Goal: Task Accomplishment & Management: Manage account settings

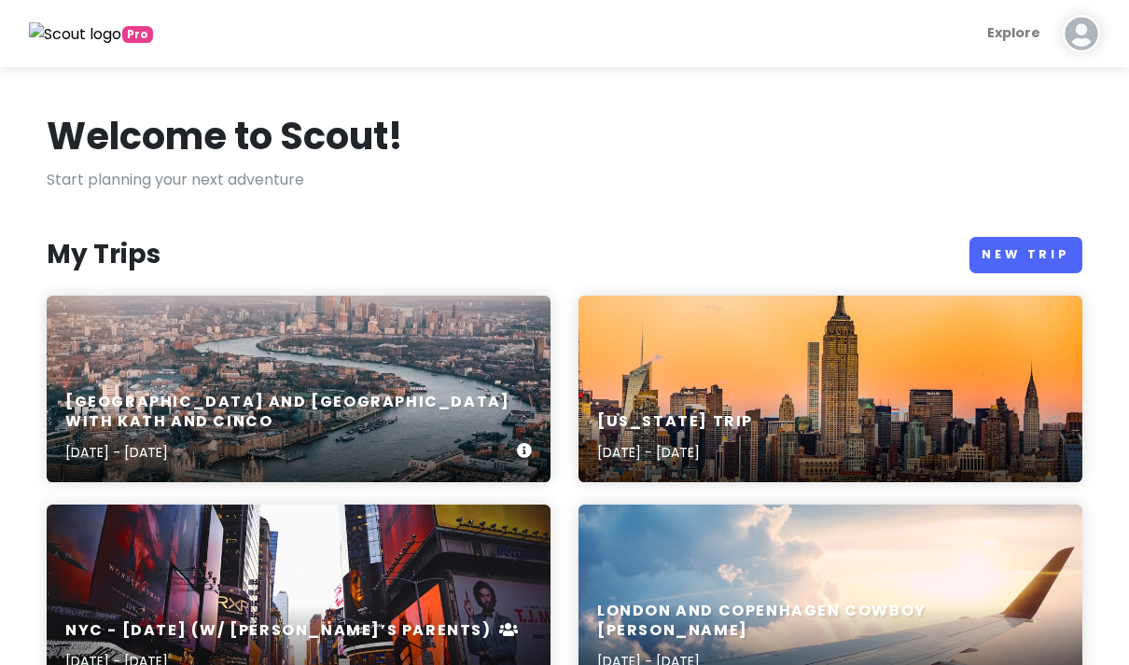
click at [229, 419] on h6 "[GEOGRAPHIC_DATA] and [GEOGRAPHIC_DATA] with Kath and Cinco" at bounding box center [291, 412] width 452 height 39
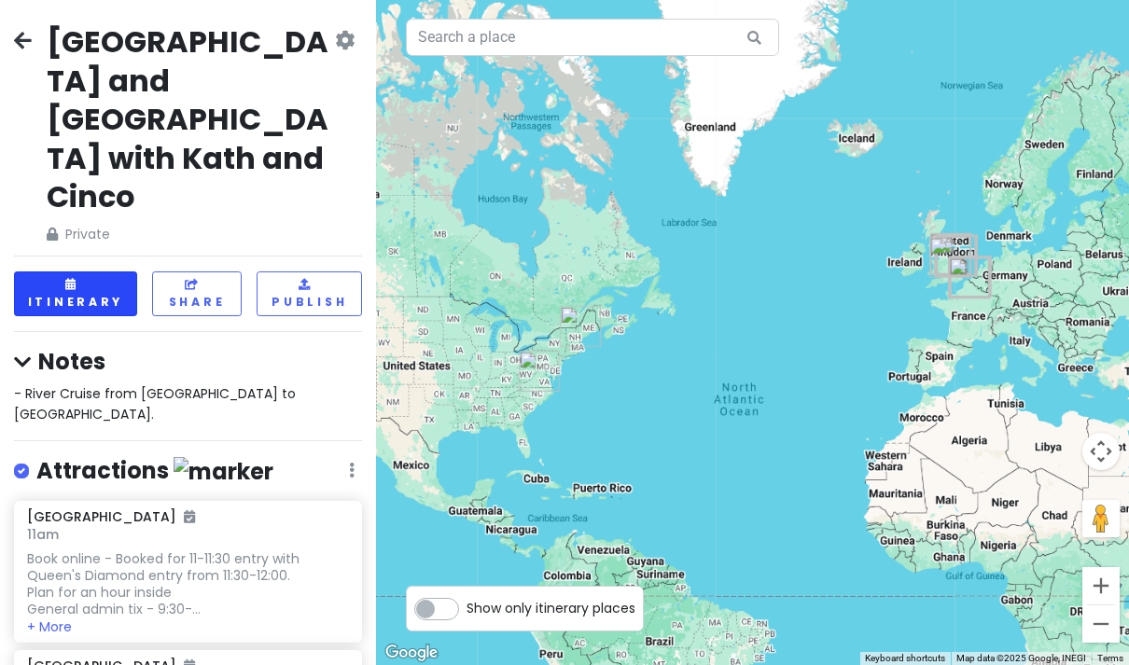
click at [77, 272] on button "Itinerary" at bounding box center [75, 294] width 123 height 44
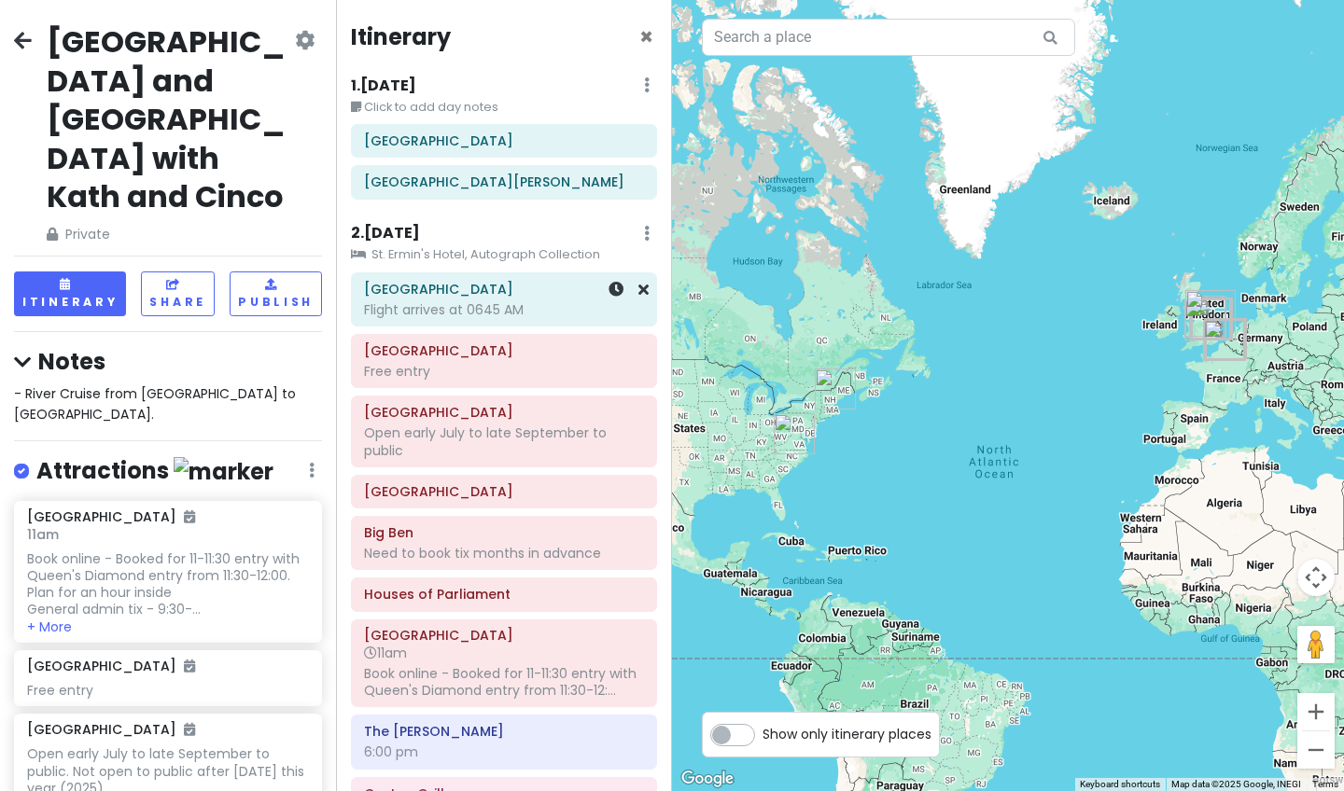
click at [476, 311] on div "Flight arrives at 0645 AM" at bounding box center [504, 309] width 280 height 17
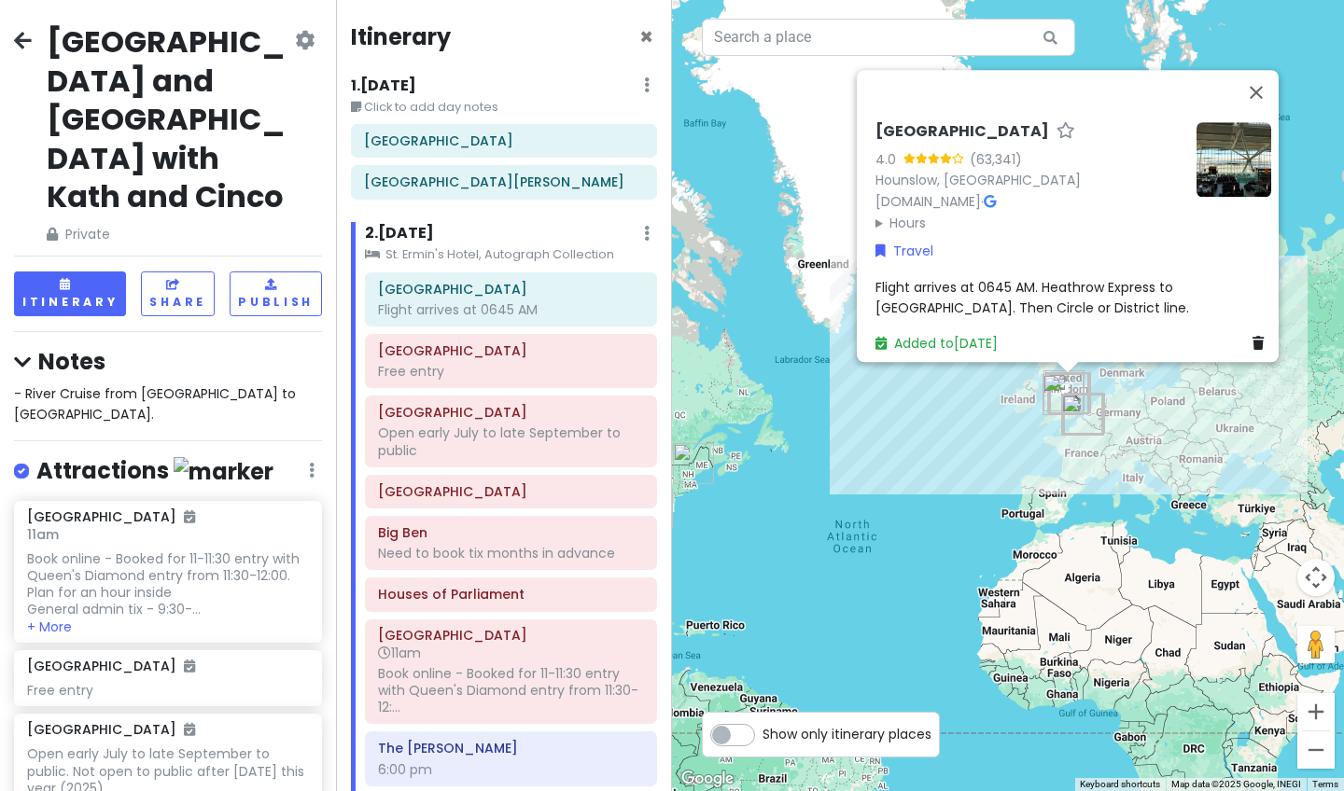
click at [942, 298] on span "Flight arrives at 0645 AM. Heathrow Express to [GEOGRAPHIC_DATA]. Then Circle o…" at bounding box center [1032, 297] width 314 height 39
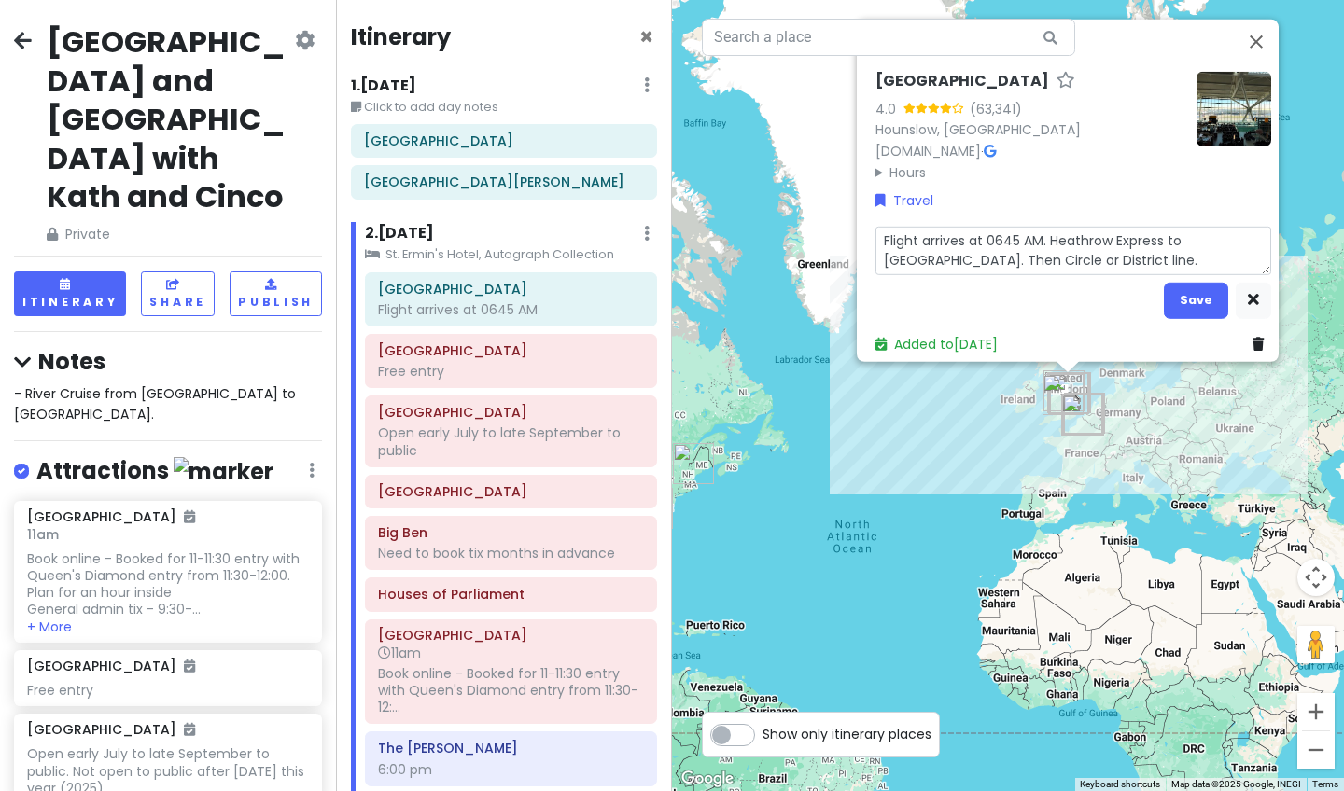
click at [1040, 246] on textarea "Flight arrives at 0645 AM. Heathrow Express to [GEOGRAPHIC_DATA]. Then Circle o…" at bounding box center [1073, 250] width 396 height 49
type textarea "x"
type textarea "Flight arrives at 0645 AM. Heathrow Express to [GEOGRAPHIC_DATA]. Then Circle l…"
type textarea "x"
type textarea "Flight arrives at 0645 AM. Heathrow Express to [GEOGRAPHIC_DATA]. Then Circle l…"
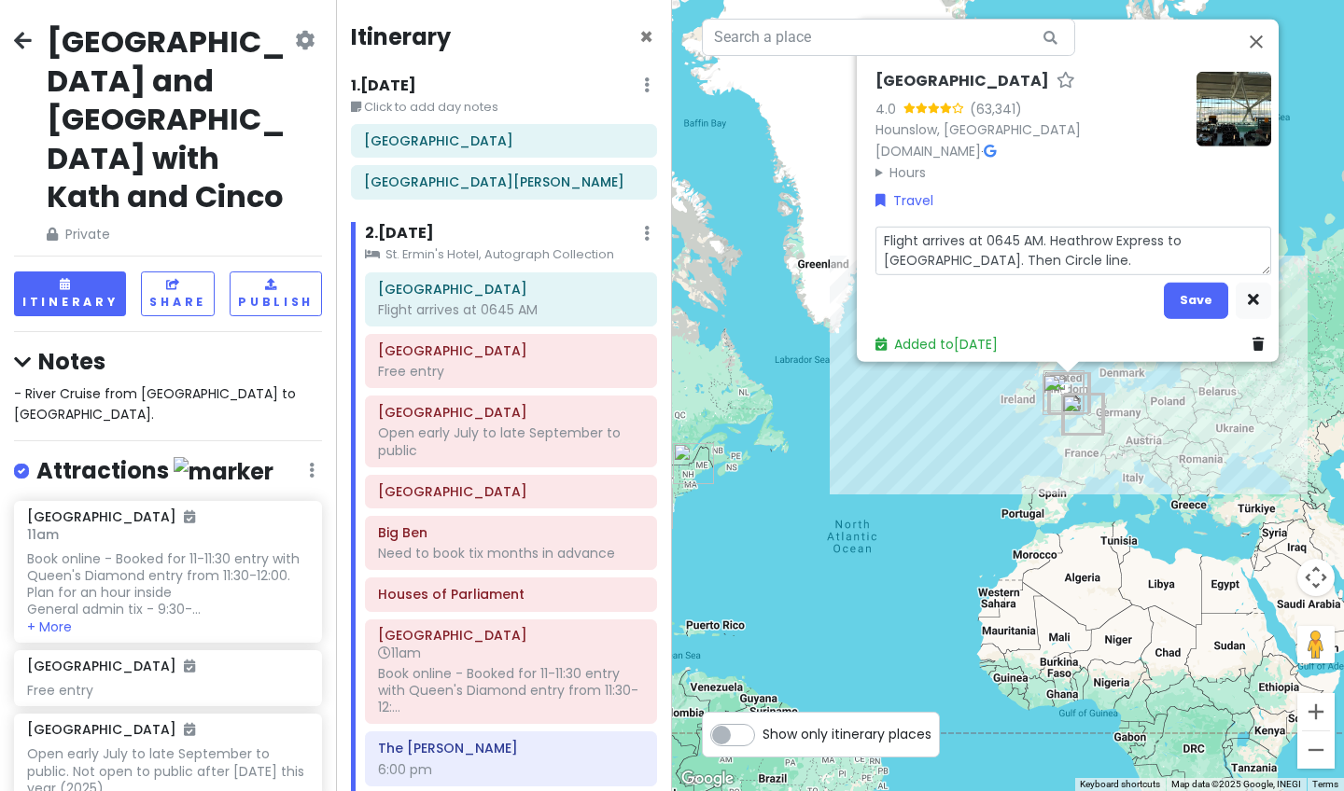
click at [1078, 252] on textarea "Flight arrives at 0645 AM. Heathrow Express to [GEOGRAPHIC_DATA]. Then Circle l…" at bounding box center [1073, 250] width 396 height 49
type textarea "x"
type textarea "Flight arrives at 0645 AM. Heathrow Express to [GEOGRAPHIC_DATA]. Then Circle l…"
type textarea "x"
type textarea "Flight arrives at 0645 AM. Heathrow Express to [GEOGRAPHIC_DATA]. Then Circle l…"
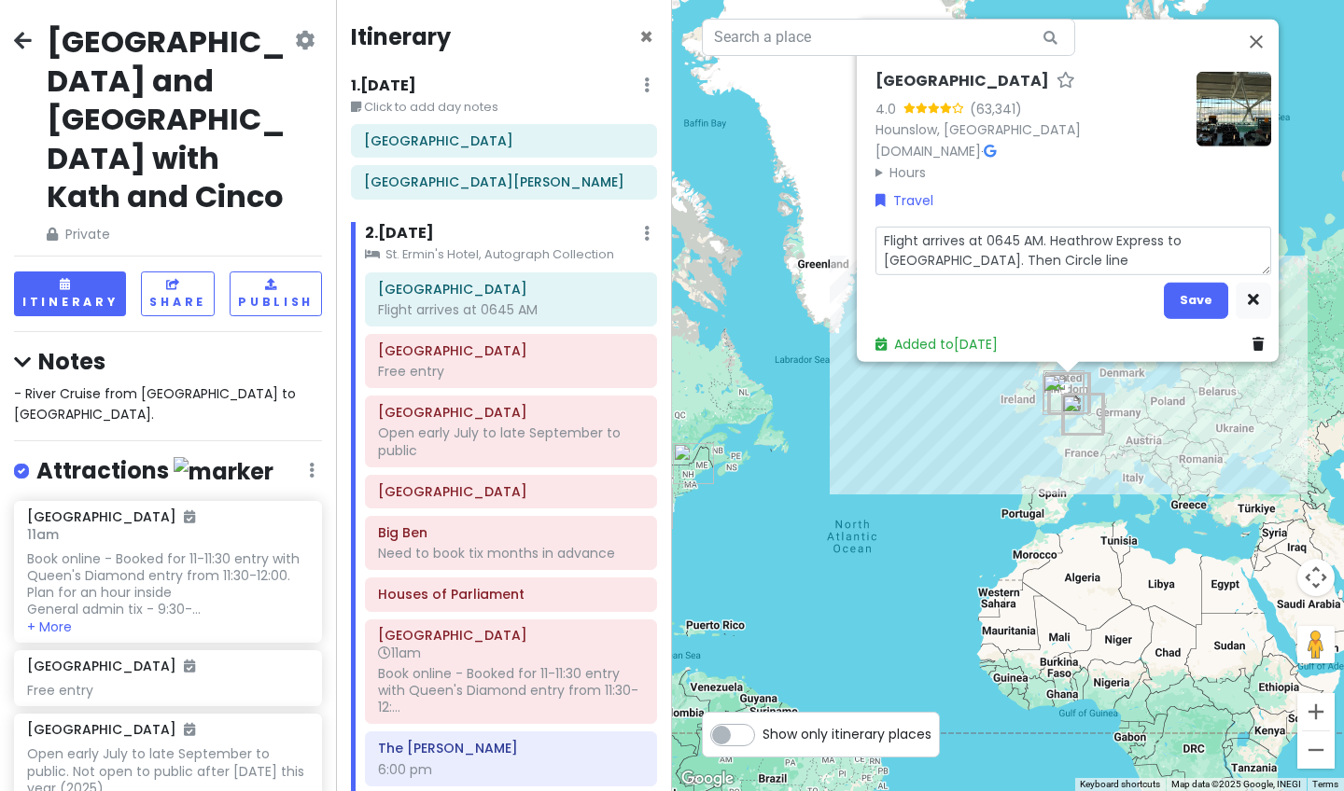
type textarea "x"
type textarea "Flight arrives at 0645 AM. Heathrow Express to [GEOGRAPHIC_DATA]. Then Circle l…"
type textarea "x"
type textarea "Flight arrives at 0645 AM. Heathrow Express to [GEOGRAPHIC_DATA]. Then Circle l…"
type textarea "x"
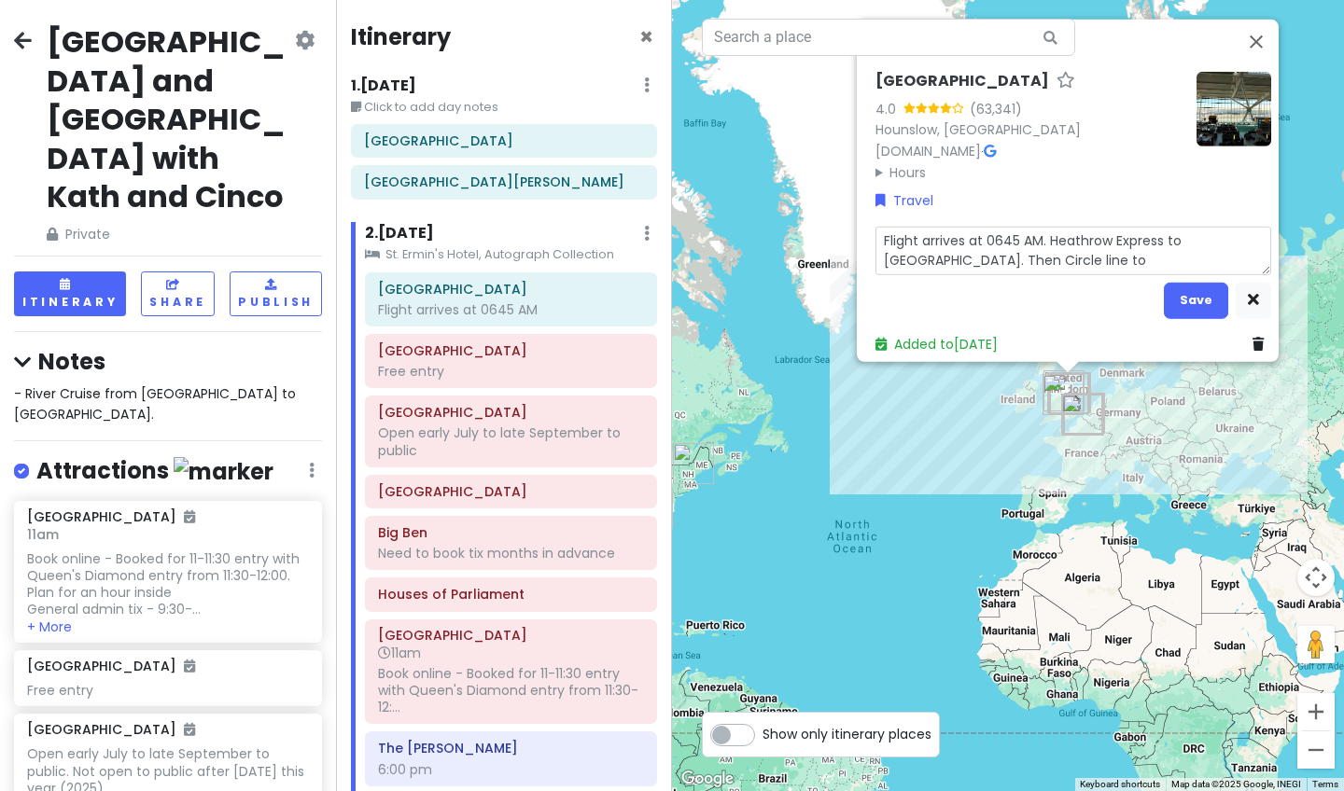
type textarea "Flight arrives at 0645 AM. Heathrow Express to [GEOGRAPHIC_DATA]. Then Circle l…"
type textarea "x"
type textarea "Flight arrives at 0645 AM. Heathrow Express to [GEOGRAPHIC_DATA]. Then Circle l…"
type textarea "x"
type textarea "Flight arrives at 0645 AM. Heathrow Express to [GEOGRAPHIC_DATA]. Then Circle l…"
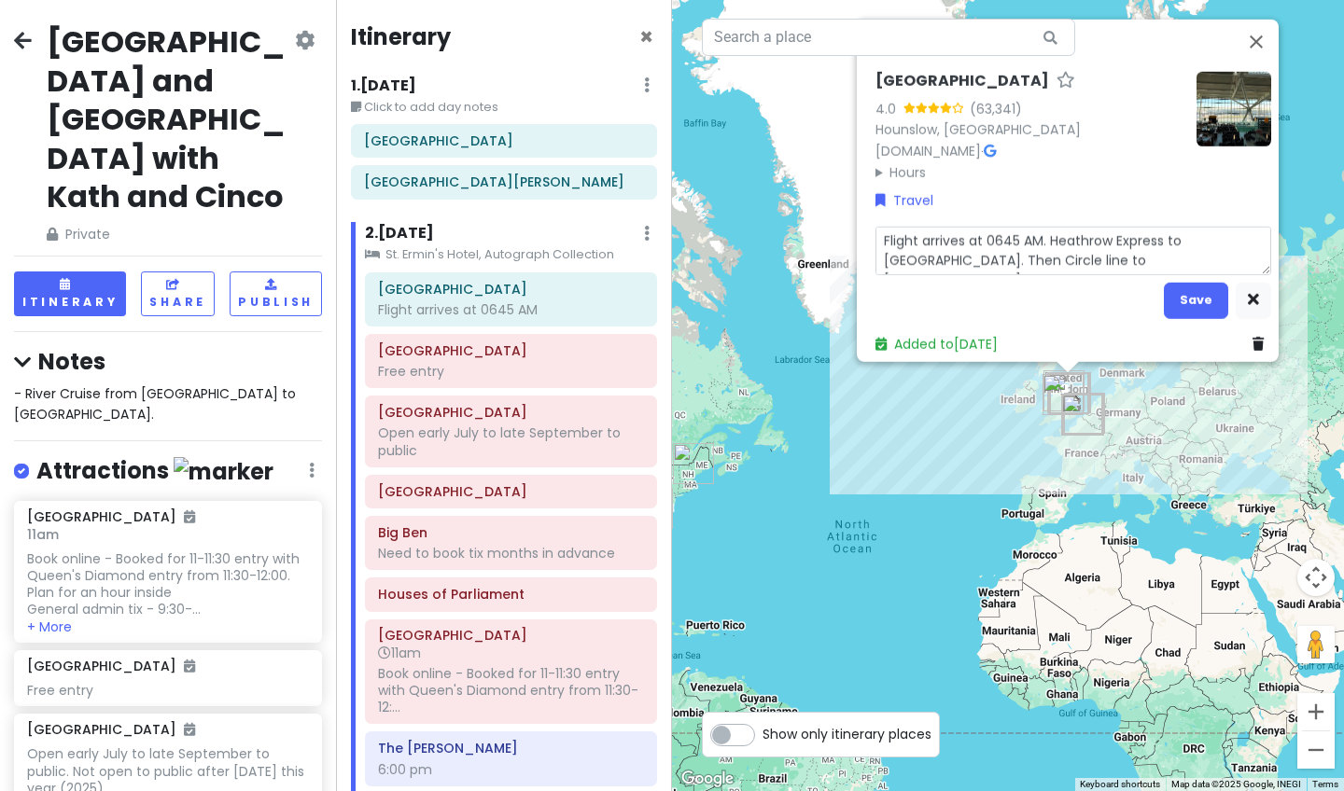
type textarea "x"
type textarea "Flight arrives at 0645 AM. Heathrow Express to [GEOGRAPHIC_DATA]. Then Circle l…"
type textarea "x"
type textarea "Flight arrives at 0645 AM. Heathrow Express to [GEOGRAPHIC_DATA]. Then Circle l…"
type textarea "x"
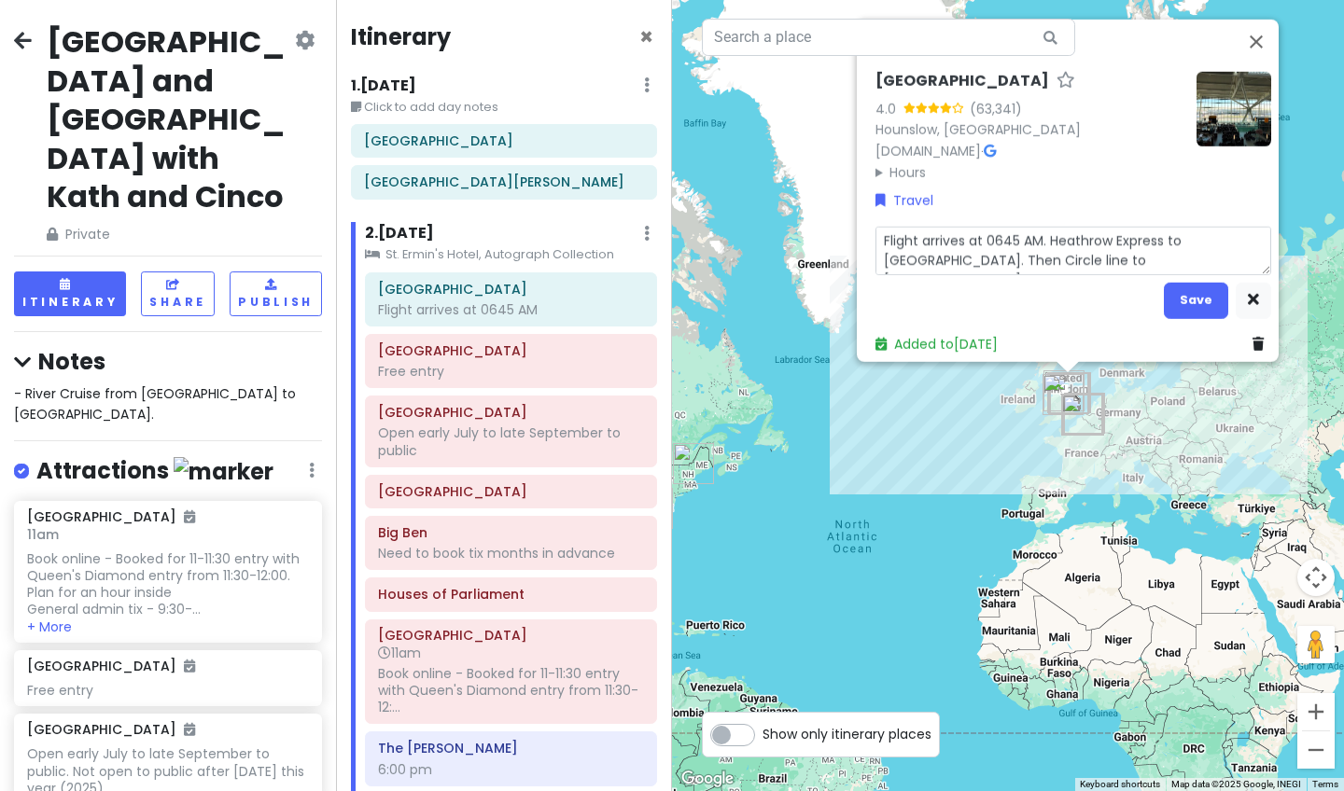
type textarea "Flight arrives at 0645 AM. Heathrow Express to [GEOGRAPHIC_DATA]. Then Circle l…"
type textarea "x"
type textarea "Flight arrives at 0645 AM. Heathrow Express to [GEOGRAPHIC_DATA]. Then Circle l…"
type textarea "x"
type textarea "Flight arrives at 0645 AM. Heathrow Express to [GEOGRAPHIC_DATA]. Then Circle l…"
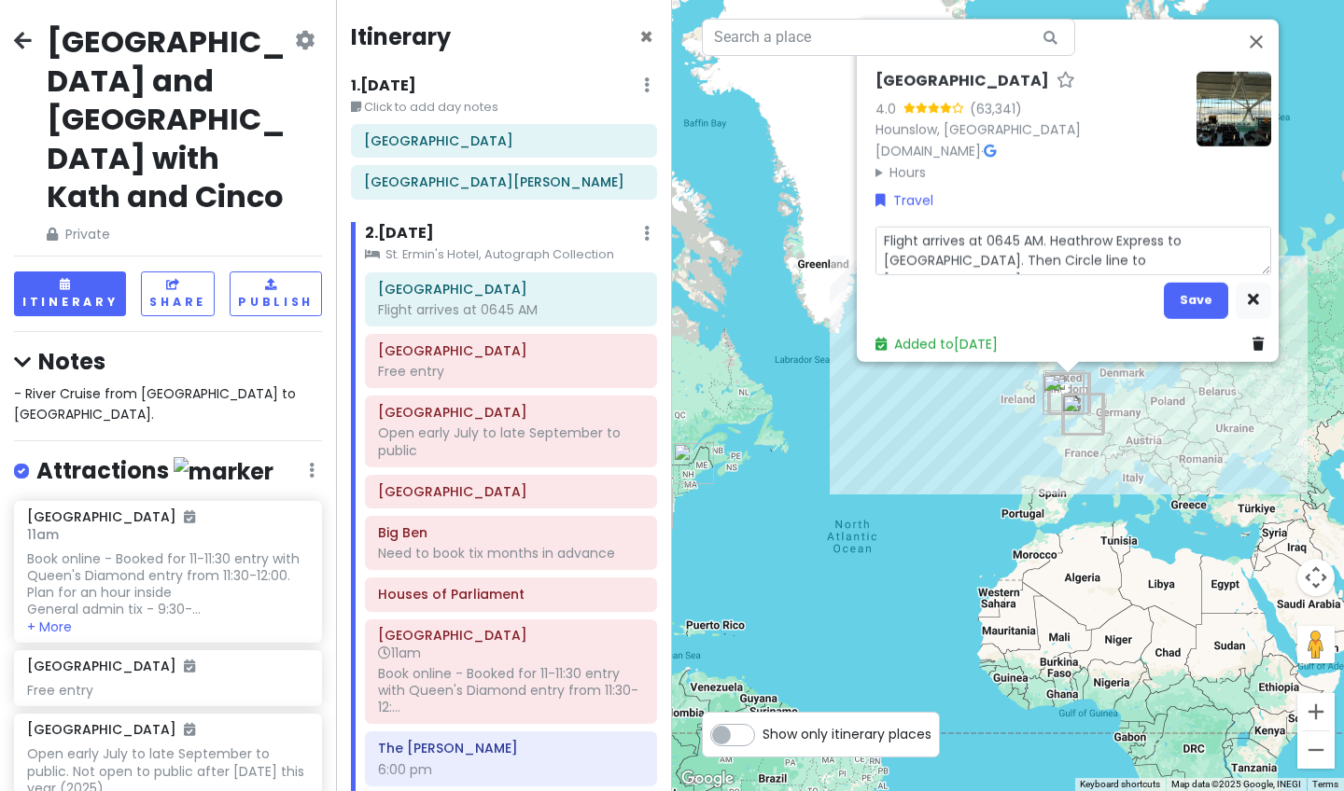
type textarea "x"
type textarea "Flight arrives at 0645 AM. Heathrow Express to [GEOGRAPHIC_DATA]. Then Circle l…"
type textarea "x"
type textarea "Flight arrives at 0645 AM. Heathrow Express to [GEOGRAPHIC_DATA]. Then Circle l…"
type textarea "x"
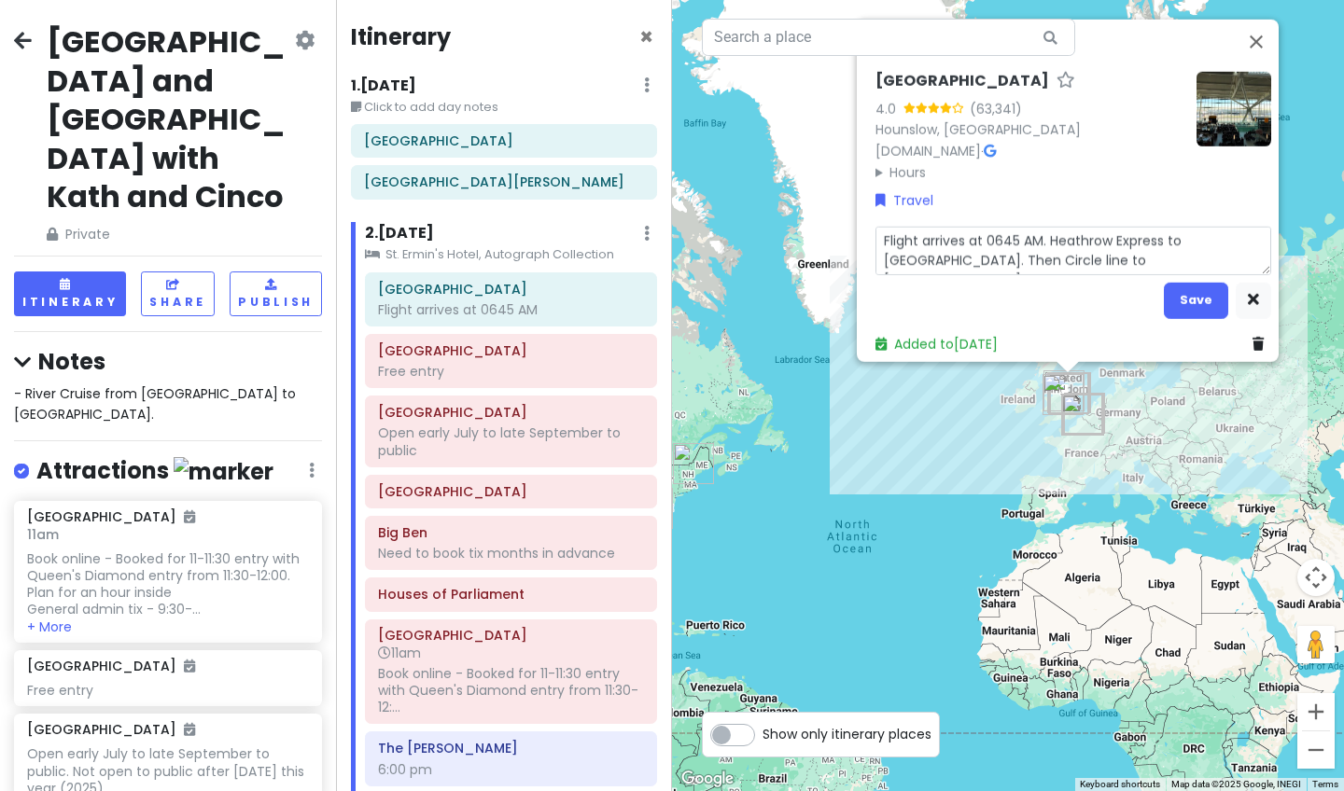
type textarea "Flight arrives at 0645 AM. Heathrow Express to [GEOGRAPHIC_DATA]. Then Circle l…"
type textarea "x"
type textarea "Flight arrives at 0645 AM. Heathrow Express to [GEOGRAPHIC_DATA]. Then Circle l…"
type textarea "x"
type textarea "Flight arrives at 0645 AM. Heathrow Express to [GEOGRAPHIC_DATA]. Then Circle l…"
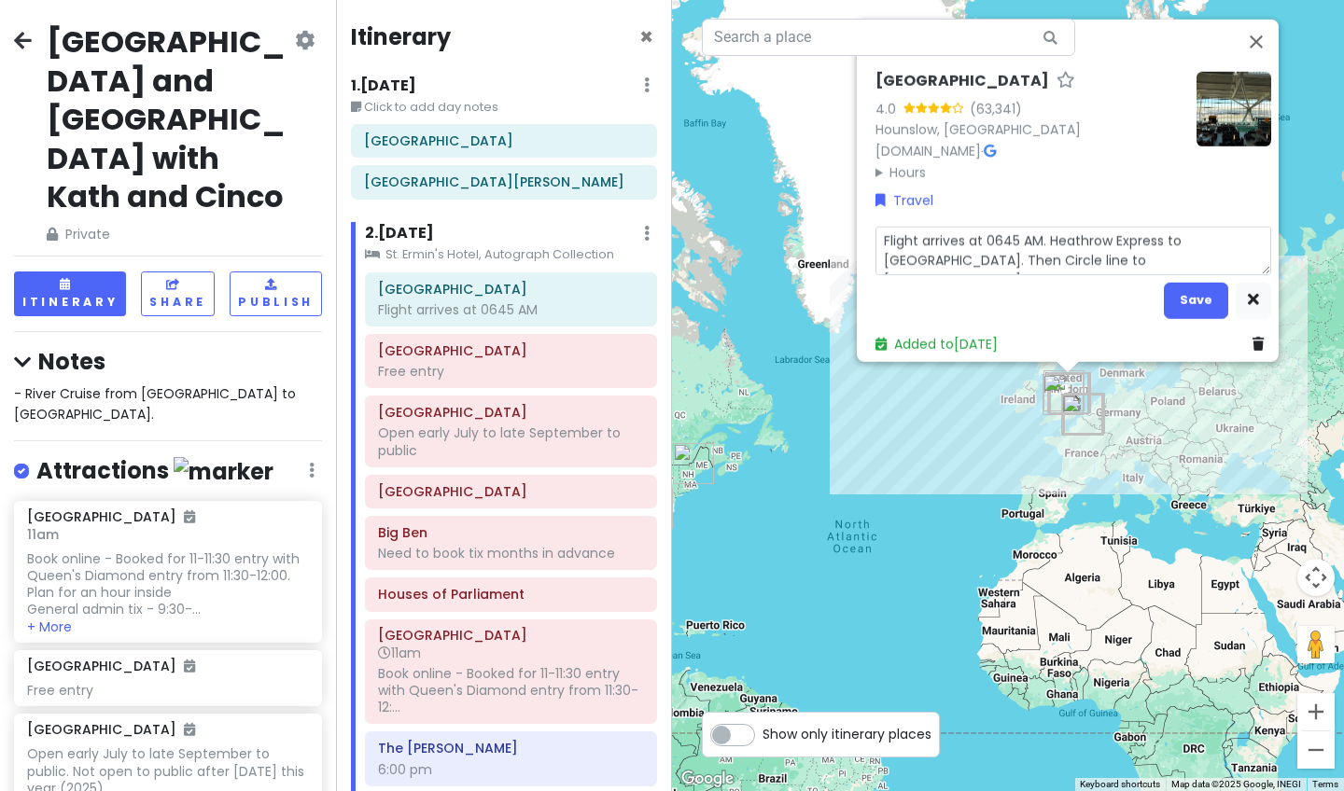
type textarea "x"
type textarea "Flight arrives at 0645 AM. Heathrow Express to [GEOGRAPHIC_DATA]. Then Circle l…"
type textarea "x"
type textarea "Flight arrives at 0645 AM. Heathrow Express to [GEOGRAPHIC_DATA]. Then Circle l…"
type textarea "x"
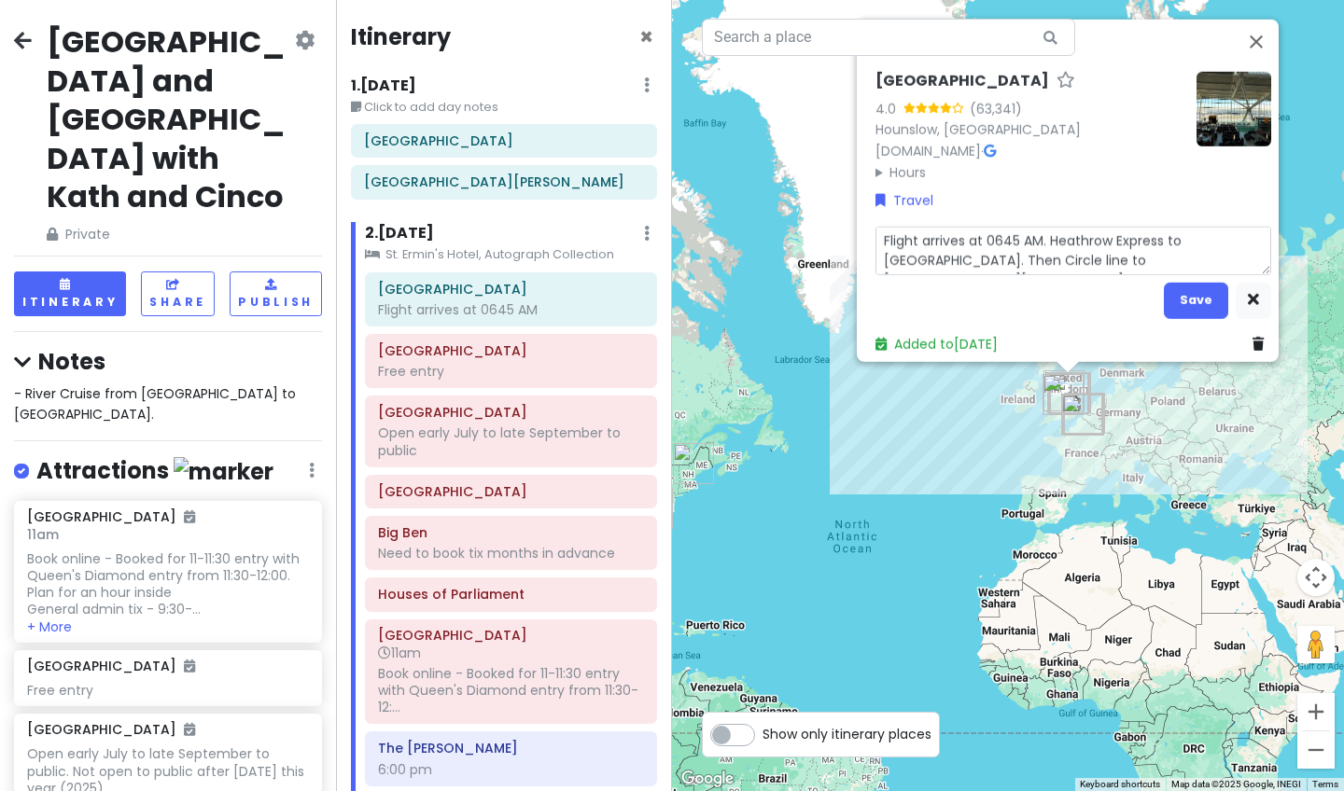
type textarea "Flight arrives at 0645 AM. Heathrow Express to [GEOGRAPHIC_DATA]. Then Circle l…"
type textarea "x"
type textarea "Flight arrives at 0645 AM. Heathrow Express to [GEOGRAPHIC_DATA]. Then Circle l…"
type textarea "x"
type textarea "Flight arrives at 0645 AM. Heathrow Express to [GEOGRAPHIC_DATA]. Then Circle l…"
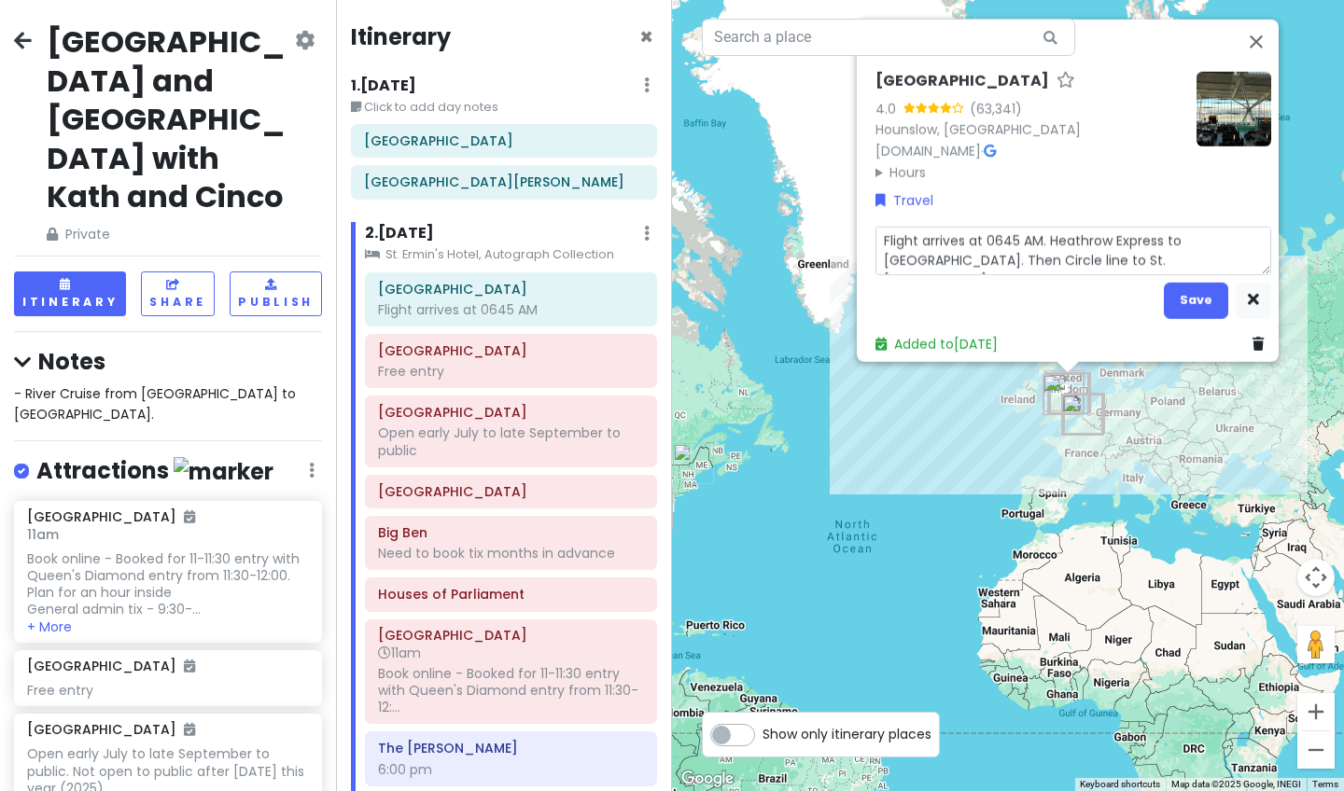
type textarea "x"
type textarea "Flight arrives at 0645 AM. Heathrow Express to [GEOGRAPHIC_DATA]. Then Circle l…"
type textarea "x"
type textarea "Flight arrives at 0645 AM. Heathrow Express to [GEOGRAPHIC_DATA]. Then Circle l…"
type textarea "x"
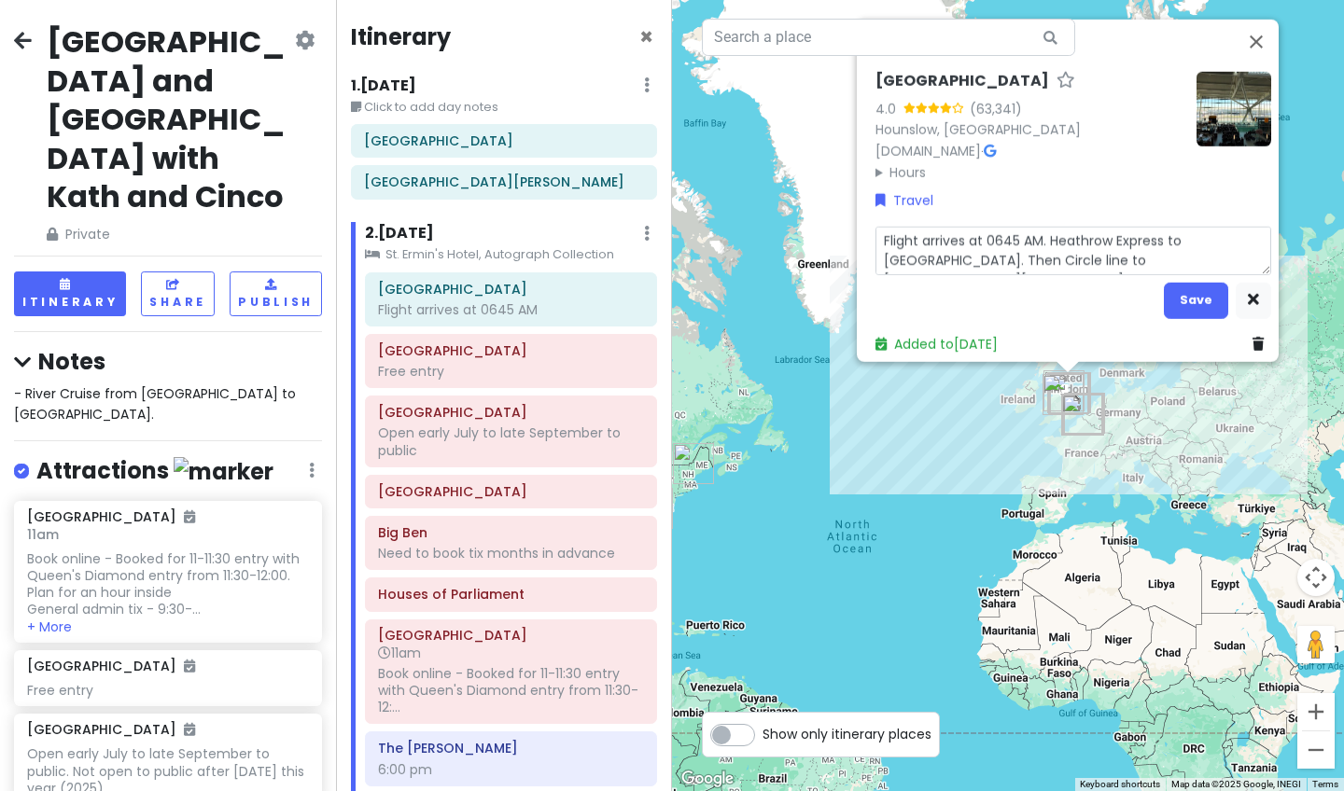
type textarea "Flight arrives at 0645 AM. Heathrow Express to [GEOGRAPHIC_DATA]. Then Circle l…"
click at [1056, 233] on textarea "Flight arrives at 0645 AM. Heathrow Express to [GEOGRAPHIC_DATA]. Then Circle l…" at bounding box center [1073, 250] width 396 height 49
click at [1056, 251] on textarea "Flight arrives at 0645 AM. Heathrow Express to [GEOGRAPHIC_DATA]. Then Circle l…" at bounding box center [1073, 250] width 396 height 49
type textarea "x"
type textarea "Flight arrives at 0645 AM. Heathrow Express to [GEOGRAPHIC_DATA]. Then Circle l…"
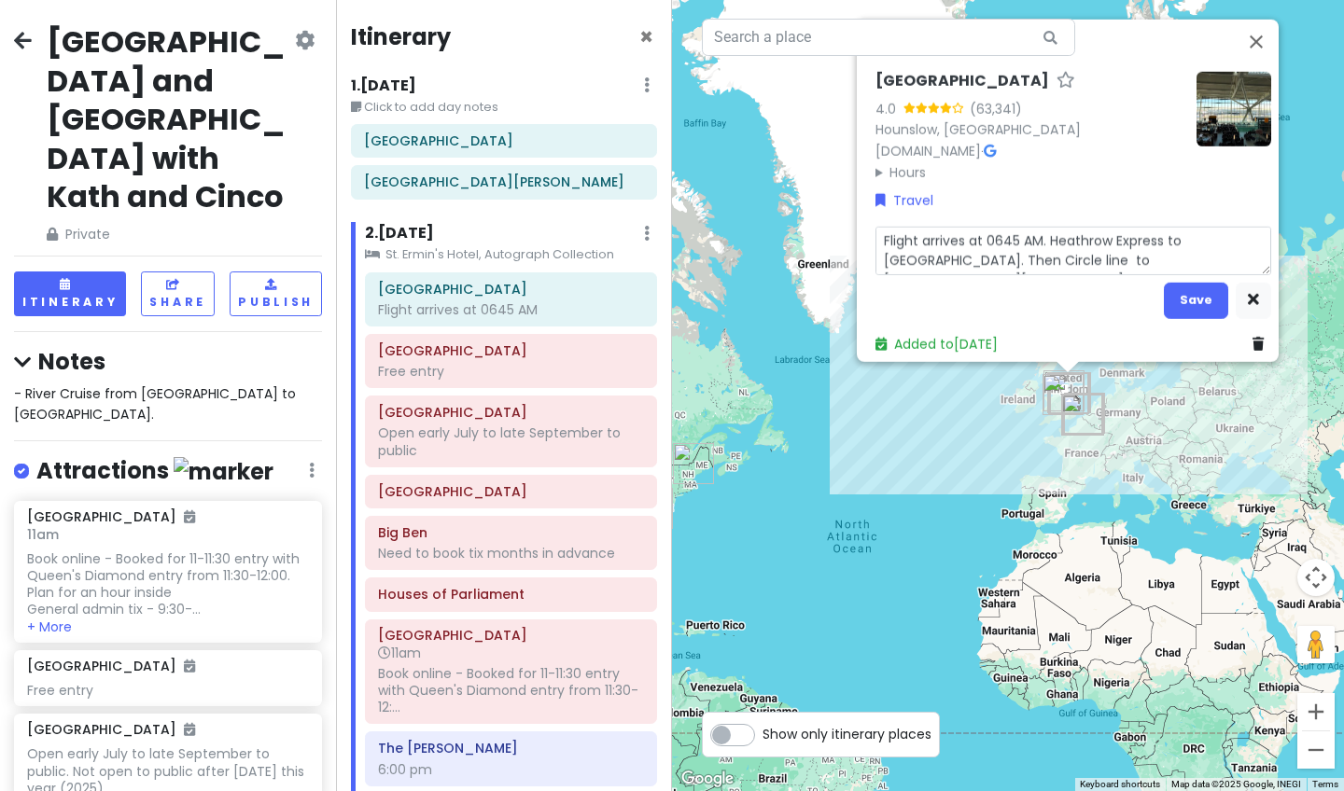
type textarea "x"
type textarea "Flight arrives at 0645 AM. Heathrow Express to [GEOGRAPHIC_DATA]. Then Circle l…"
type textarea "x"
type textarea "Flight arrives at 0645 AM. Heathrow Express to [GEOGRAPHIC_DATA]. Then Circle l…"
type textarea "x"
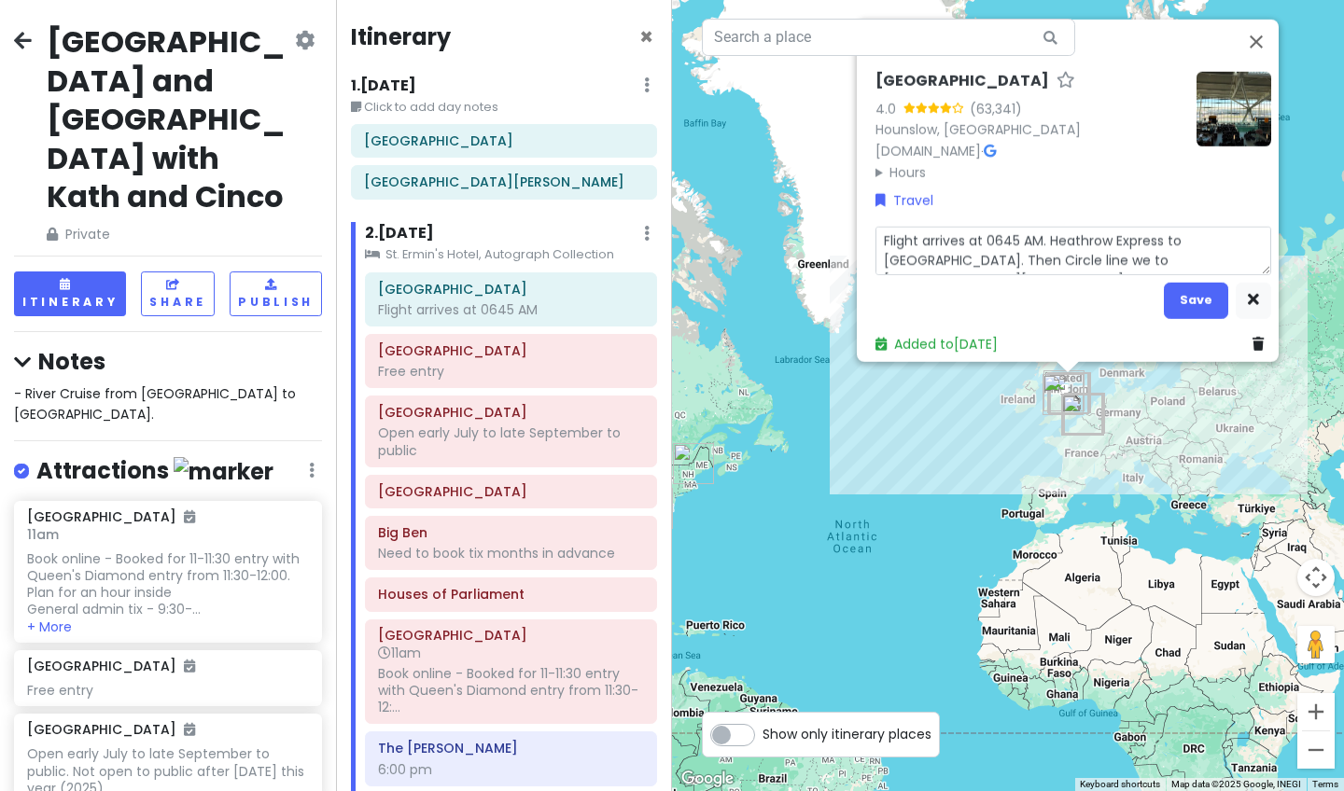
type textarea "Flight arrives at 0645 AM. Heathrow Express to [GEOGRAPHIC_DATA]. Then Circle l…"
type textarea "x"
type textarea "Flight arrives at 0645 AM. Heathrow Express to [GEOGRAPHIC_DATA]. Then Circle l…"
type textarea "x"
type textarea "Flight arrives at 0645 AM. Heathrow Express to [GEOGRAPHIC_DATA]. Then Circle l…"
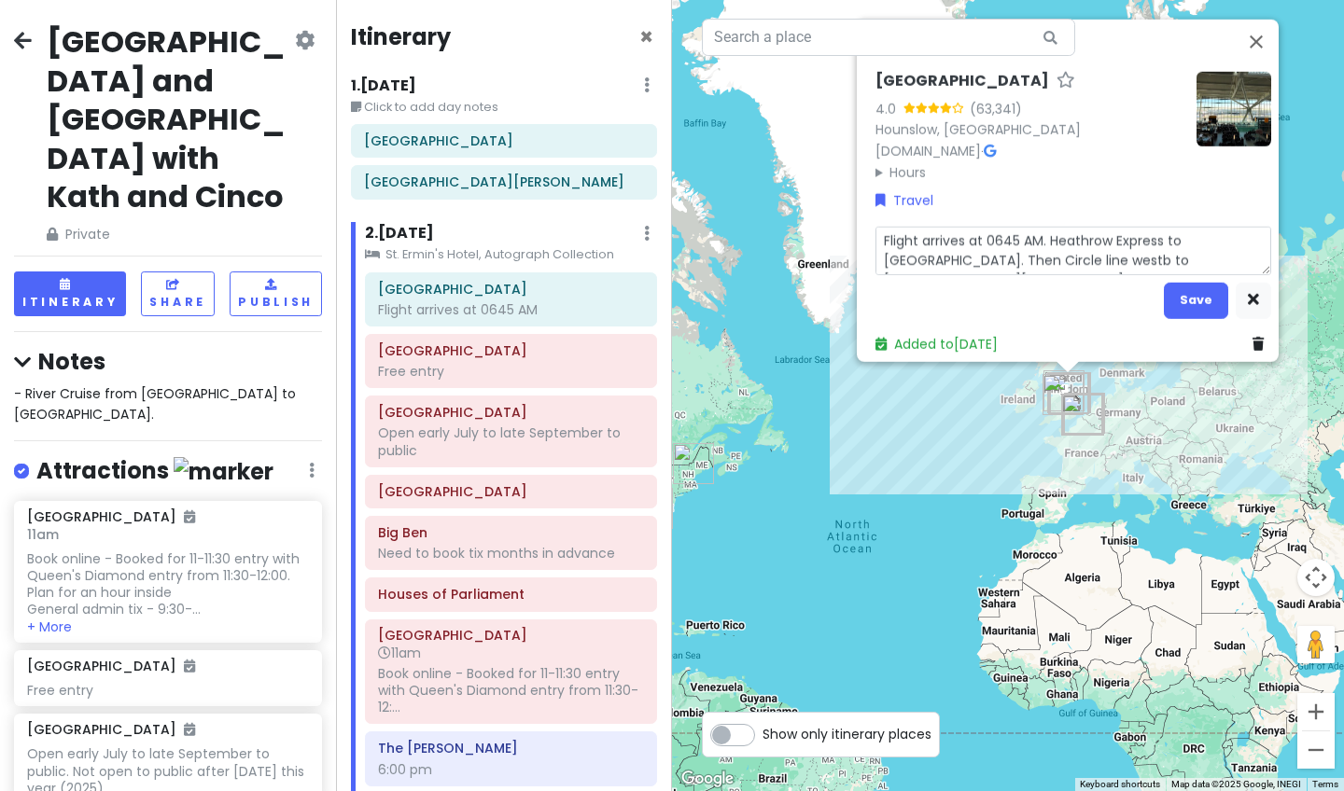
type textarea "x"
type textarea "Flight arrives at 0645 AM. Heathrow Express to [GEOGRAPHIC_DATA]. Then Circle l…"
type textarea "x"
type textarea "Flight arrives at 0645 AM. Heathrow Express to [GEOGRAPHIC_DATA]. Then Circle l…"
type textarea "x"
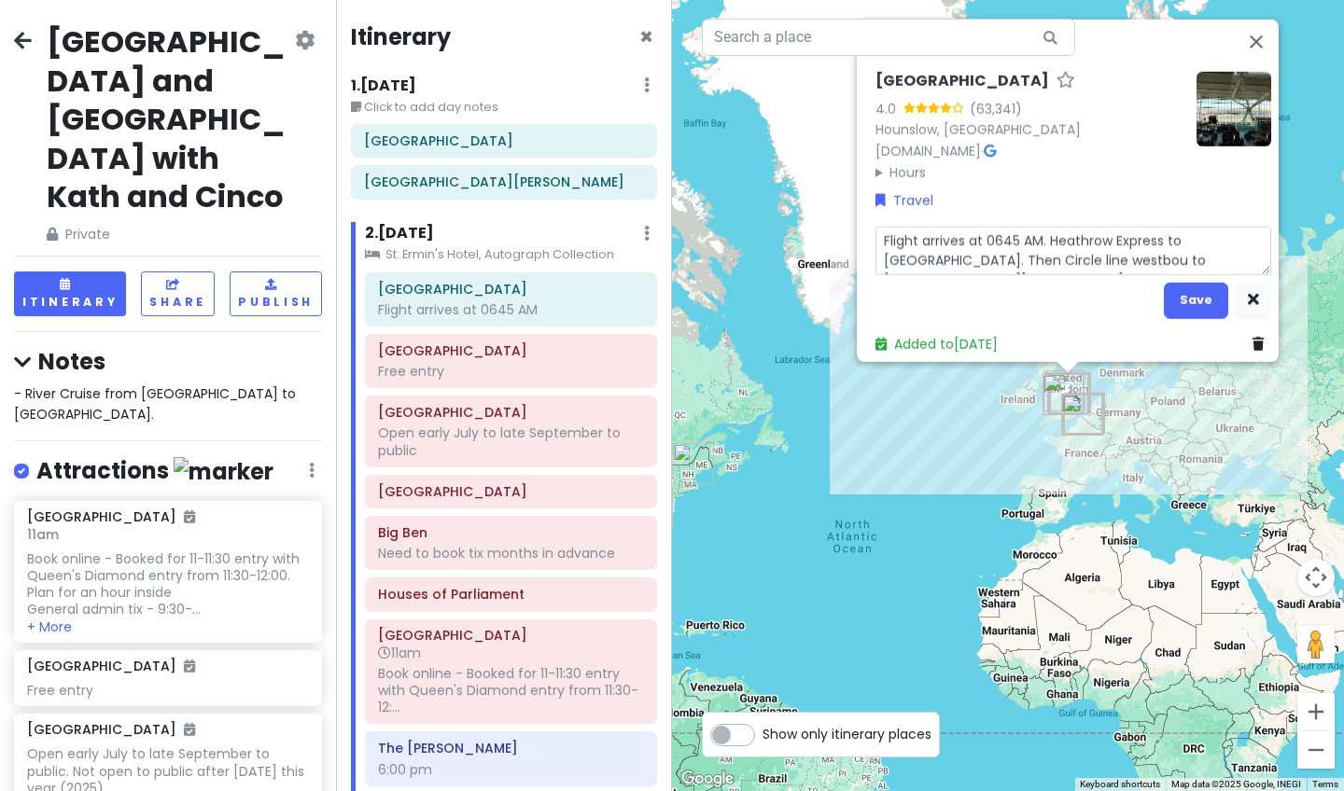
type textarea "Flight arrives at 0645 AM. Heathrow Express to [GEOGRAPHIC_DATA]. Then Circle l…"
type textarea "x"
type textarea "Flight arrives at 0645 AM. Heathrow Express to [GEOGRAPHIC_DATA]. Then Circle l…"
click at [1128, 251] on textarea "Flight arrives at 0645 AM. Heathrow Express to [GEOGRAPHIC_DATA]. Then Circle l…" at bounding box center [1073, 250] width 396 height 49
click at [1128, 246] on textarea "Flight arrives at 0645 AM. Heathrow Express to [GEOGRAPHIC_DATA]. Then Circle l…" at bounding box center [1073, 250] width 396 height 49
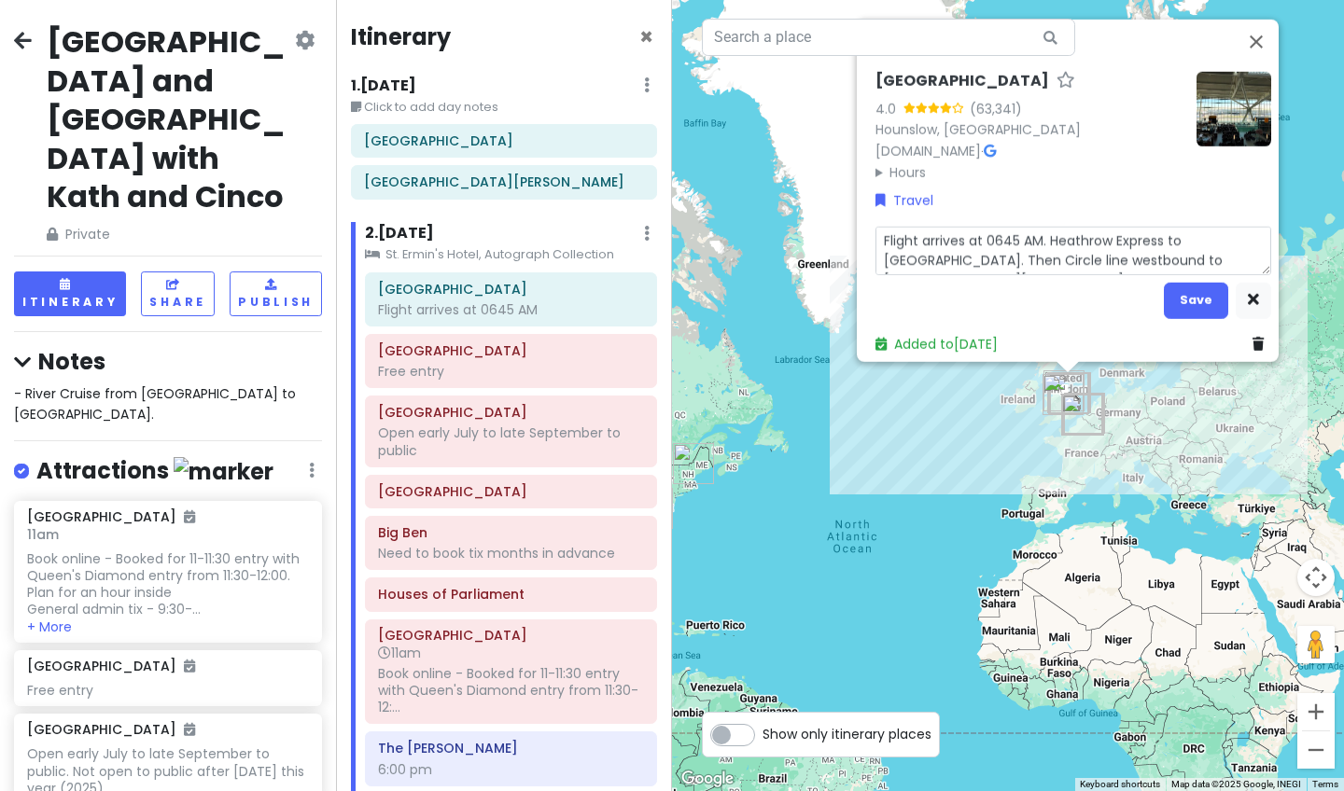
type textarea "x"
type textarea "Flight arrives at 0645 AM. Heathrow Express to [GEOGRAPHIC_DATA]. Then Circle l…"
type textarea "x"
type textarea "Flight arrives at 0645 AM. Heathrow Express to [GEOGRAPHIC_DATA]. Then Circle l…"
type textarea "x"
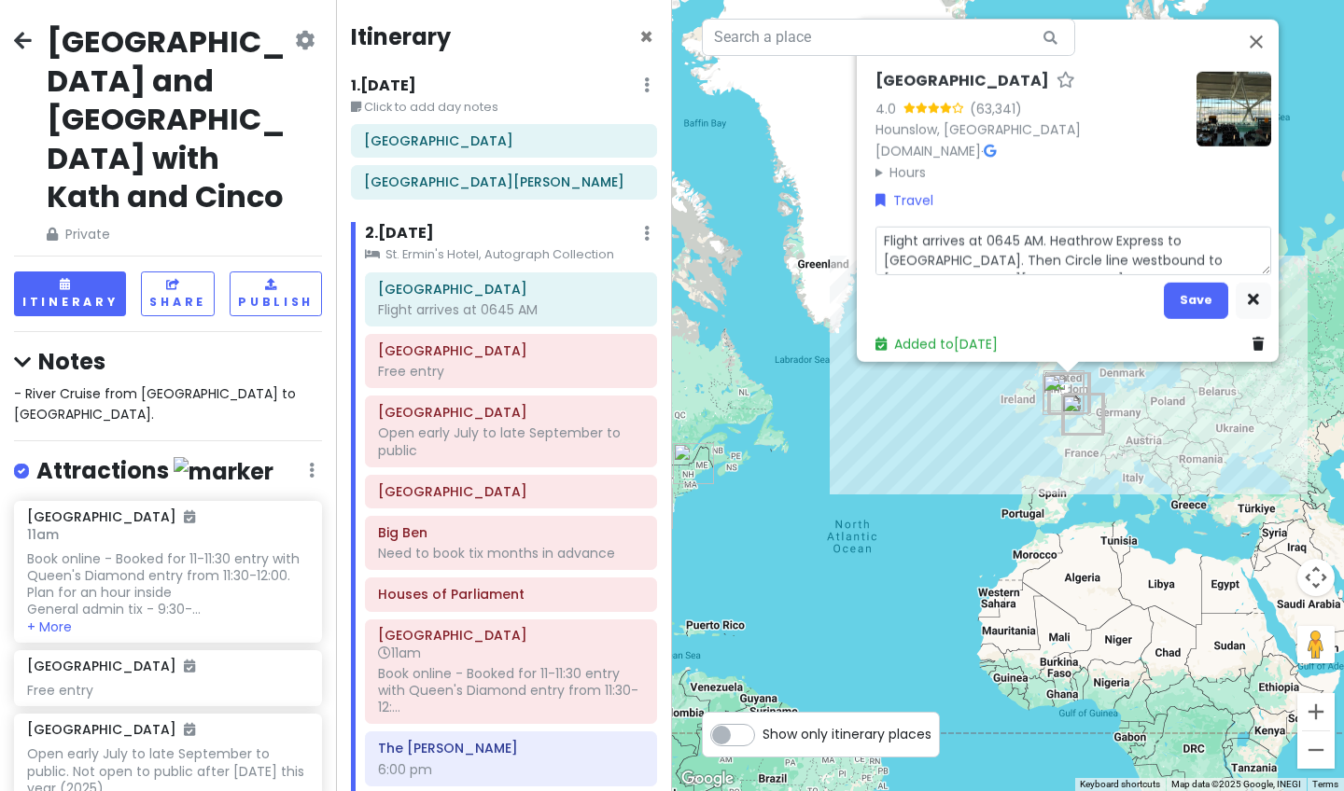
type textarea "Flight arrives at 0645 AM. Heathrow Express to [GEOGRAPHIC_DATA]. Then Circle l…"
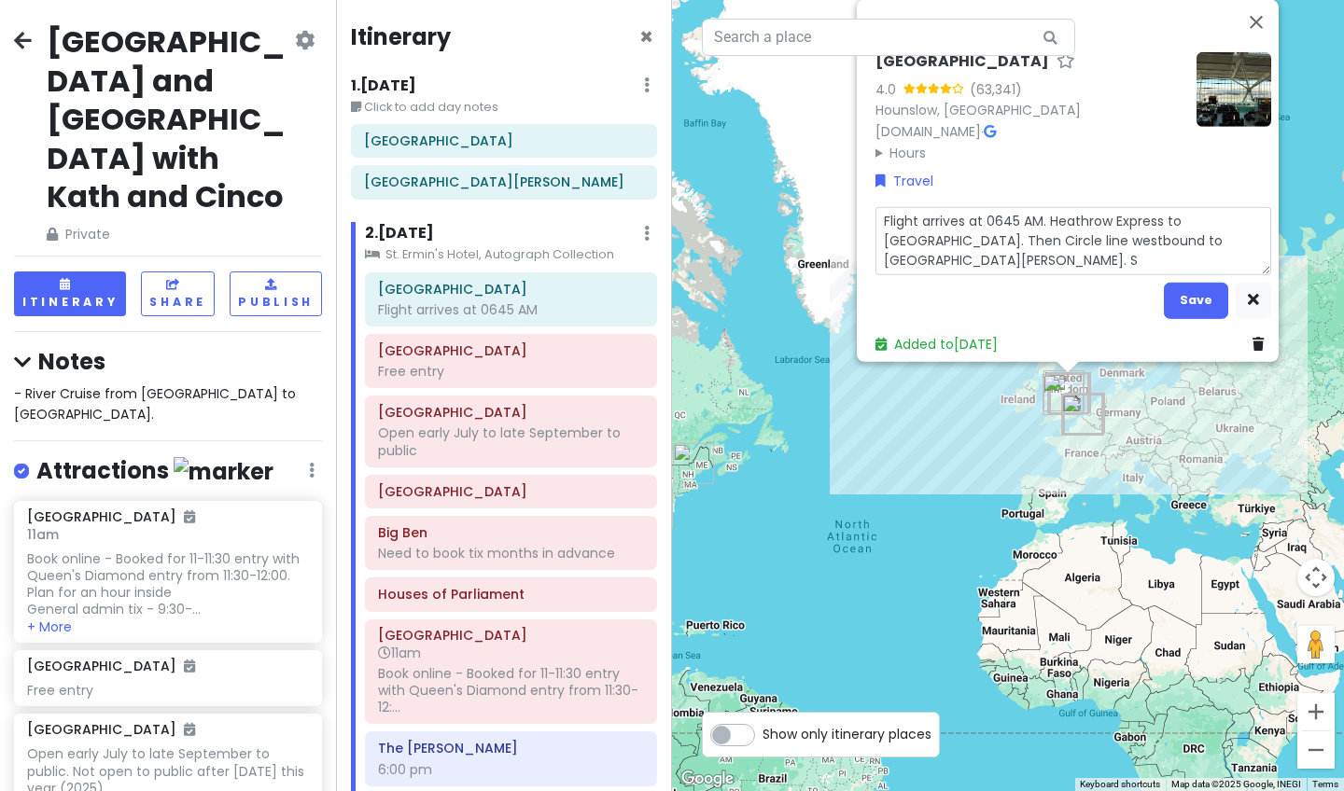
type textarea "x"
type textarea "Flight arrives at 0645 AM. Heathrow Express to [GEOGRAPHIC_DATA]. Then Circle l…"
type textarea "x"
type textarea "Flight arrives at 0645 AM. Heathrow Express to [GEOGRAPHIC_DATA]. Then Circle l…"
type textarea "x"
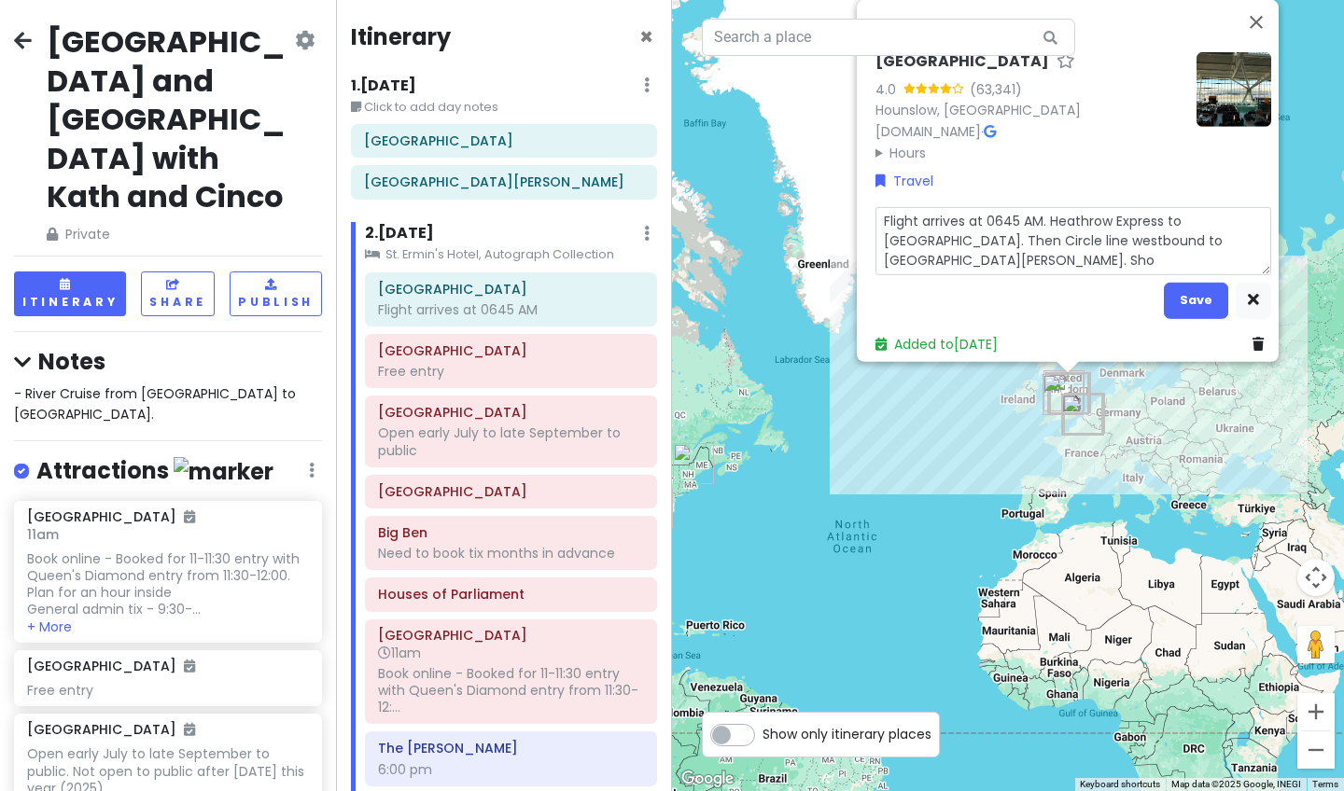
type textarea "Flight arrives at 0645 AM. Heathrow Express to [GEOGRAPHIC_DATA]. Then Circle l…"
type textarea "x"
type textarea "Flight arrives at 0645 AM. Heathrow Express to [GEOGRAPHIC_DATA]. Then Circle l…"
type textarea "x"
type textarea "Flight arrives at 0645 AM. Heathrow Express to [GEOGRAPHIC_DATA]. Then Circle l…"
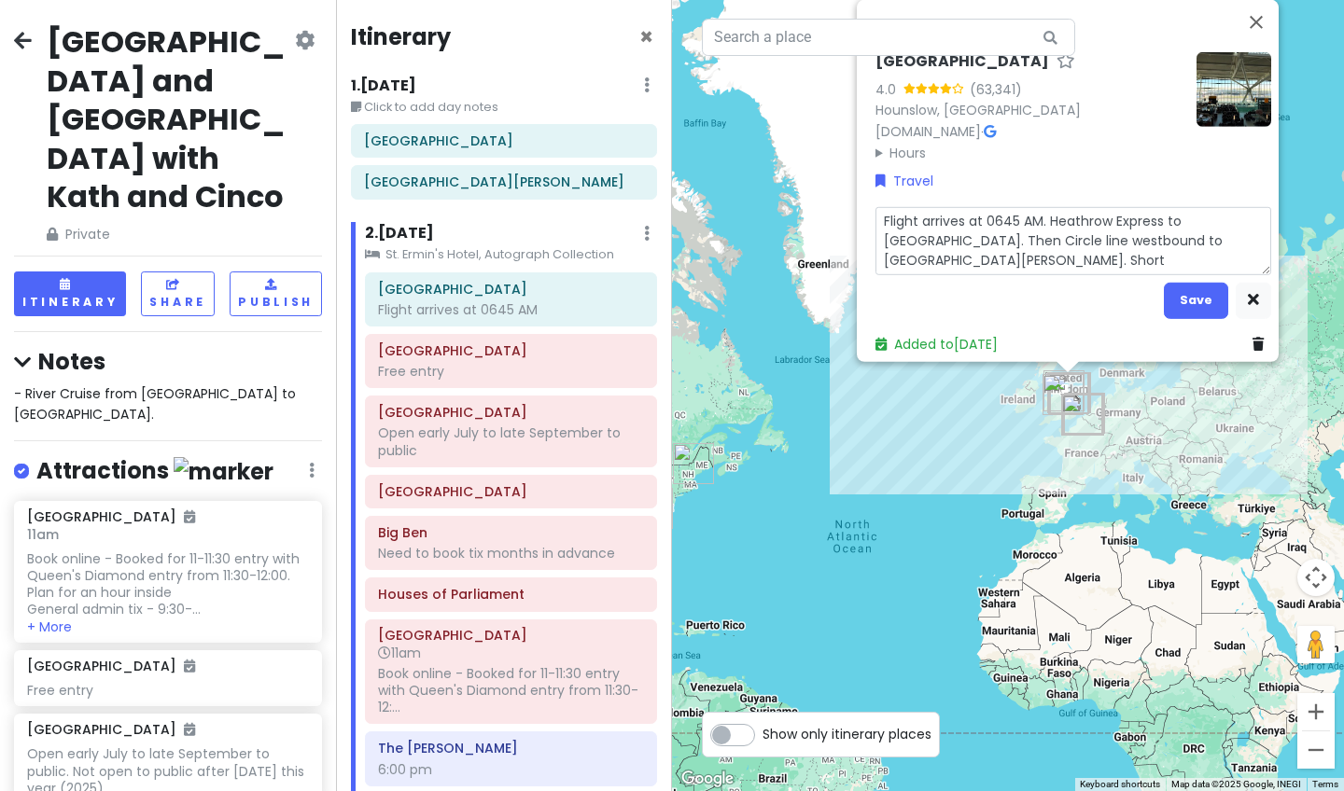
type textarea "x"
type textarea "Flight arrives at 0645 AM. Heathrow Express to [GEOGRAPHIC_DATA]. Then Circle l…"
type textarea "x"
type textarea "Flight arrives at 0645 AM. Heathrow Express to [GEOGRAPHIC_DATA]. Then Circle l…"
type textarea "x"
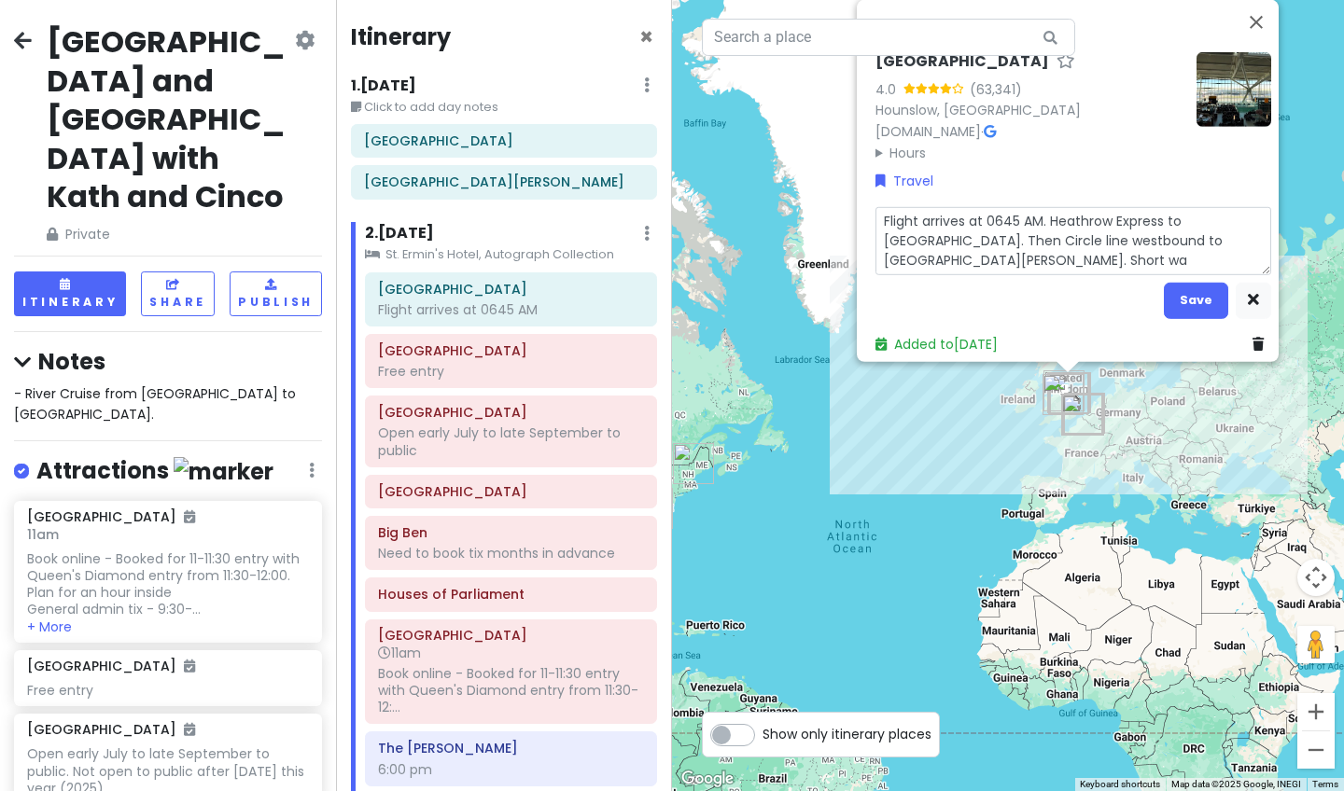
type textarea "Flight arrives at 0645 AM. Heathrow Express to [GEOGRAPHIC_DATA]. Then Circle l…"
type textarea "x"
type textarea "Flight arrives at 0645 AM. Heathrow Express to [GEOGRAPHIC_DATA]. Then Circle l…"
type textarea "x"
type textarea "Flight arrives at 0645 AM. Heathrow Express to [GEOGRAPHIC_DATA]. Then Circle l…"
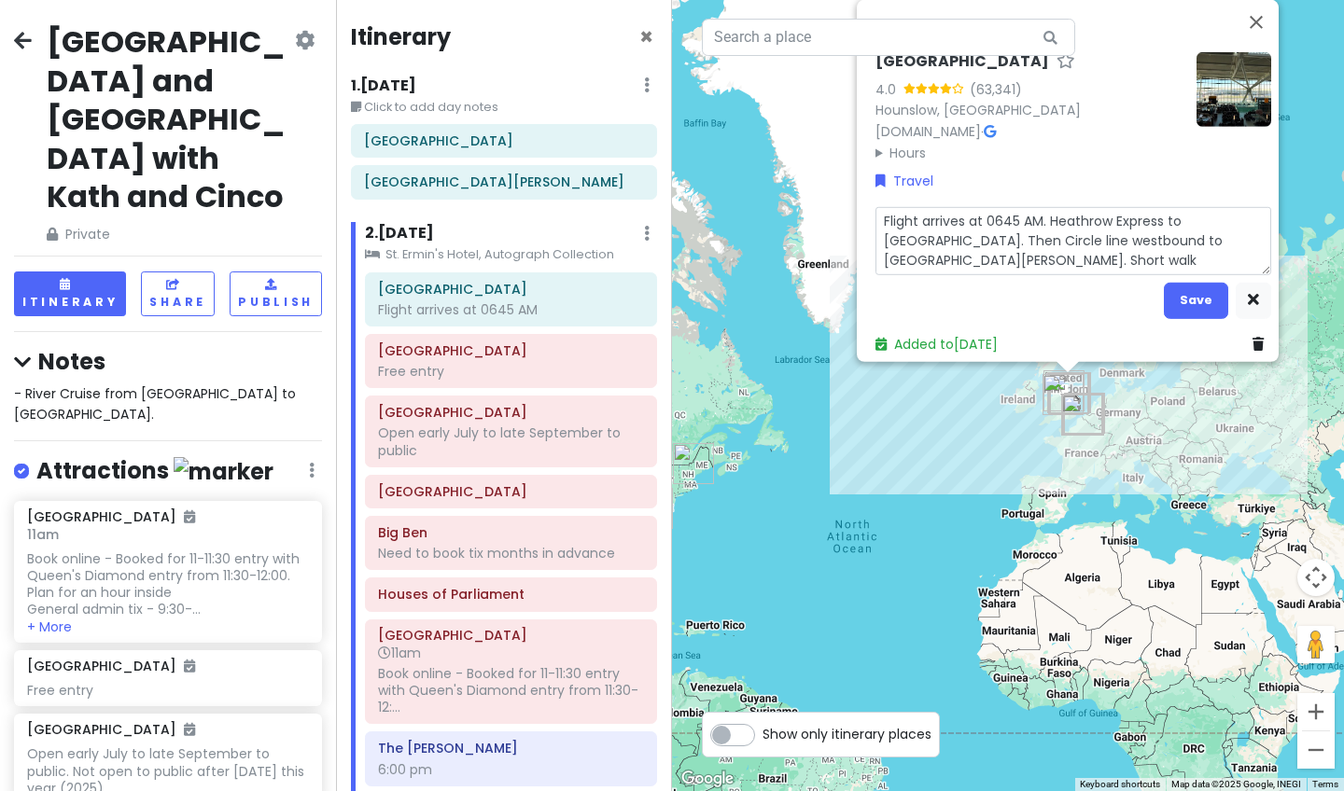
type textarea "x"
type textarea "Flight arrives at 0645 AM. Heathrow Express to [GEOGRAPHIC_DATA]. Then Circle l…"
type textarea "x"
type textarea "Flight arrives at 0645 AM. Heathrow Express to [GEOGRAPHIC_DATA]. Then Circle l…"
type textarea "x"
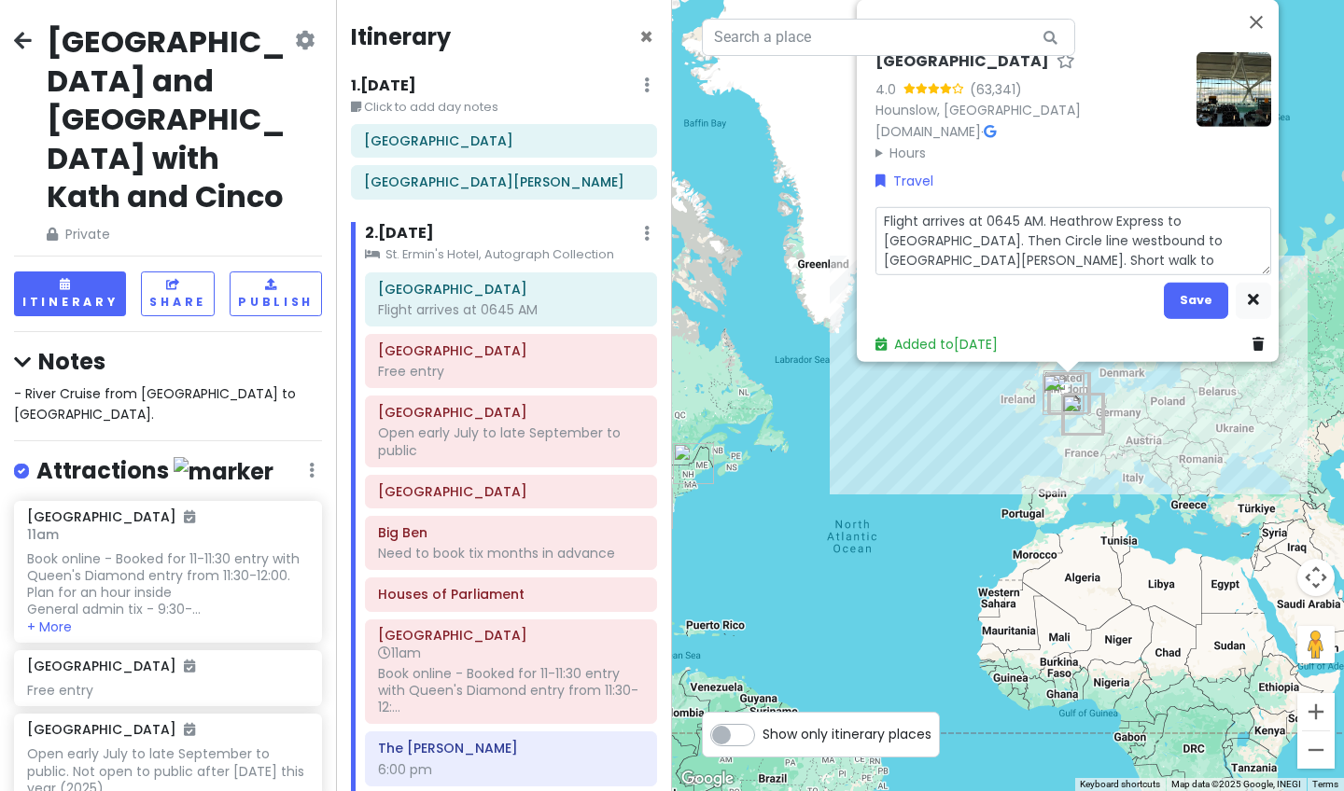
type textarea "Flight arrives at 0645 AM. Heathrow Express to [GEOGRAPHIC_DATA]. Then Circle l…"
type textarea "x"
type textarea "Flight arrives at 0645 AM. Heathrow Express to [GEOGRAPHIC_DATA]. Then Circle l…"
type textarea "x"
type textarea "Flight arrives at 0645 AM. Heathrow Express to [GEOGRAPHIC_DATA]. Then Circle l…"
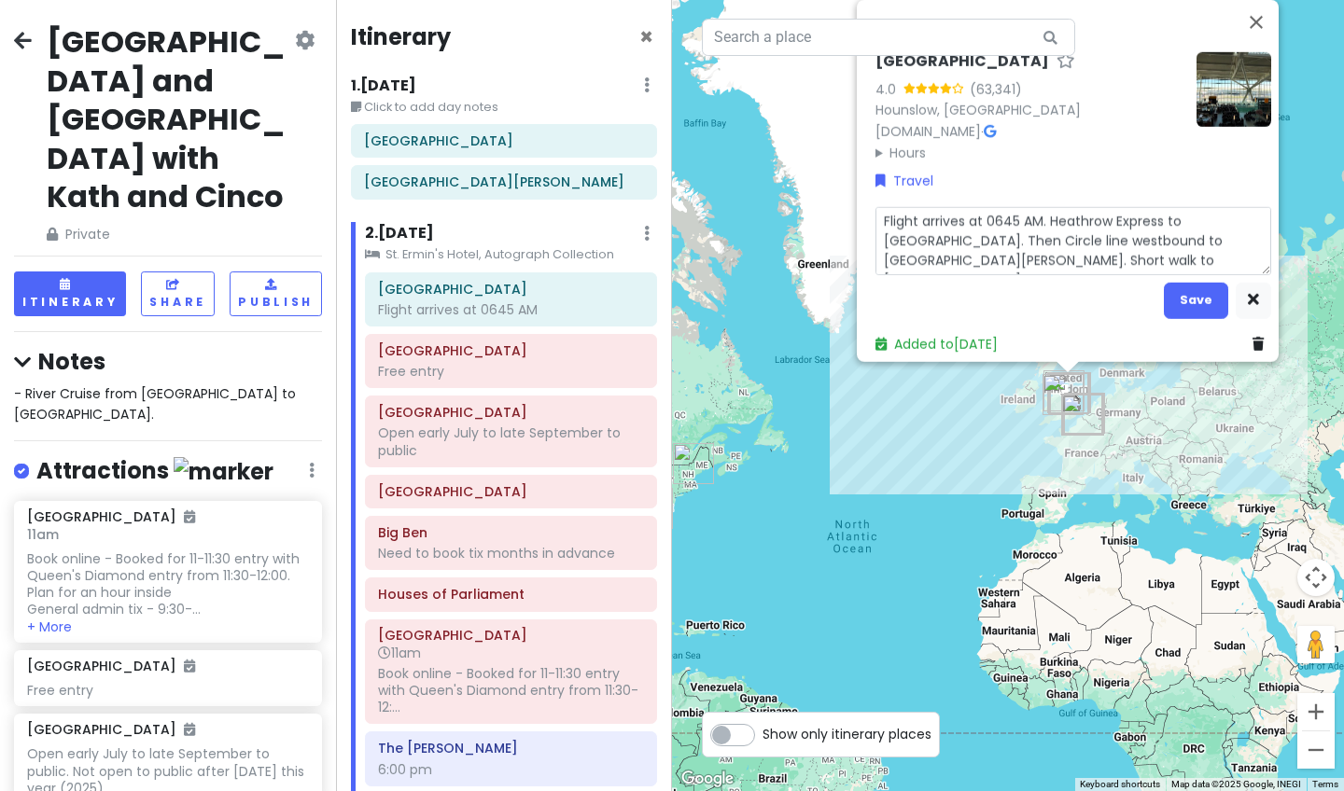
type textarea "x"
type textarea "Flight arrives at 0645 AM. Heathrow Express to [GEOGRAPHIC_DATA]. Then Circle l…"
type textarea "x"
type textarea "Flight arrives at 0645 AM. Heathrow Express to [GEOGRAPHIC_DATA]. Then Circle l…"
type textarea "x"
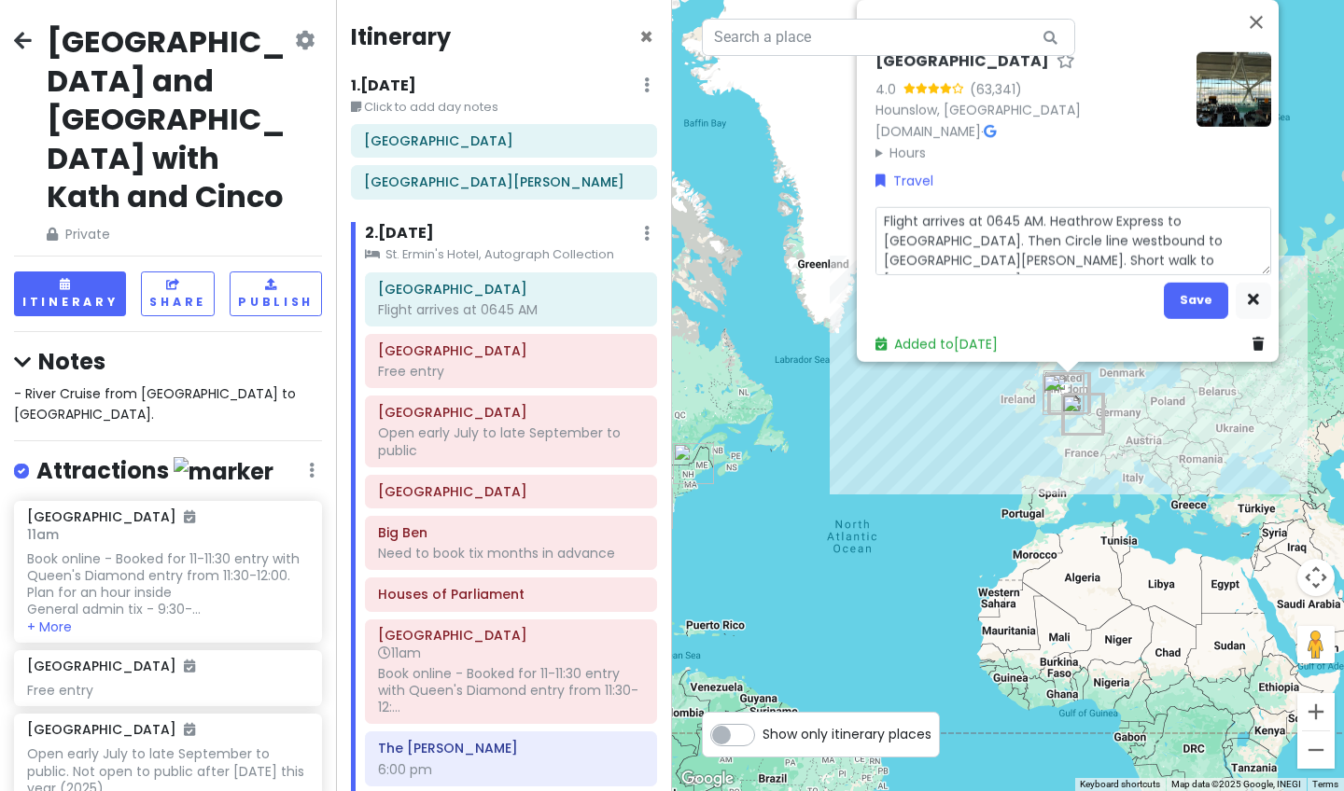
type textarea "Flight arrives at 0645 AM. Heathrow Express to [GEOGRAPHIC_DATA]. Then Circle l…"
type textarea "x"
type textarea "Flight arrives at 0645 AM. Heathrow Express to [GEOGRAPHIC_DATA]. Then Circle l…"
type textarea "x"
type textarea "Flight arrives at 0645 AM. Heathrow Express to [GEOGRAPHIC_DATA]. Then Circle l…"
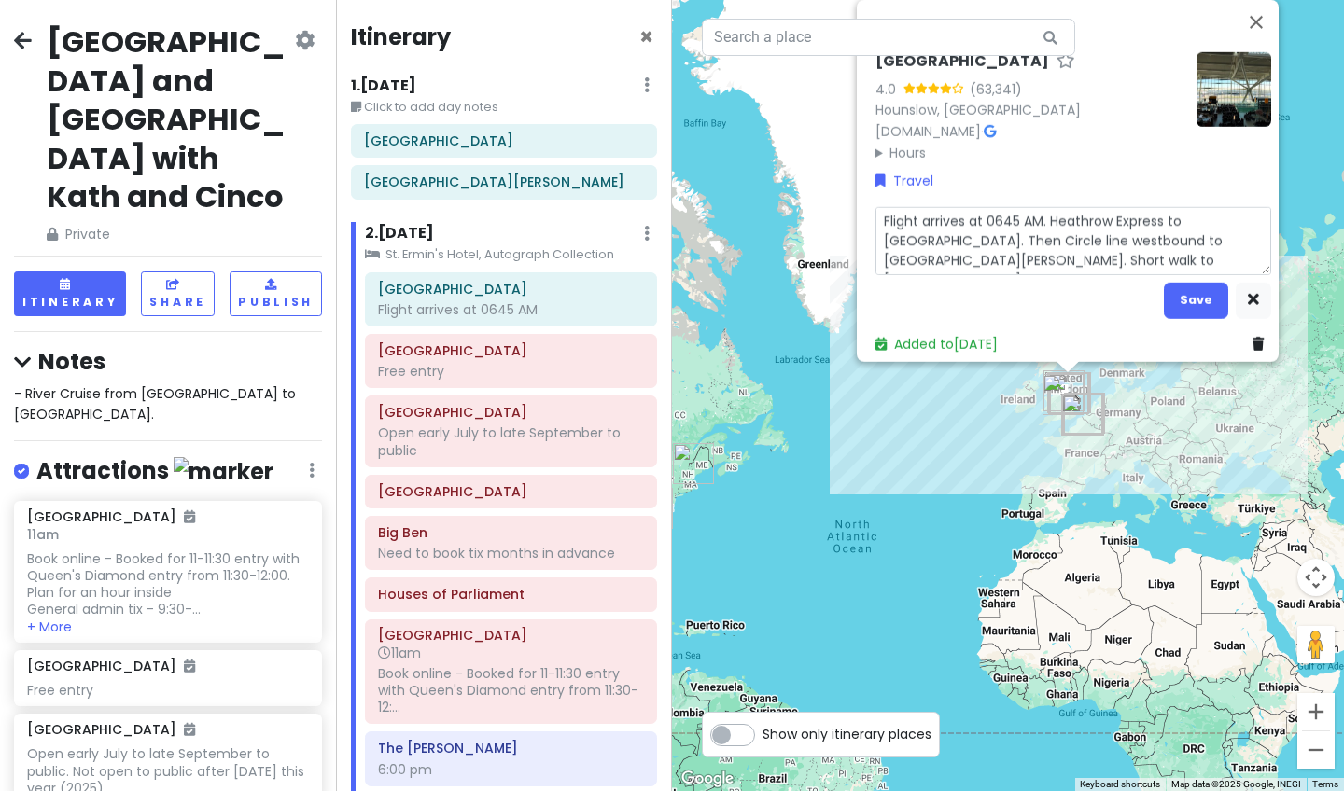
type textarea "x"
type textarea "Flight arrives at 0645 AM. Heathrow Express to [GEOGRAPHIC_DATA]. Then Circle l…"
type textarea "x"
type textarea "Flight arrives at 0645 AM. Heathrow Express to [GEOGRAPHIC_DATA]. Then Circle l…"
type textarea "x"
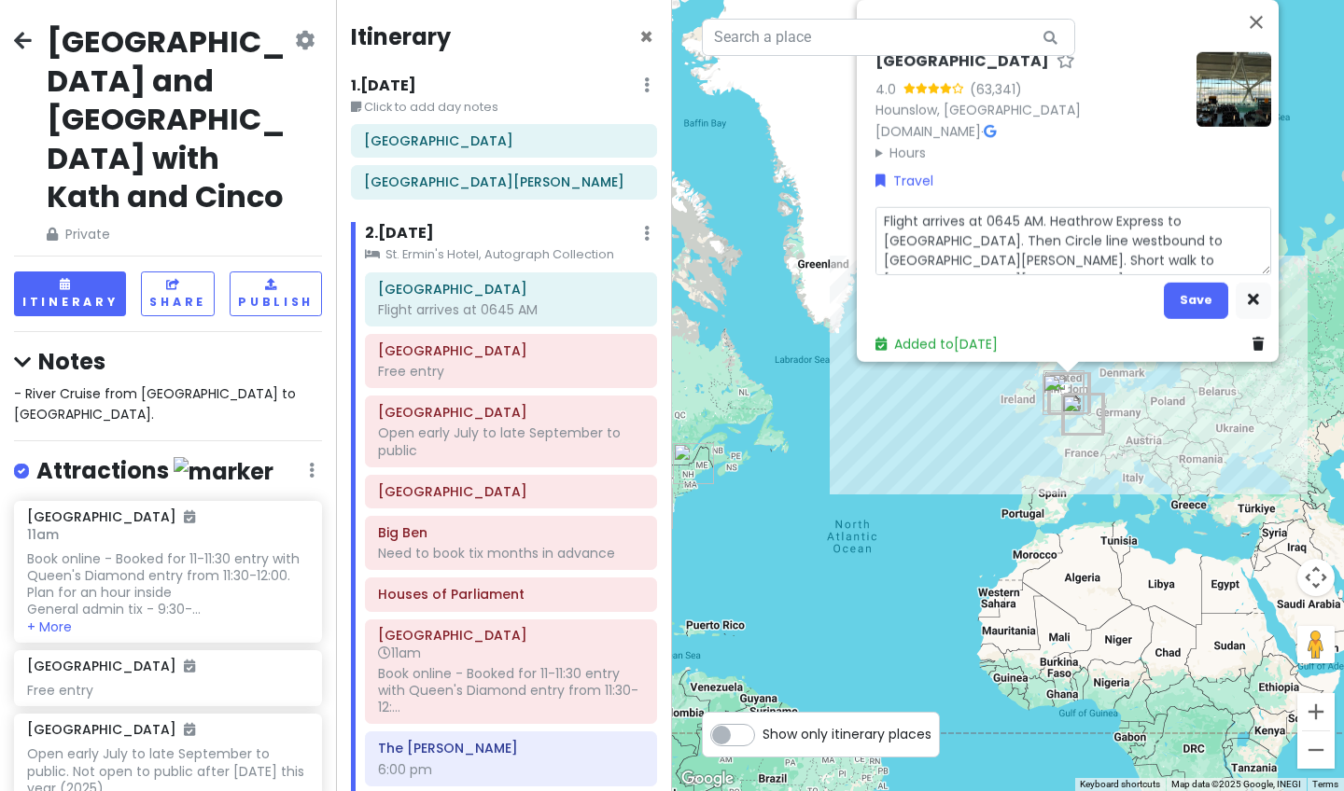
type textarea "Flight arrives at 0645 AM. Heathrow Express to [GEOGRAPHIC_DATA]. Then Circle l…"
type textarea "x"
type textarea "Flight arrives at 0645 AM. Heathrow Express to [GEOGRAPHIC_DATA]. Then Circle l…"
type textarea "x"
type textarea "Flight arrives at 0645 AM. Heathrow Express to [GEOGRAPHIC_DATA]. Then Circle l…"
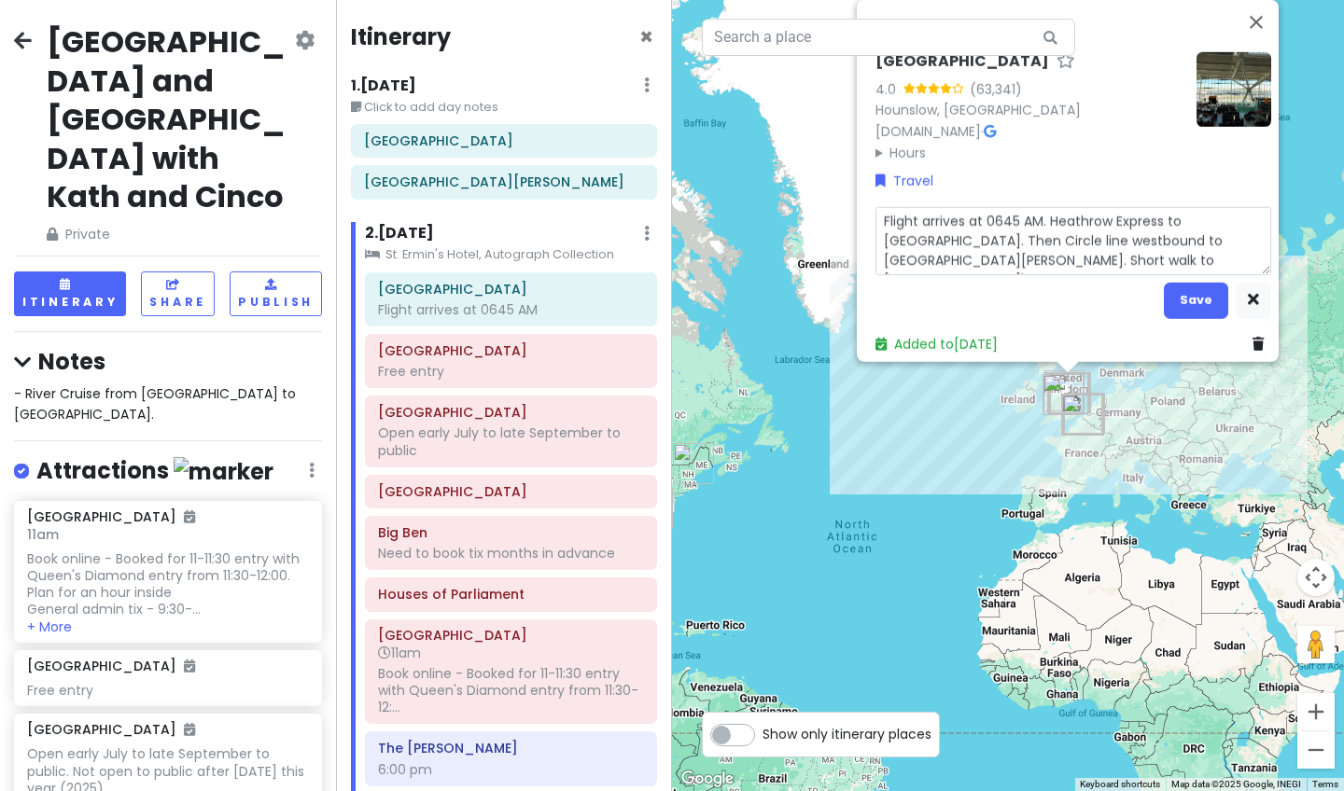
type textarea "x"
type textarea "Flight arrives at 0645 AM. Heathrow Express to [GEOGRAPHIC_DATA]. Then Circle l…"
type textarea "x"
type textarea "Flight arrives at 0645 AM. Heathrow Express to [GEOGRAPHIC_DATA]. Then Circle l…"
type textarea "x"
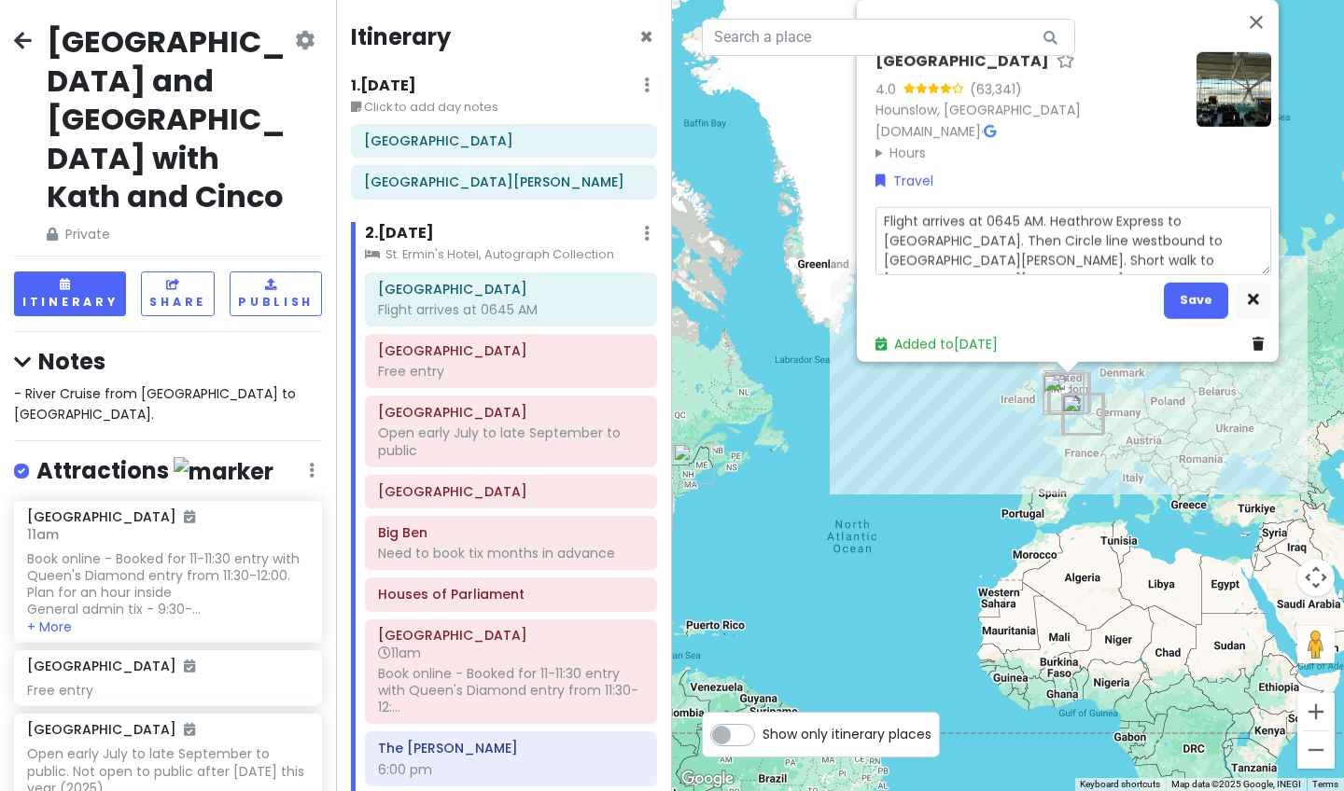
type textarea "Flight arrives at 0645 AM. Heathrow Express to [GEOGRAPHIC_DATA]. Then Circle l…"
type textarea "x"
type textarea "Flight arrives at 0645 AM. Heathrow Express to [GEOGRAPHIC_DATA]. Then Circle l…"
type textarea "x"
type textarea "Flight arrives at 0645 AM. Heathrow Express to [GEOGRAPHIC_DATA]. Then Circle l…"
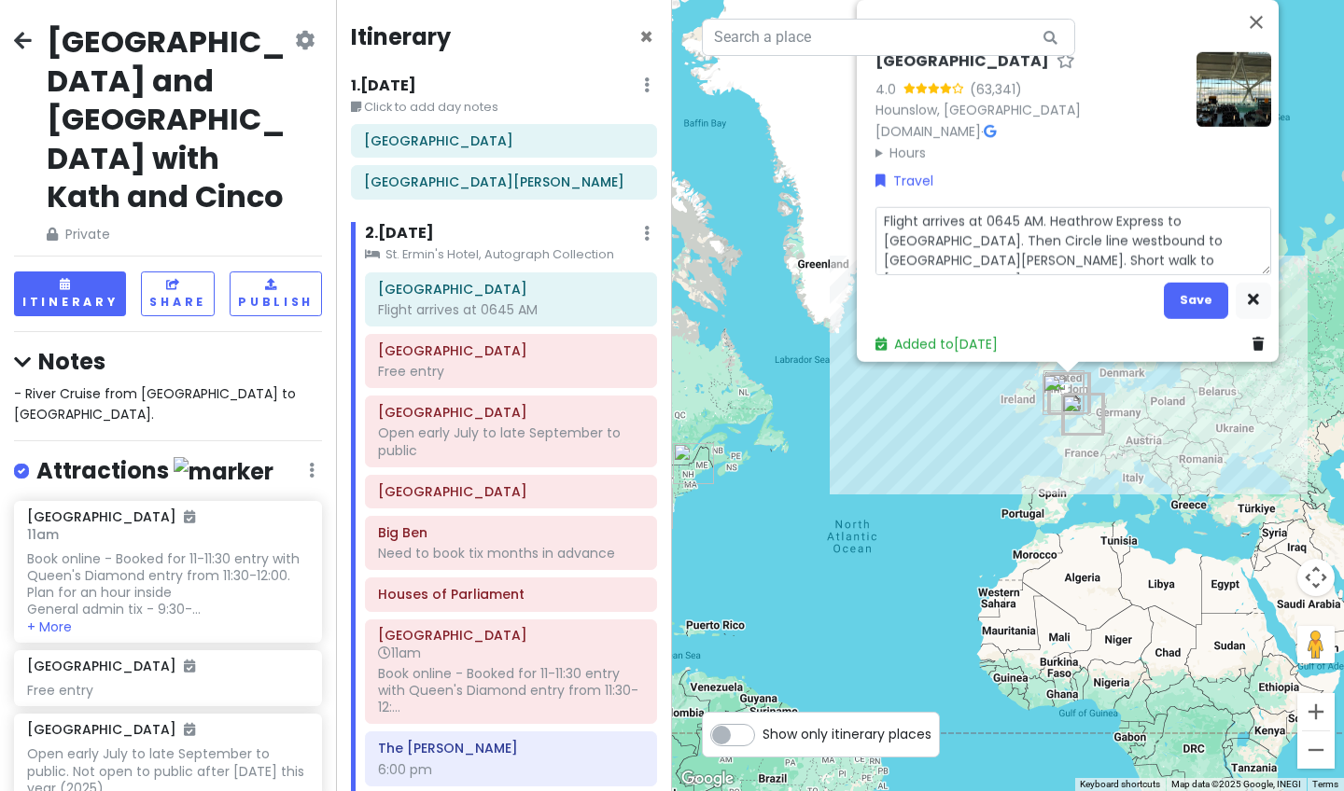
type textarea "x"
type textarea "Flight arrives at 0645 AM. Heathrow Express to [GEOGRAPHIC_DATA]. Then Circle l…"
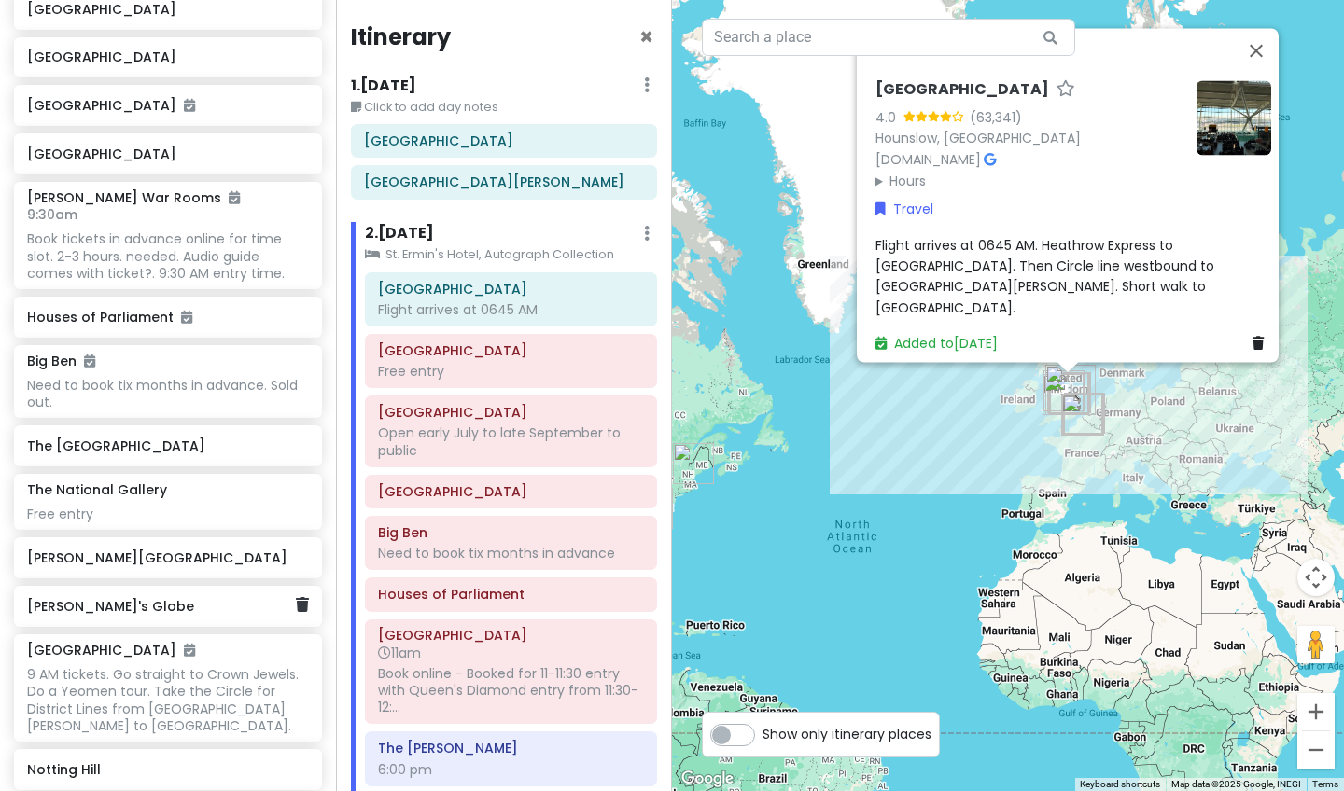
scroll to position [1150, 0]
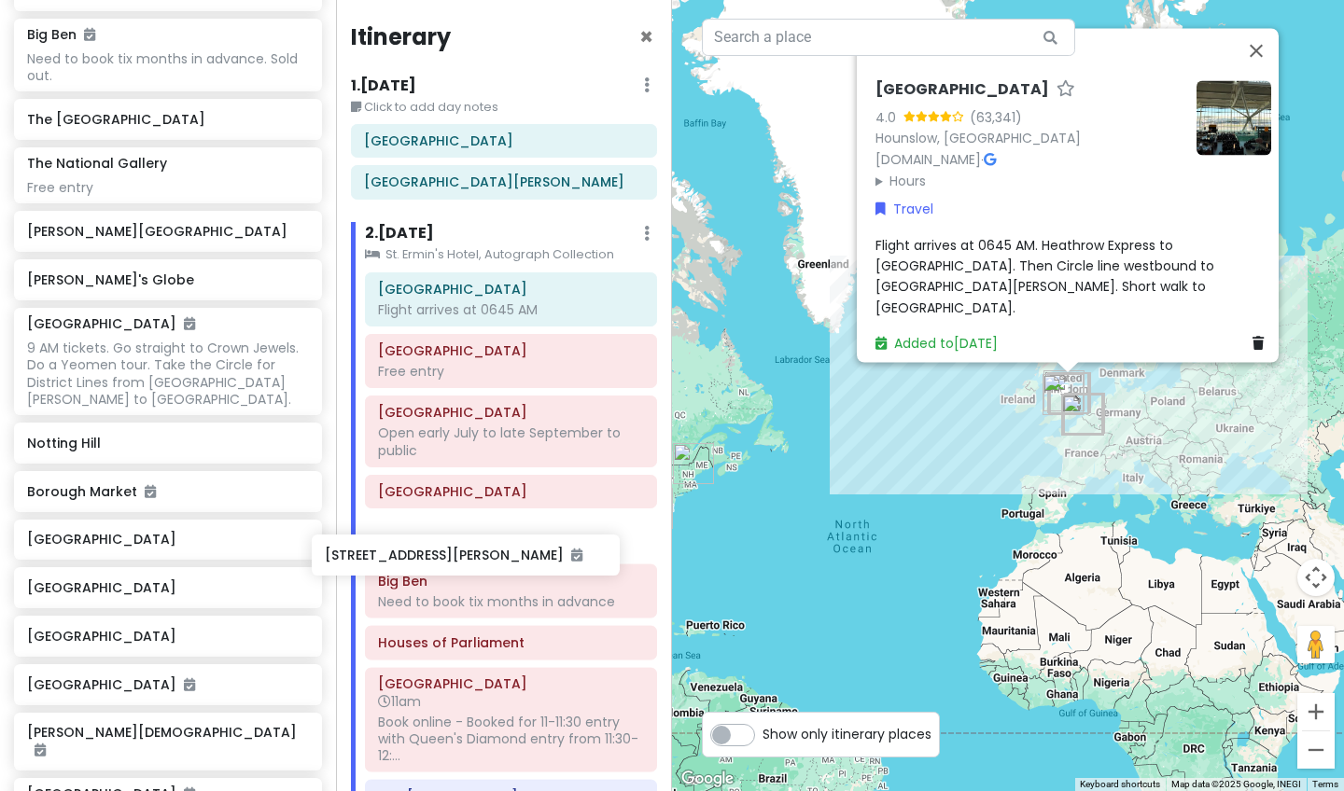
drag, startPoint x: 212, startPoint y: 397, endPoint x: 514, endPoint y: 549, distance: 338.4
click at [512, 550] on div "[GEOGRAPHIC_DATA] and [GEOGRAPHIC_DATA] with Kath and Cinco Private Change Date…" at bounding box center [672, 395] width 1344 height 791
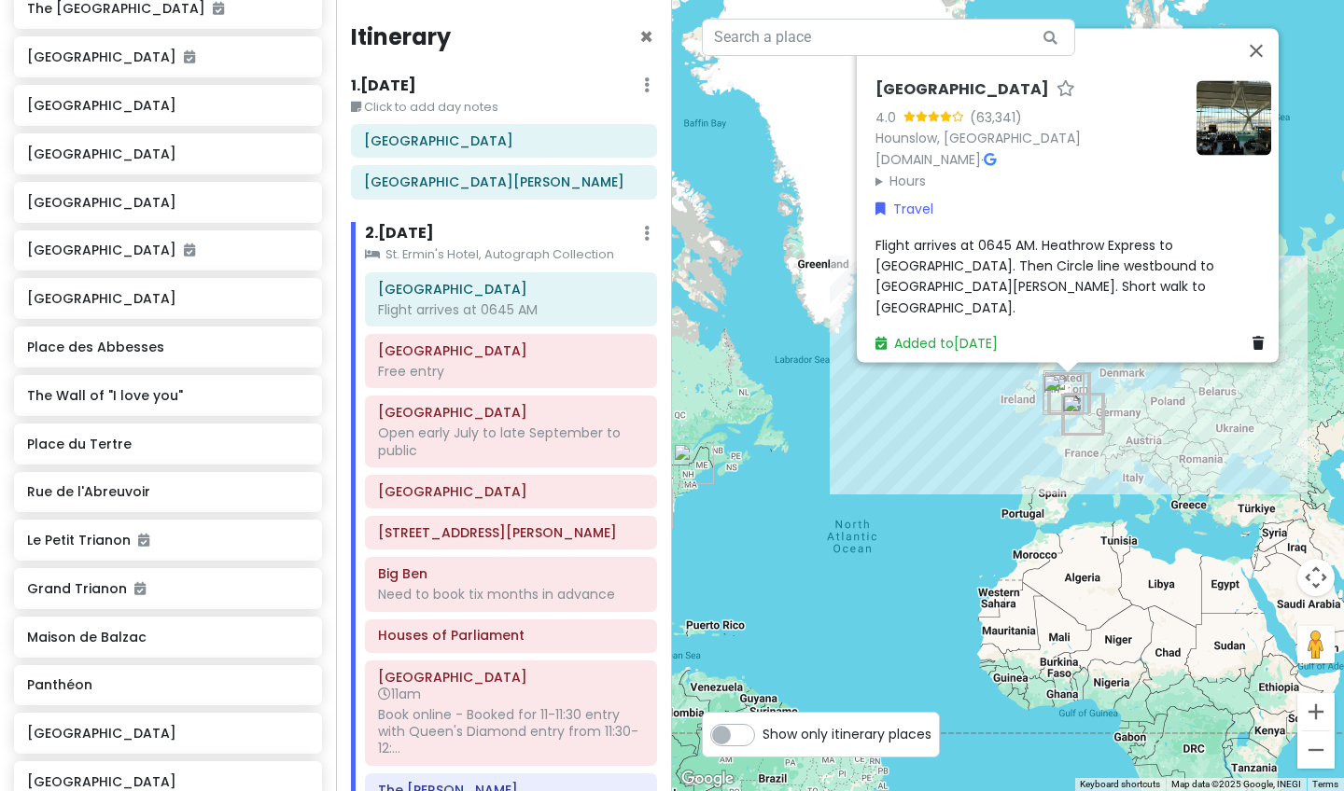
scroll to position [3049, 0]
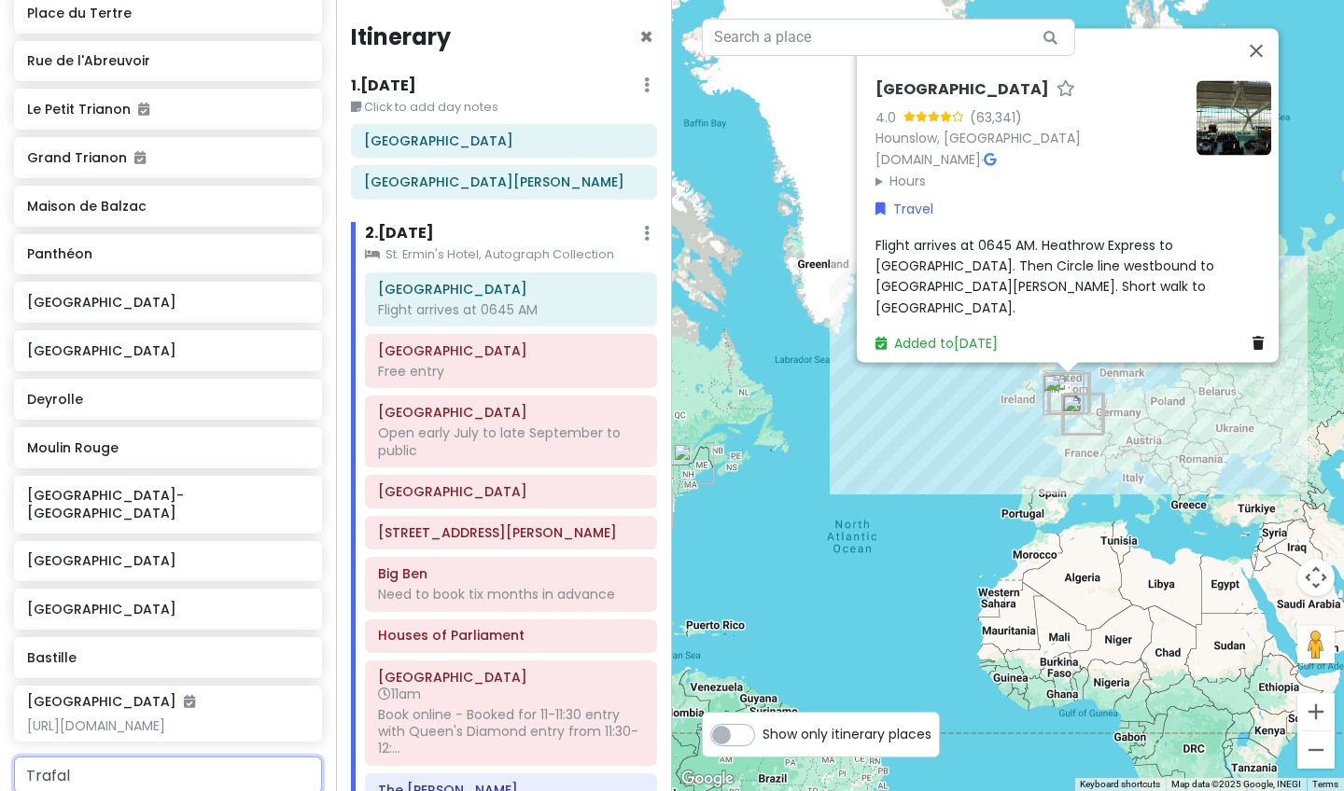
type input "Trafalg"
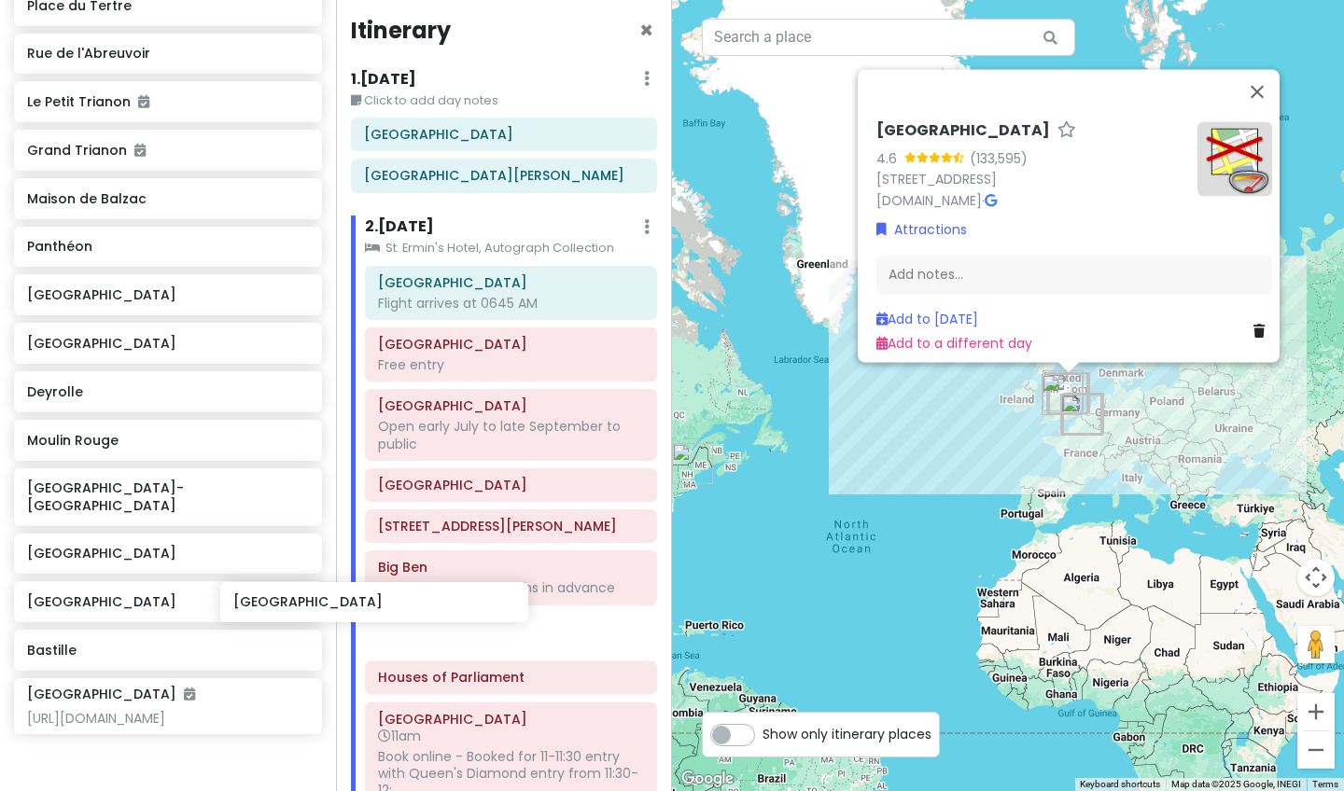
scroll to position [12, 0]
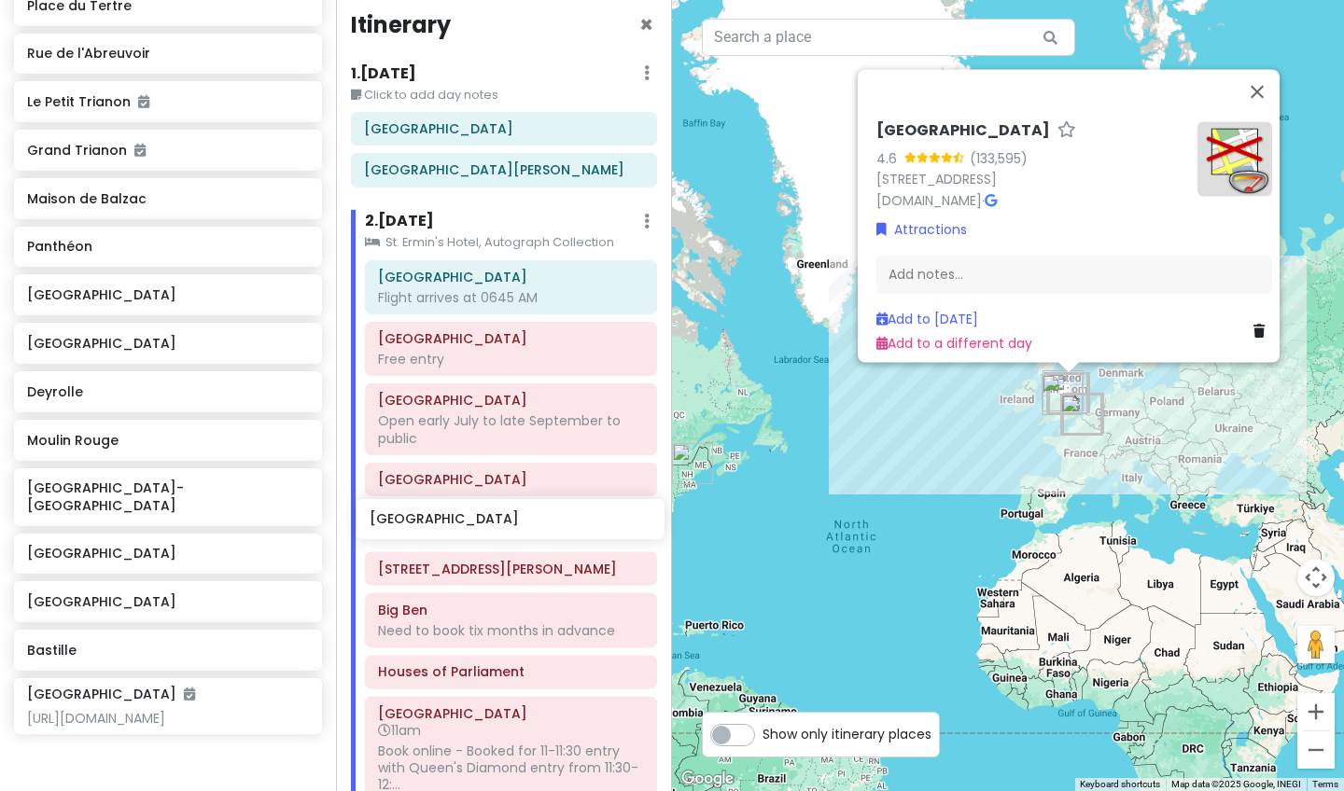
drag, startPoint x: 150, startPoint y: 661, endPoint x: 493, endPoint y: 526, distance: 367.9
click at [493, 526] on div "[GEOGRAPHIC_DATA] and [GEOGRAPHIC_DATA] with Kath and Cinco Private Change Date…" at bounding box center [672, 395] width 1344 height 791
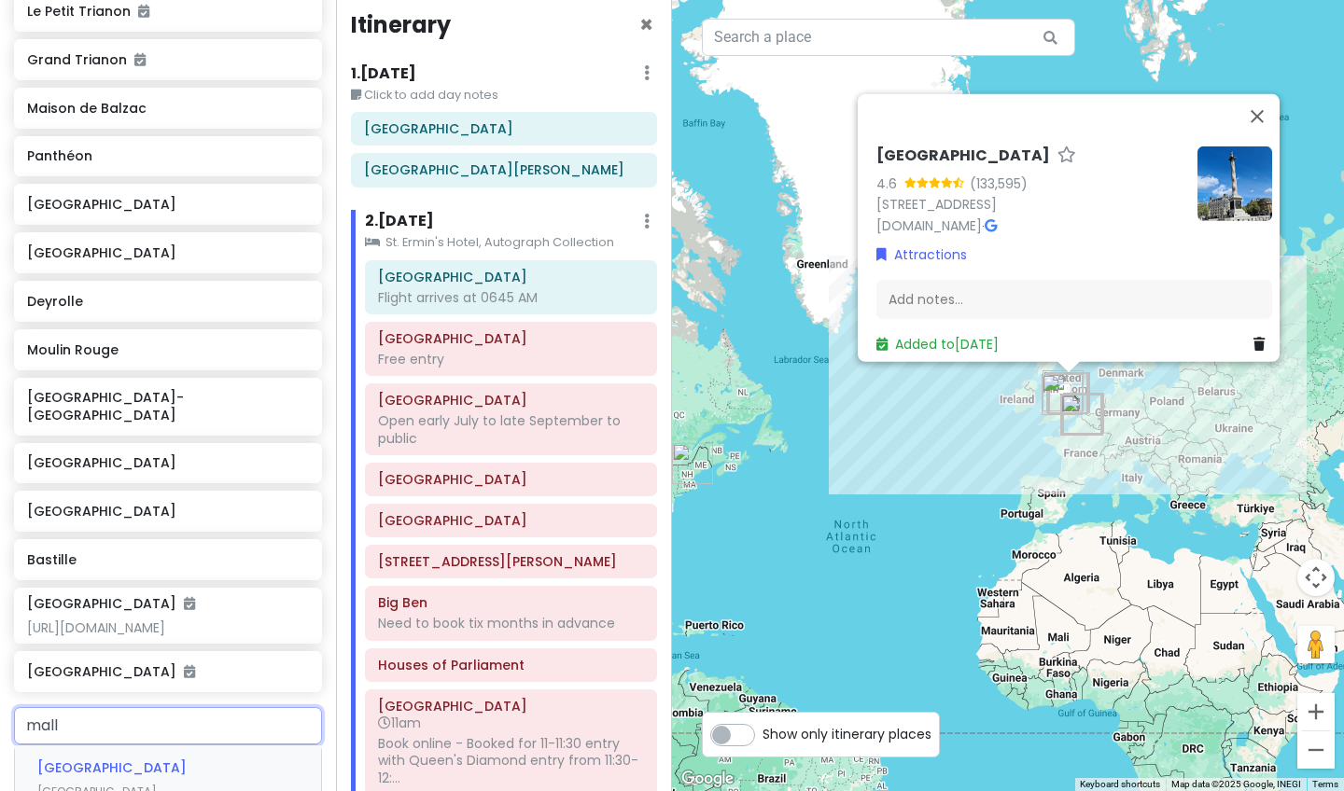
scroll to position [3174, 0]
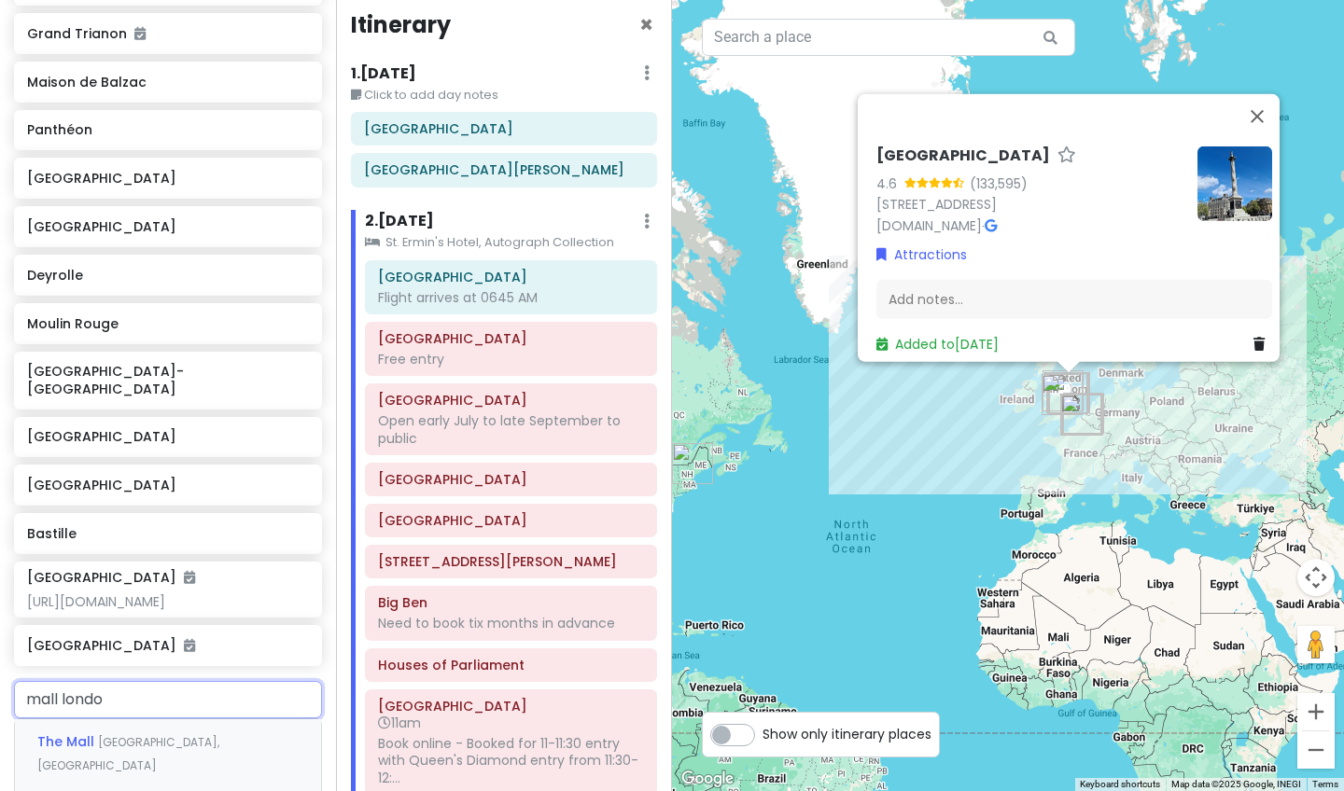
type input "mall [GEOGRAPHIC_DATA]"
click at [146, 664] on span "[GEOGRAPHIC_DATA], [GEOGRAPHIC_DATA]" at bounding box center [128, 754] width 182 height 40
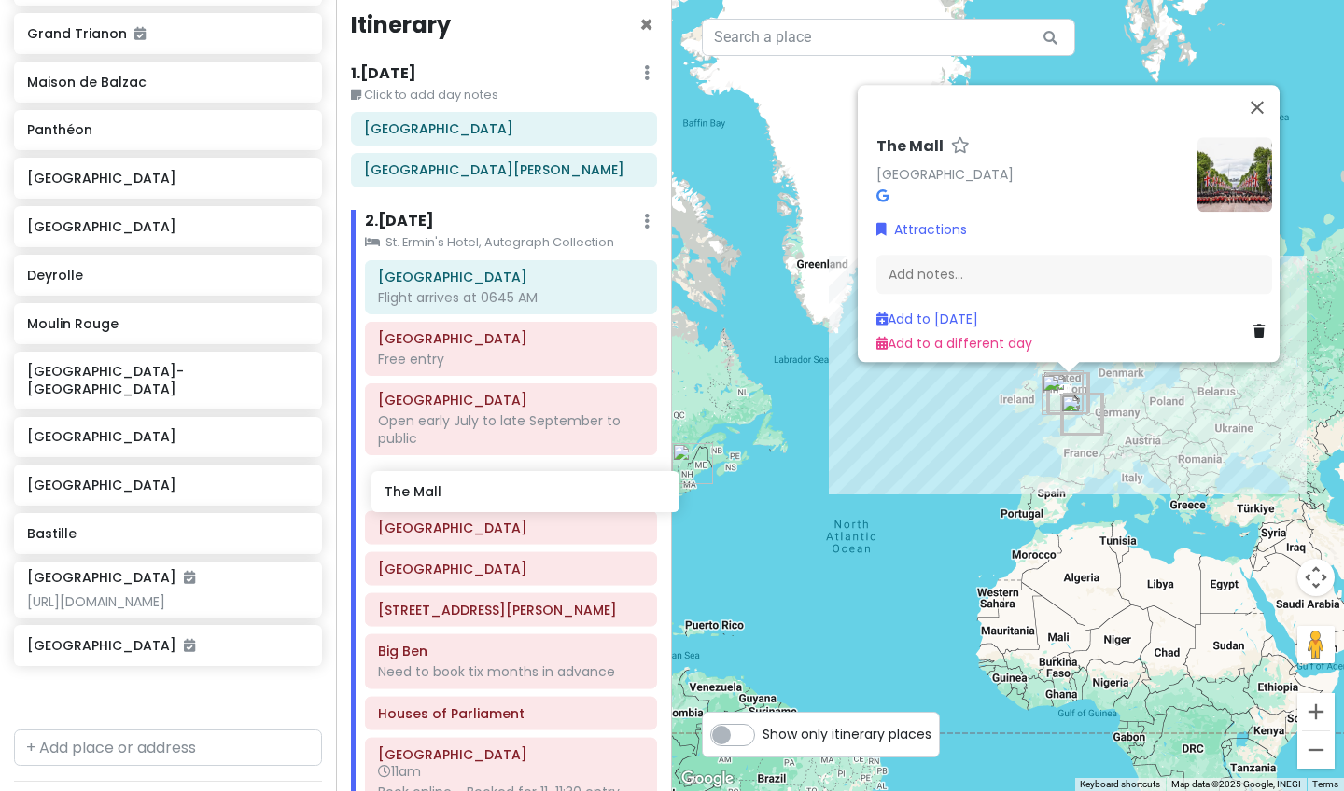
drag, startPoint x: 155, startPoint y: 585, endPoint x: 512, endPoint y: 499, distance: 367.6
click at [512, 499] on div "[GEOGRAPHIC_DATA] and [GEOGRAPHIC_DATA] with Kath and Cinco Private Change Date…" at bounding box center [672, 395] width 1344 height 791
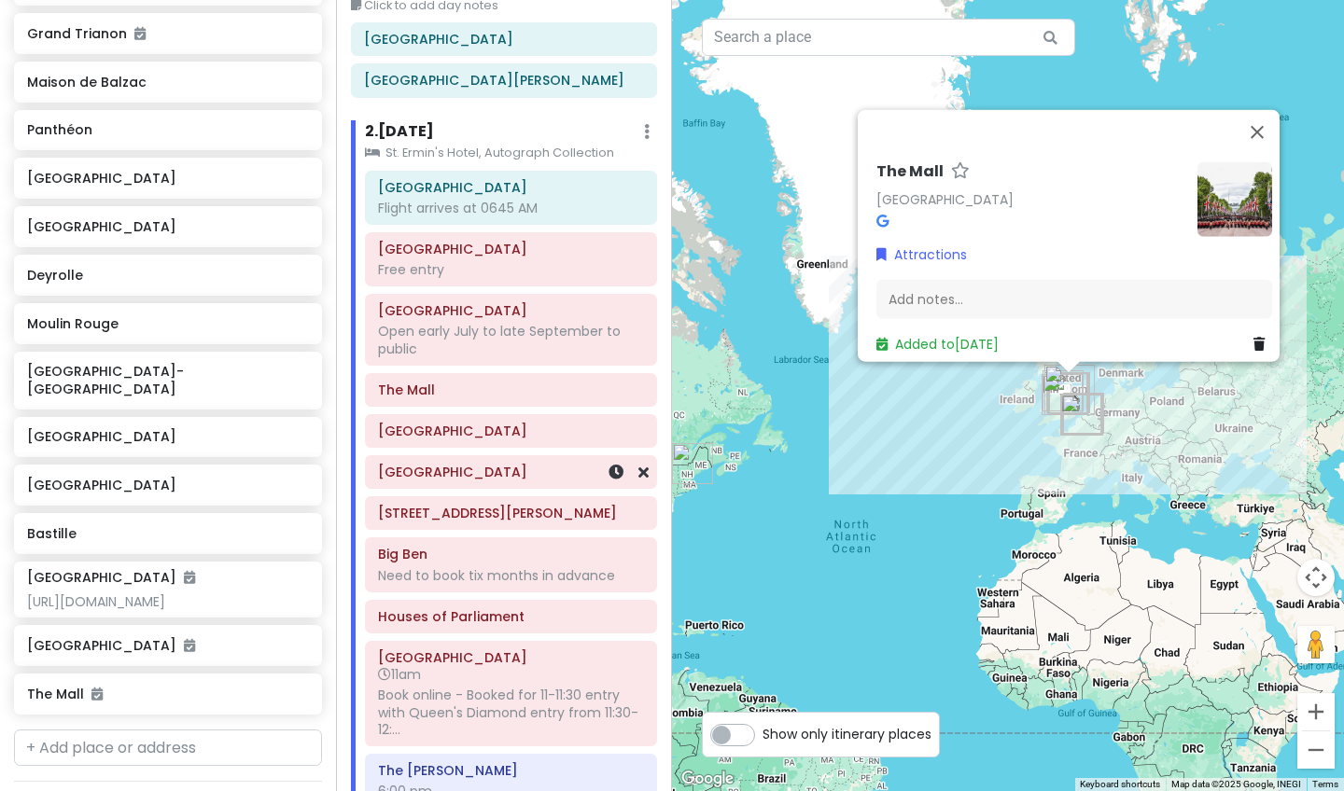
scroll to position [107, 0]
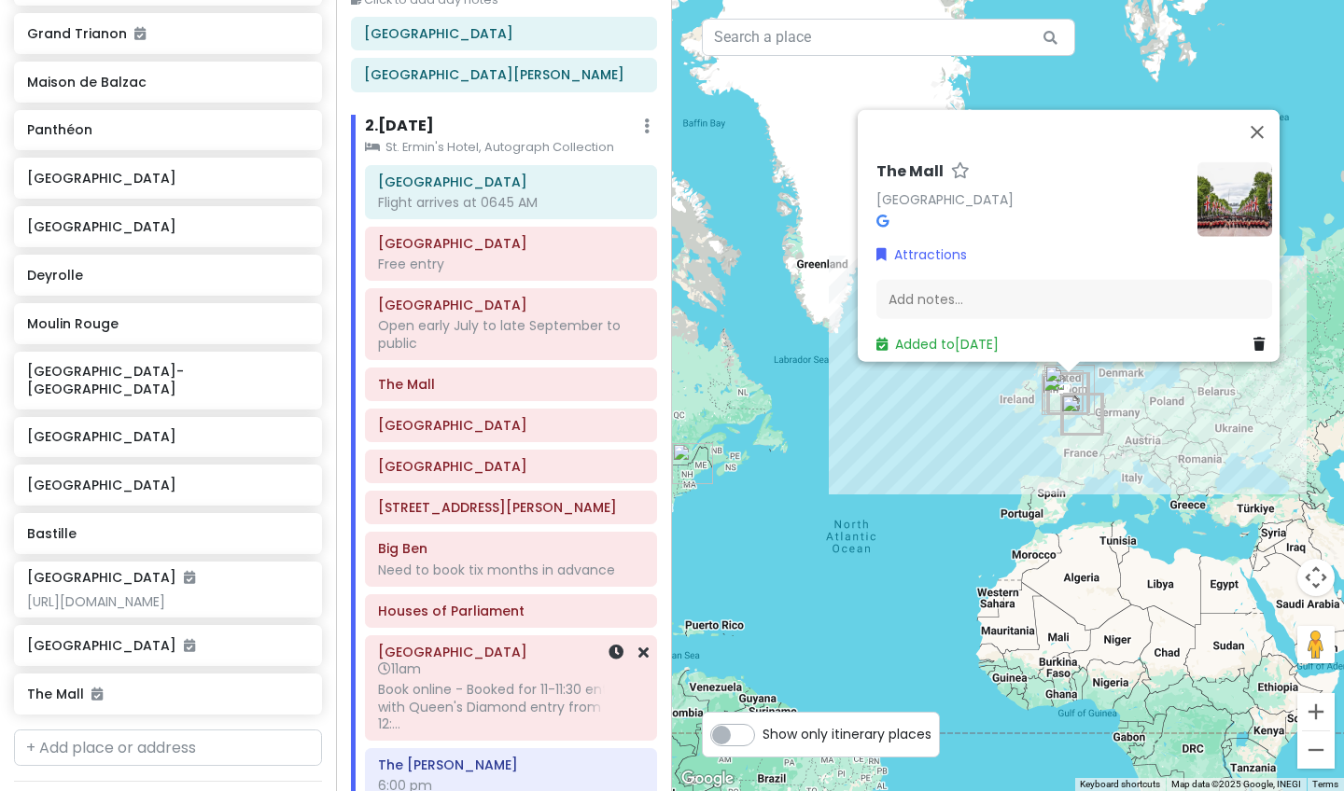
click at [470, 664] on div "Book online - Booked for 11-11:30 entry with Queen's Diamond entry from 11:30-1…" at bounding box center [511, 706] width 266 height 51
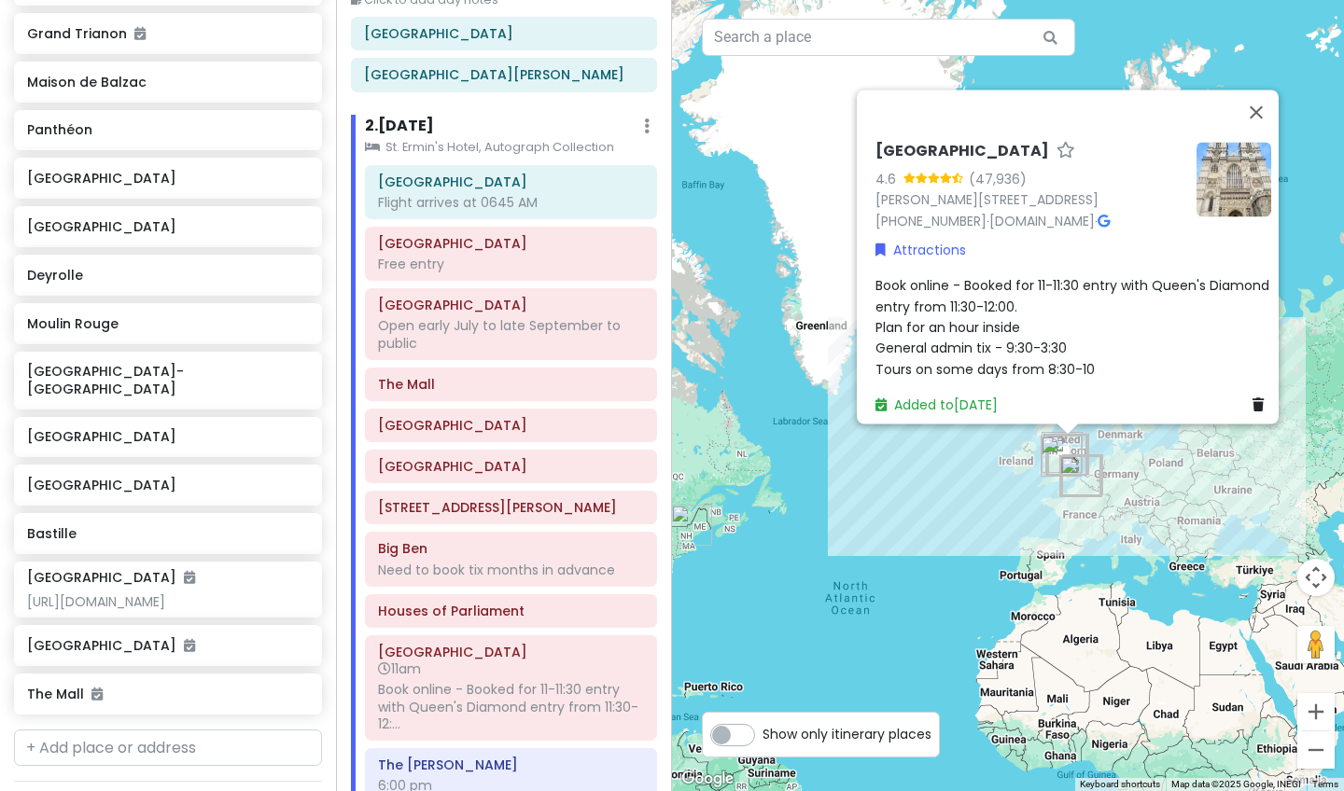
click at [972, 298] on span "Book online - Booked for 11-11:30 entry with Queen's Diamond entry from 11:30-1…" at bounding box center [1074, 328] width 398 height 103
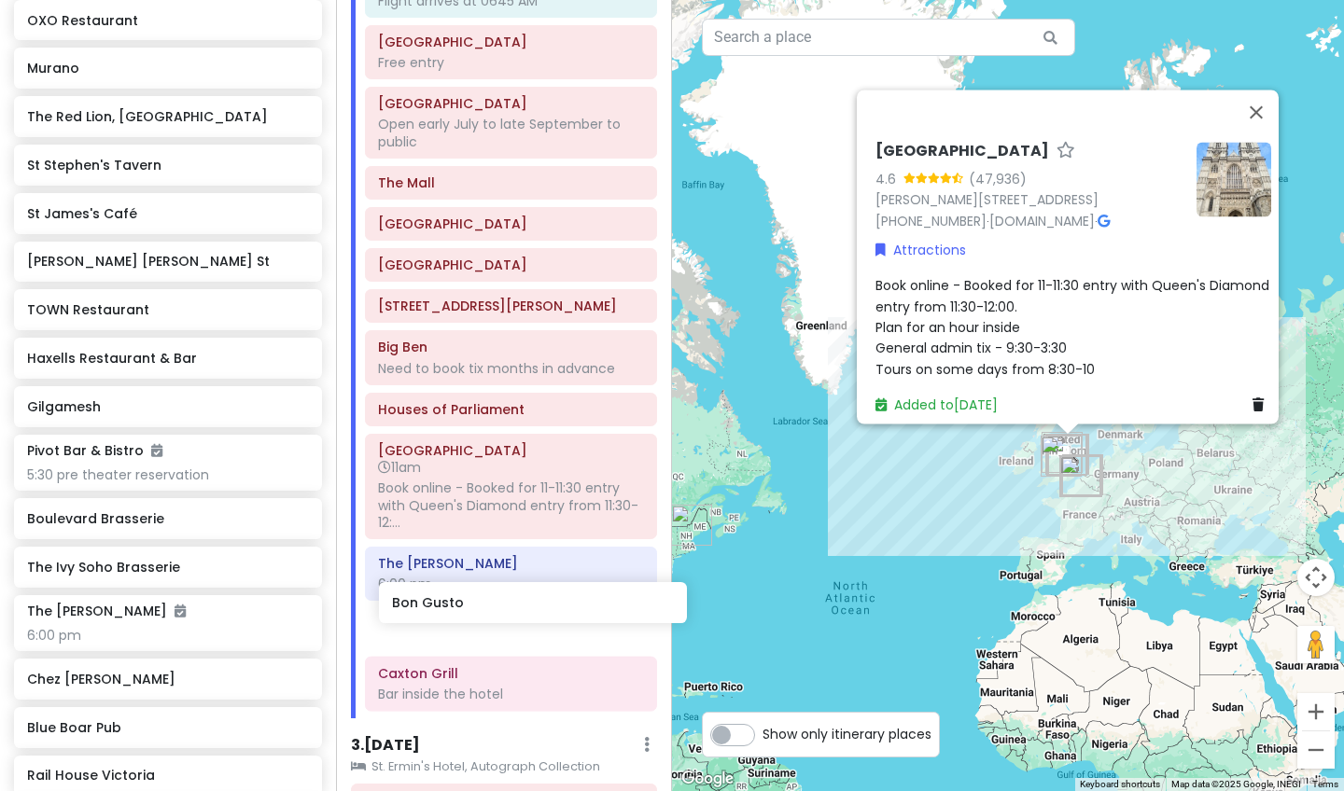
scroll to position [316, 0]
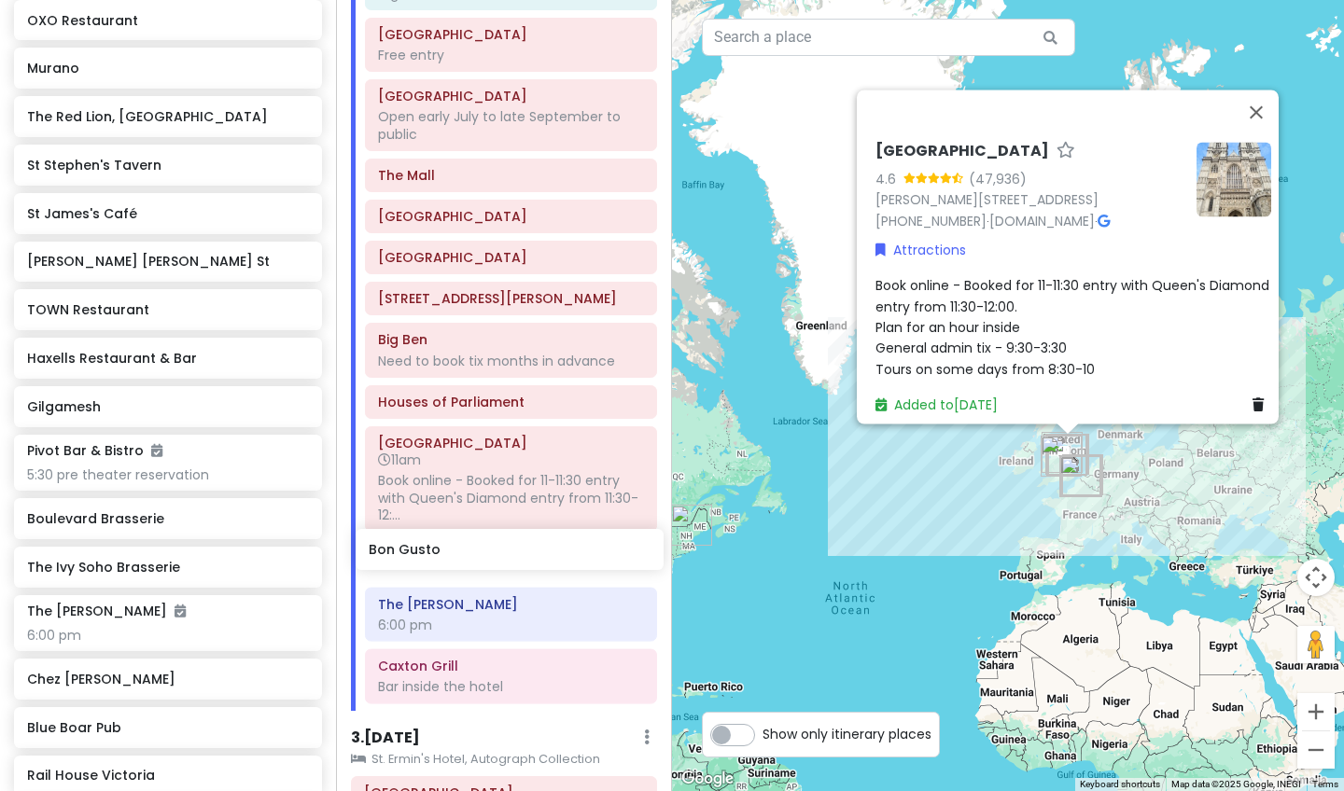
drag, startPoint x: 100, startPoint y: 620, endPoint x: 440, endPoint y: 559, distance: 346.0
click at [440, 559] on div "[GEOGRAPHIC_DATA] and [GEOGRAPHIC_DATA] with Kath and Cinco Private Change Date…" at bounding box center [672, 395] width 1344 height 791
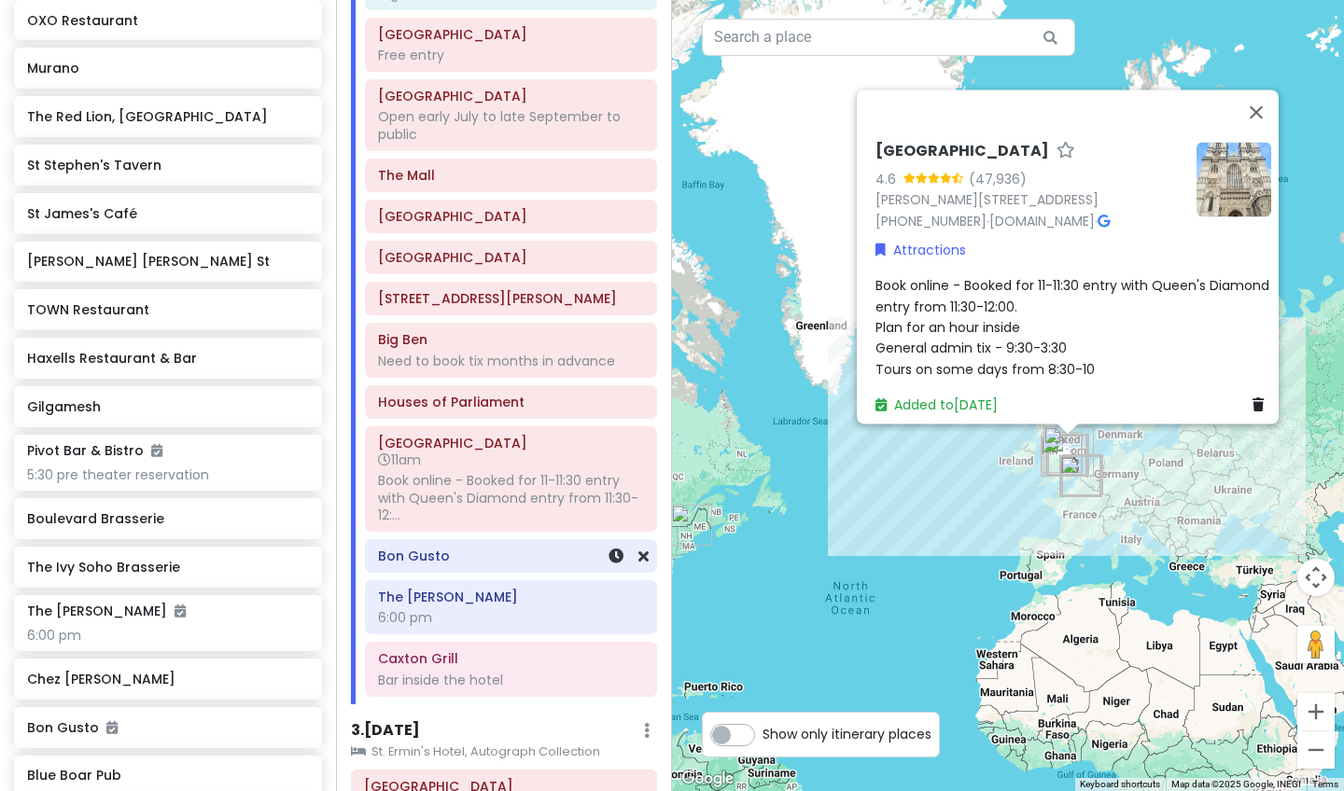
click at [452, 548] on h6 "Bon Gusto" at bounding box center [511, 556] width 266 height 17
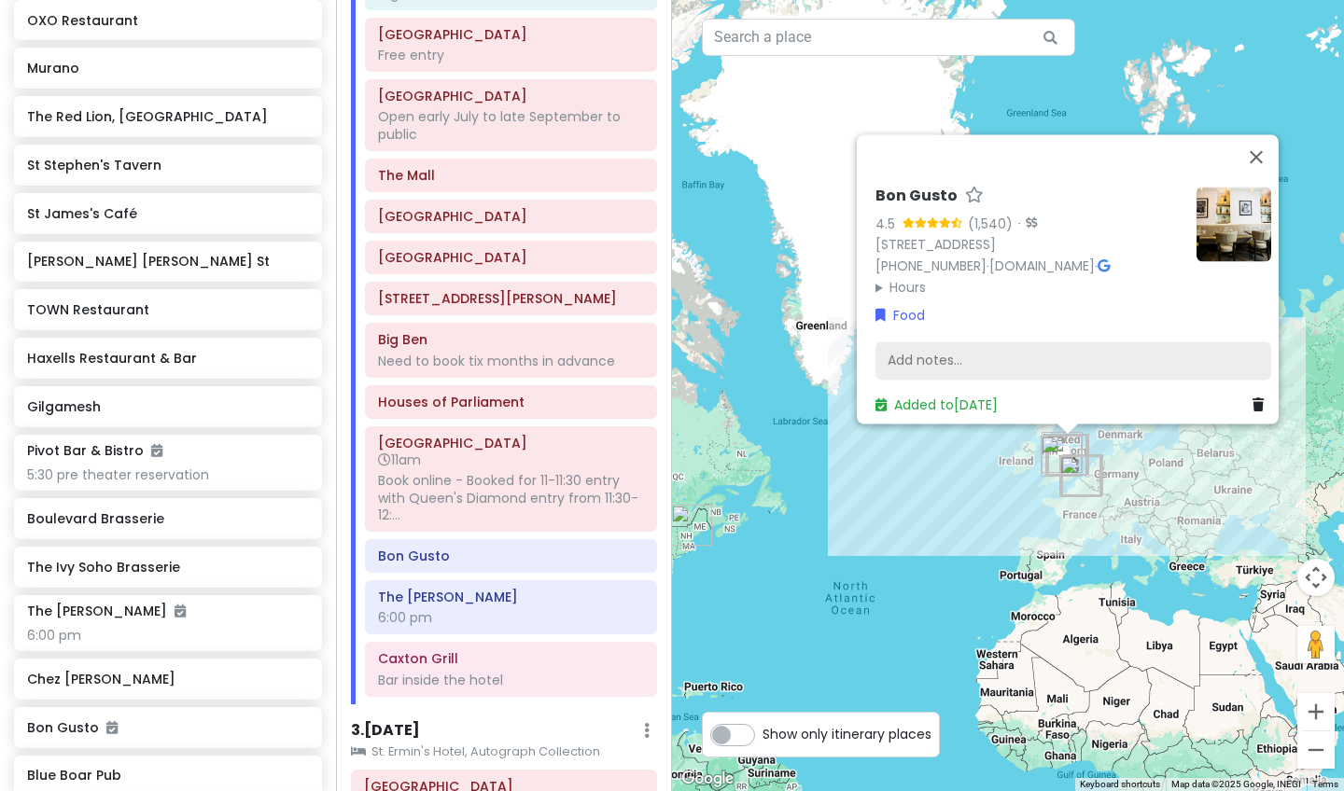
click at [1041, 356] on div "Add notes..." at bounding box center [1073, 361] width 396 height 39
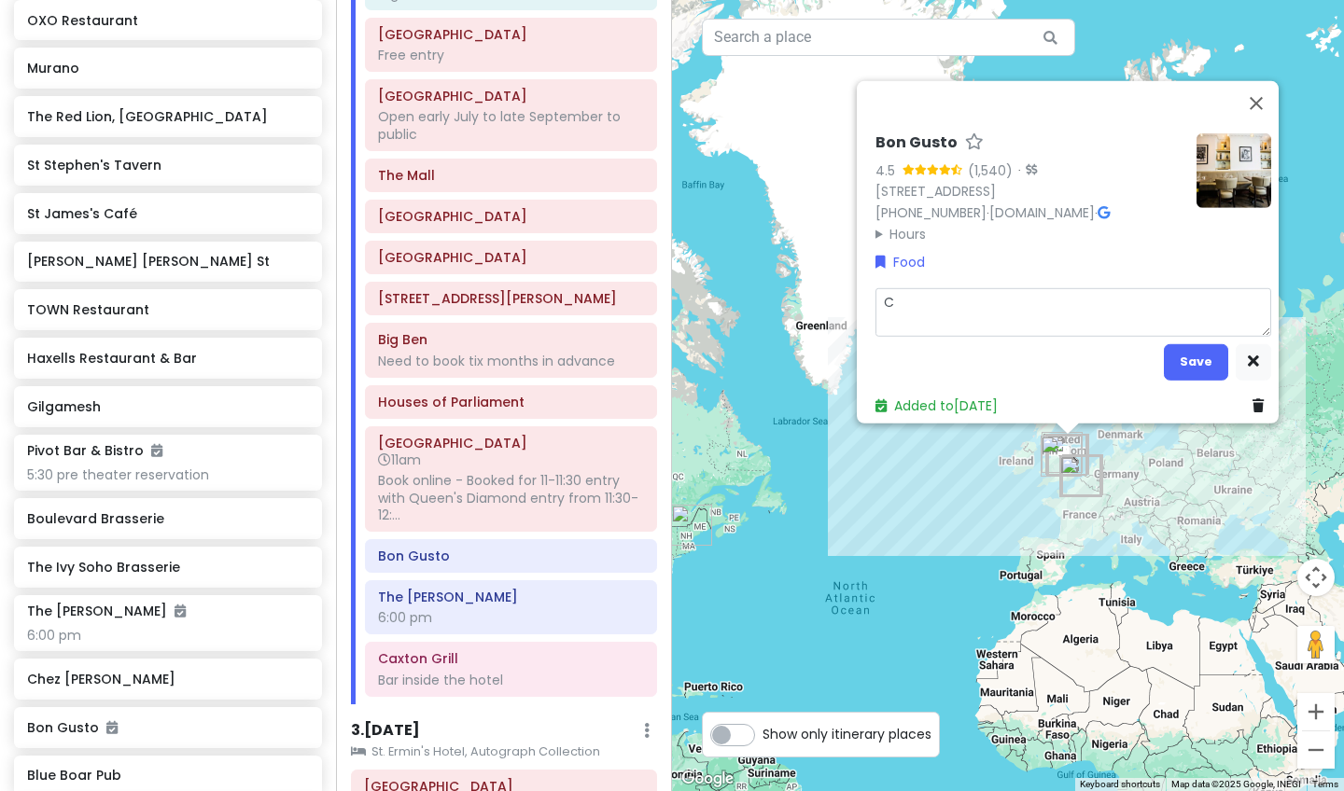
type textarea "x"
type textarea "Ca"
type textarea "x"
type textarea "Cas"
type textarea "x"
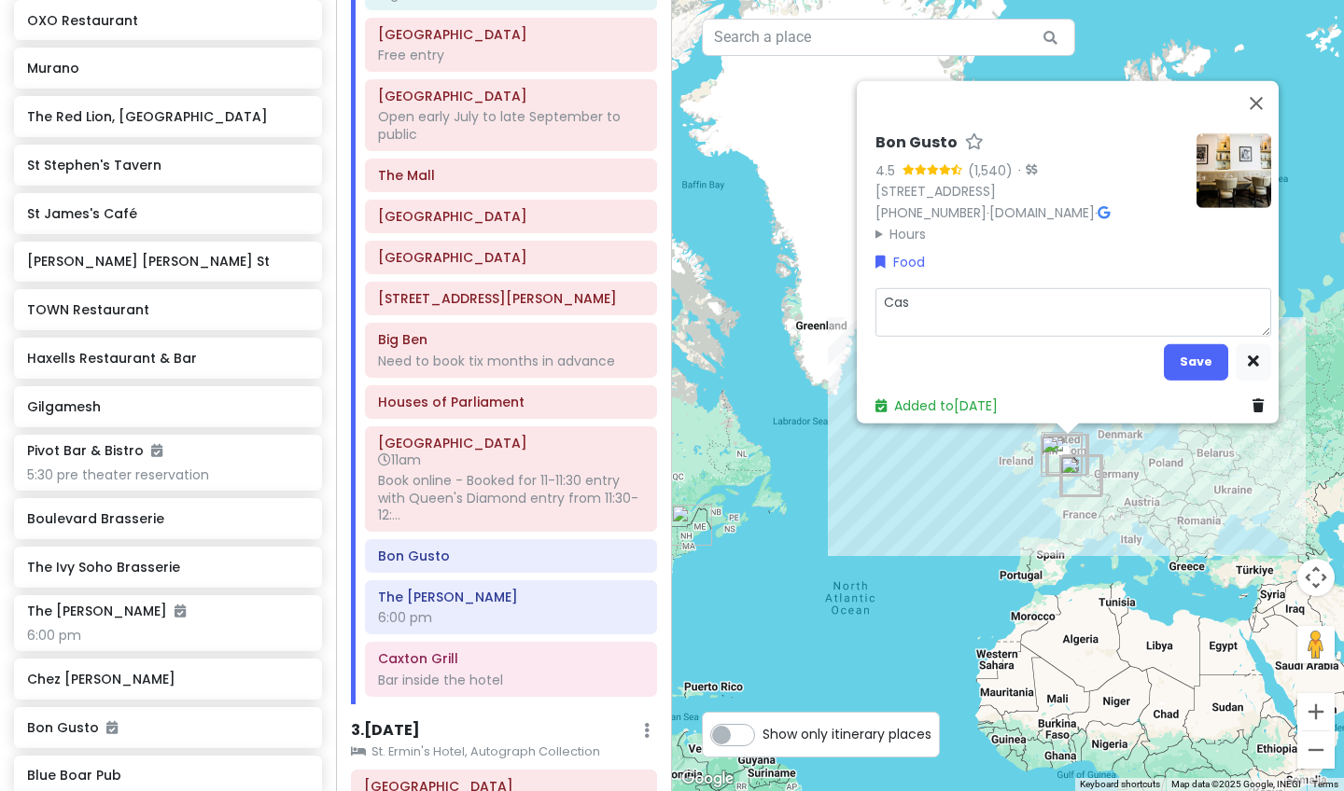
type textarea "Casu"
type textarea "x"
type textarea "Casua"
type textarea "x"
type textarea "Casual"
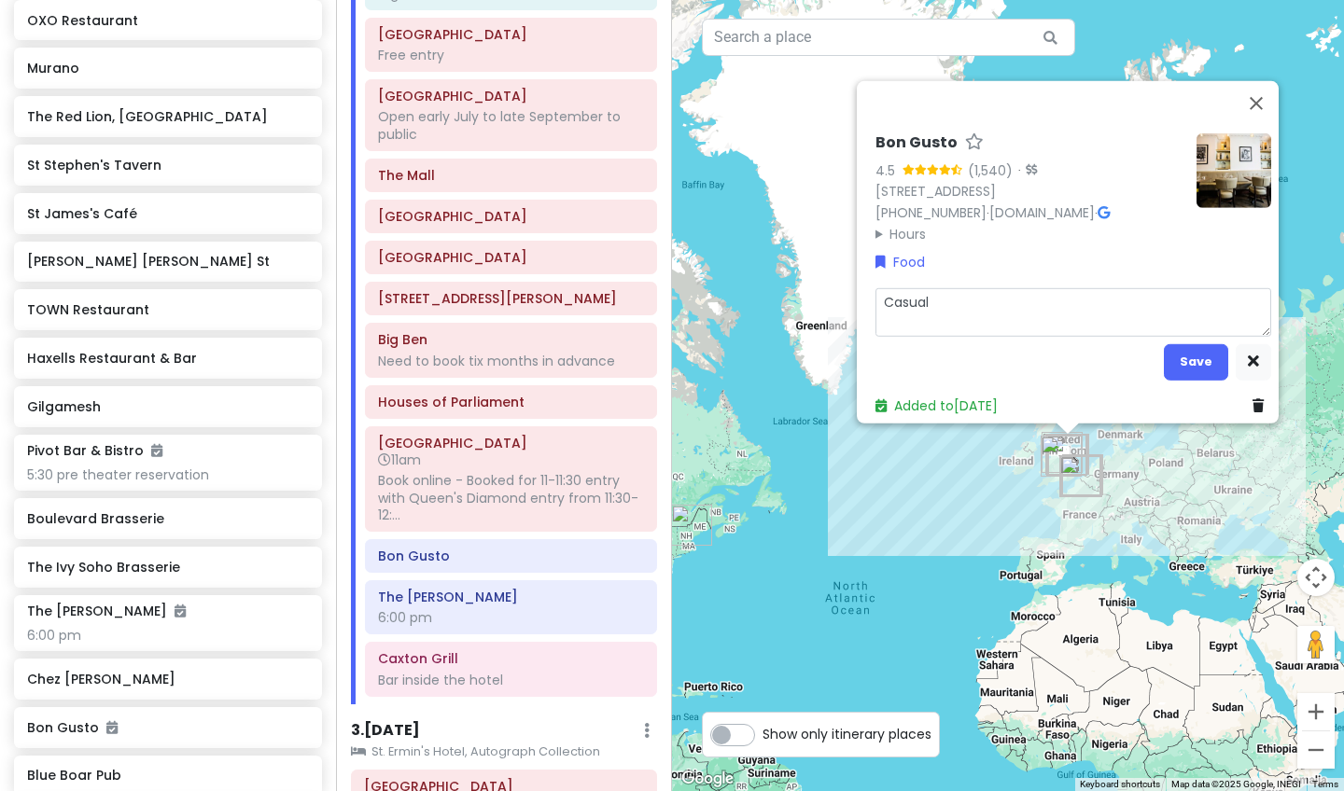
type textarea "x"
type textarea "Casual"
type textarea "x"
type textarea "Casual"
type textarea "x"
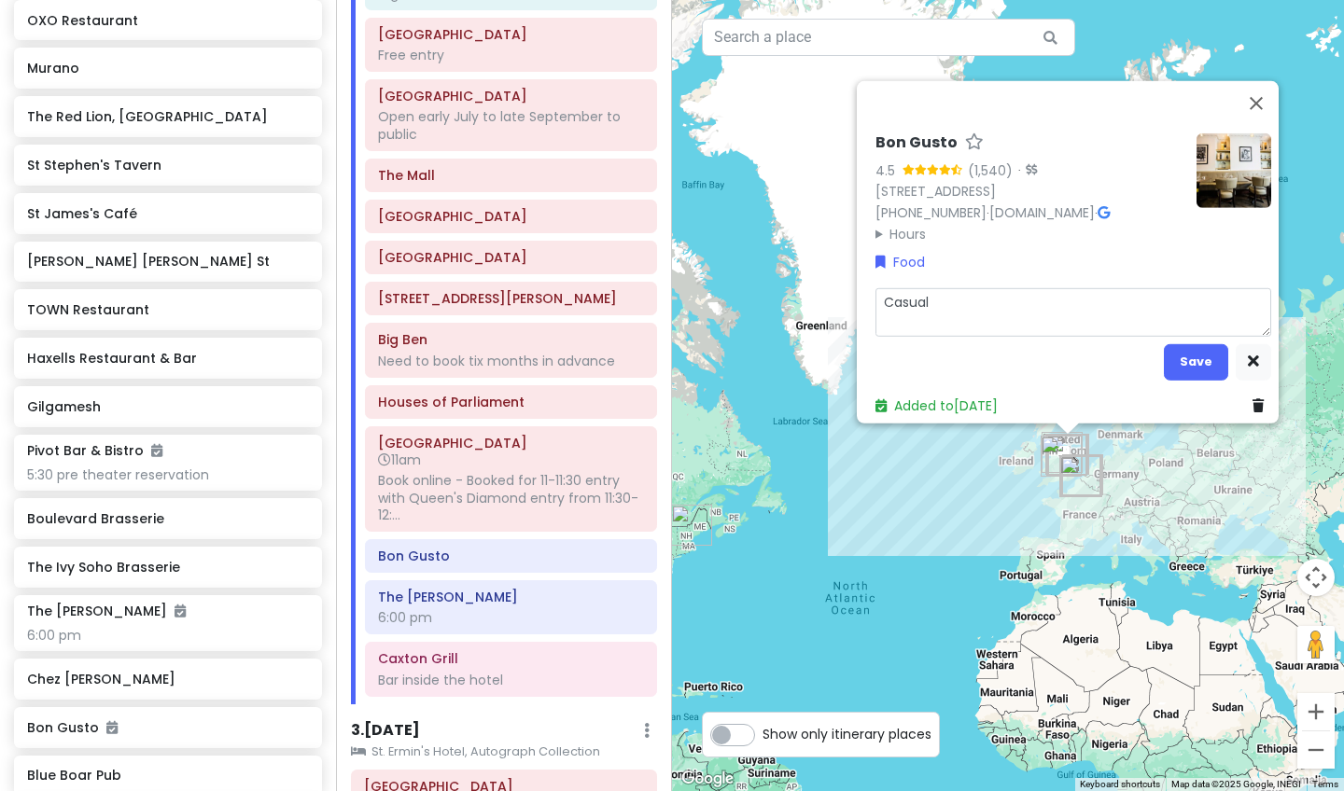
type textarea "Casual,"
type textarea "x"
type textarea "Casual,"
type textarea "x"
type textarea "Casual, ,"
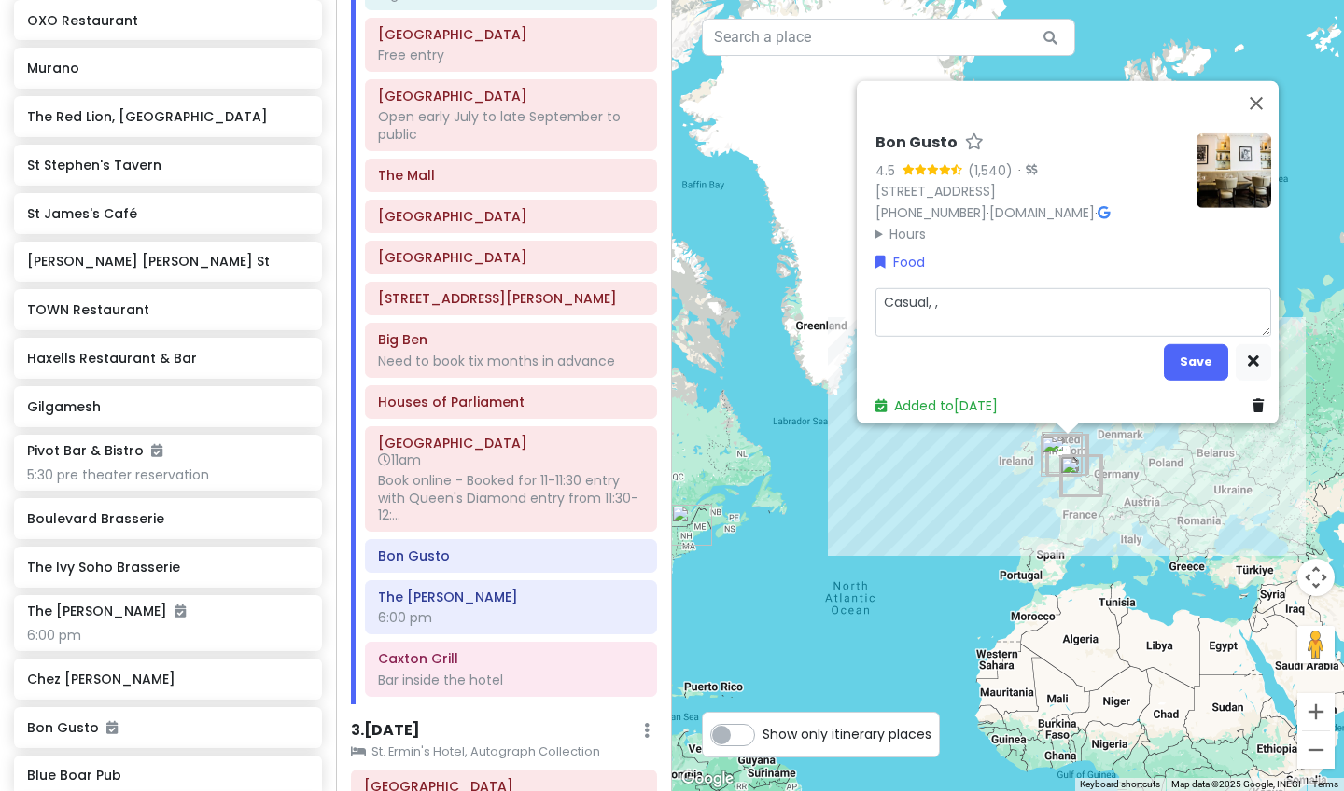
type textarea "x"
type textarea "Casual,"
type textarea "x"
type textarea "Casual,"
type textarea "x"
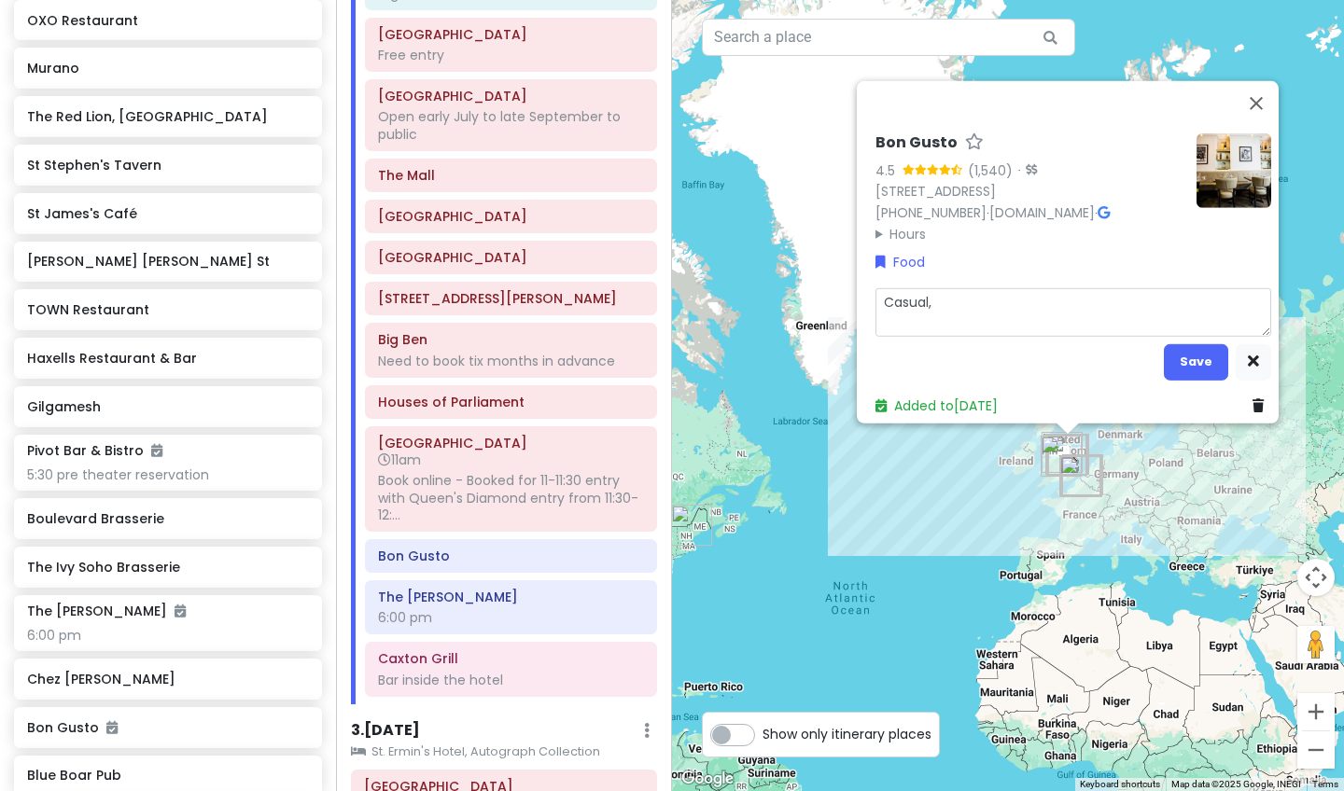
type textarea "Casual"
type textarea "x"
type textarea "Casual."
type textarea "x"
type textarea "Casual."
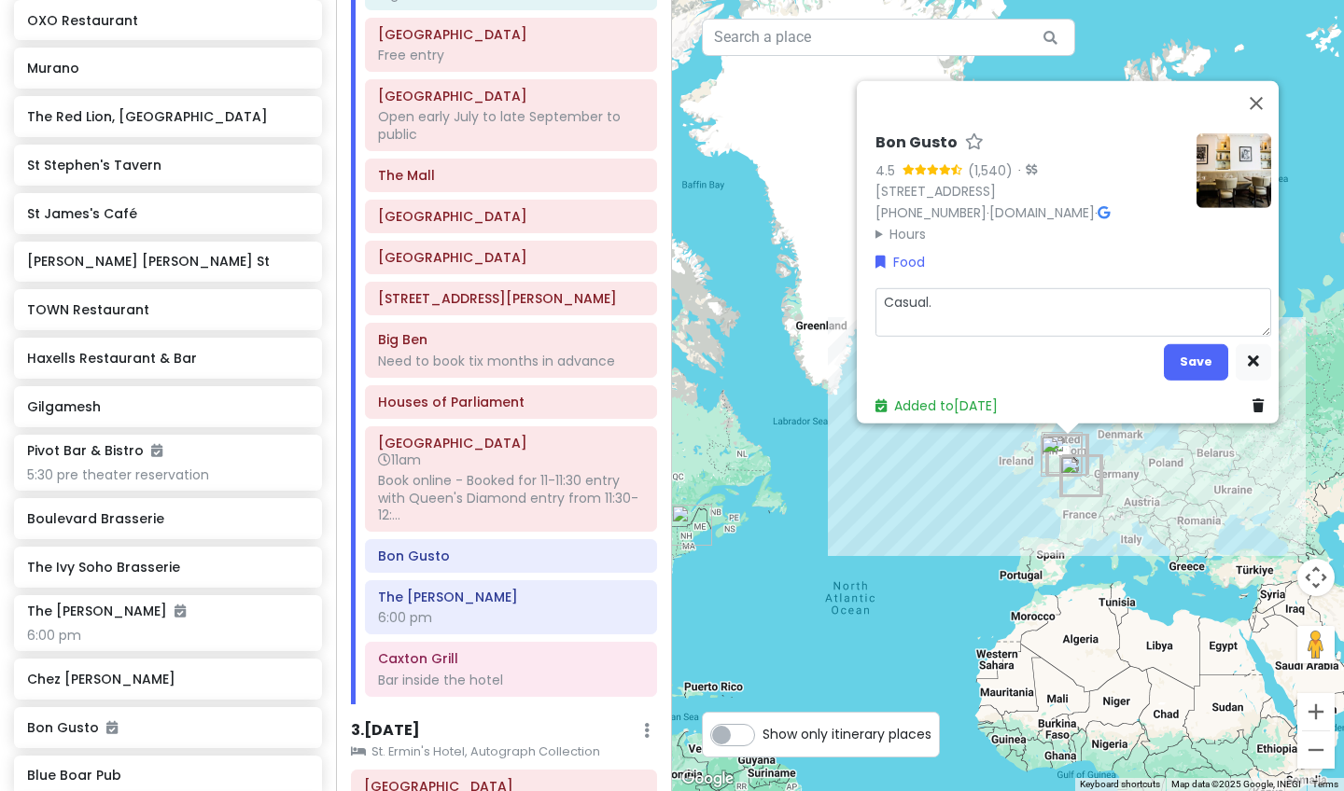
type textarea "x"
type textarea "Casual. I"
type textarea "x"
type textarea "Casual. It"
type textarea "x"
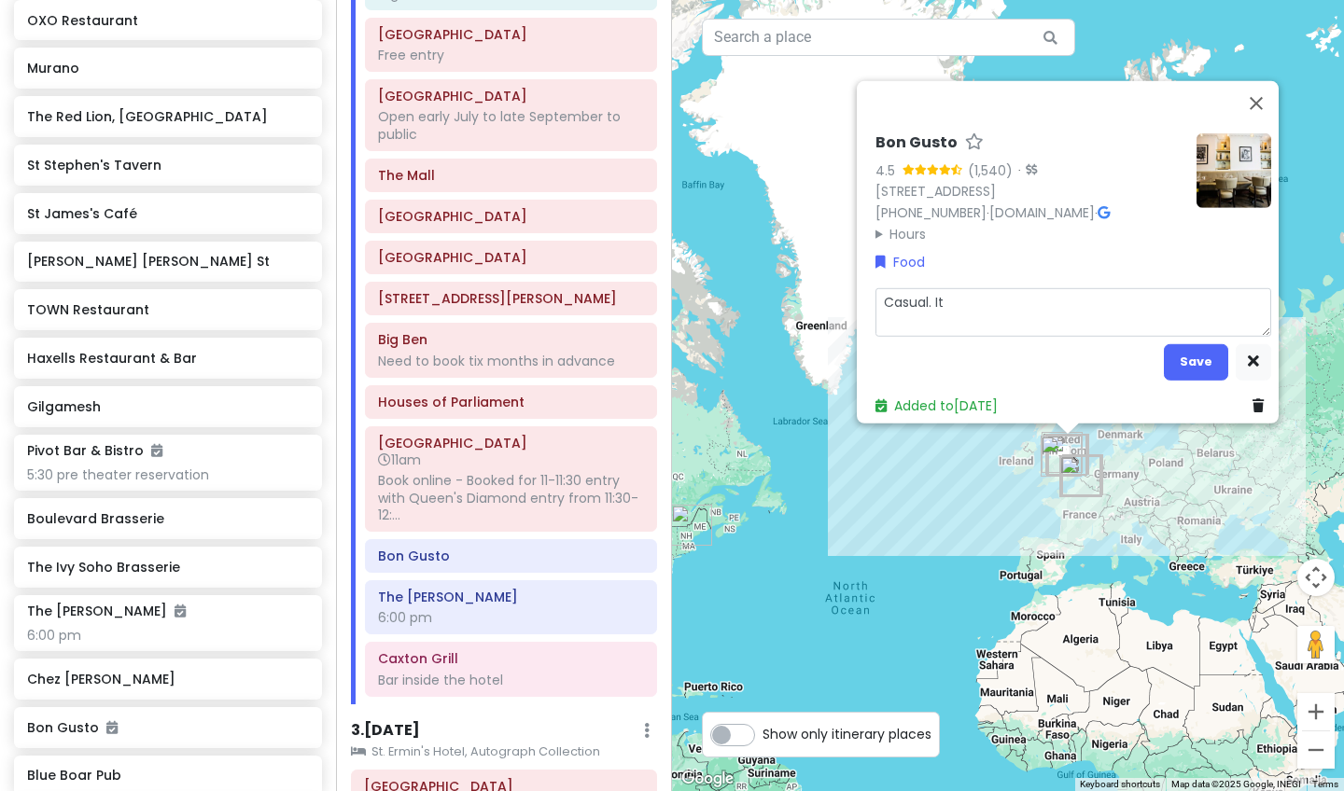
type textarea "Casual. Ita"
type textarea "x"
type textarea "Casual. Ital"
type textarea "x"
type textarea "Casual. [GEOGRAPHIC_DATA]"
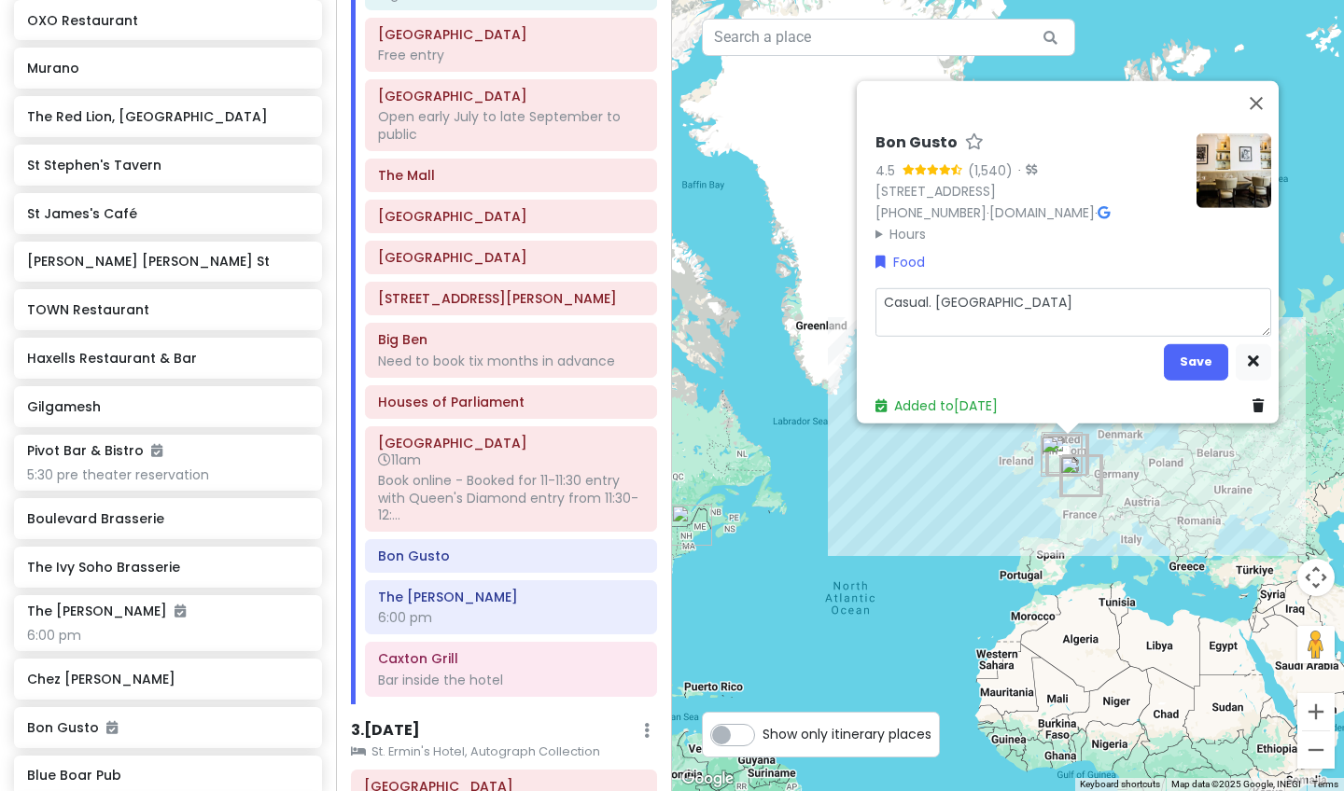
type textarea "x"
type textarea "Casual. [GEOGRAPHIC_DATA]"
type textarea "x"
type textarea "Casual. Italian"
type textarea "x"
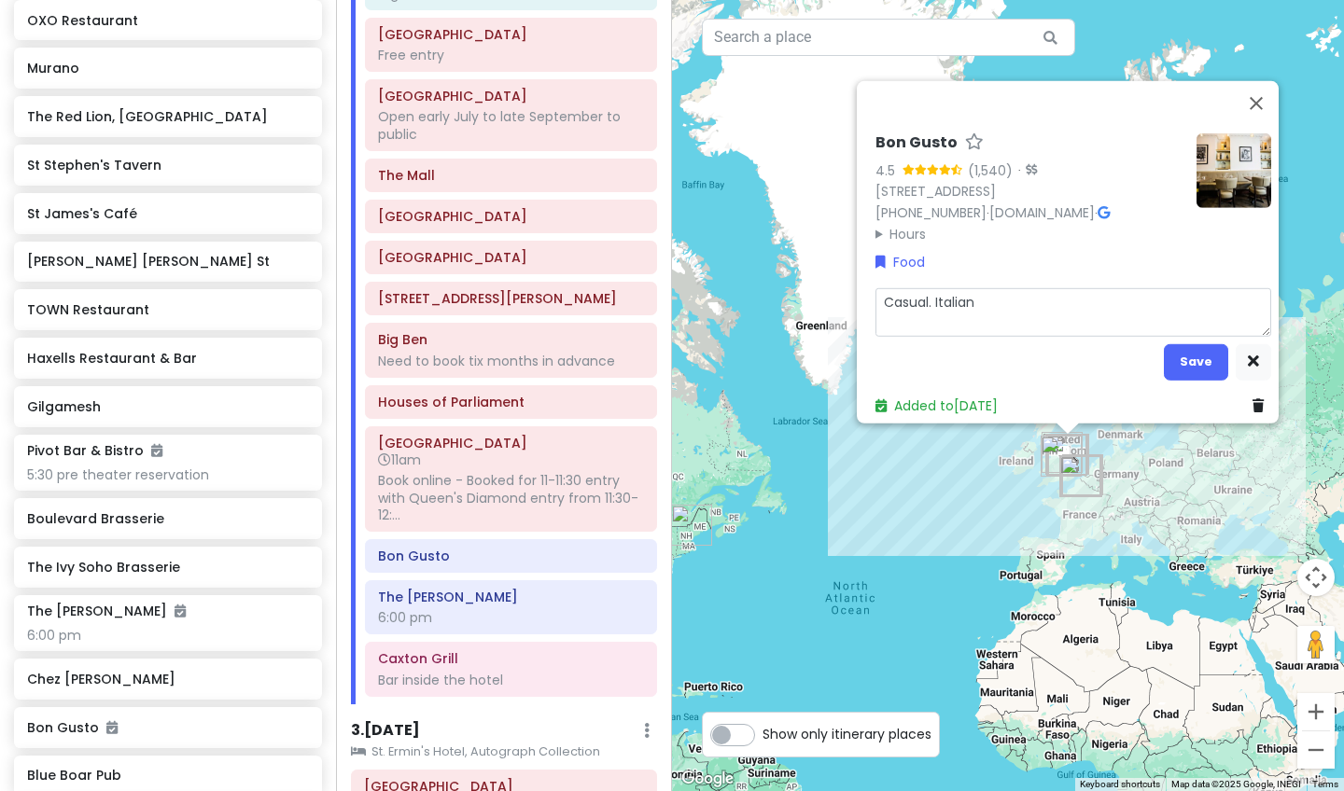
type textarea "Casual. Italian"
type textarea "x"
type textarea "Casual. Italian p"
type textarea "x"
type textarea "Casual. Italian pi"
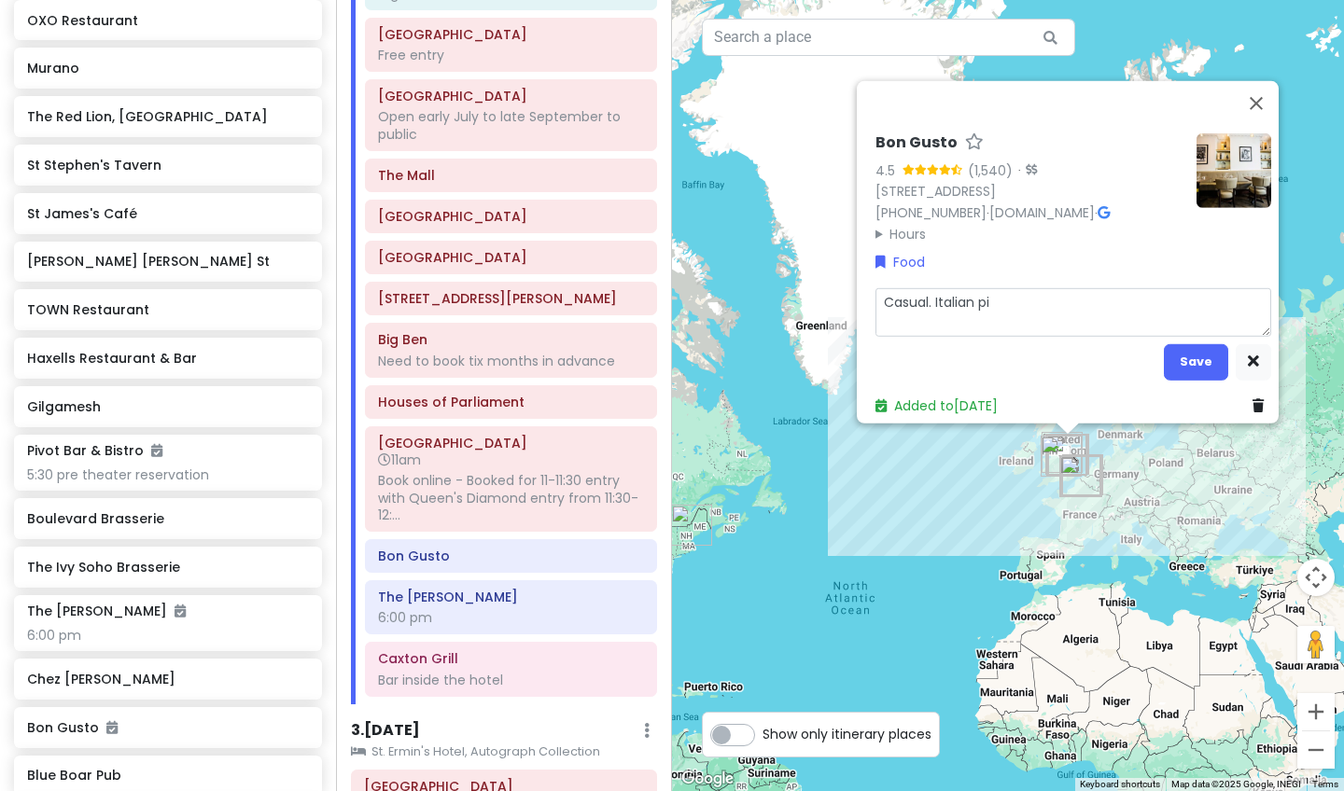
type textarea "x"
type textarea "Casual. Italian piz"
type textarea "x"
type textarea "Casual. Italian pizz"
type textarea "x"
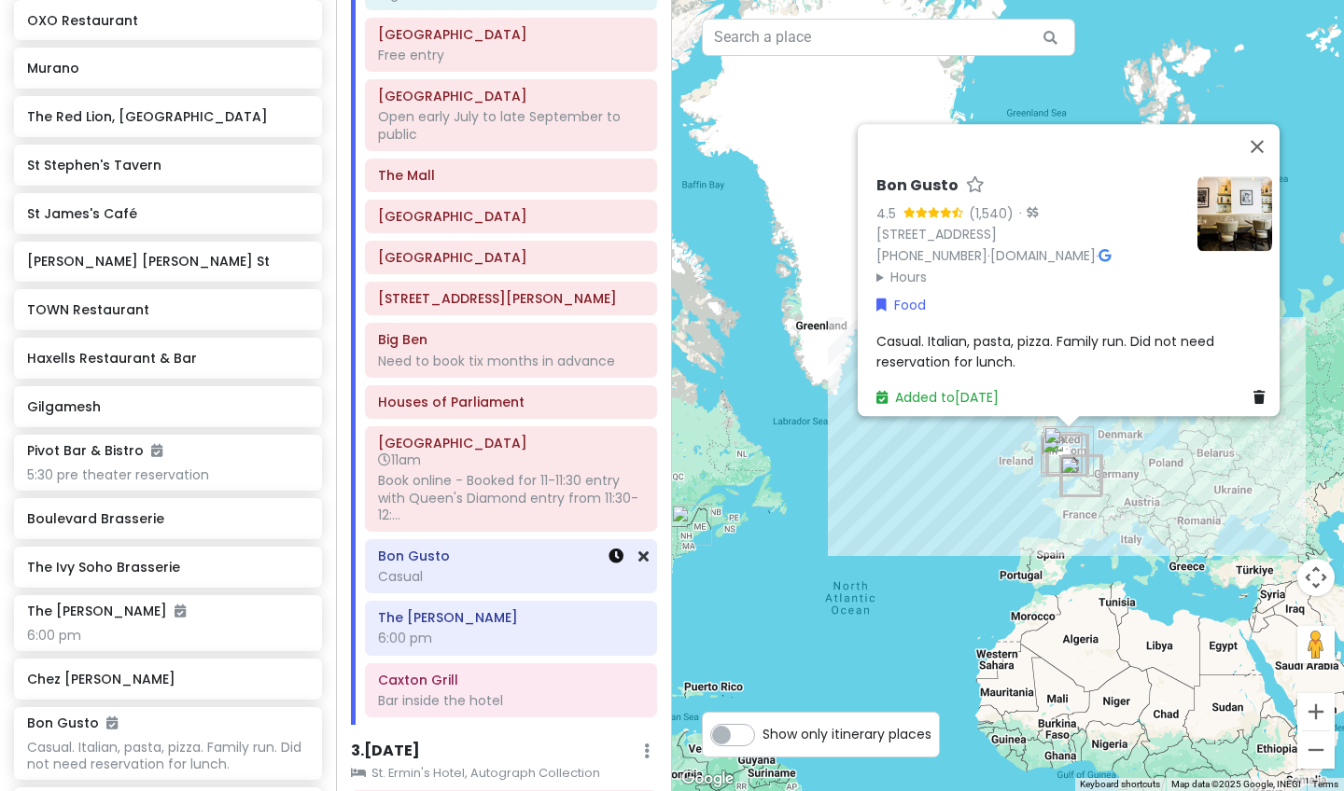
click at [611, 554] on icon at bounding box center [615, 556] width 15 height 15
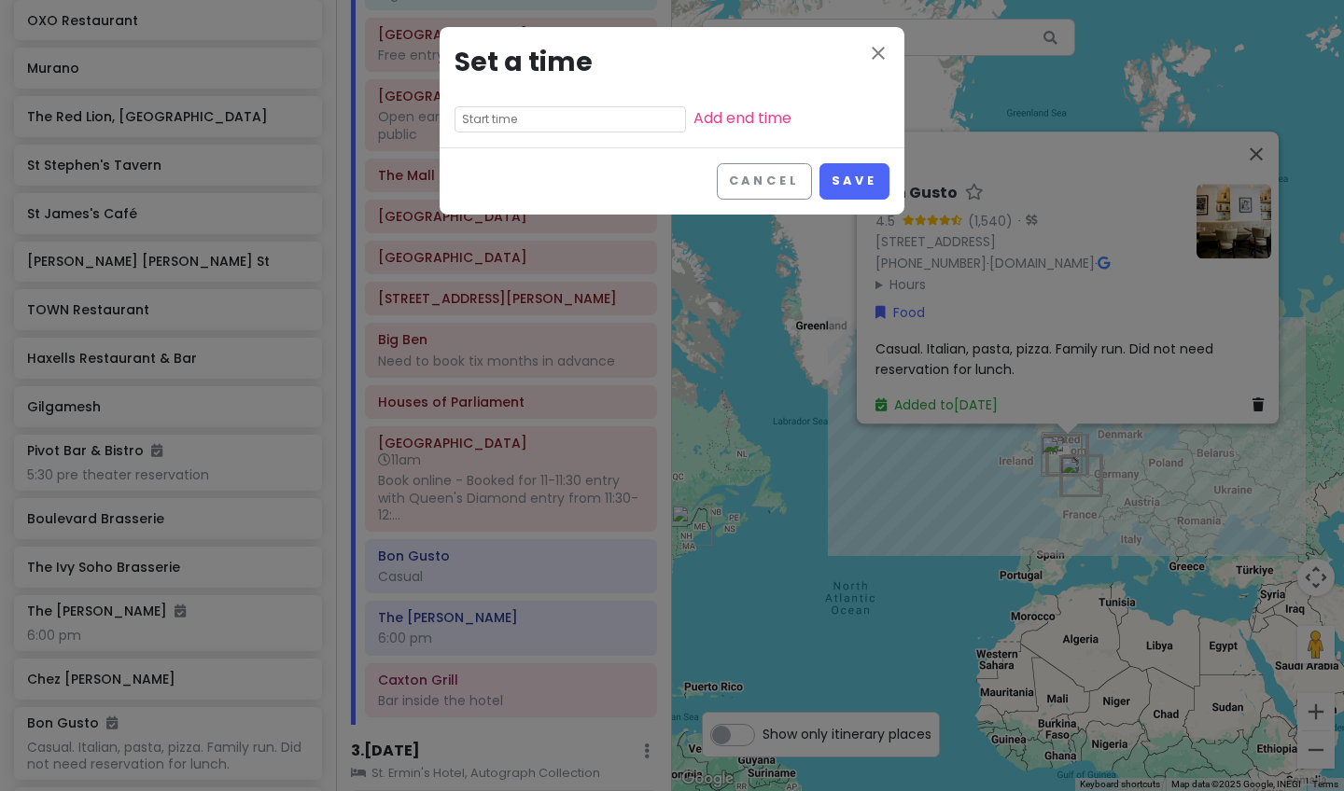
click at [658, 128] on input "text" at bounding box center [569, 119] width 231 height 26
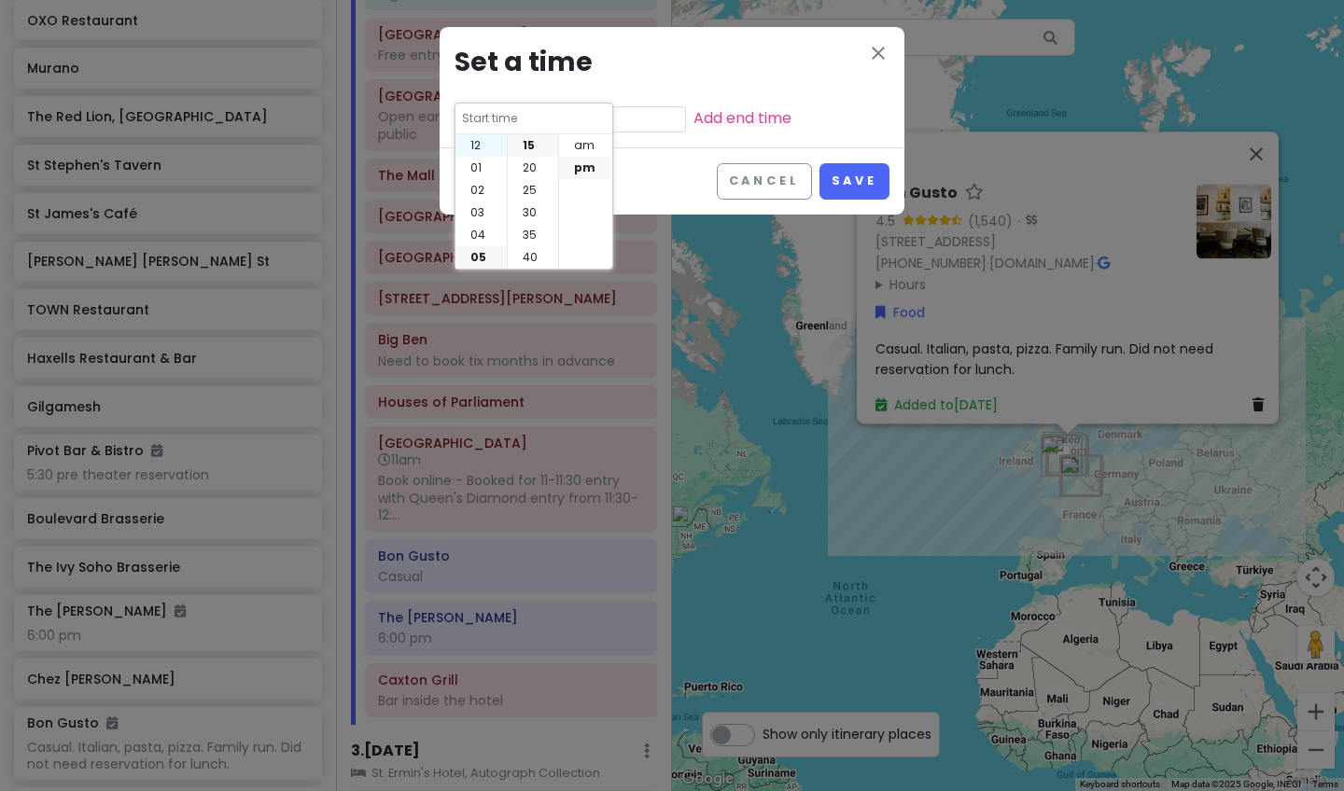
click at [483, 145] on li "12" at bounding box center [480, 145] width 51 height 22
click at [874, 183] on button "Save" at bounding box center [854, 181] width 70 height 36
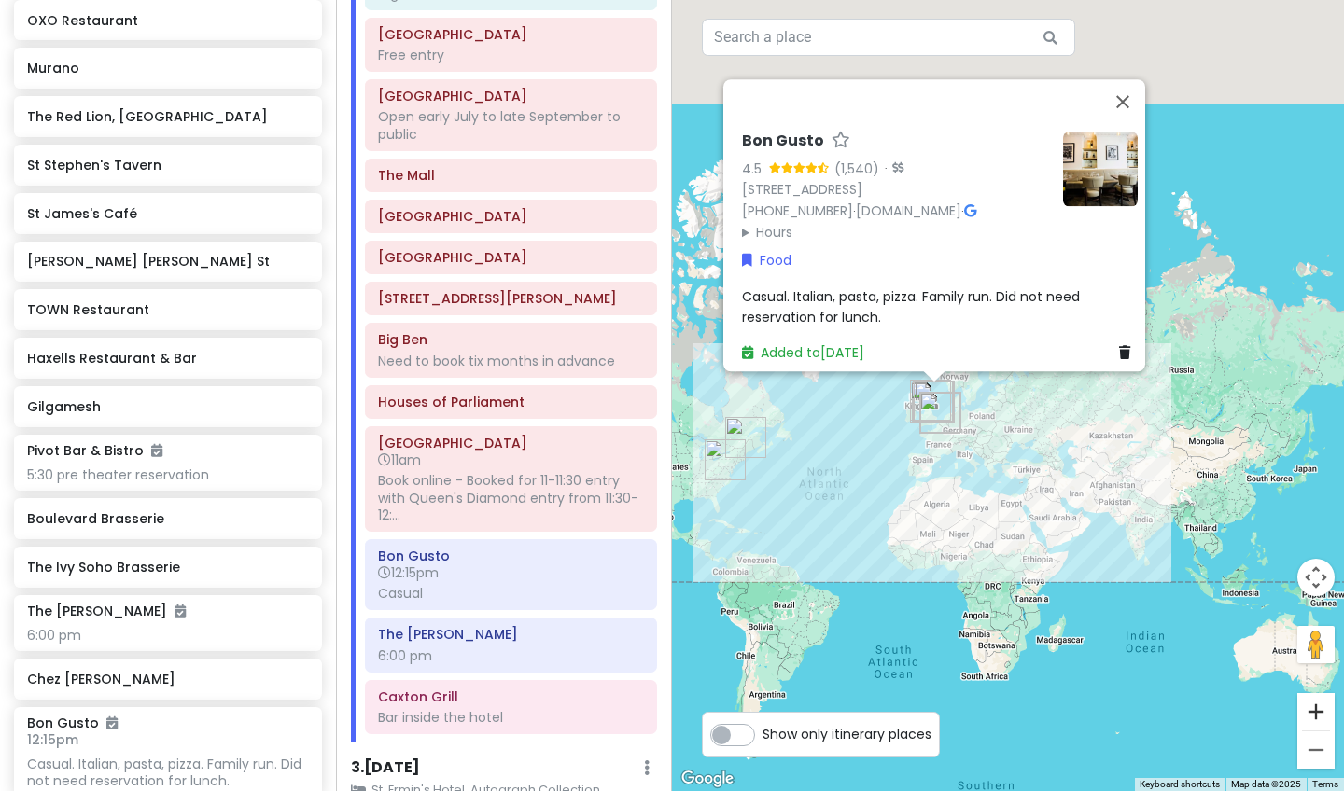
click at [1128, 664] on button "Zoom in" at bounding box center [1315, 711] width 37 height 37
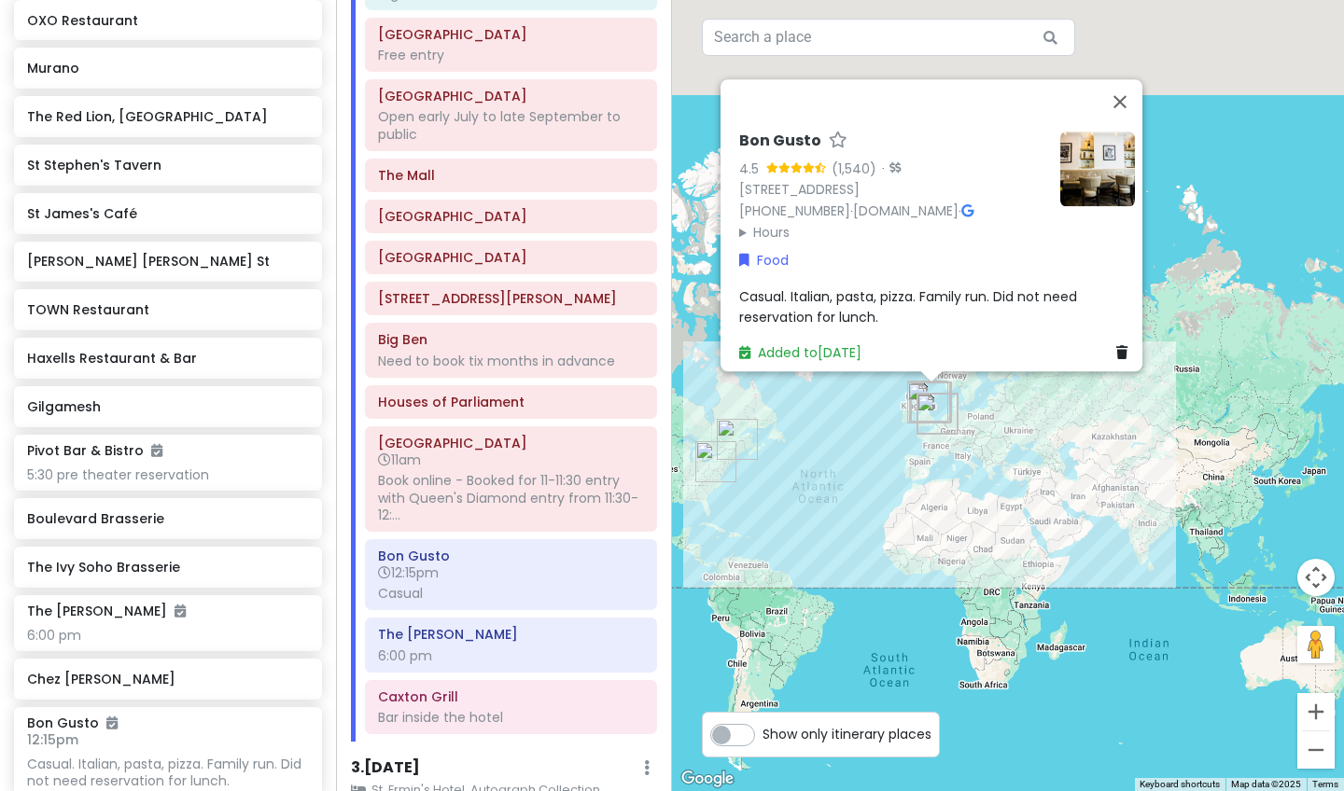
click at [1128, 664] on button "Zoom in" at bounding box center [1315, 711] width 37 height 37
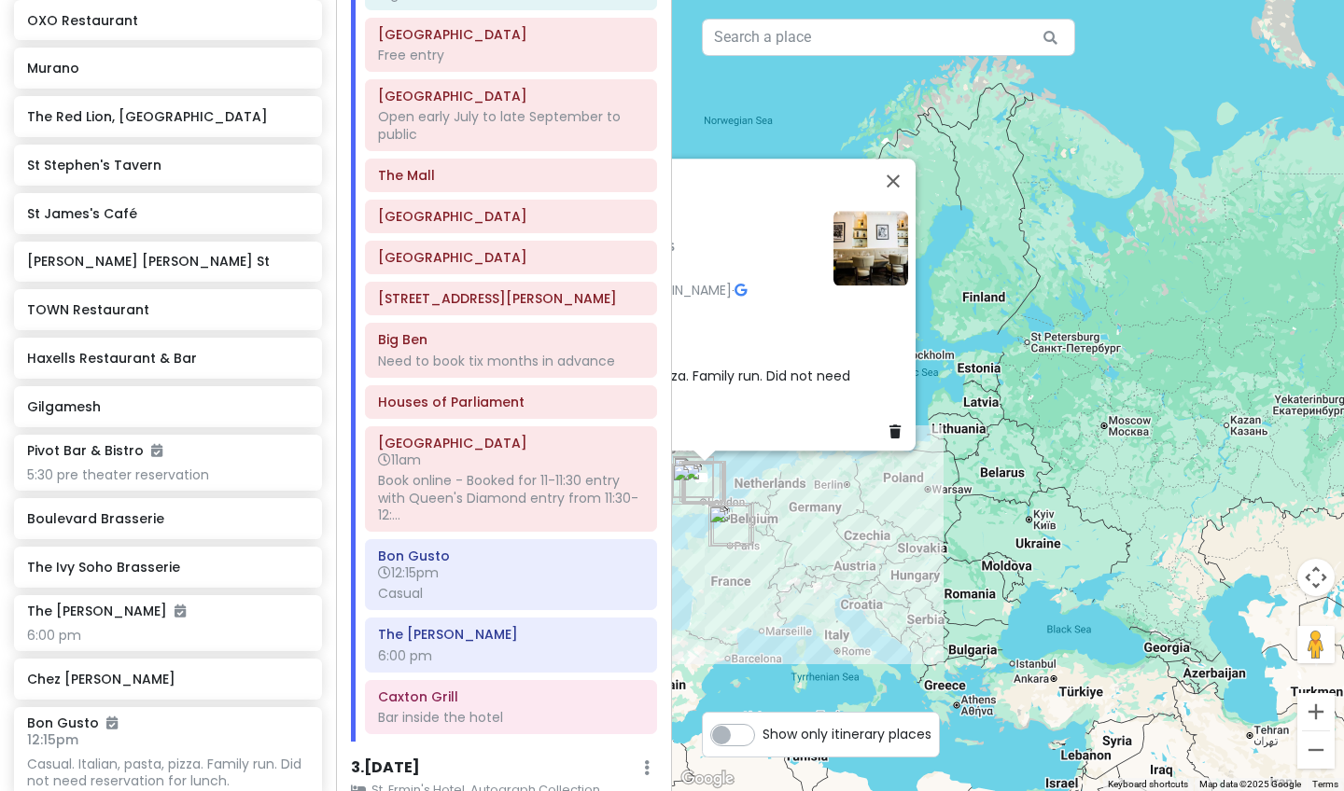
click at [1128, 664] on button "Zoom in" at bounding box center [1315, 711] width 37 height 37
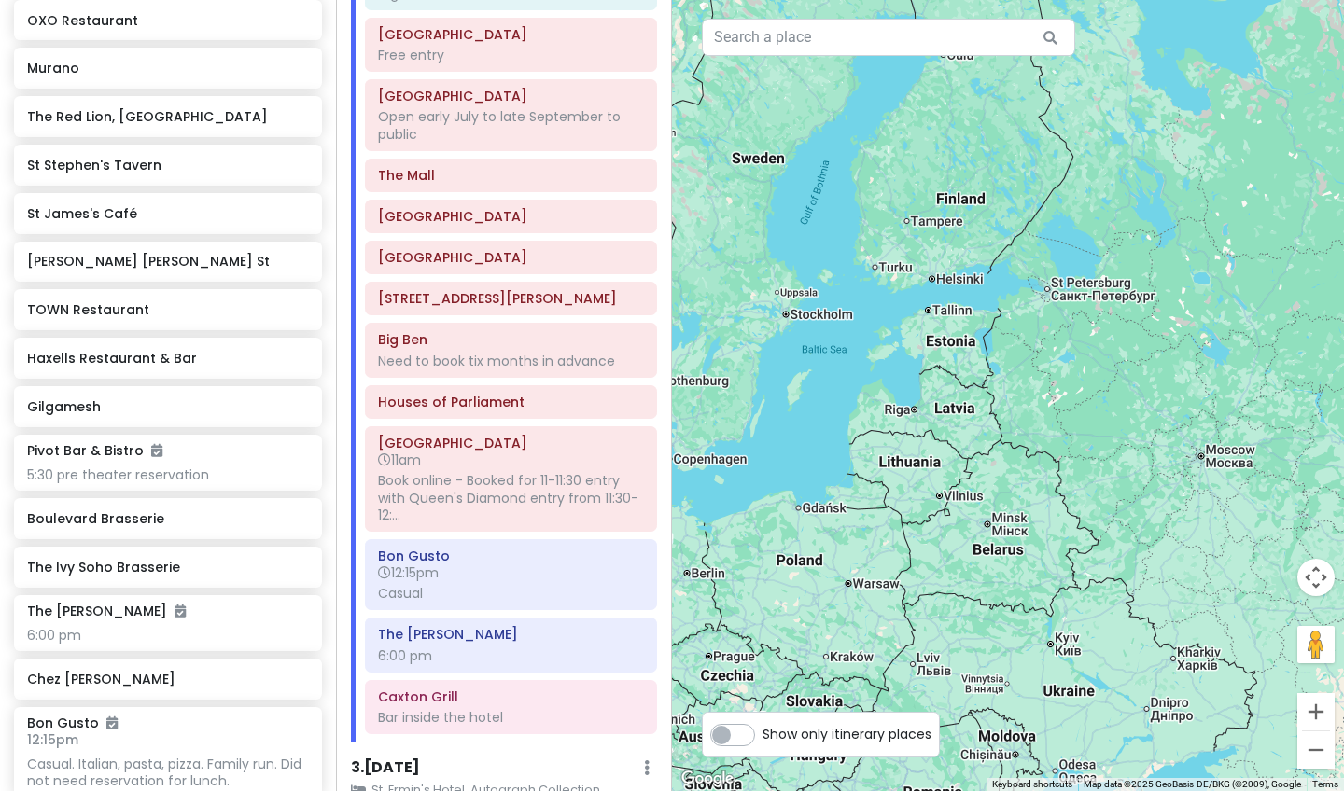
drag, startPoint x: 951, startPoint y: 680, endPoint x: 1253, endPoint y: 636, distance: 305.5
click at [1128, 636] on div "Bon Gusto 4.5 (1,540) · [STREET_ADDRESS] [PHONE_NUMBER] · [DOMAIN_NAME] · Hours…" at bounding box center [1008, 395] width 672 height 791
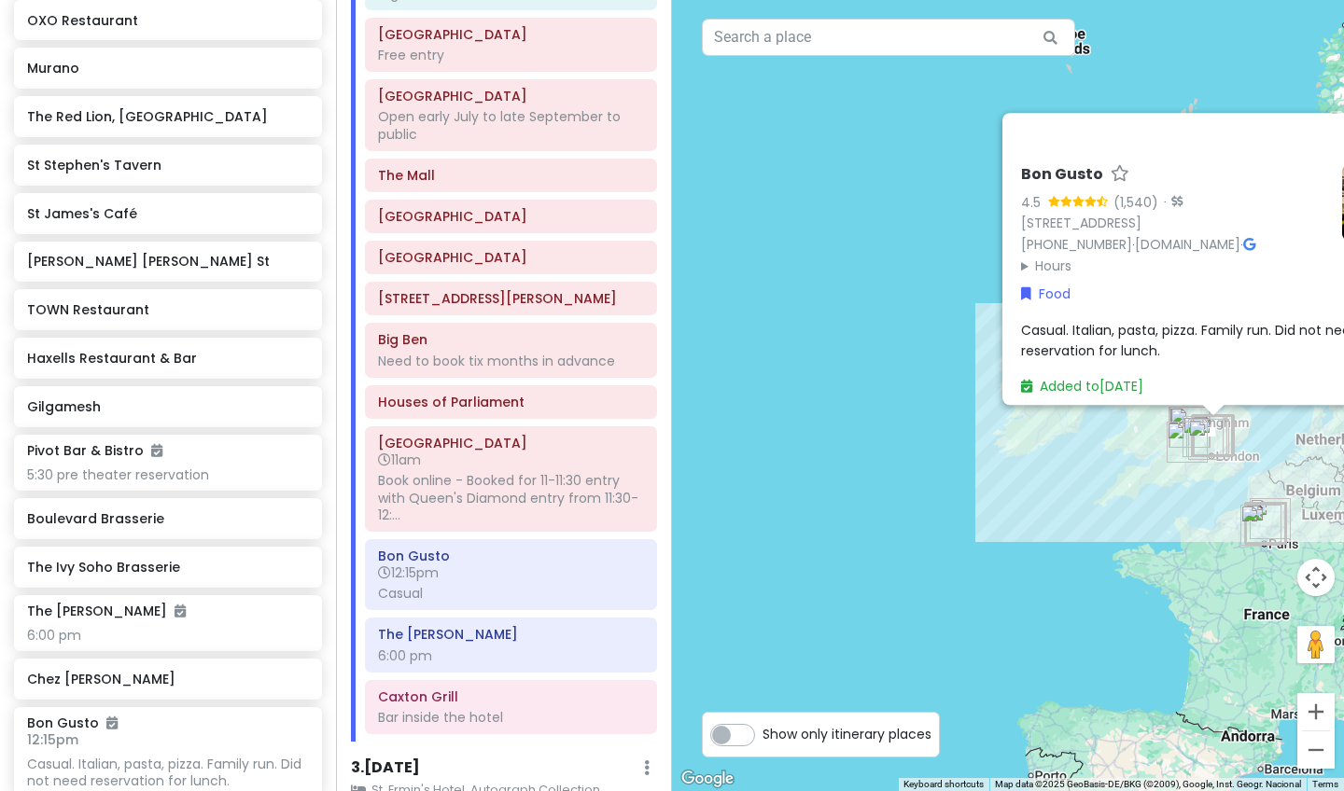
drag, startPoint x: 1103, startPoint y: 541, endPoint x: 978, endPoint y: 684, distance: 189.8
click at [978, 664] on div "Bon Gusto 4.5 (1,540) · [STREET_ADDRESS] [PHONE_NUMBER] · [DOMAIN_NAME] · Hours…" at bounding box center [1008, 395] width 672 height 791
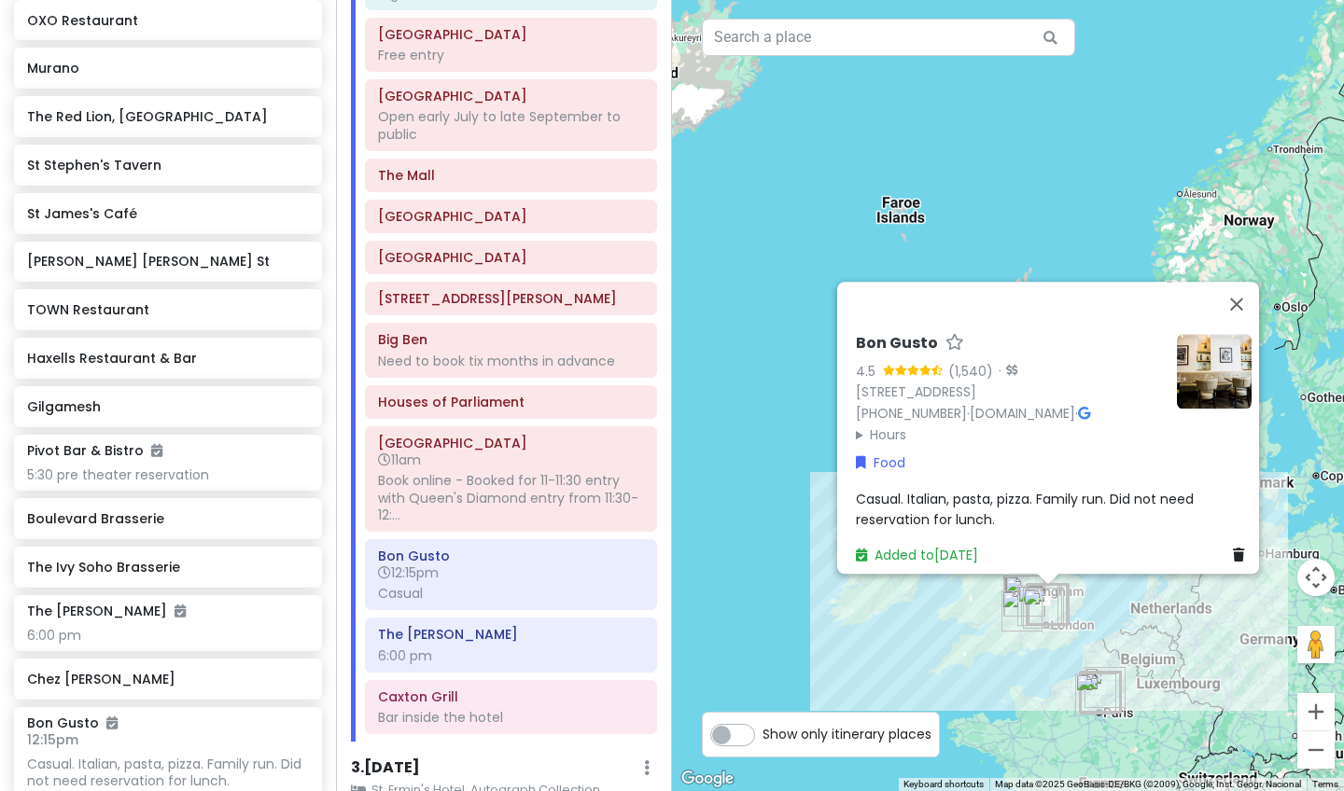
click at [1128, 649] on div "Bon Gusto 4.5 (1,540) · [STREET_ADDRESS] [PHONE_NUMBER] · [DOMAIN_NAME] · Hours…" at bounding box center [1008, 395] width 672 height 791
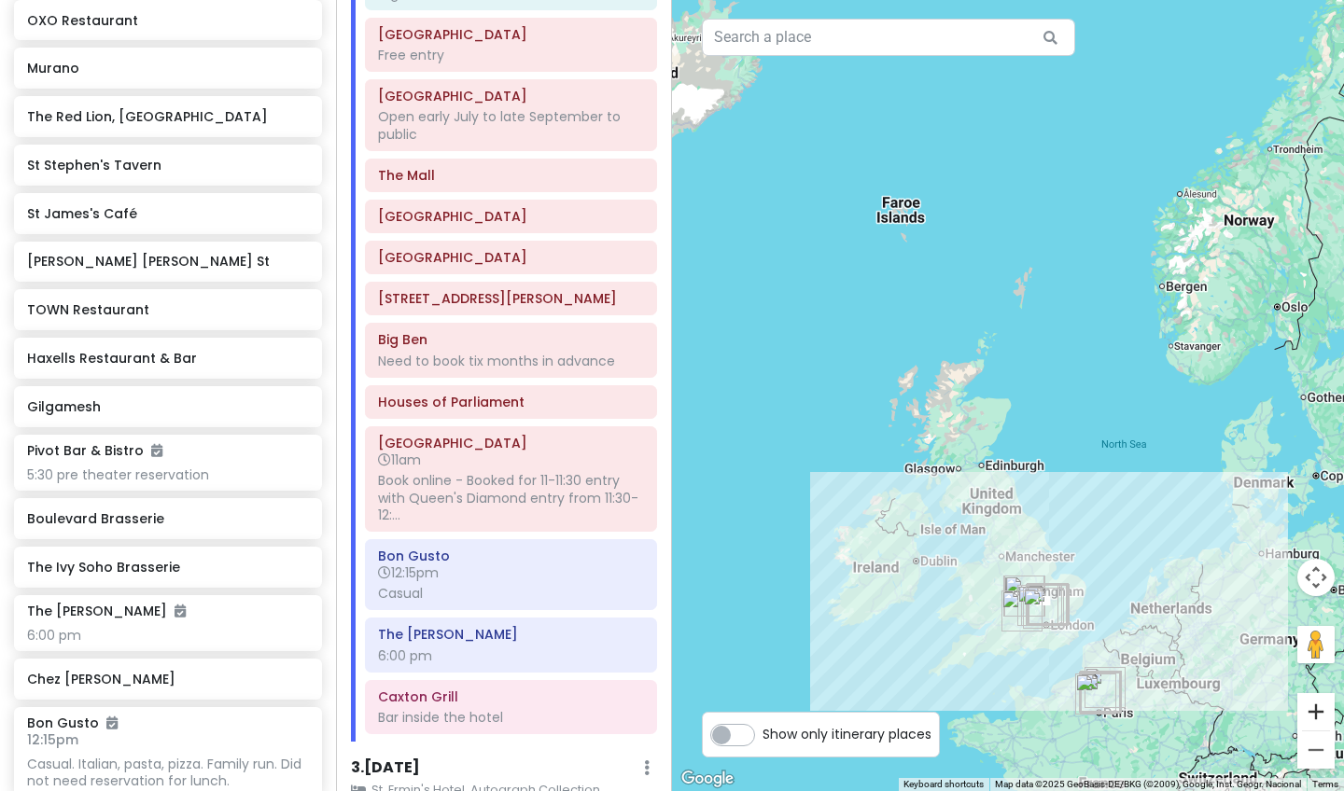
click at [1128, 664] on button "Zoom in" at bounding box center [1315, 711] width 37 height 37
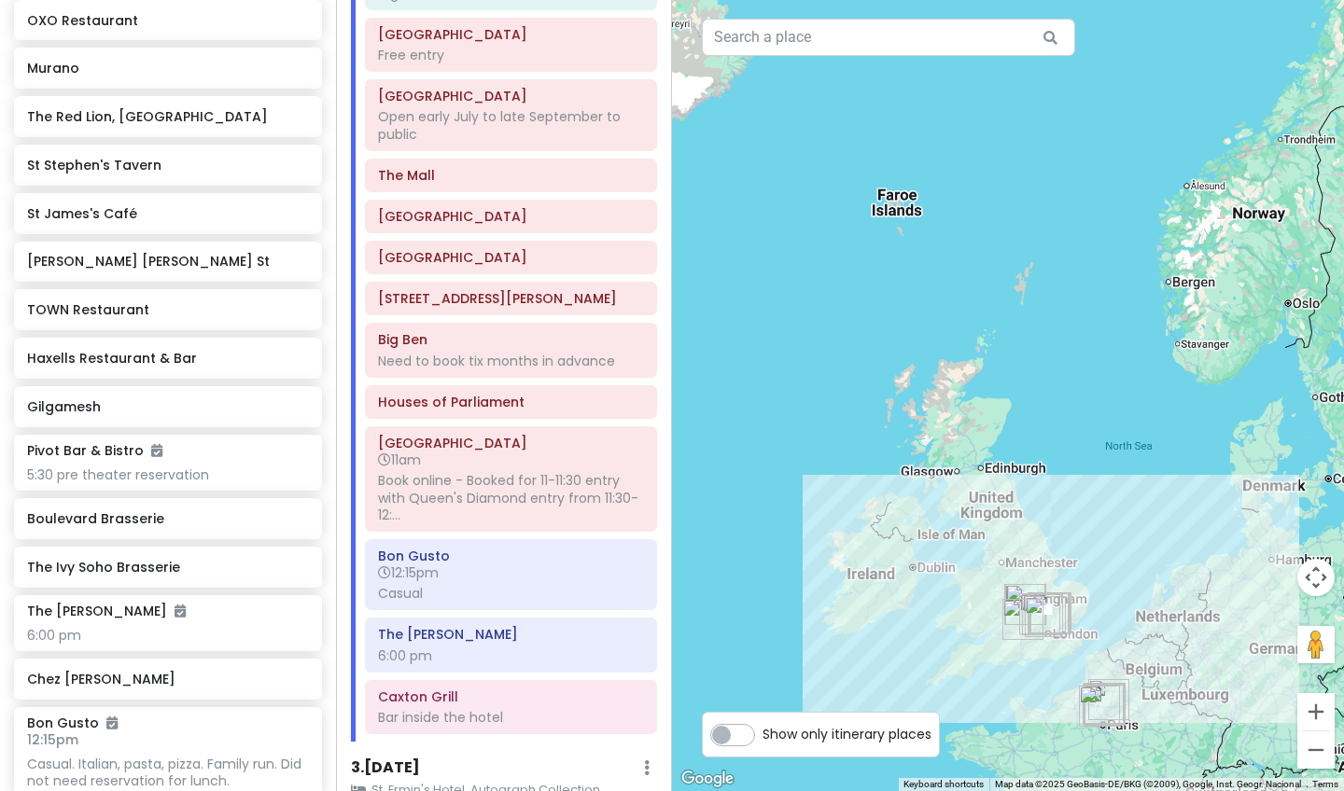
click at [1128, 664] on button "Zoom in" at bounding box center [1315, 711] width 37 height 37
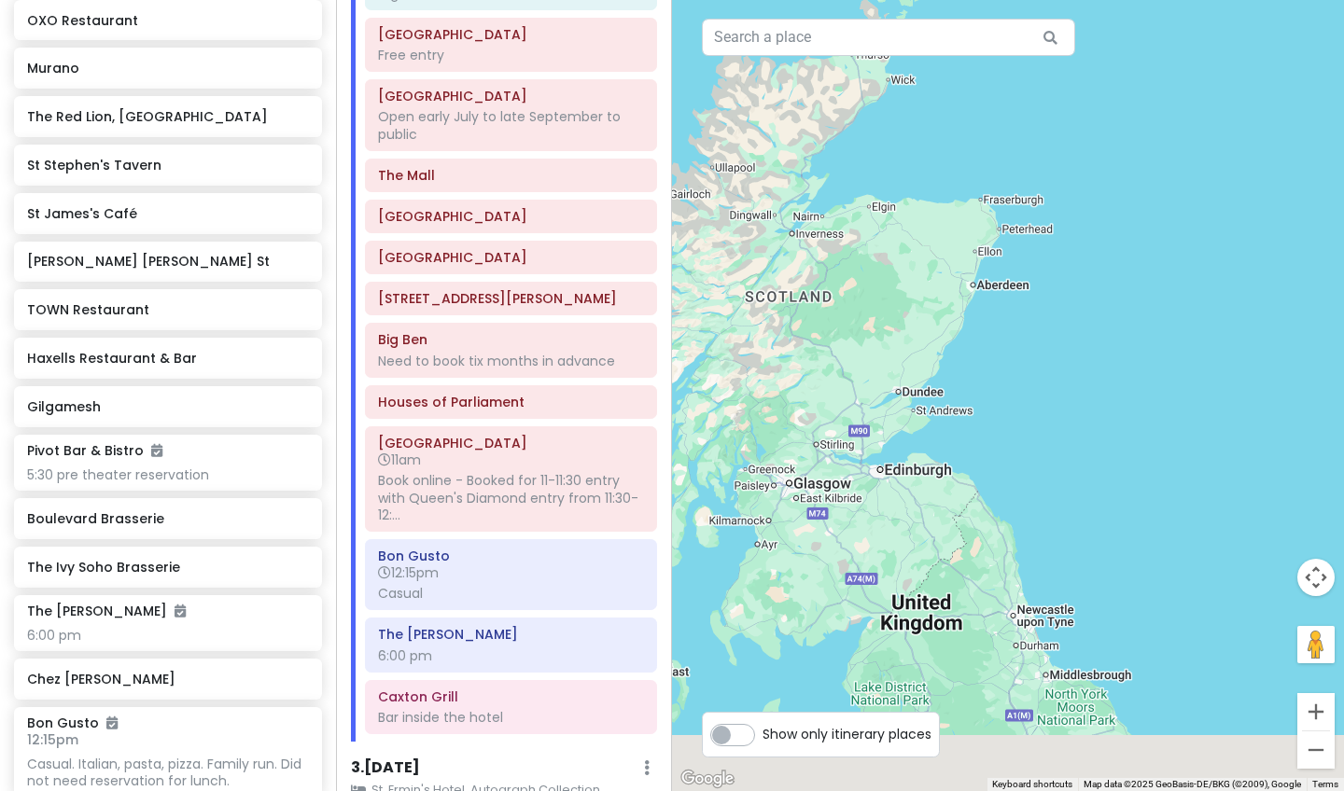
drag, startPoint x: 1197, startPoint y: 713, endPoint x: 1186, endPoint y: 407, distance: 306.3
click at [1128, 407] on div at bounding box center [1008, 395] width 672 height 791
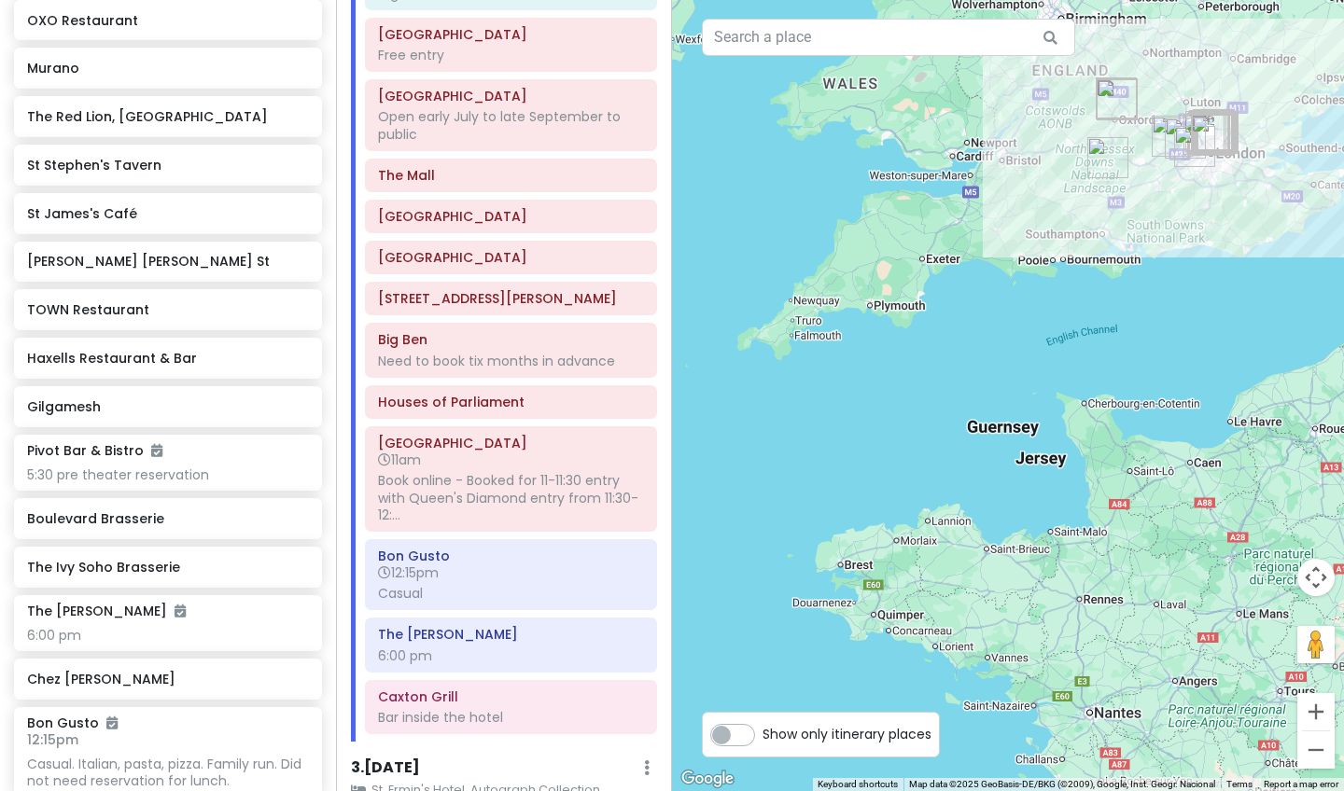
drag, startPoint x: 1185, startPoint y: 427, endPoint x: 1094, endPoint y: 584, distance: 181.5
click at [1094, 584] on div at bounding box center [1008, 395] width 672 height 791
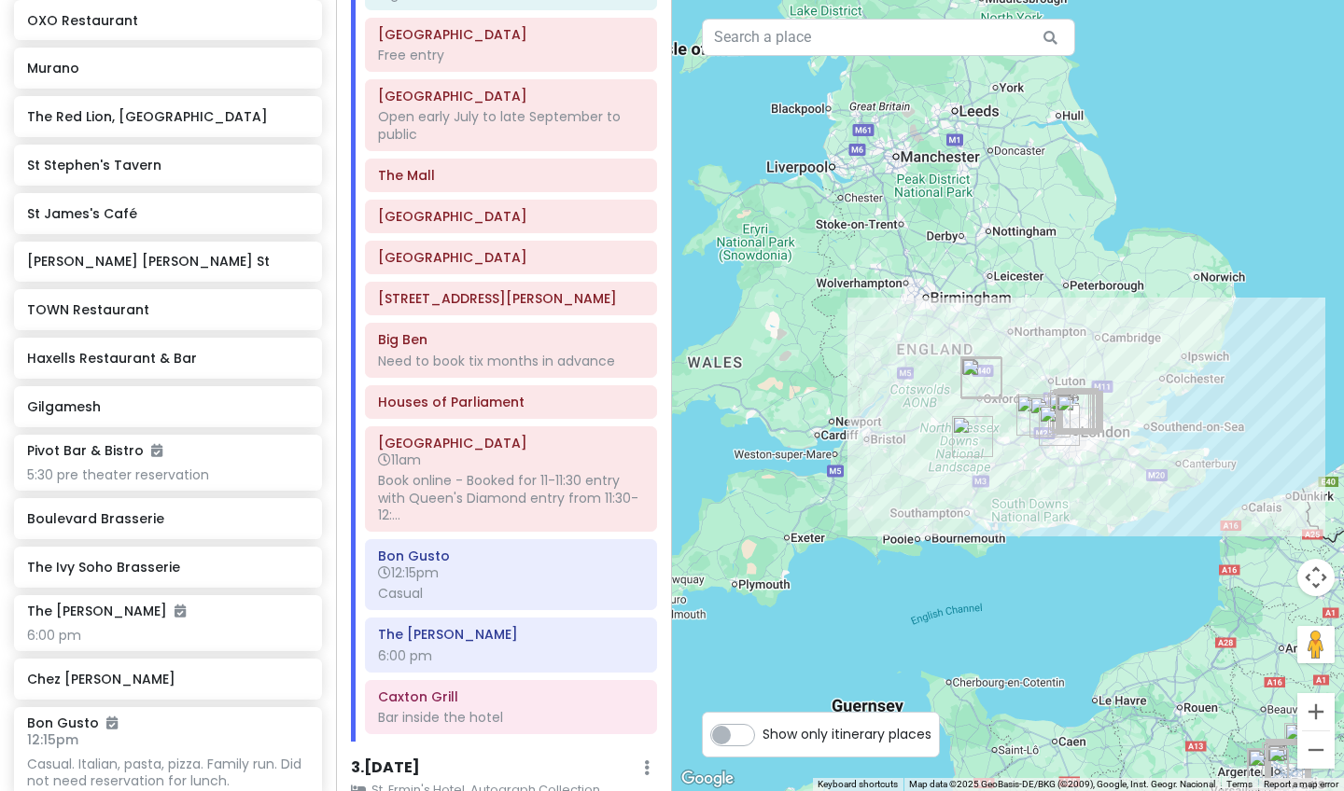
drag, startPoint x: 1215, startPoint y: 326, endPoint x: 1181, endPoint y: 437, distance: 116.0
click at [1128, 437] on div at bounding box center [1008, 395] width 672 height 791
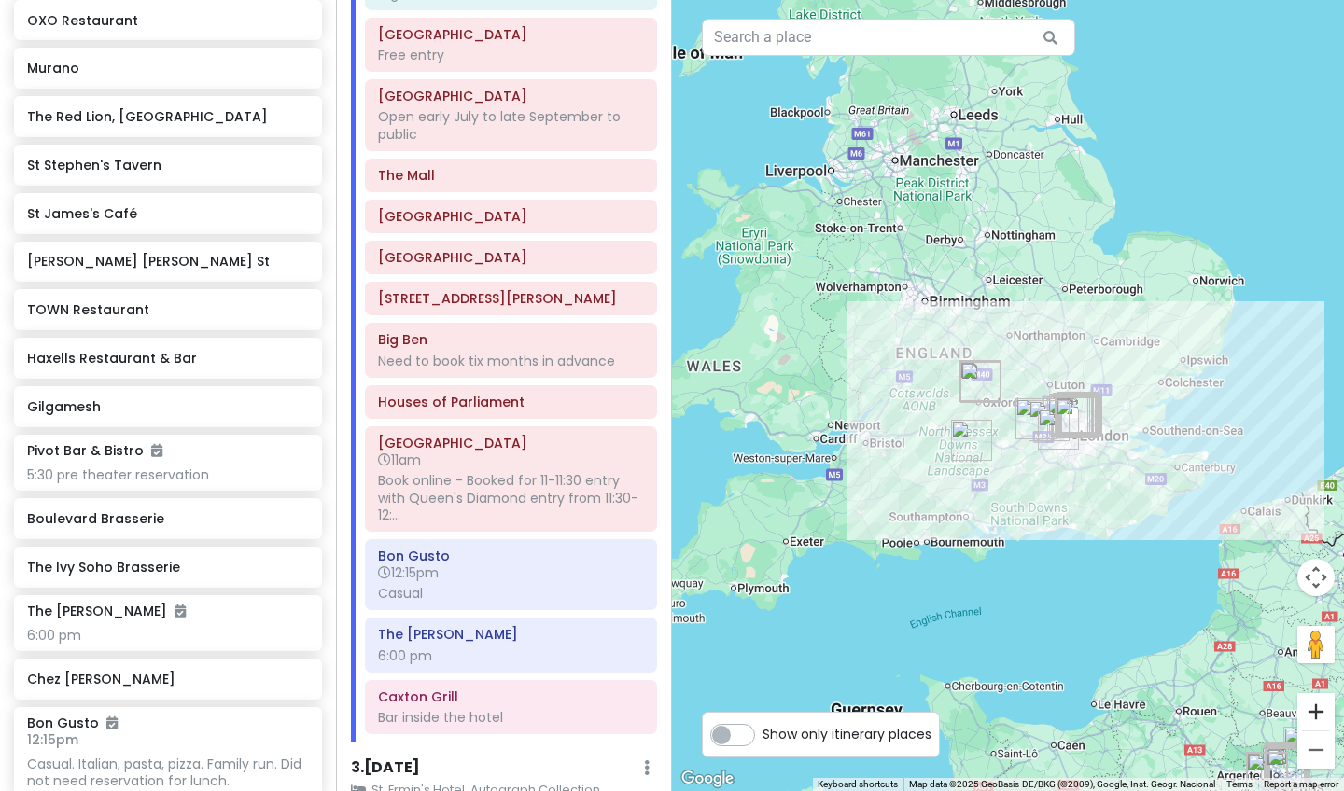
click at [1128, 664] on button "Zoom in" at bounding box center [1315, 711] width 37 height 37
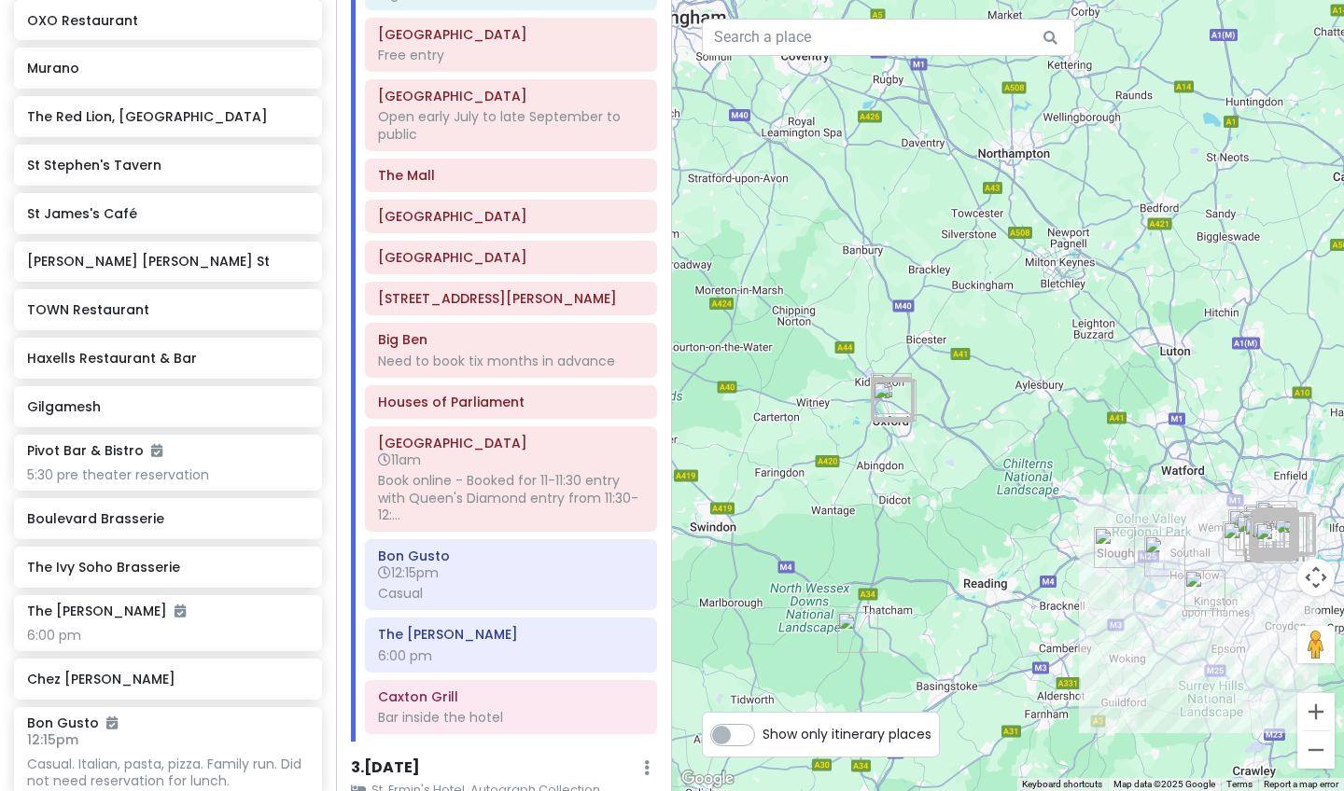
drag, startPoint x: 1223, startPoint y: 685, endPoint x: 1124, endPoint y: 664, distance: 101.0
click at [1124, 664] on div at bounding box center [1008, 395] width 672 height 791
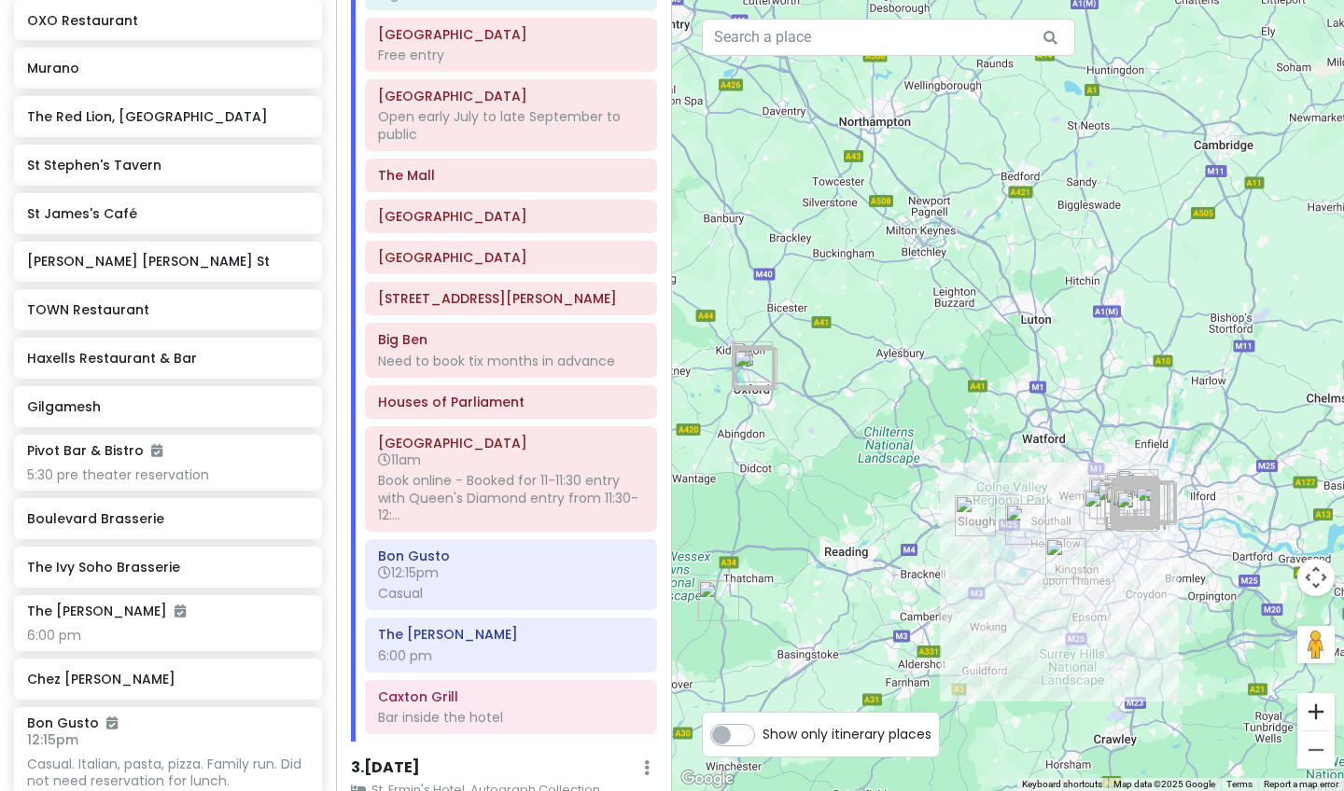
click at [1128, 664] on button "Zoom in" at bounding box center [1315, 711] width 37 height 37
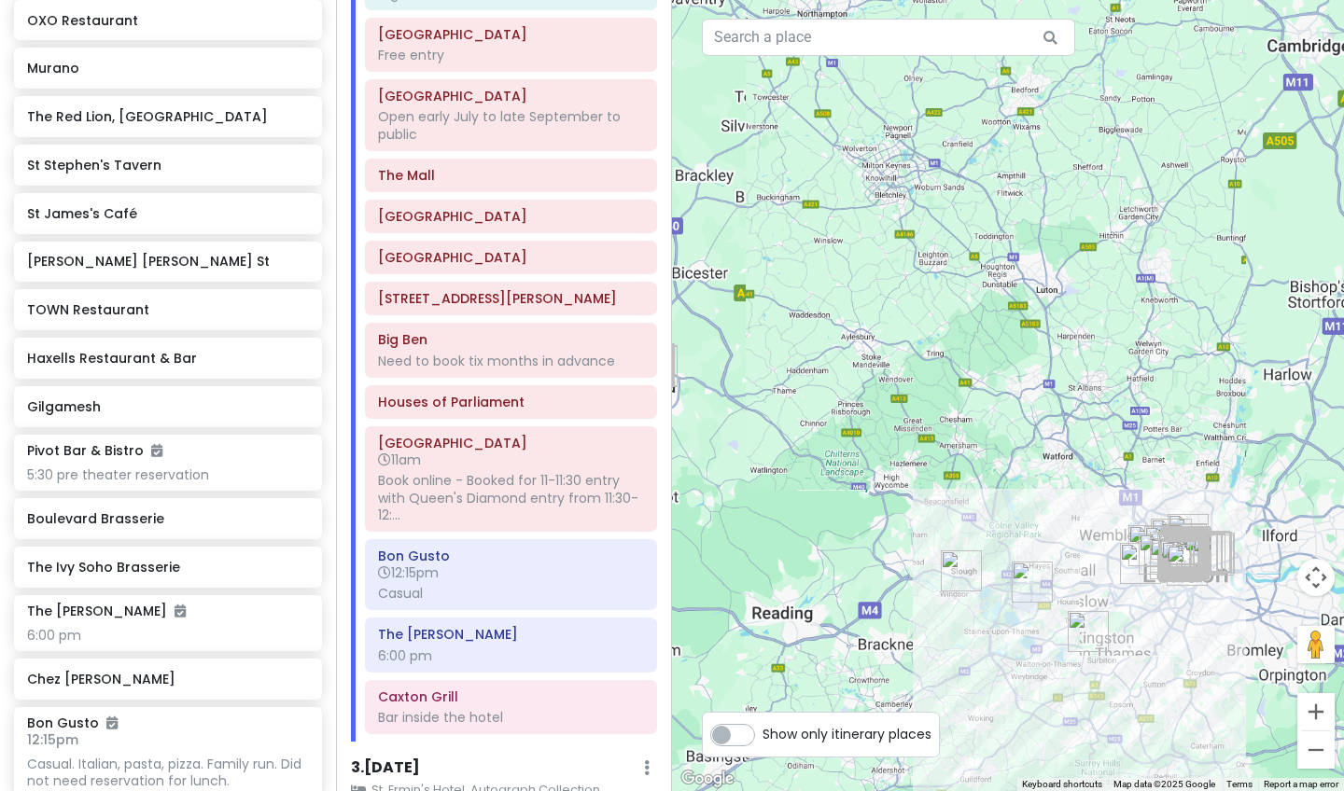
click at [1128, 664] on button "Zoom in" at bounding box center [1315, 711] width 37 height 37
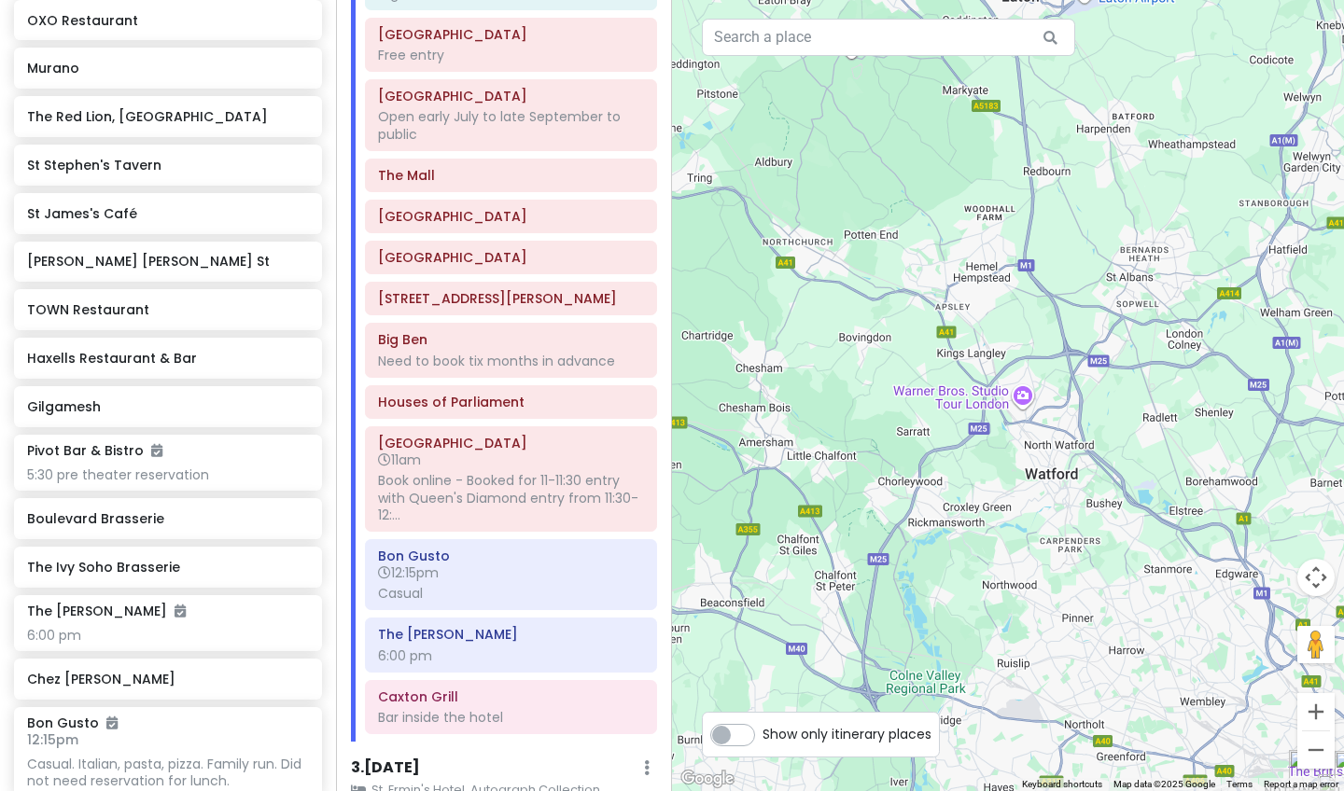
drag, startPoint x: 1225, startPoint y: 699, endPoint x: 1112, endPoint y: 596, distance: 152.6
click at [1112, 596] on div at bounding box center [1008, 395] width 672 height 791
drag, startPoint x: 1187, startPoint y: 648, endPoint x: 1000, endPoint y: 491, distance: 243.7
click at [1007, 497] on div at bounding box center [1008, 395] width 672 height 791
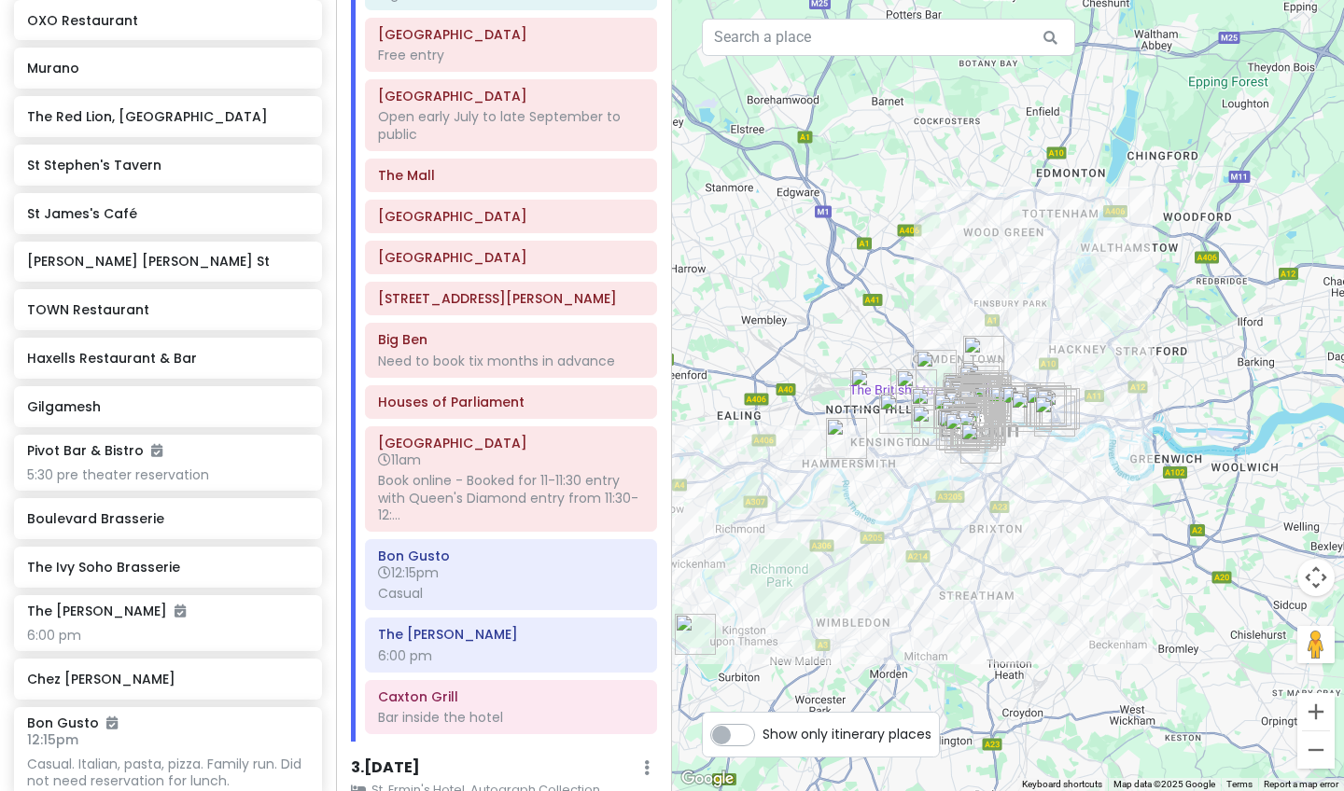
drag, startPoint x: 1012, startPoint y: 493, endPoint x: 1045, endPoint y: 532, distance: 51.0
click at [1045, 532] on div at bounding box center [1008, 395] width 672 height 791
click at [1128, 664] on button "Zoom in" at bounding box center [1315, 711] width 37 height 37
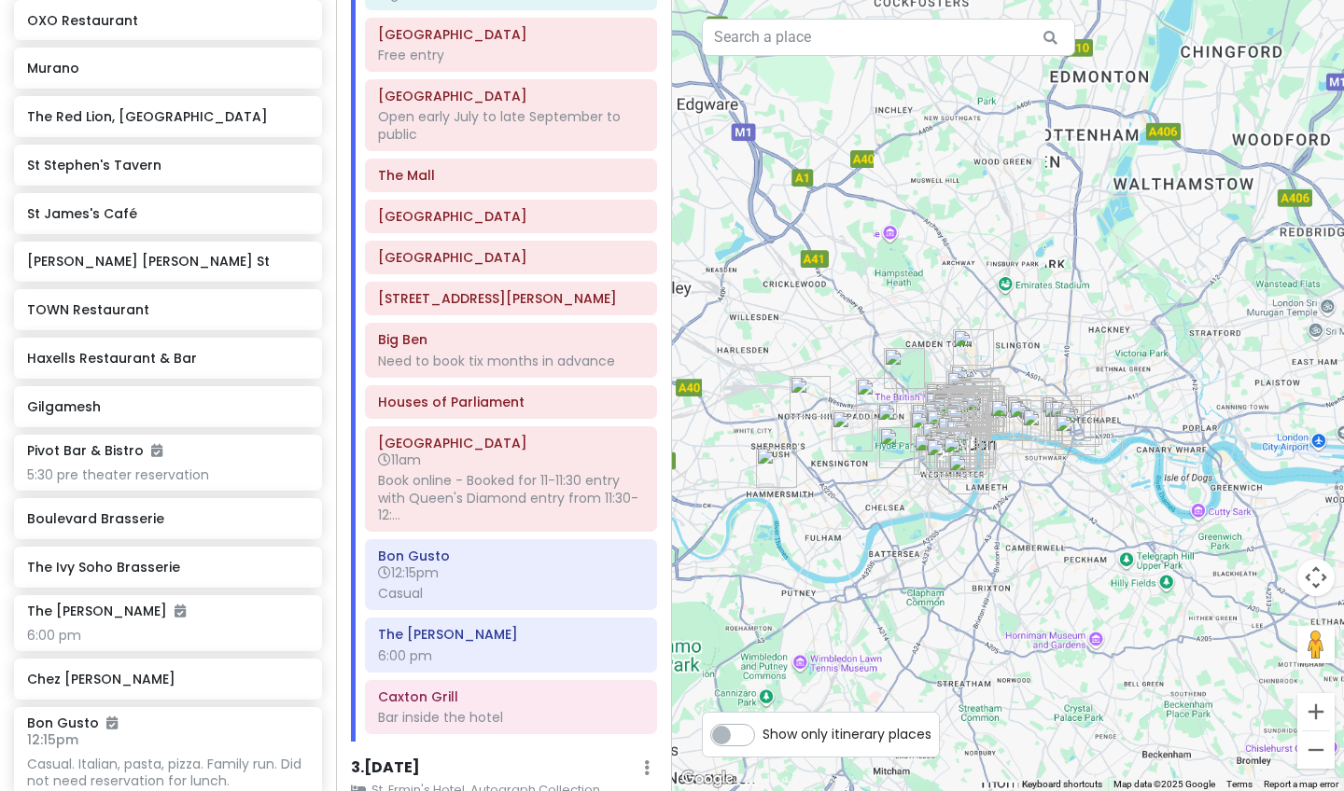
click at [1128, 664] on button "Zoom in" at bounding box center [1315, 711] width 37 height 37
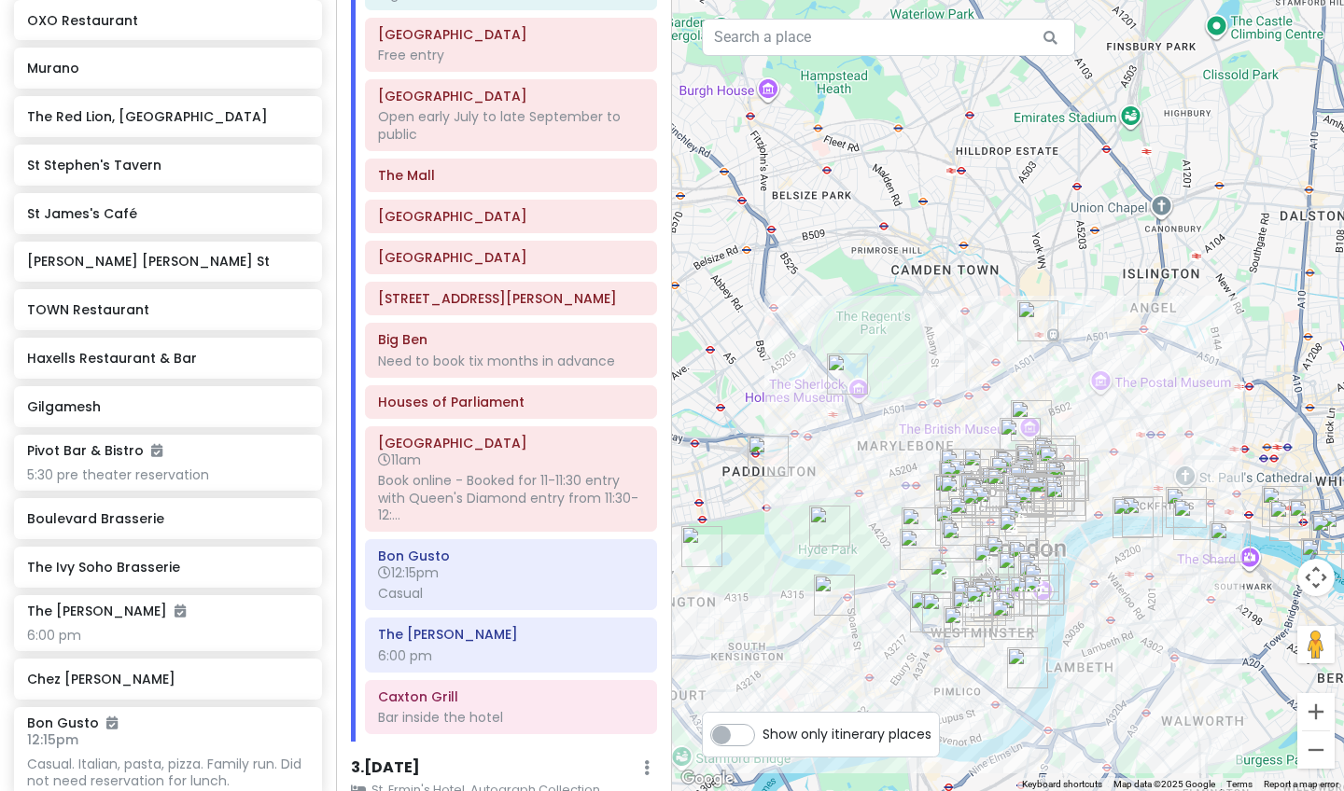
drag, startPoint x: 1002, startPoint y: 629, endPoint x: 1136, endPoint y: 648, distance: 134.7
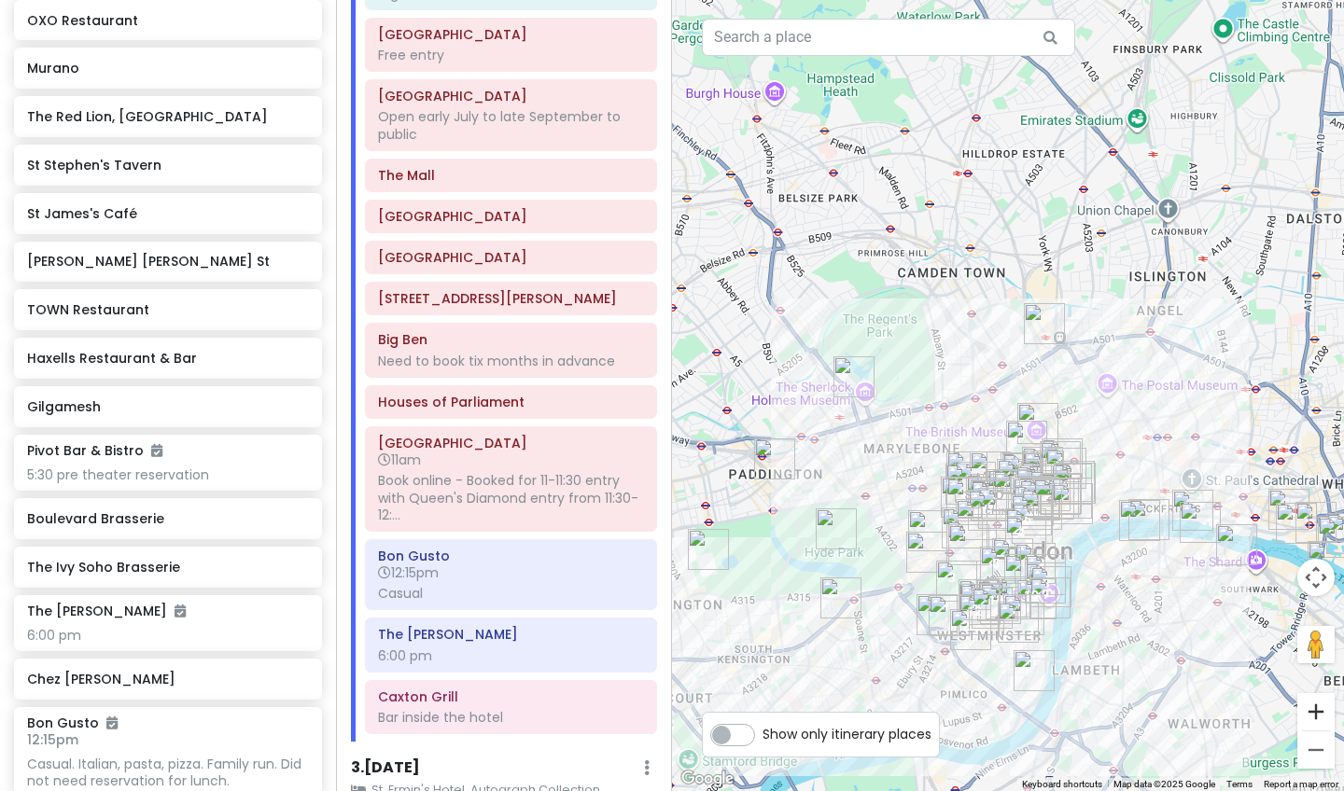
click at [1128, 664] on button "Zoom in" at bounding box center [1315, 711] width 37 height 37
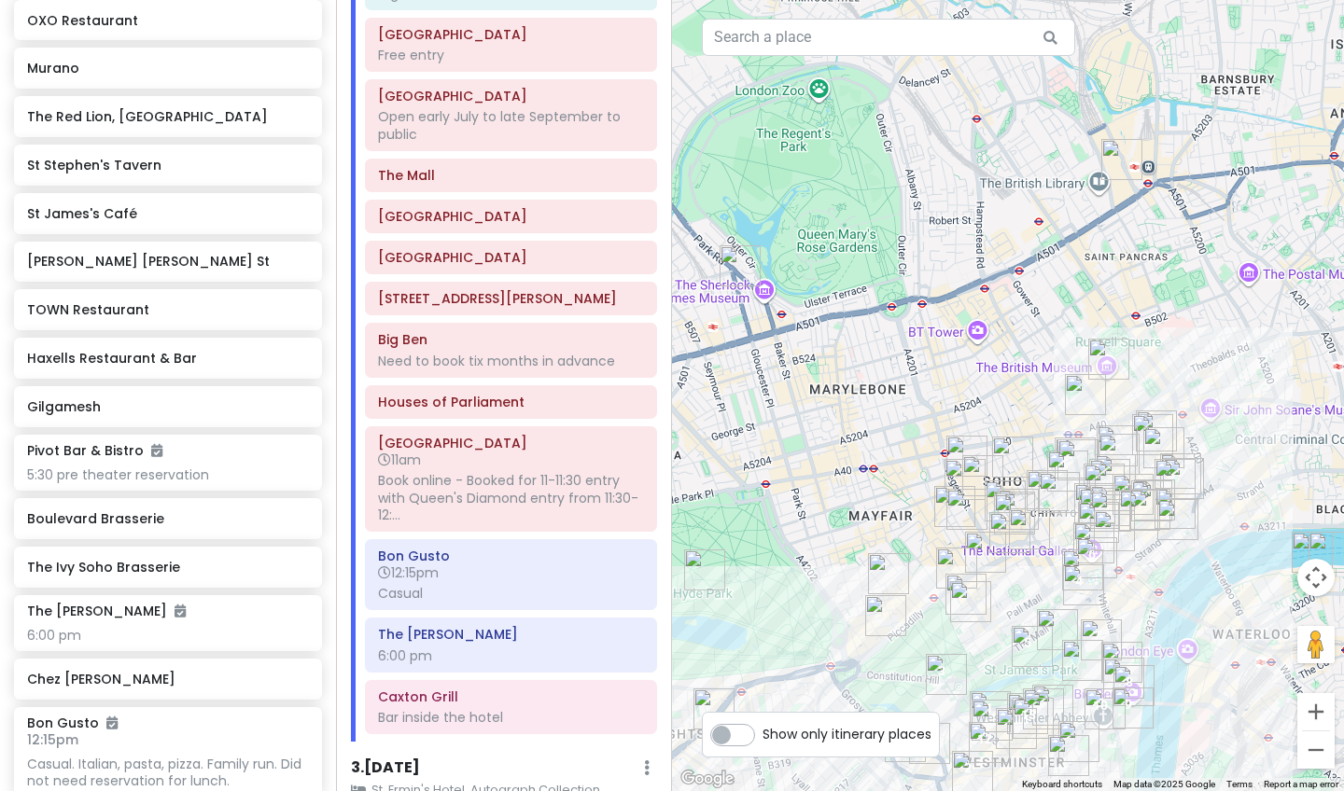
drag, startPoint x: 1120, startPoint y: 708, endPoint x: 1165, endPoint y: 590, distance: 126.7
click at [1128, 590] on div at bounding box center [1008, 395] width 672 height 791
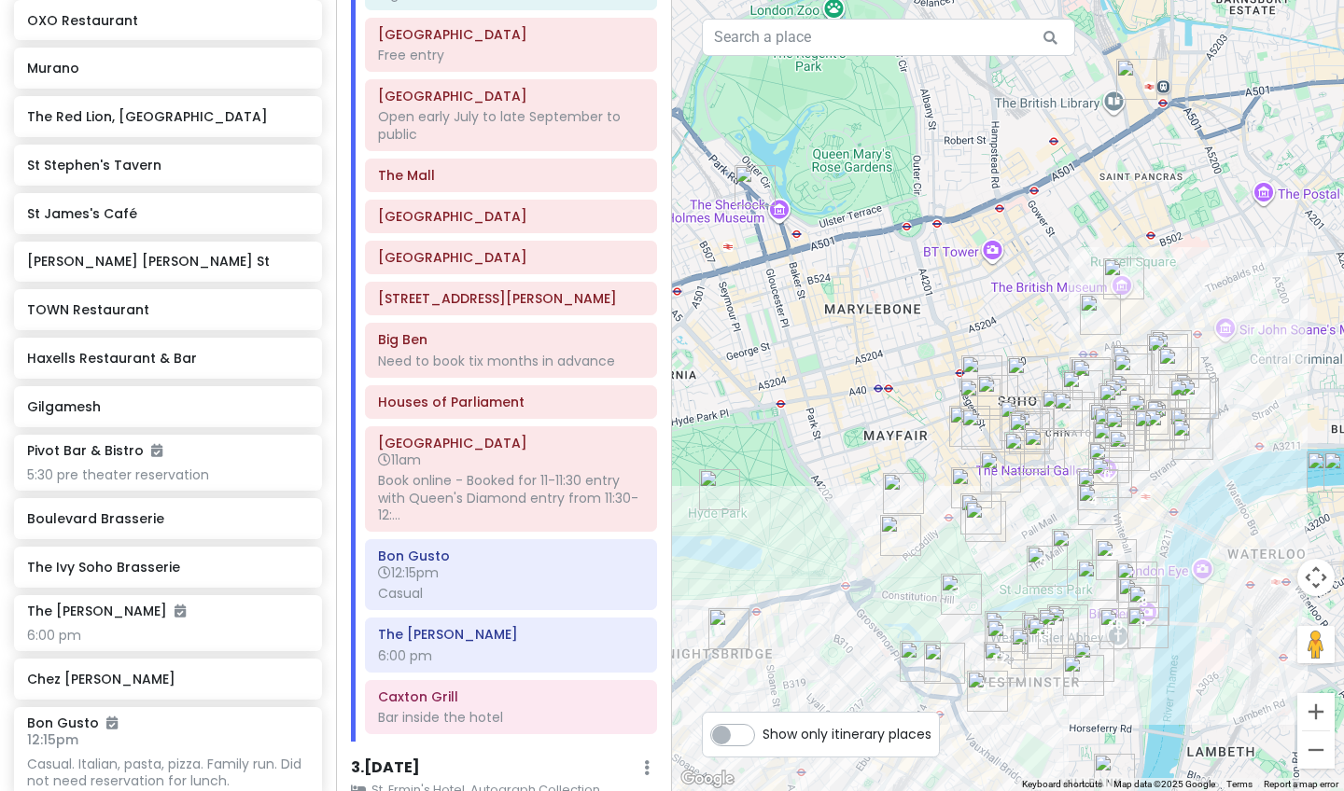
drag, startPoint x: 1154, startPoint y: 602, endPoint x: 1167, endPoint y: 518, distance: 85.0
click at [1128, 518] on div at bounding box center [1008, 395] width 672 height 791
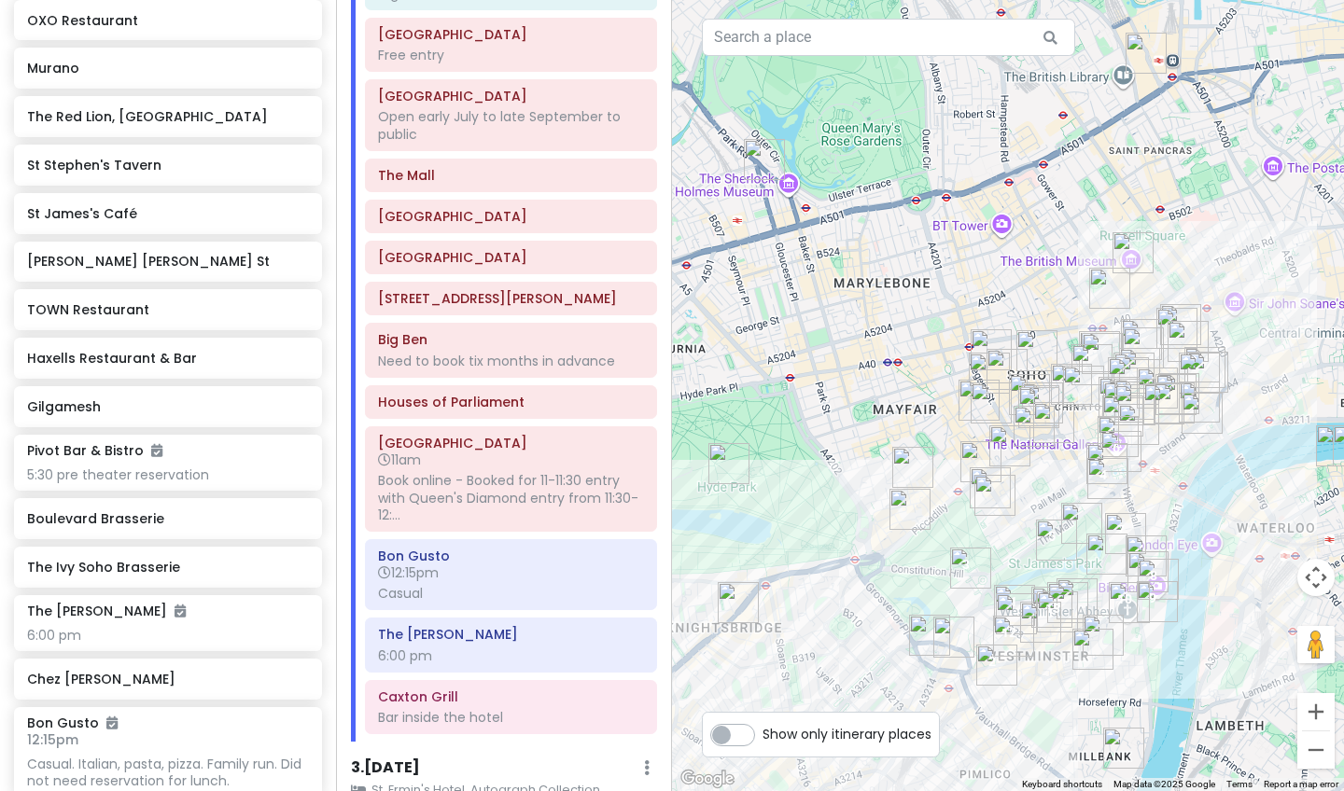
drag, startPoint x: 1193, startPoint y: 662, endPoint x: 1215, endPoint y: 610, distance: 55.6
click at [1128, 610] on div at bounding box center [1008, 395] width 672 height 791
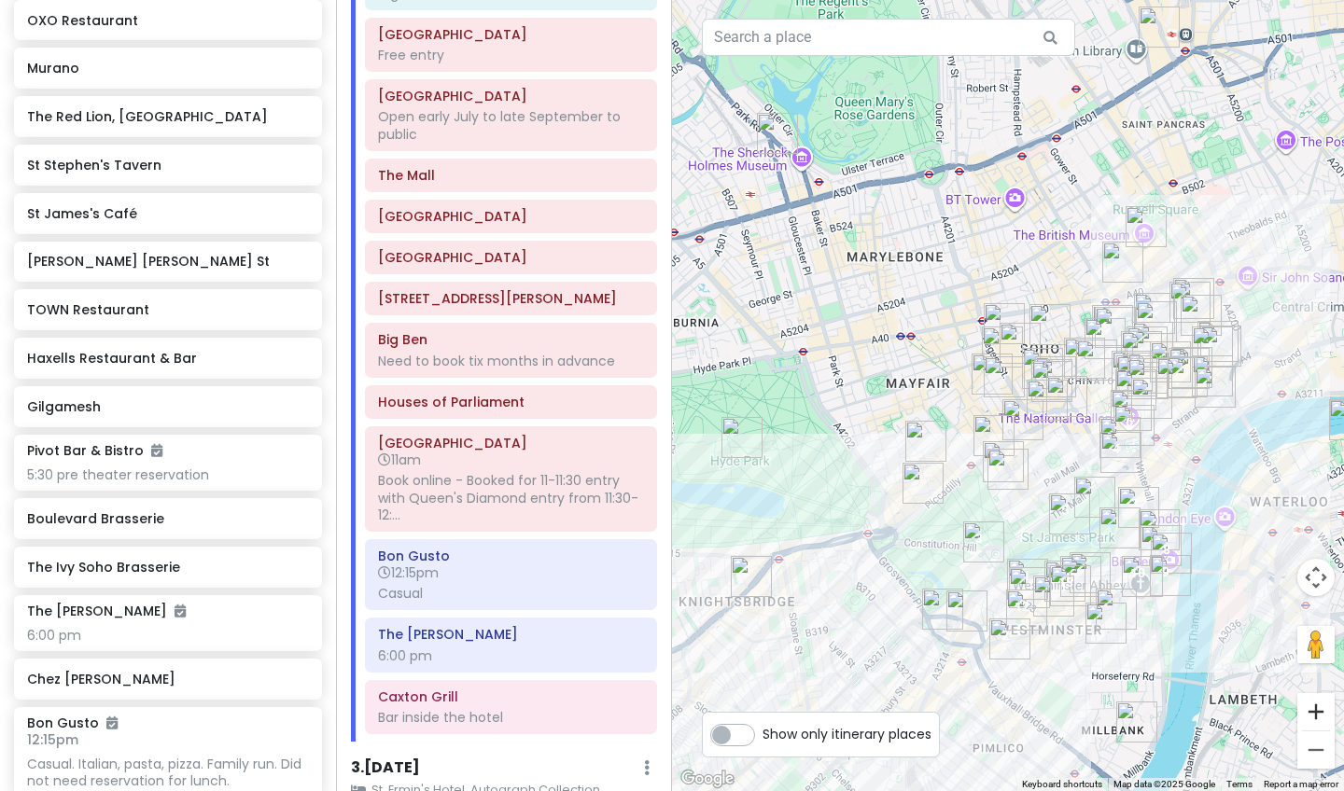
click at [1128, 664] on button "Zoom in" at bounding box center [1315, 711] width 37 height 37
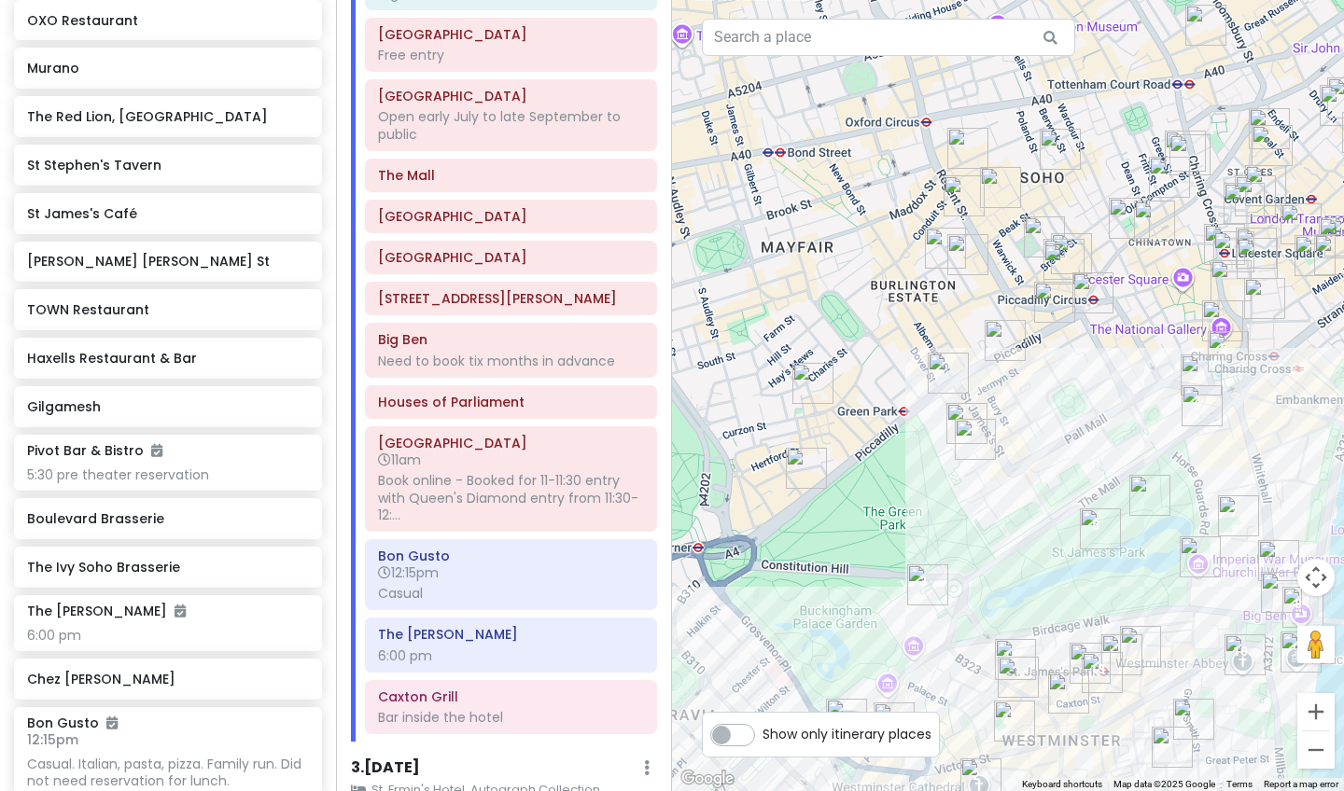
drag, startPoint x: 1106, startPoint y: 696, endPoint x: 1076, endPoint y: 571, distance: 128.6
click at [1076, 571] on div at bounding box center [1008, 395] width 672 height 791
click at [1123, 661] on img "The Hedgerow Bar" at bounding box center [1121, 655] width 41 height 41
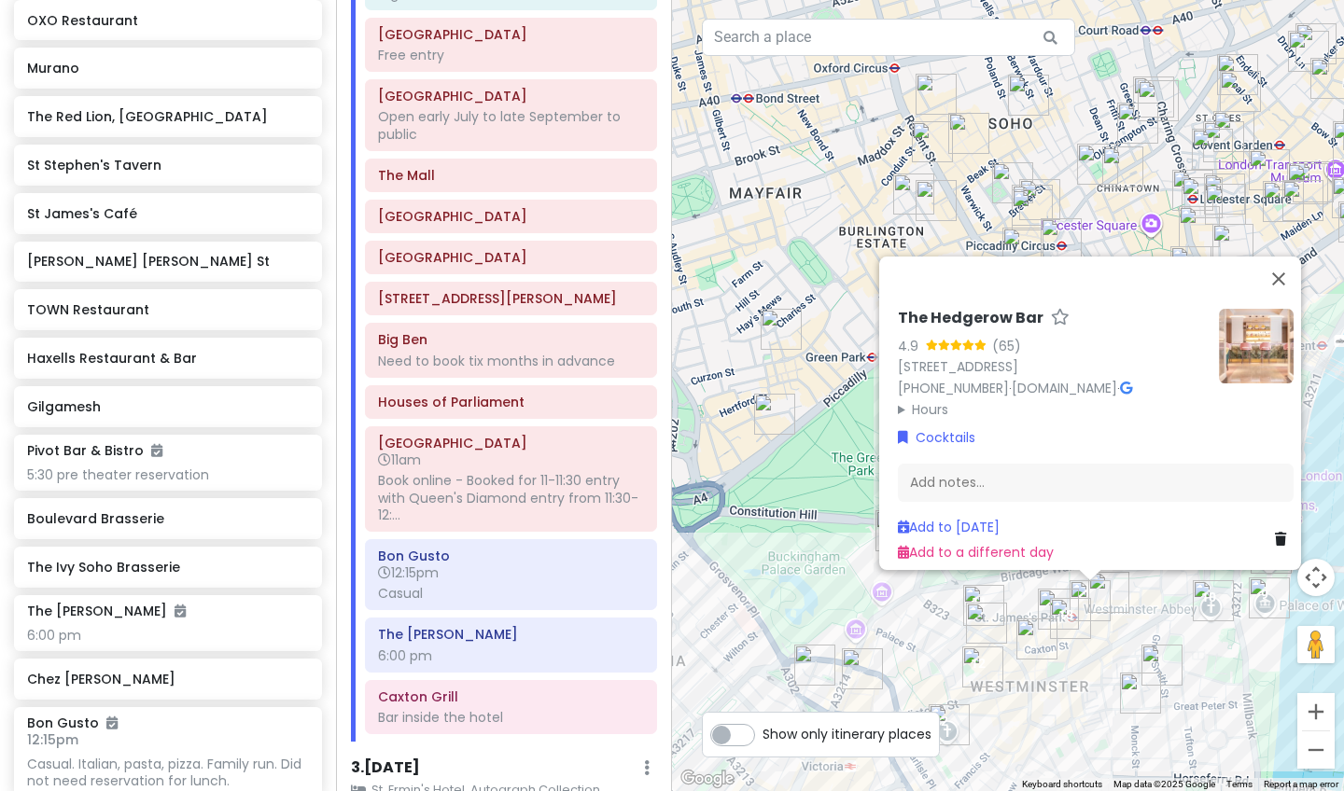
drag, startPoint x: 1027, startPoint y: 736, endPoint x: 1049, endPoint y: 680, distance: 60.0
click at [1049, 664] on div "The Hedgerow Bar 4.9 (65) 22-[STREET_ADDRESS] [PHONE_NUMBER] · [DOMAIN_NAME] · …" at bounding box center [1008, 395] width 672 height 791
click at [986, 663] on img "The Ivy Victoria" at bounding box center [982, 667] width 41 height 41
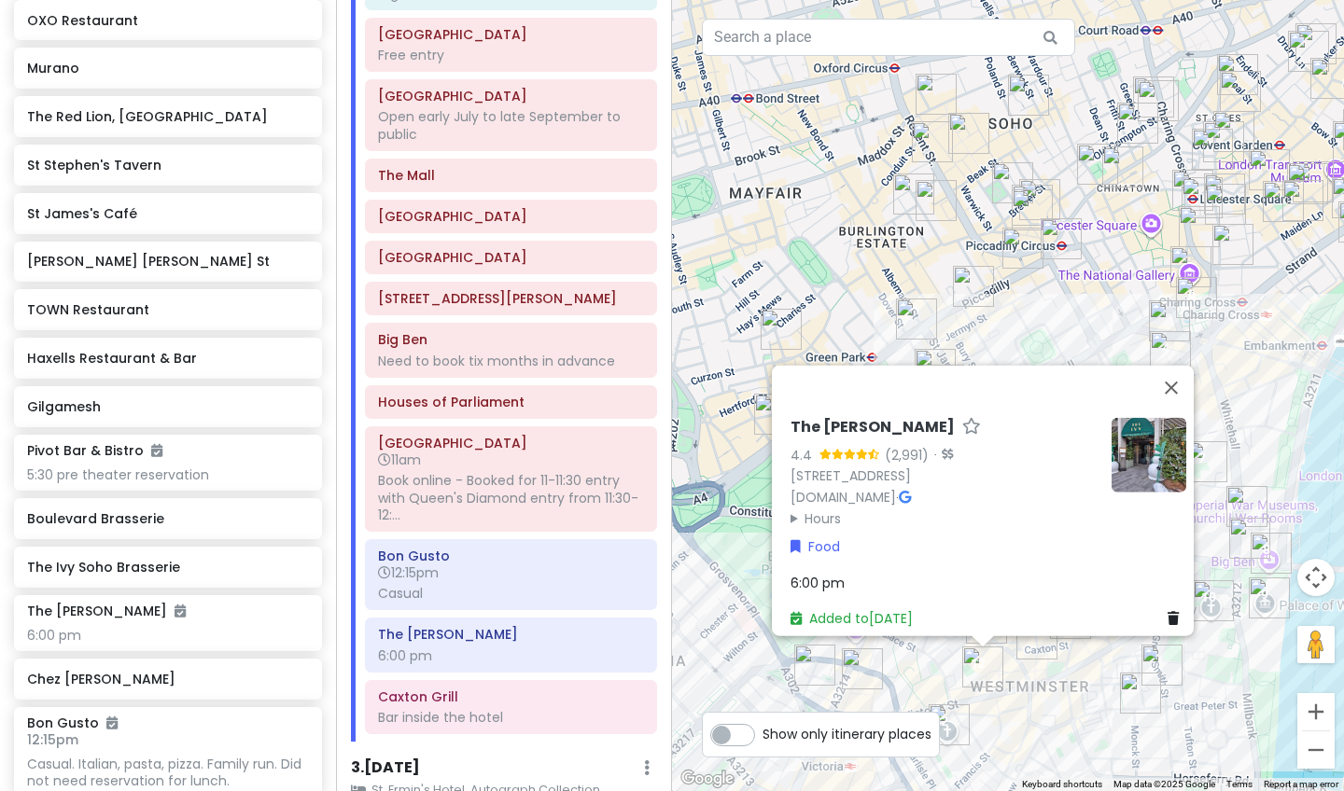
click at [1059, 664] on div "The [PERSON_NAME] 4.4 (2,991) · [STREET_ADDRESS] [DOMAIN_NAME] · Hours [DATE] 8…" at bounding box center [1008, 395] width 672 height 791
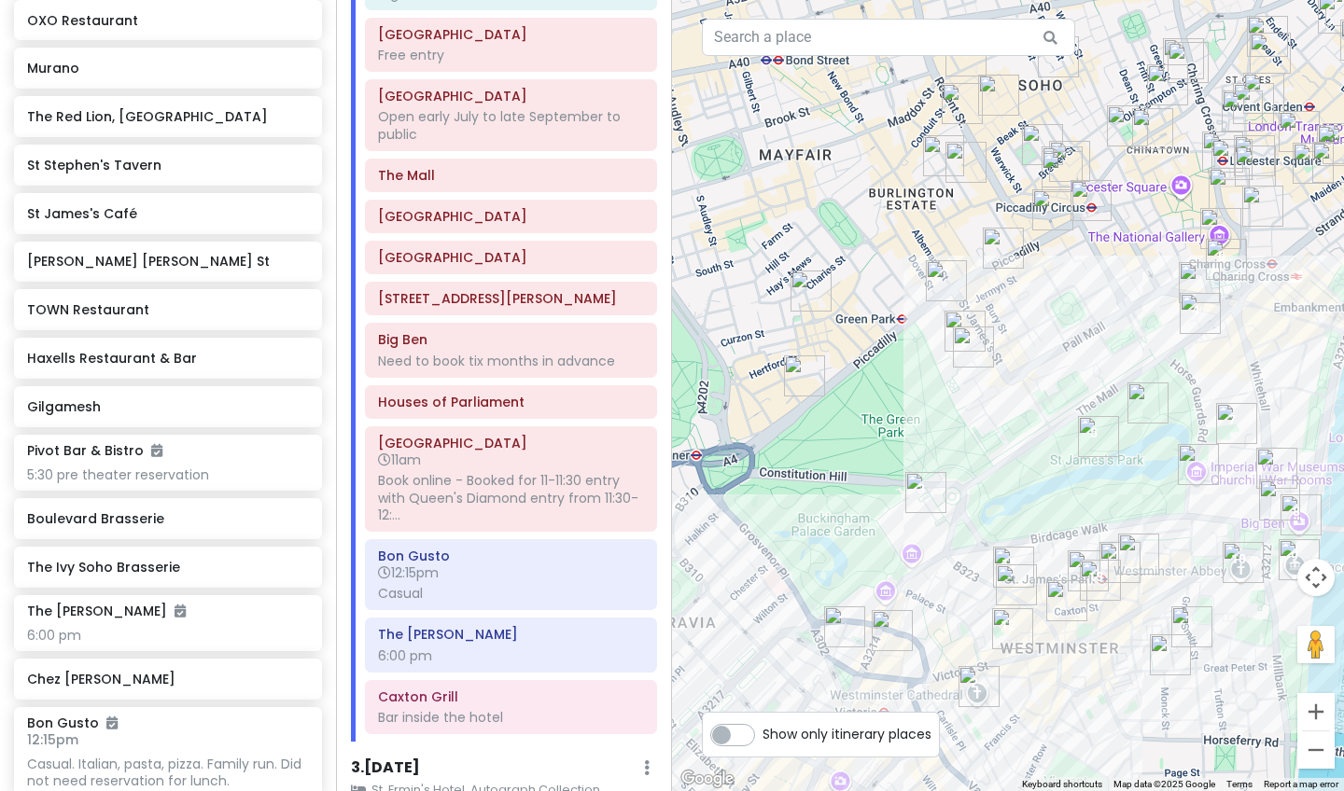
drag, startPoint x: 1084, startPoint y: 715, endPoint x: 1119, endPoint y: 671, distance: 55.8
click at [1119, 664] on div at bounding box center [1008, 395] width 672 height 791
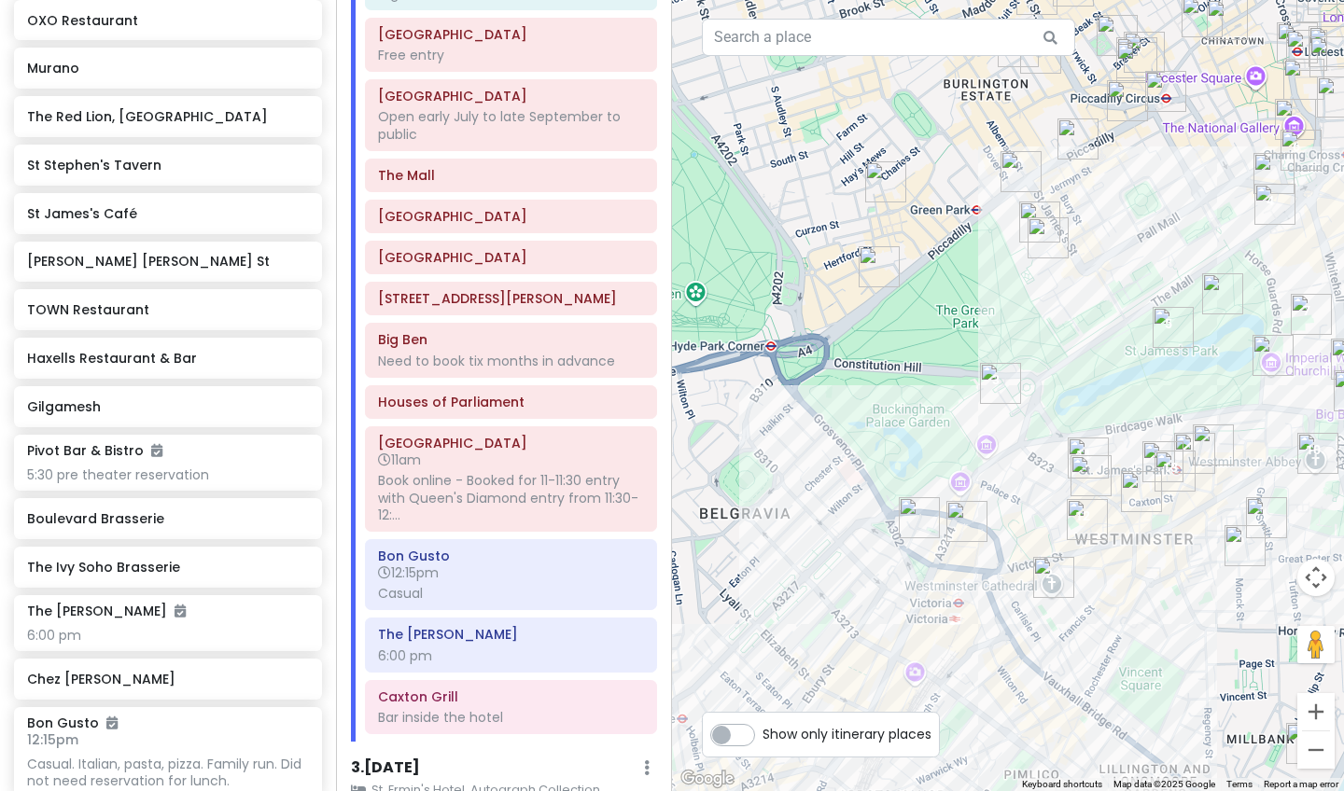
drag, startPoint x: 1119, startPoint y: 671, endPoint x: 1182, endPoint y: 580, distance: 110.5
click at [1128, 580] on div at bounding box center [1008, 395] width 672 height 791
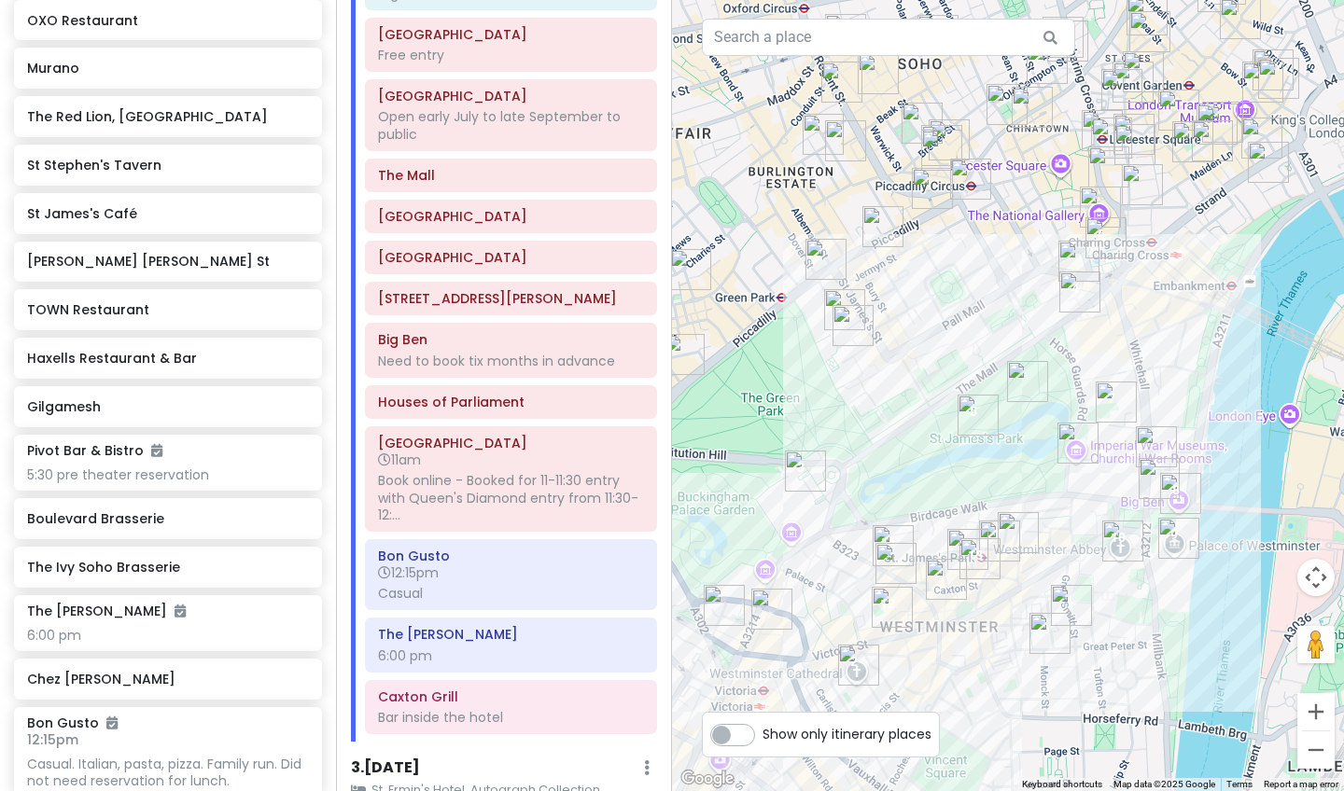
drag, startPoint x: 1128, startPoint y: 398, endPoint x: 932, endPoint y: 486, distance: 214.7
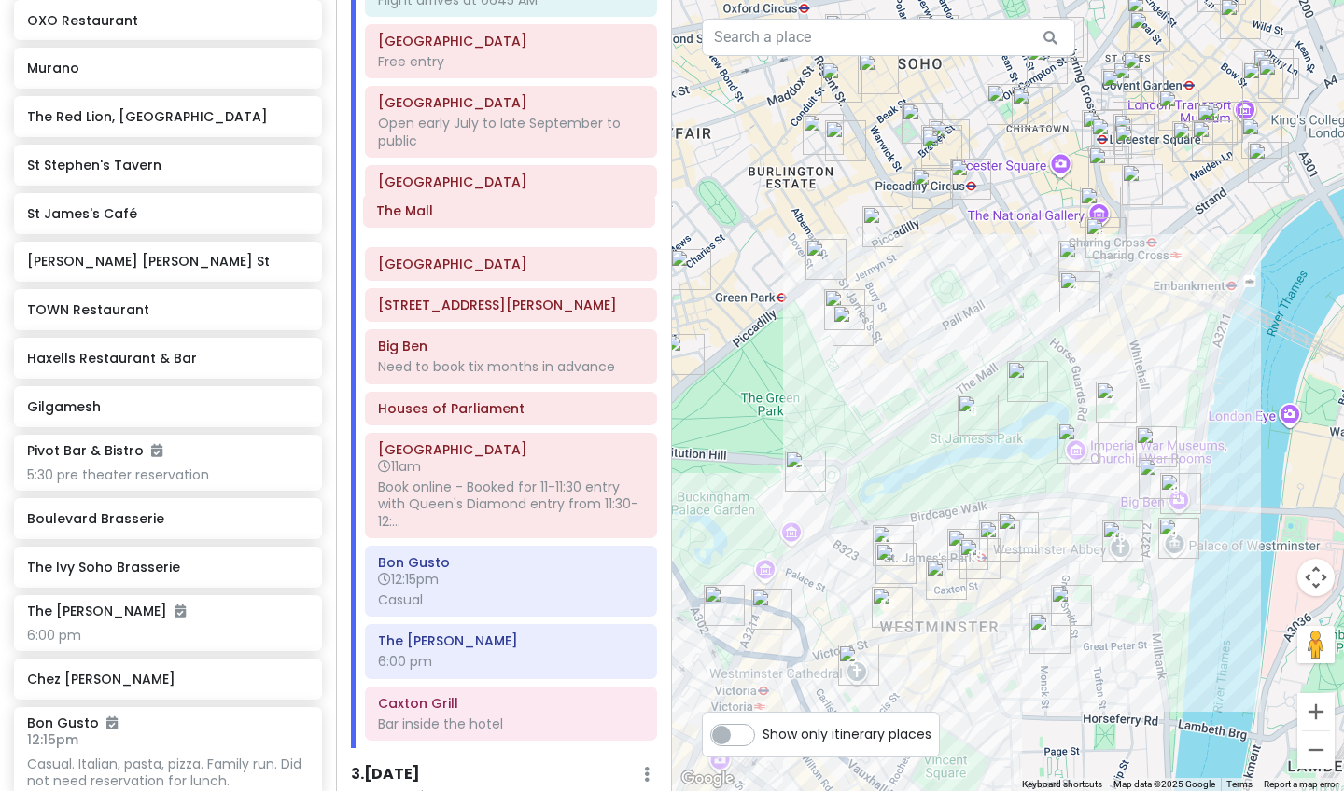
drag, startPoint x: 499, startPoint y: 176, endPoint x: 497, endPoint y: 216, distance: 39.2
click at [497, 216] on div "[GEOGRAPHIC_DATA] Flight arrives at 0645 AM [GEOGRAPHIC_DATA] Free entry [GEOGR…" at bounding box center [511, 356] width 320 height 786
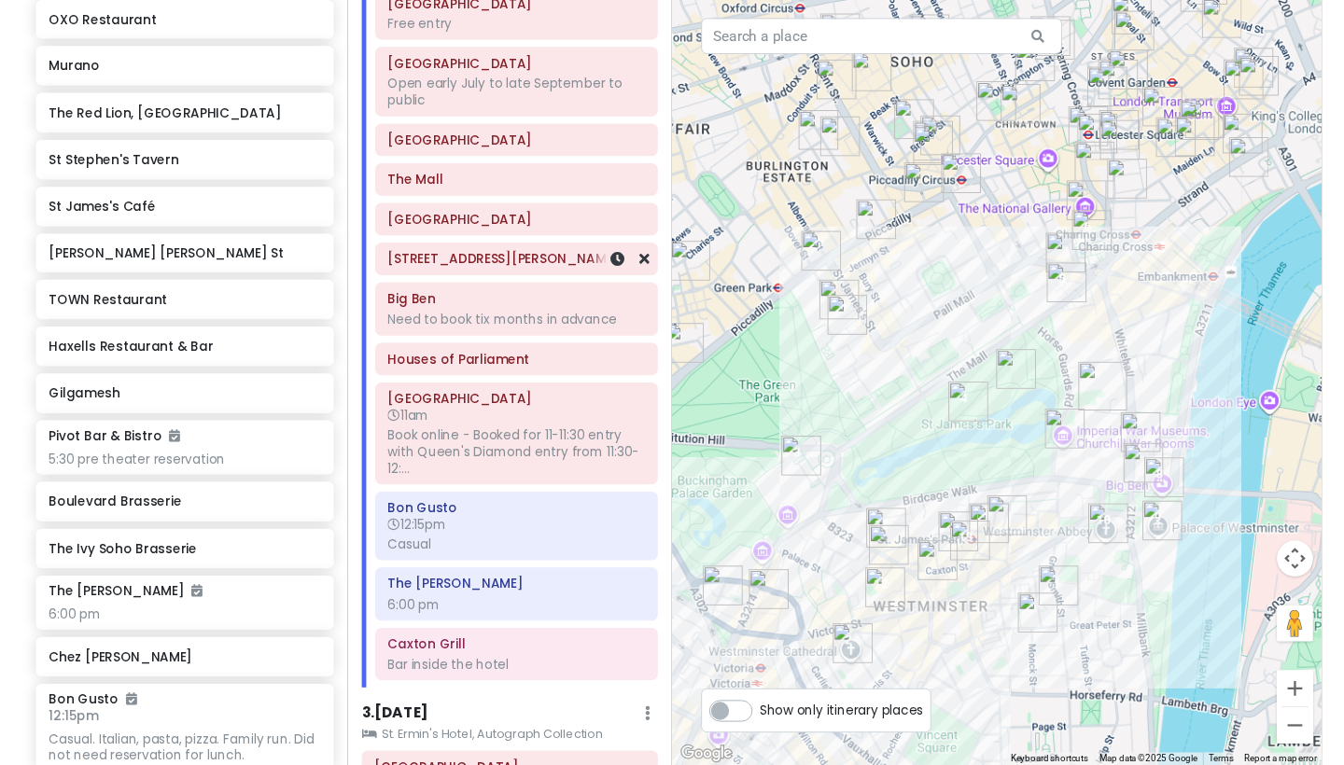
scroll to position [430, 0]
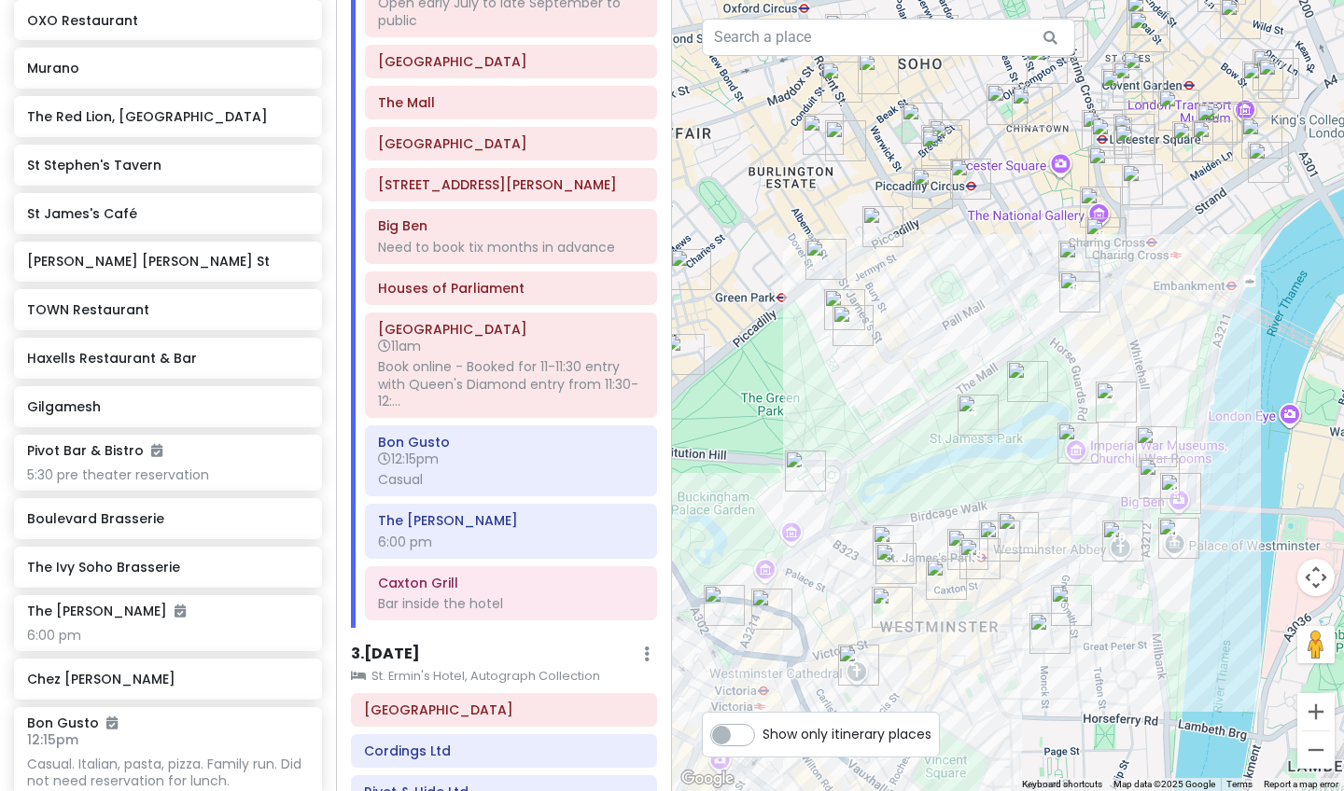
click at [997, 540] on img "Caxton Grill" at bounding box center [979, 558] width 41 height 41
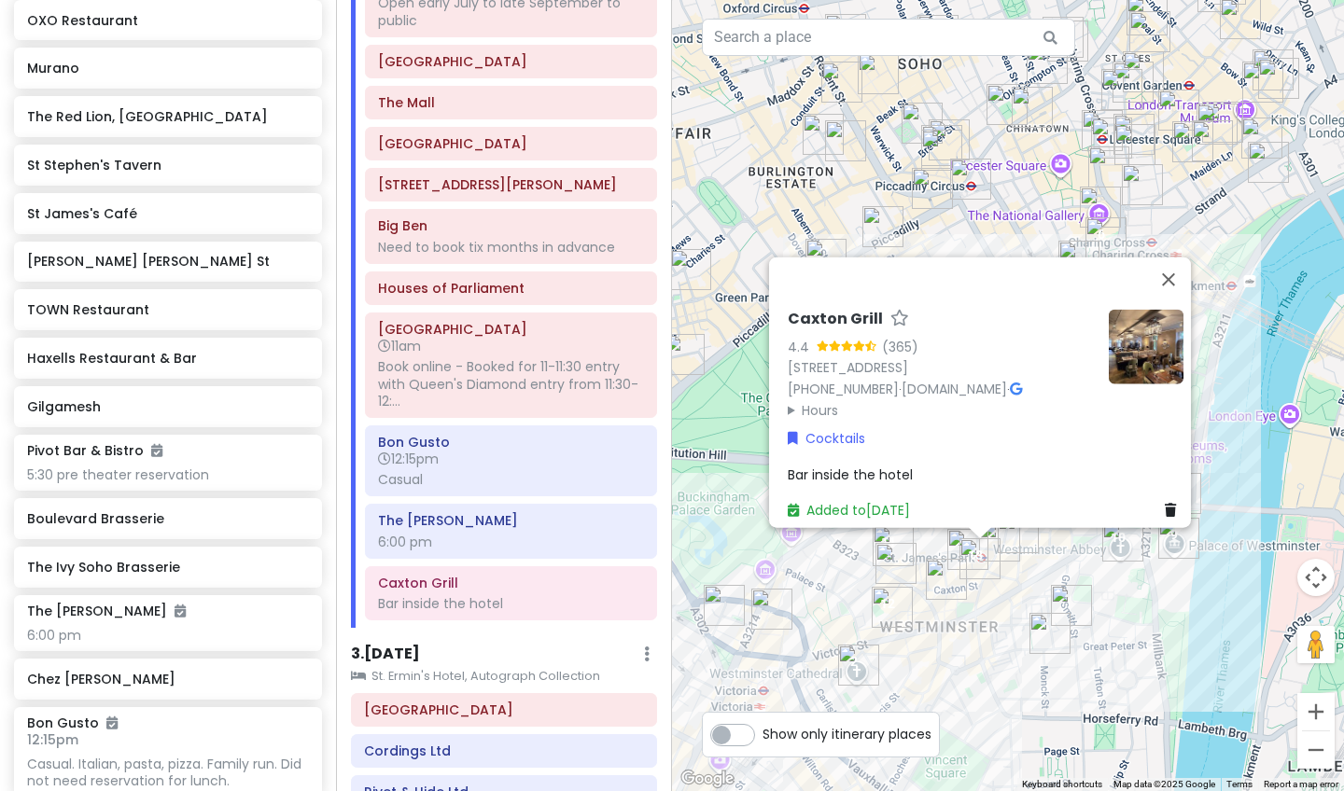
click at [1012, 586] on div "Caxton Grill 4.4 (365) [STREET_ADDRESS] [PHONE_NUMBER] · [DOMAIN_NAME] · Hours …" at bounding box center [1008, 395] width 672 height 791
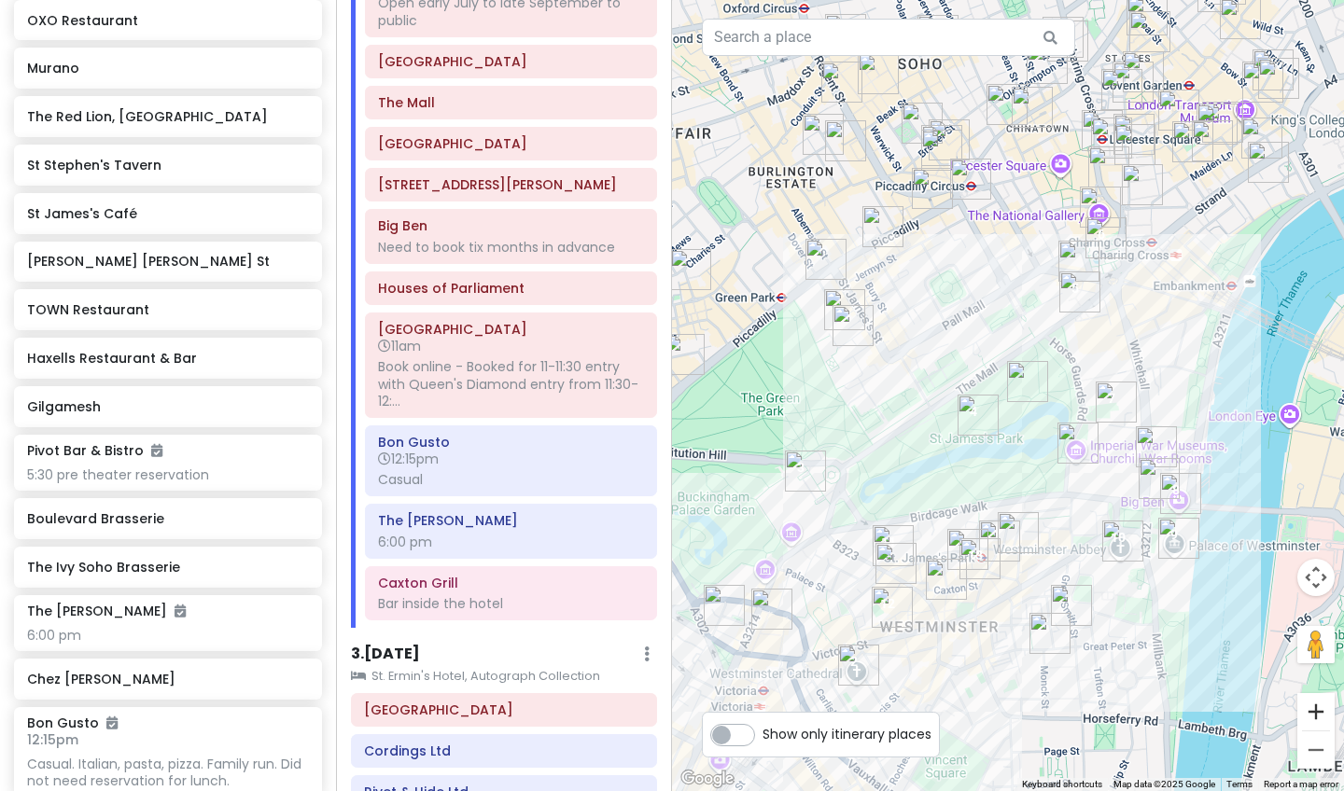
click at [1128, 664] on button "Zoom in" at bounding box center [1315, 711] width 37 height 37
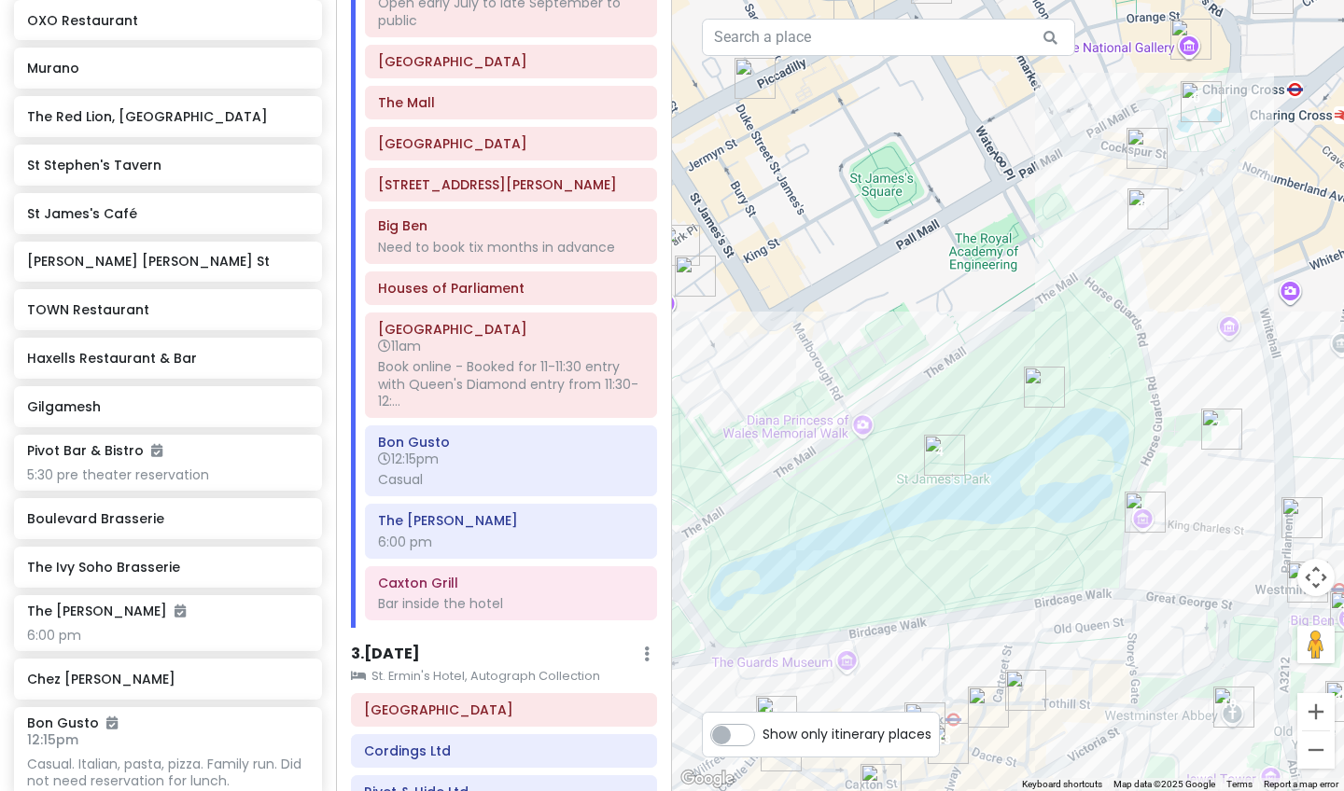
click at [978, 664] on img "The Hedgerow Bar" at bounding box center [988, 707] width 41 height 41
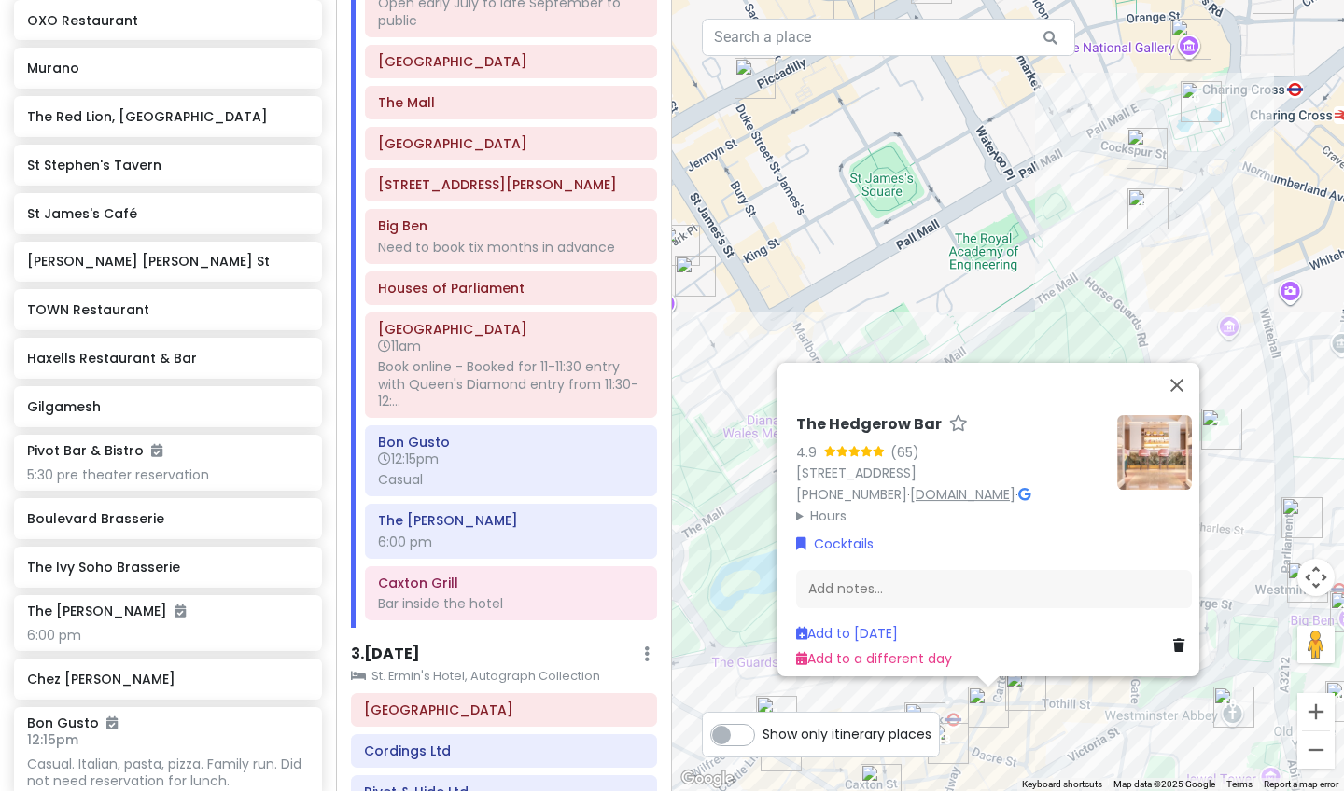
click at [989, 487] on link "[DOMAIN_NAME]" at bounding box center [962, 494] width 105 height 19
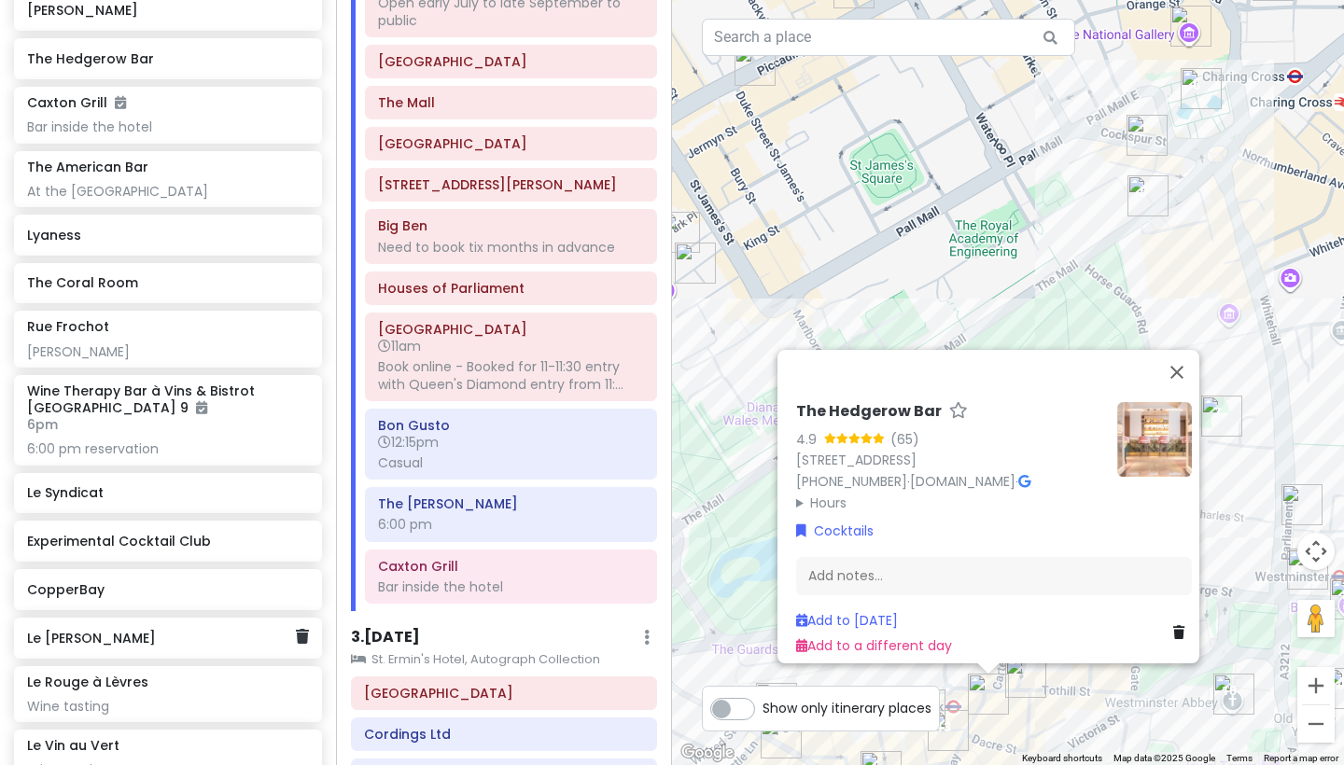
scroll to position [9373, 0]
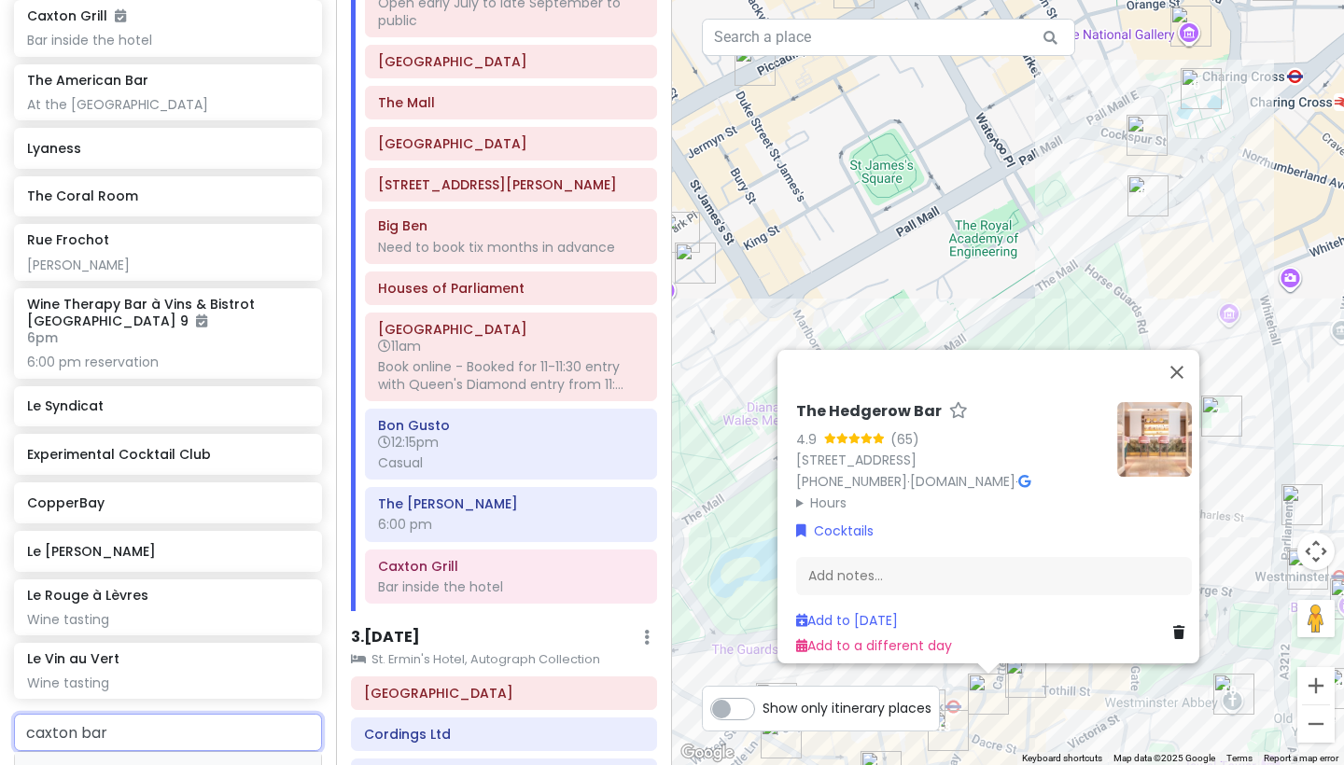
click at [109, 664] on span "Caxton Grill" at bounding box center [79, 774] width 84 height 19
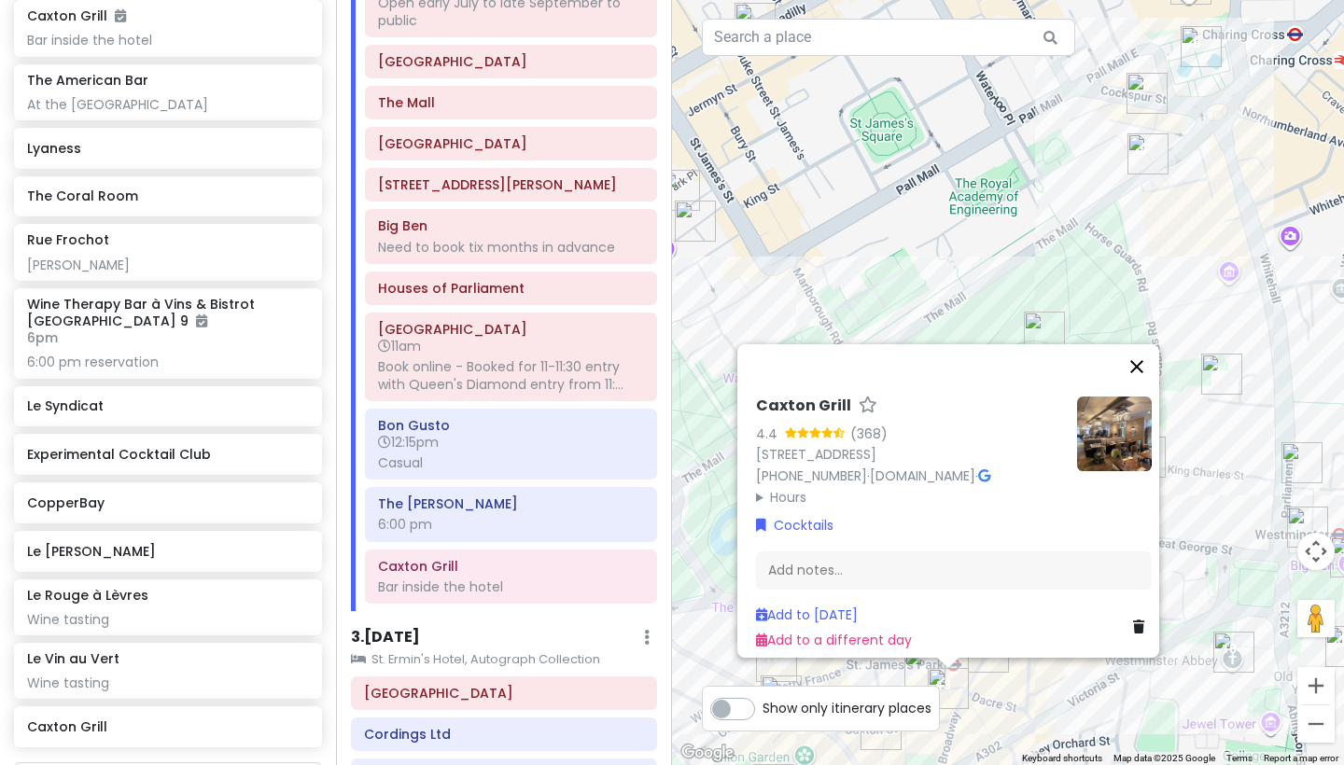
click at [1128, 353] on button "Close" at bounding box center [1136, 366] width 45 height 45
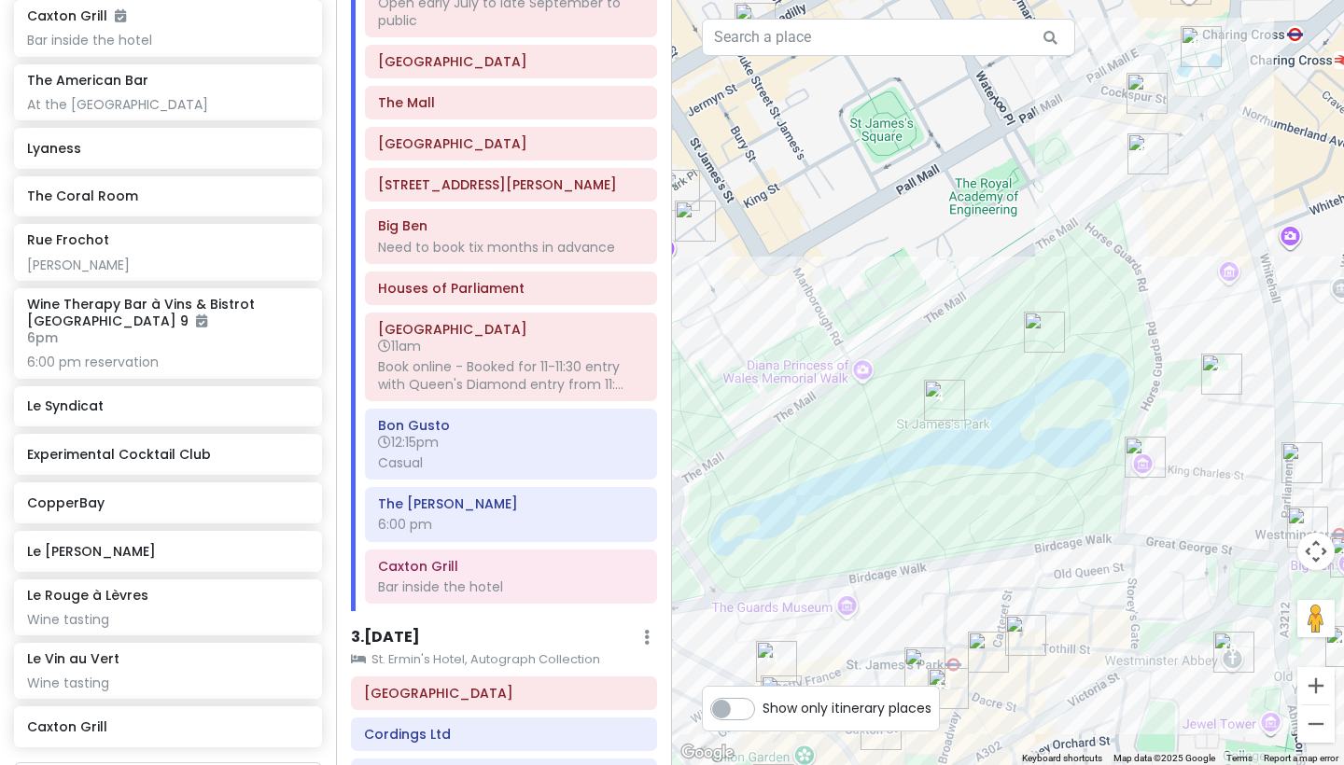
click at [997, 648] on img "The Hedgerow Bar" at bounding box center [988, 652] width 41 height 41
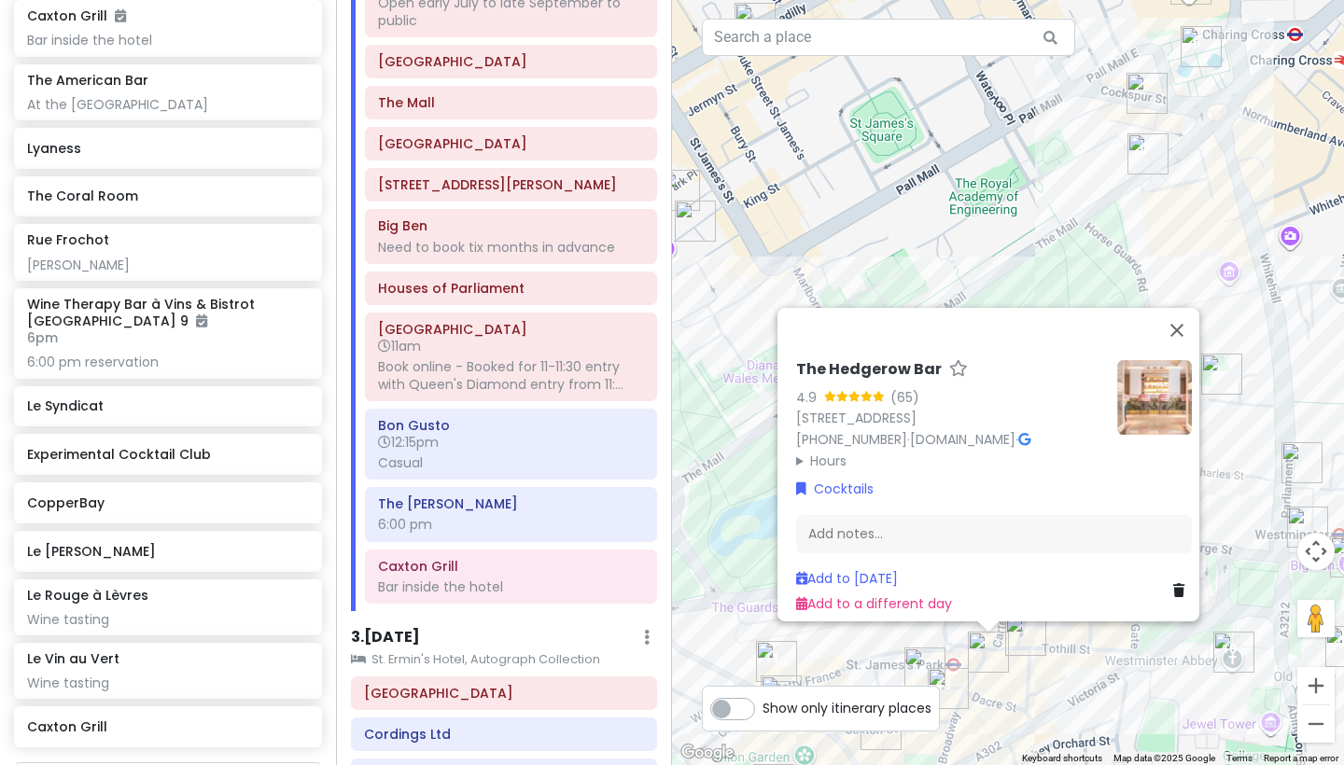
click at [895, 390] on div "(65)" at bounding box center [904, 397] width 29 height 21
click at [798, 388] on div "4.9" at bounding box center [810, 397] width 28 height 21
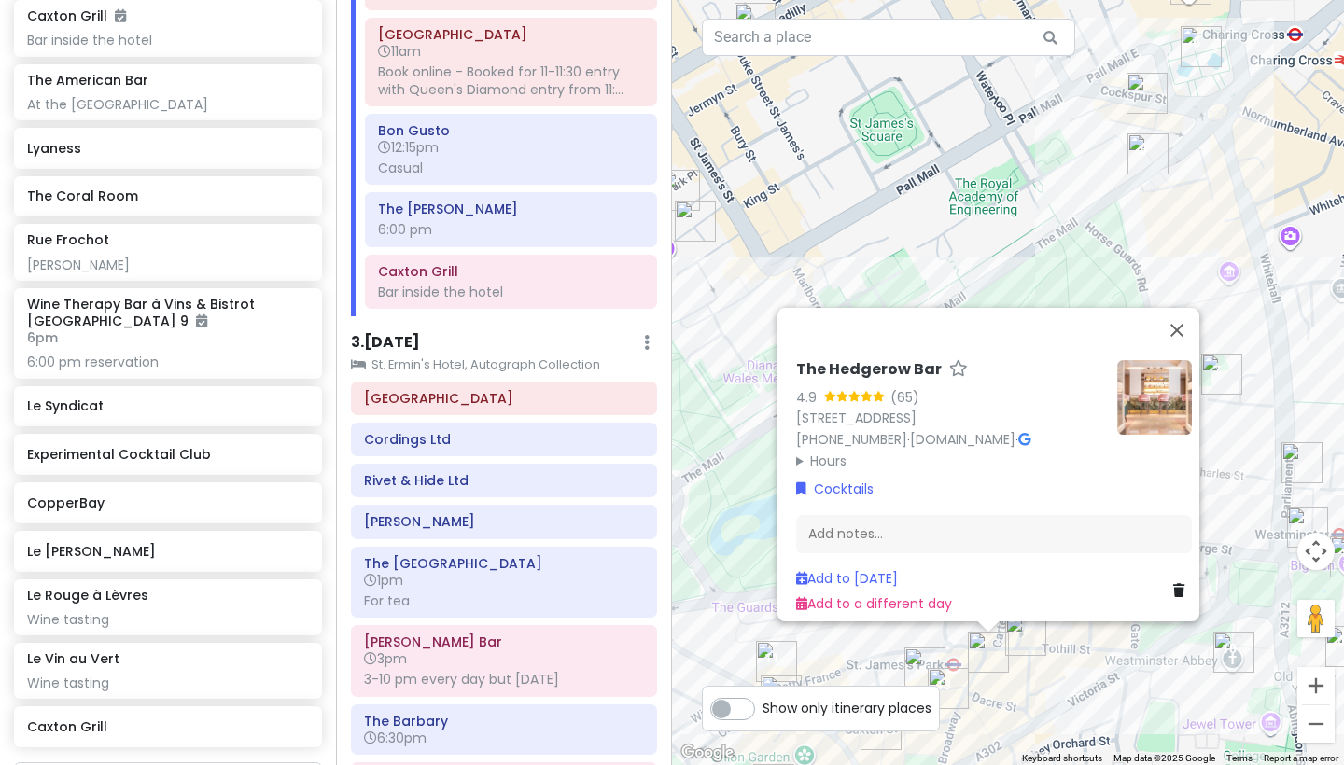
scroll to position [780, 0]
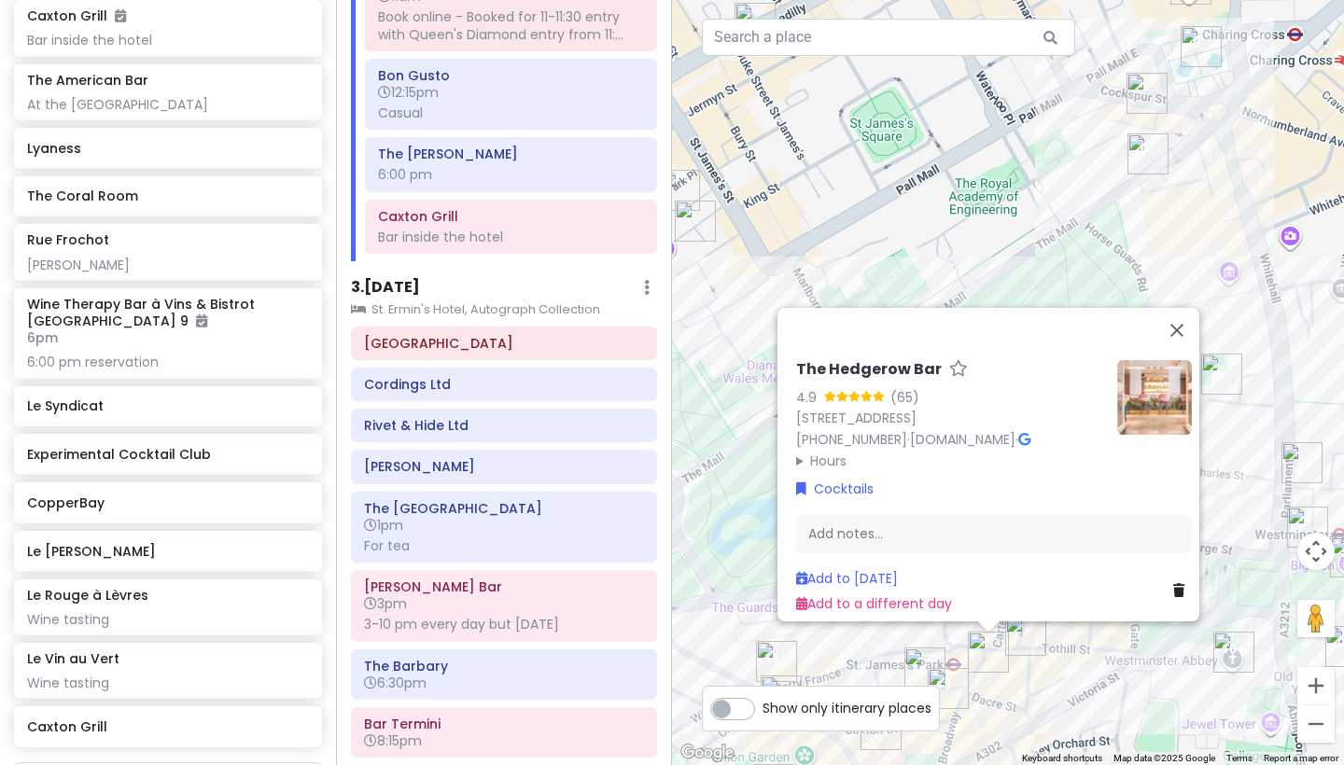
click at [1040, 664] on div "The Hedgerow Bar 4.9 (65) 22-[STREET_ADDRESS] [PHONE_NUMBER] · [DOMAIN_NAME] · …" at bounding box center [1008, 382] width 672 height 765
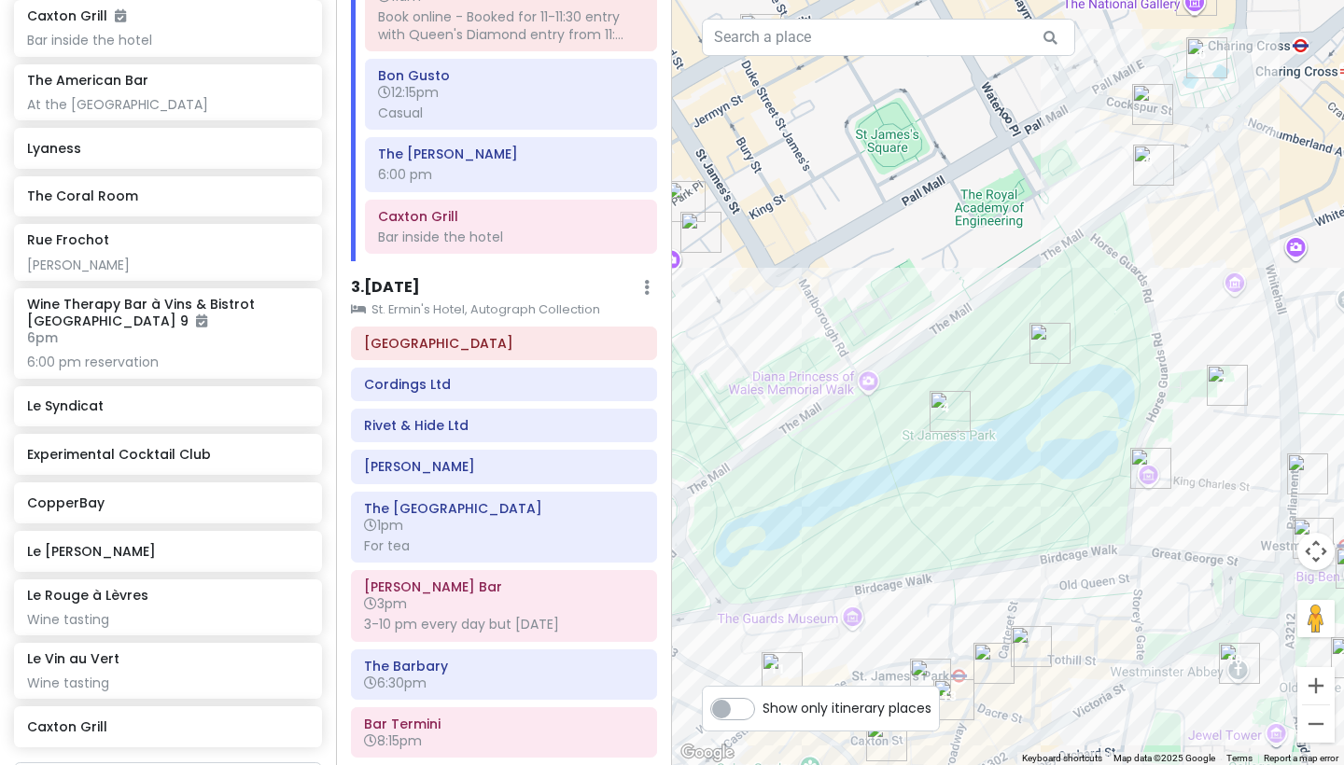
drag, startPoint x: 1142, startPoint y: 513, endPoint x: 1173, endPoint y: 560, distance: 55.9
click at [1128, 541] on div at bounding box center [1008, 382] width 672 height 765
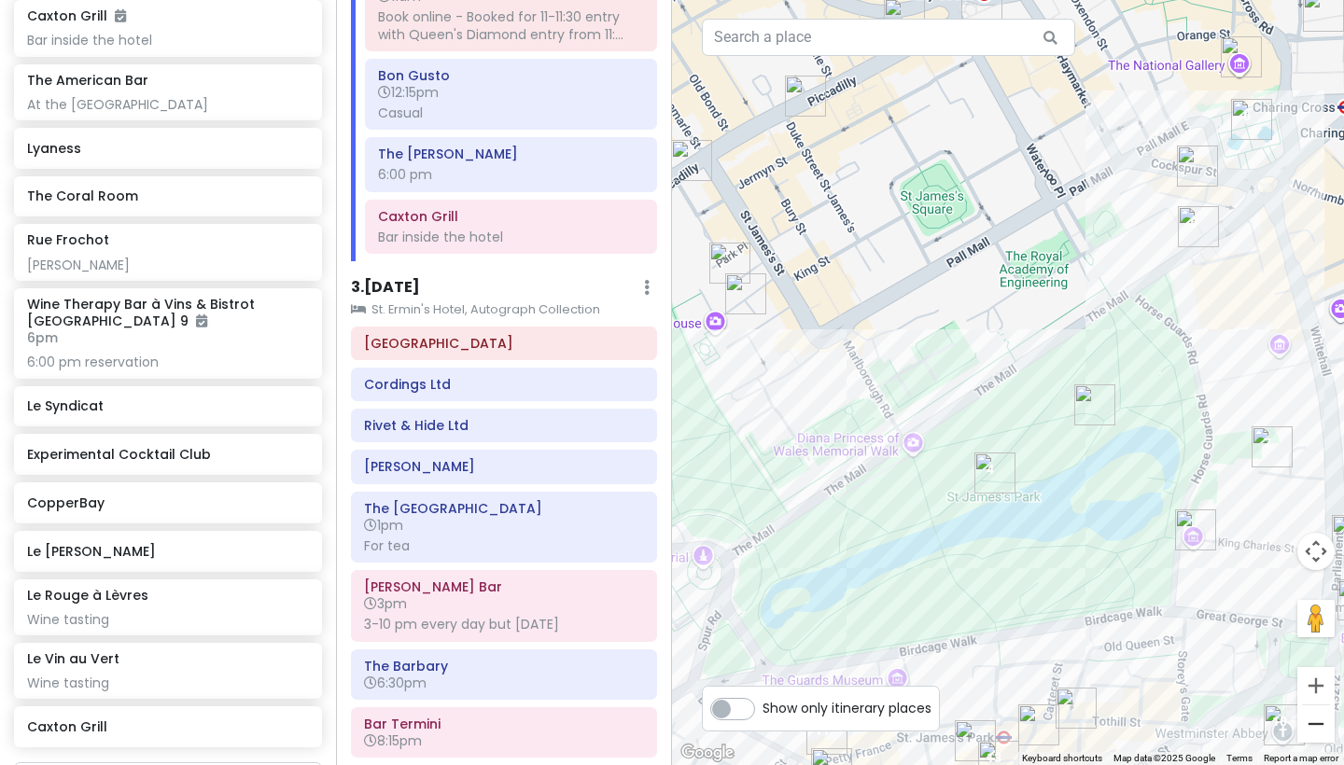
click at [1128, 664] on button "Zoom out" at bounding box center [1315, 723] width 37 height 37
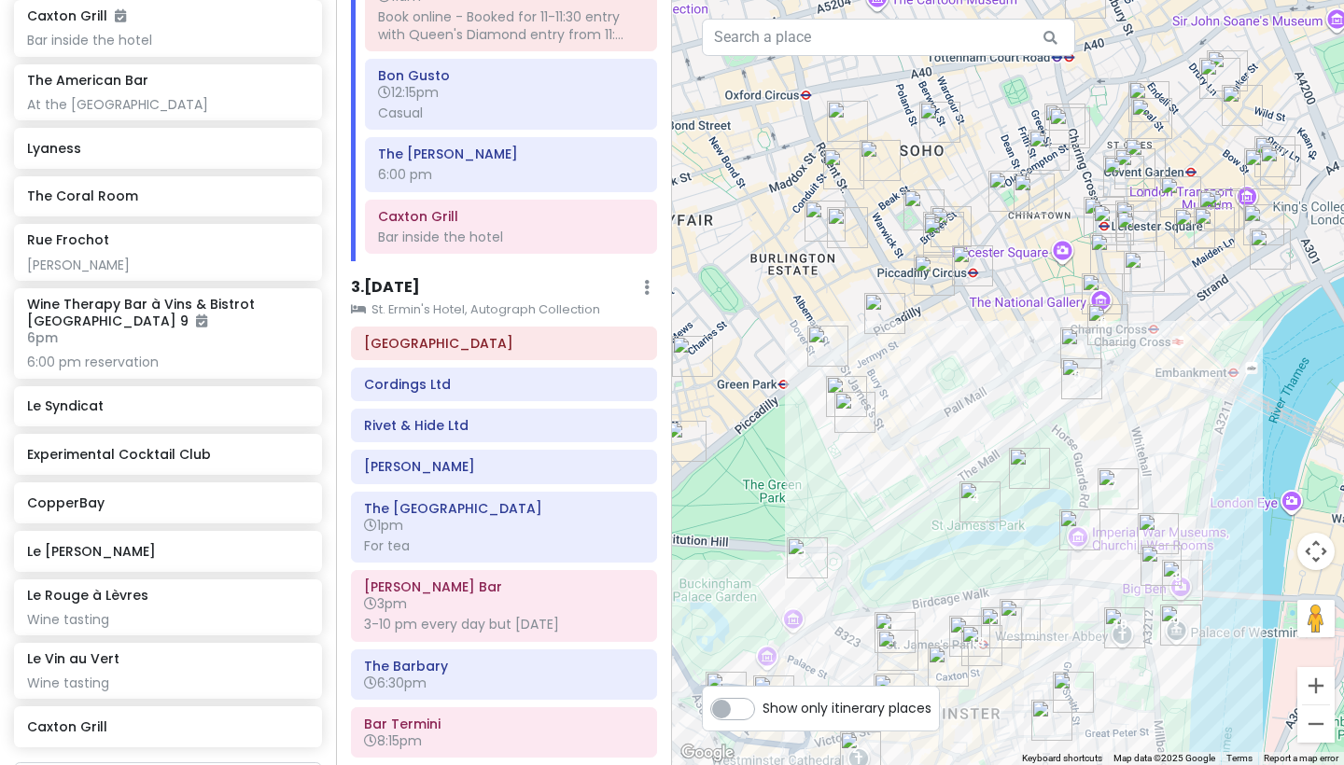
drag, startPoint x: 1267, startPoint y: 498, endPoint x: 1226, endPoint y: 658, distance: 164.8
click at [1128, 656] on div at bounding box center [1008, 382] width 672 height 765
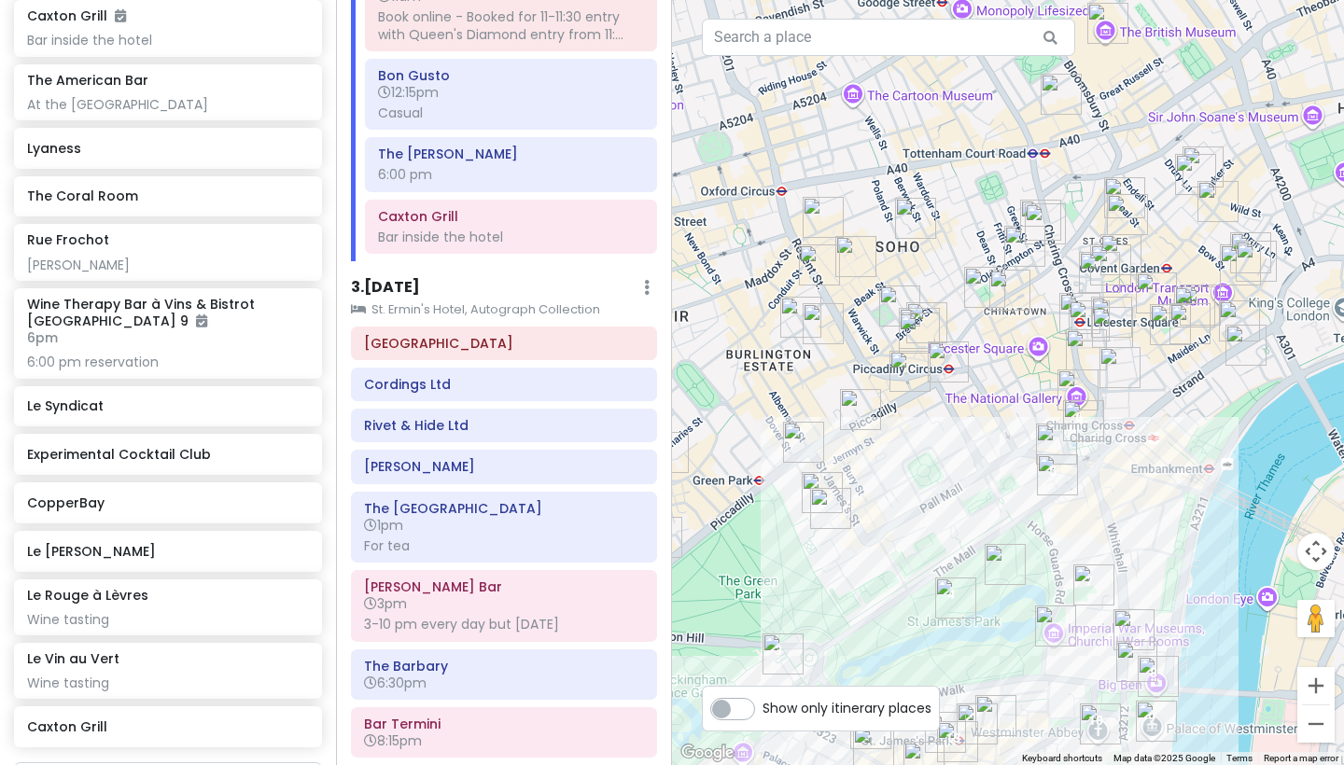
click at [1010, 287] on img "Opium Cocktail Bar - Soho" at bounding box center [1009, 290] width 41 height 41
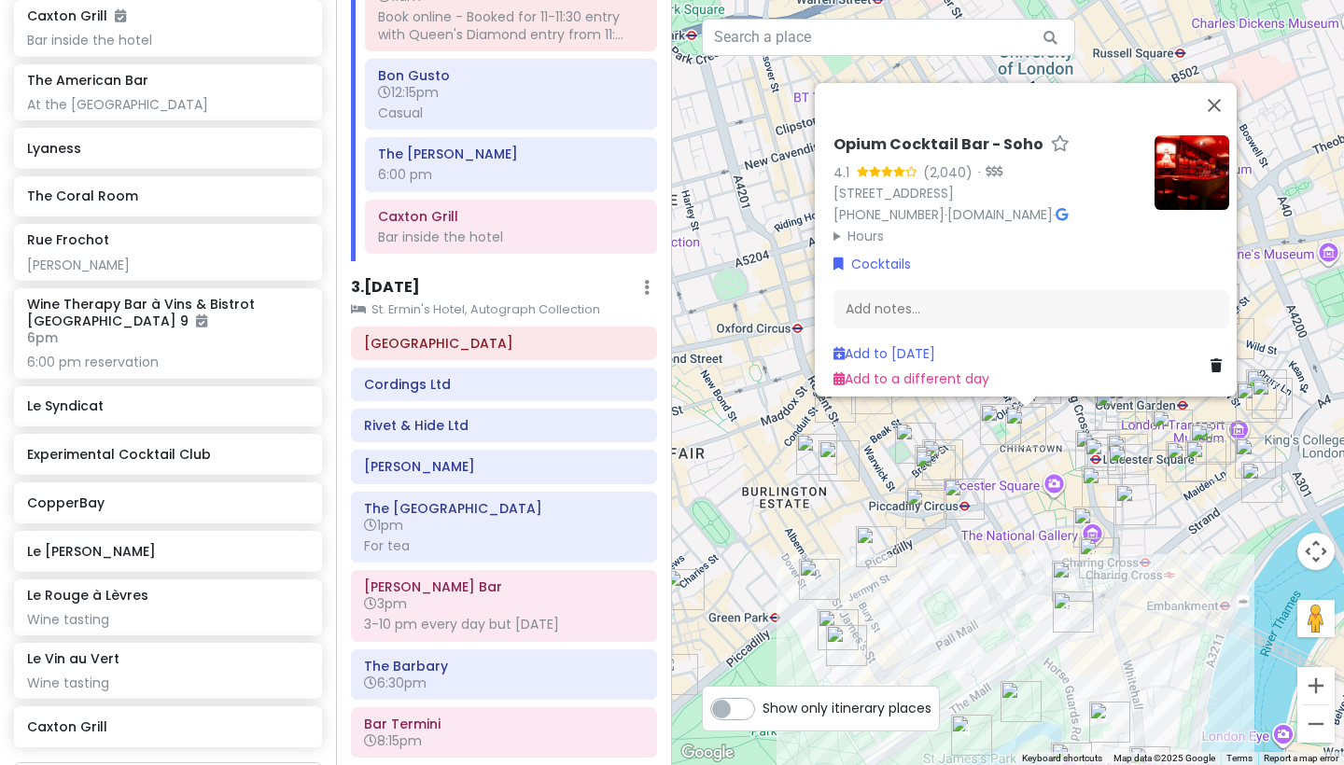
drag, startPoint x: 848, startPoint y: 461, endPoint x: 961, endPoint y: 442, distance: 114.4
click at [961, 442] on div "Opium Cocktail Bar - Soho 4.1 (2,040) · [STREET_ADDRESS][PERSON_NAME] [PHONE_NU…" at bounding box center [1008, 382] width 672 height 765
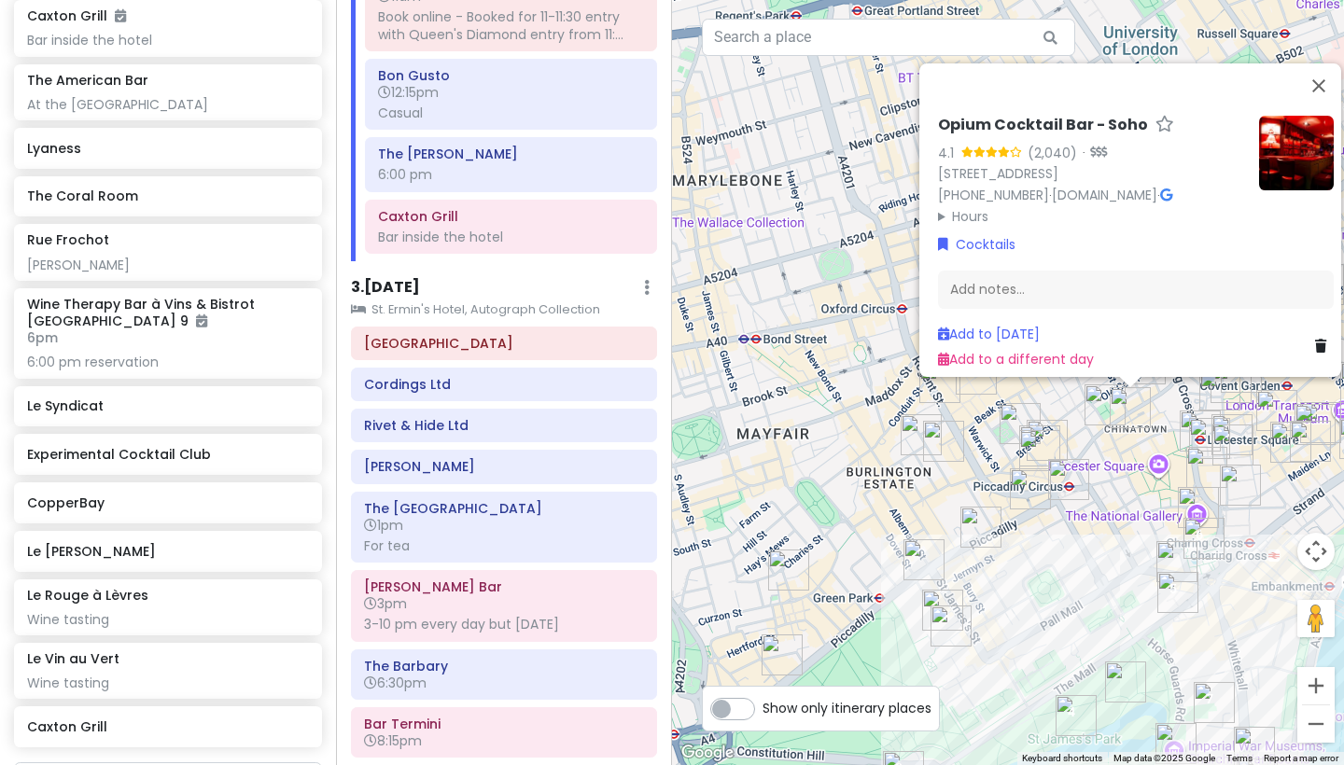
click at [789, 572] on img "Murano" at bounding box center [788, 570] width 41 height 41
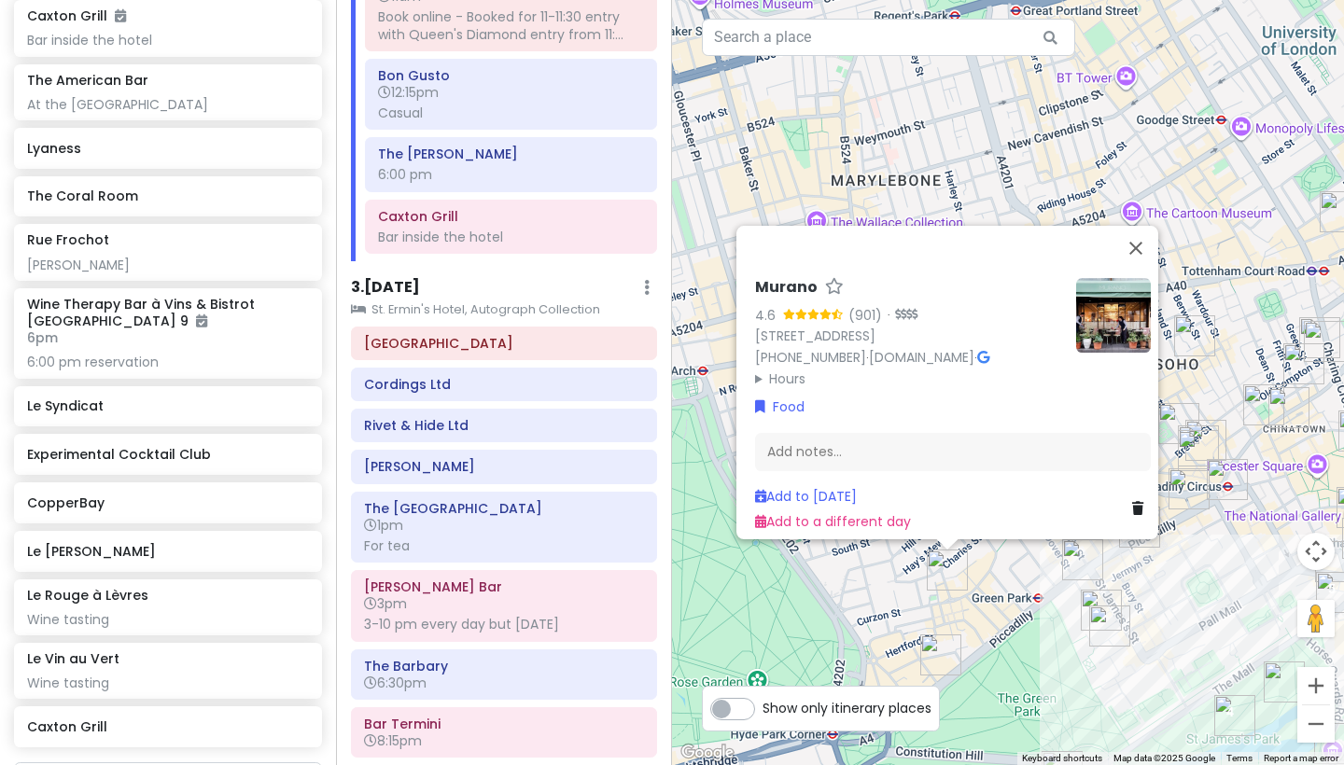
click at [937, 661] on img "The Athenaeum Hotel & Residences" at bounding box center [940, 655] width 41 height 41
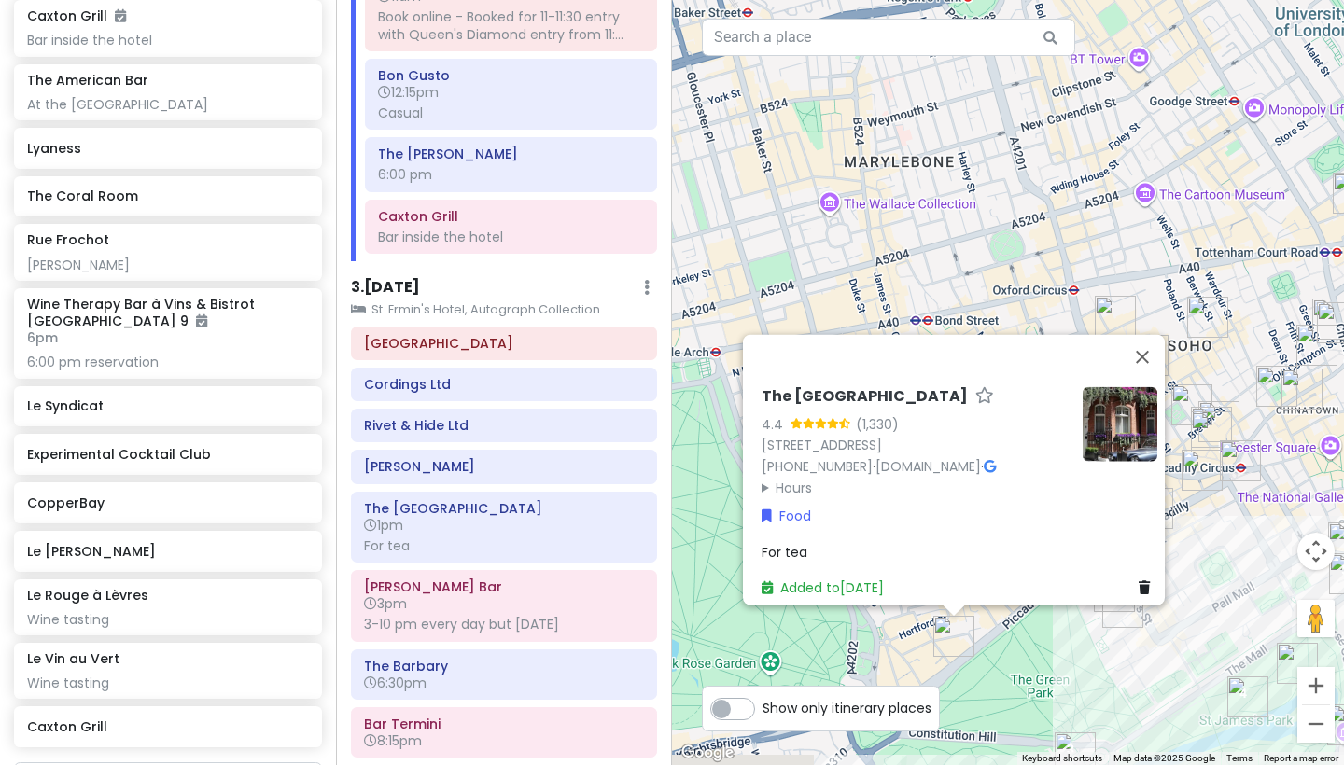
drag, startPoint x: 1023, startPoint y: 689, endPoint x: 1054, endPoint y: 617, distance: 78.2
click at [1053, 618] on div "The [GEOGRAPHIC_DATA] 4.4 (1,330) [STREET_ADDRESS] [PHONE_NUMBER] · [DOMAIN_NAM…" at bounding box center [1008, 382] width 672 height 765
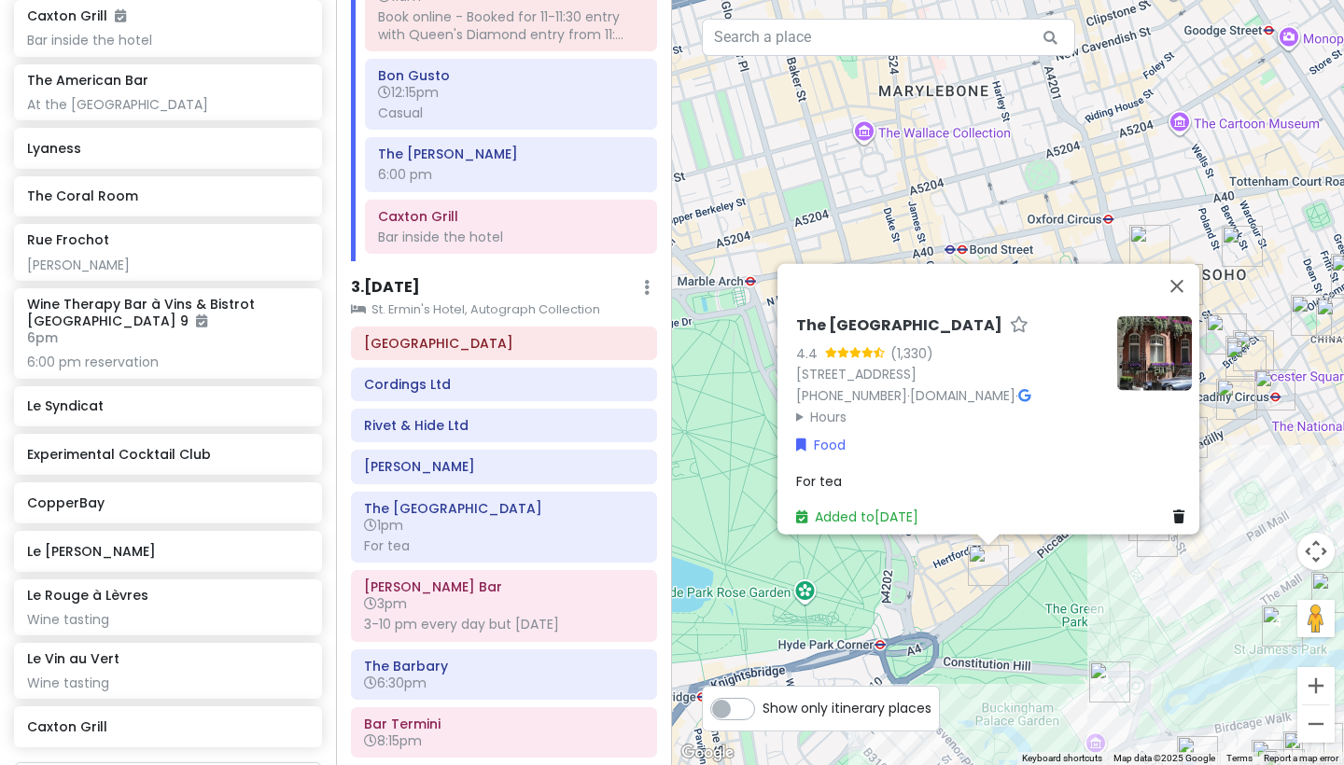
click at [881, 646] on div "The [GEOGRAPHIC_DATA] 4.4 (1,330) [STREET_ADDRESS] [PHONE_NUMBER] · [DOMAIN_NAM…" at bounding box center [1008, 382] width 672 height 765
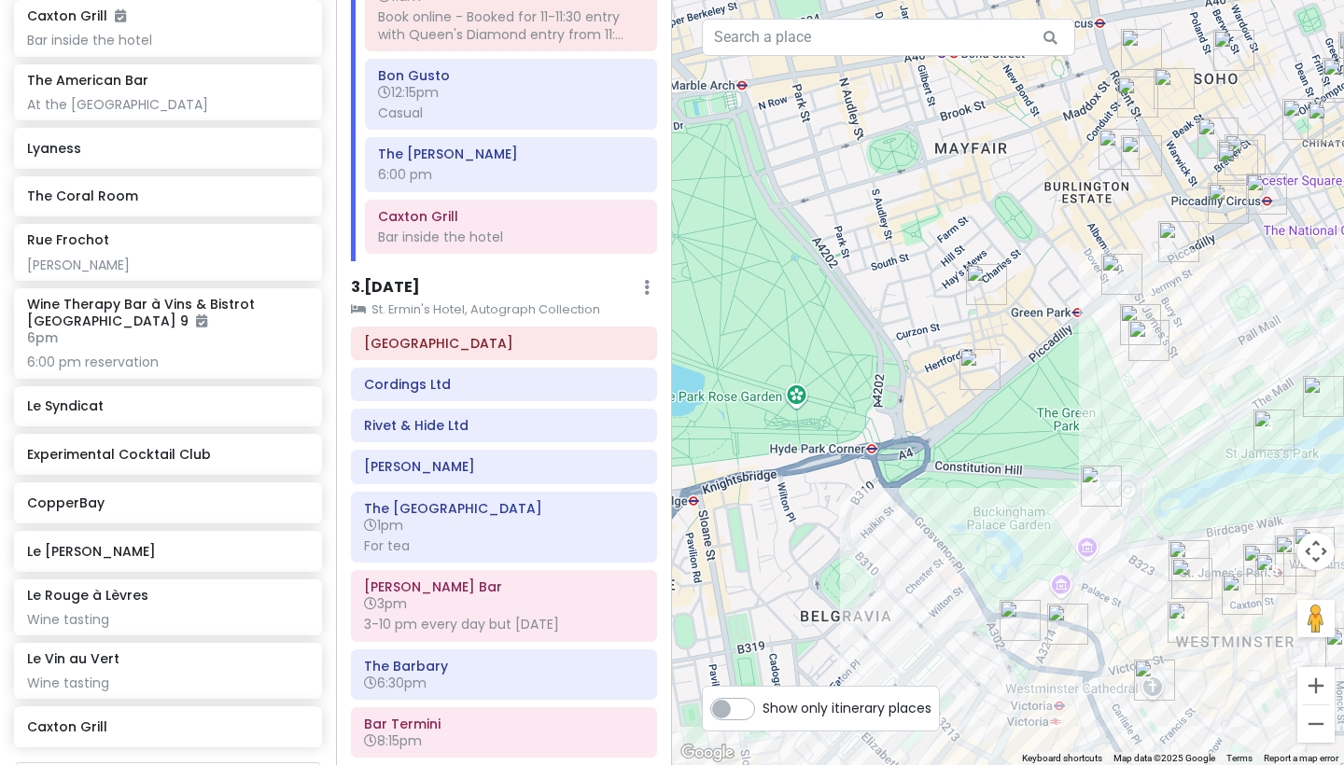
drag, startPoint x: 1017, startPoint y: 654, endPoint x: 1009, endPoint y: 456, distance: 198.0
click at [1009, 456] on div at bounding box center [1008, 382] width 672 height 765
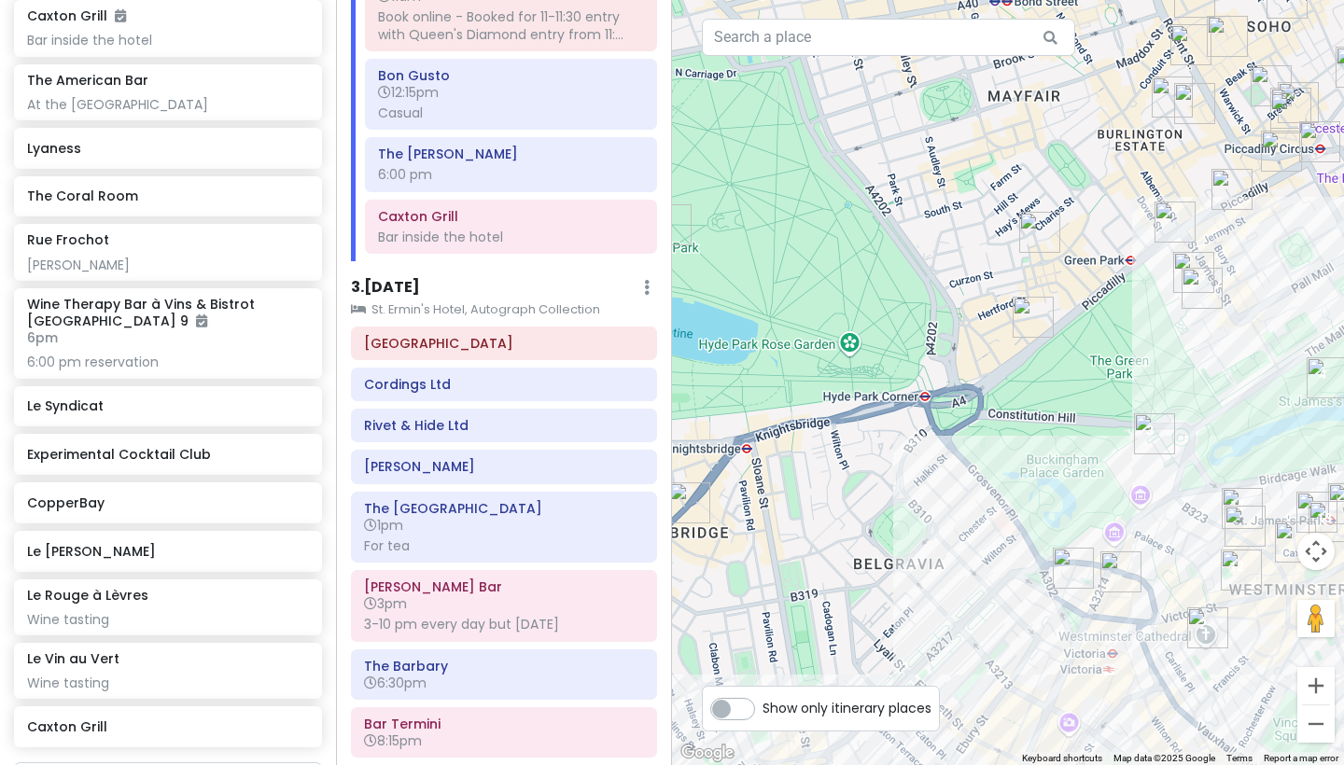
drag, startPoint x: 1009, startPoint y: 456, endPoint x: 1118, endPoint y: 360, distance: 145.5
click at [1118, 360] on div at bounding box center [1008, 382] width 672 height 765
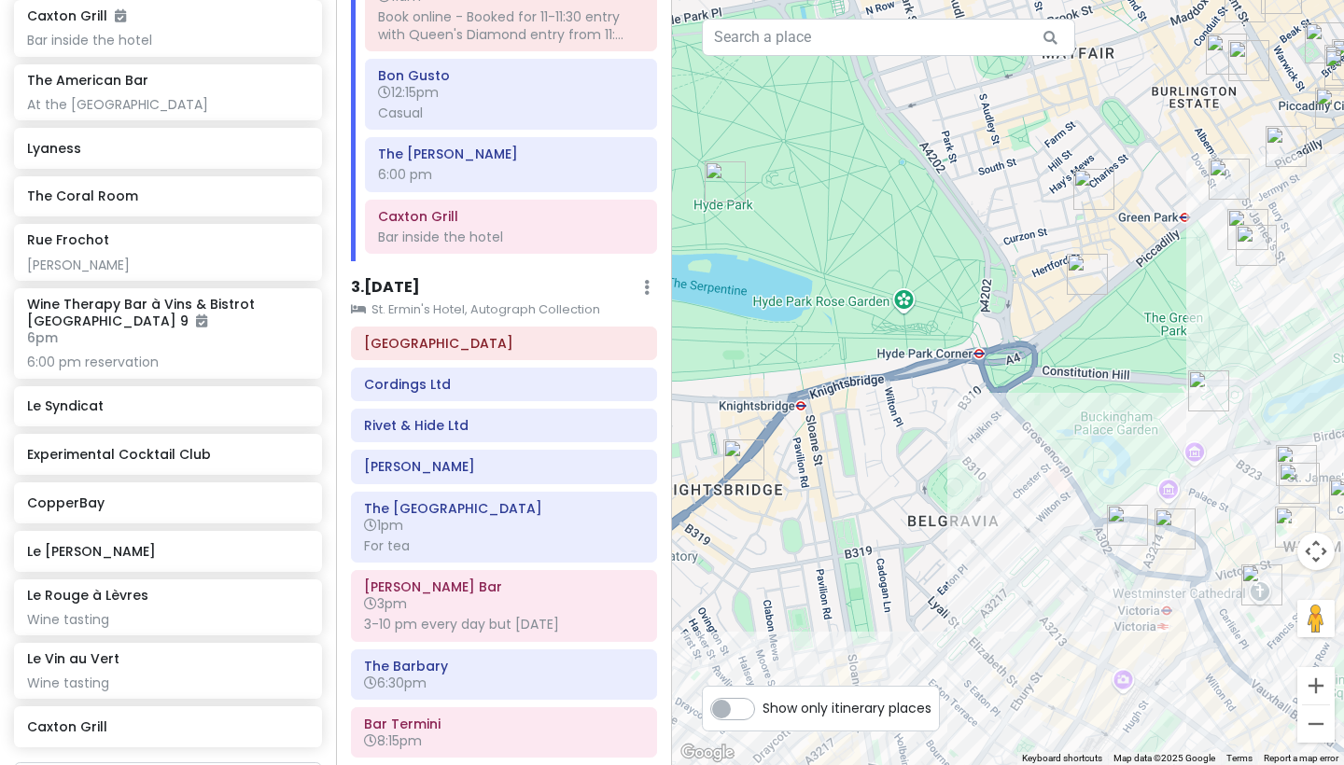
click at [1056, 388] on div at bounding box center [1008, 382] width 672 height 765
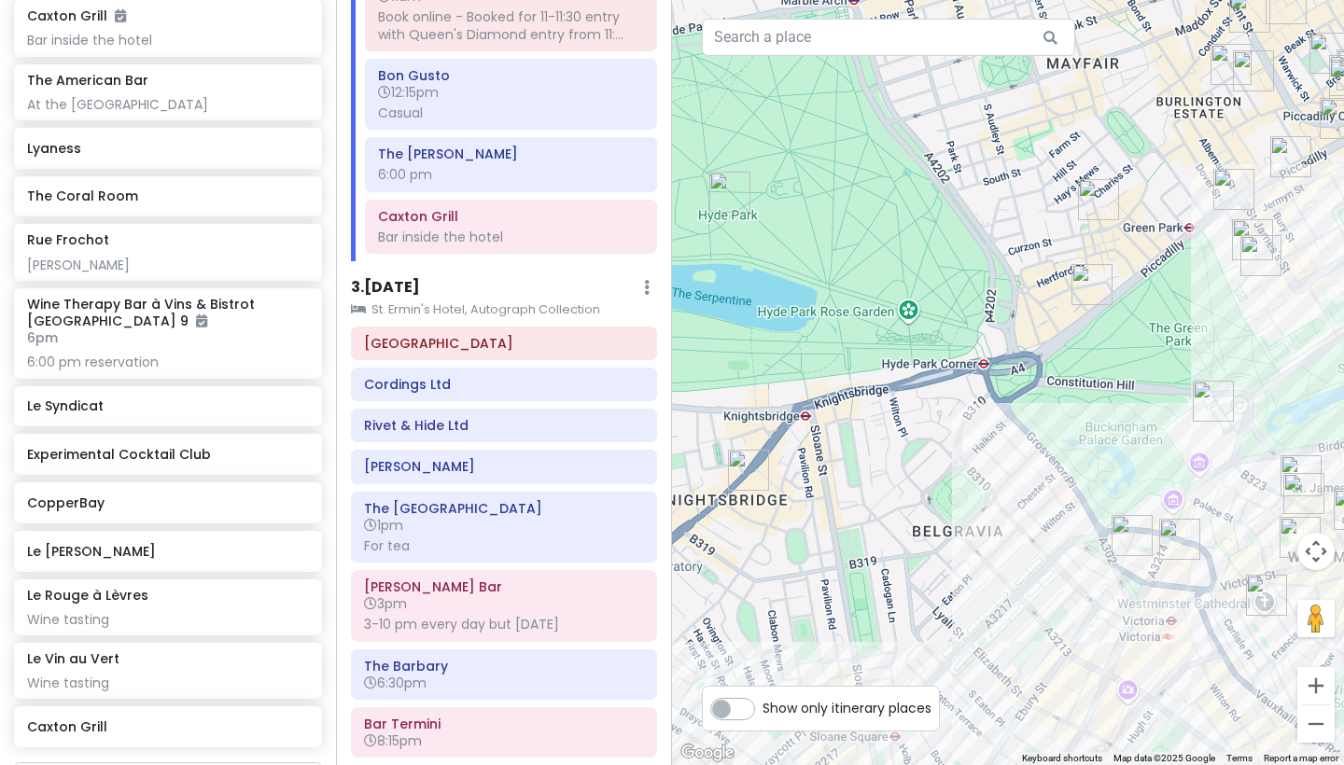
drag, startPoint x: 1060, startPoint y: 404, endPoint x: 1094, endPoint y: 447, distance: 54.5
click at [1078, 432] on div at bounding box center [1008, 382] width 672 height 765
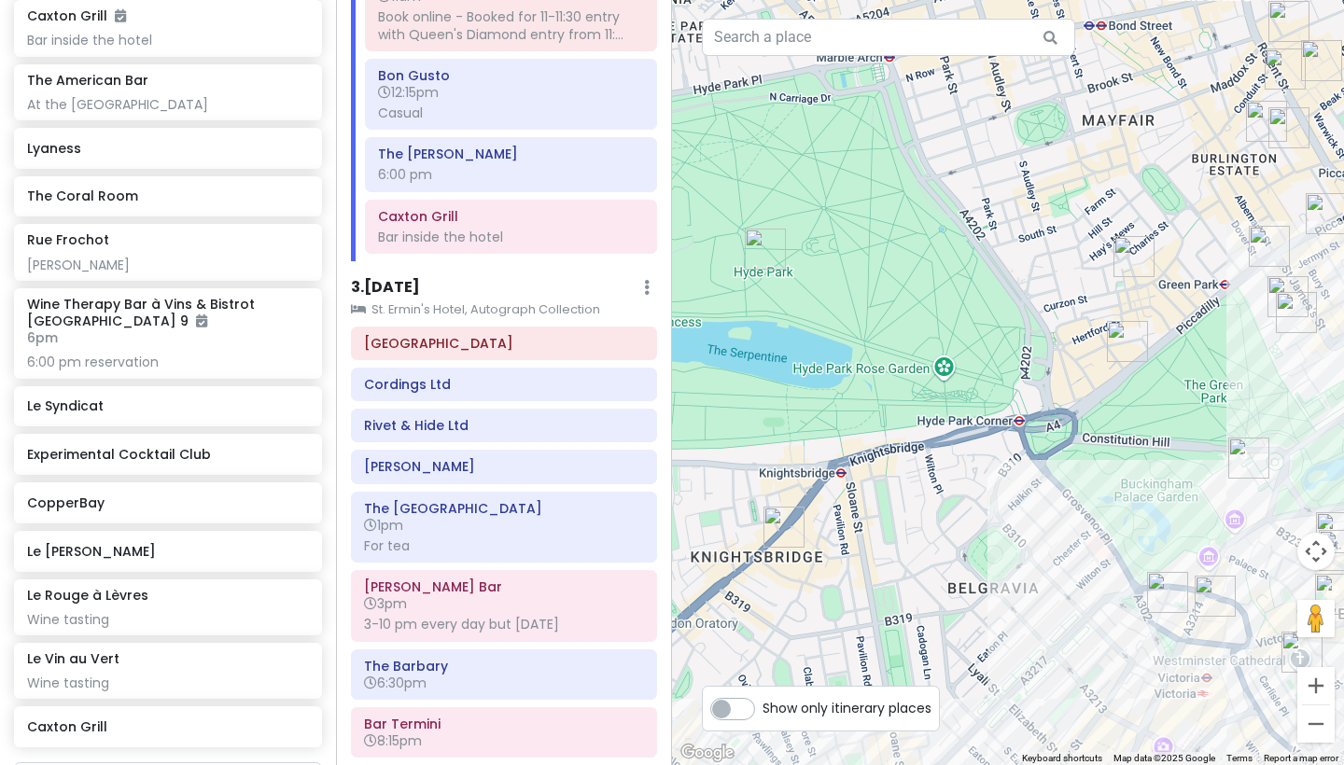
click at [775, 520] on img "Harrods" at bounding box center [783, 527] width 41 height 41
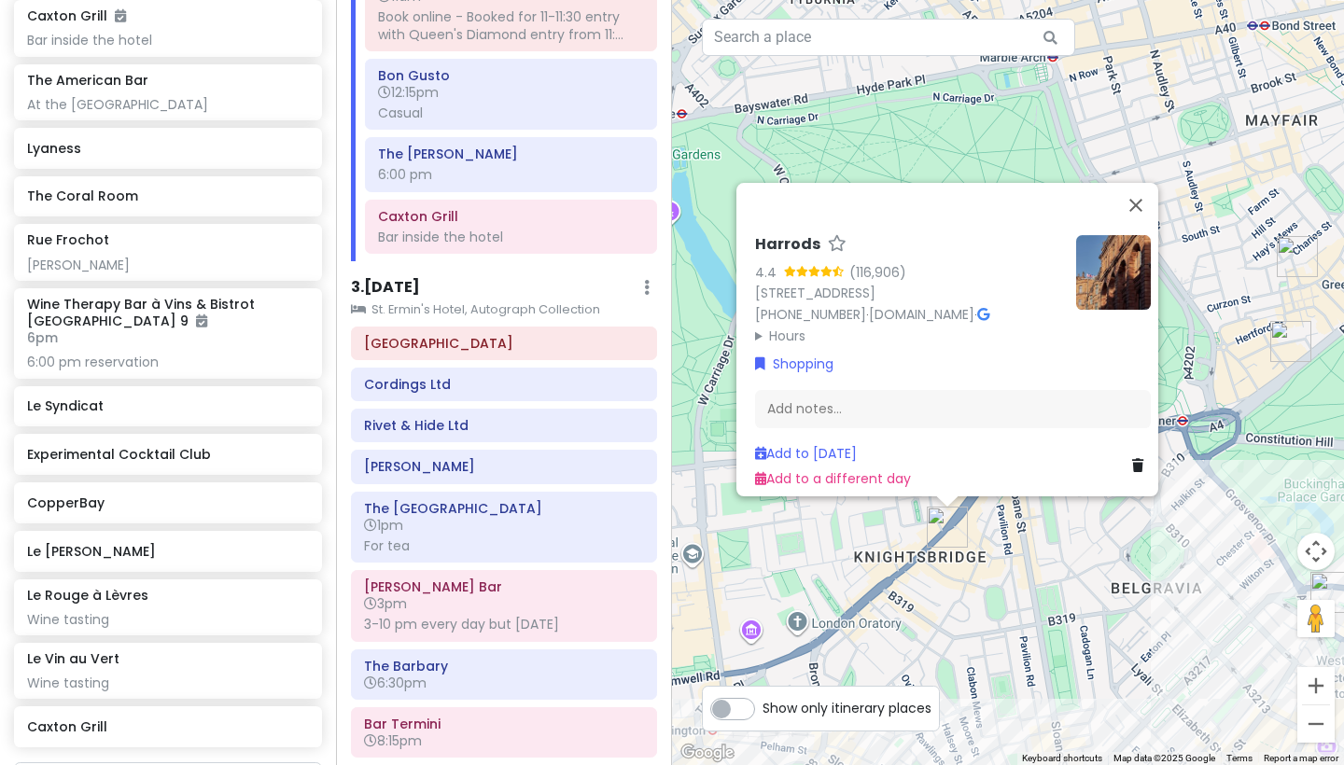
click at [928, 576] on div "Harrods 4.4 (116,906) [STREET_ADDRESS] [PHONE_NUMBER] · [DOMAIN_NAME] · Hours […" at bounding box center [1008, 382] width 672 height 765
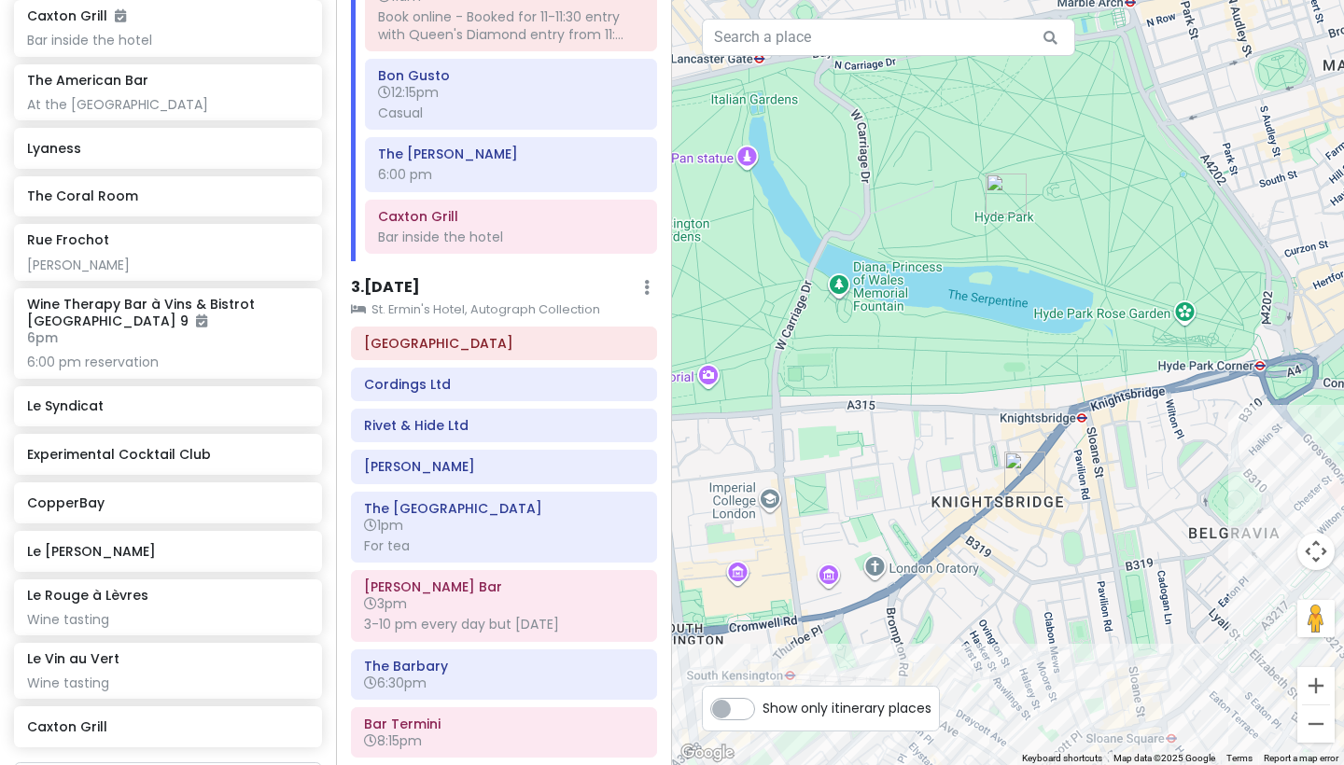
drag, startPoint x: 928, startPoint y: 576, endPoint x: 1076, endPoint y: 471, distance: 181.5
click at [1068, 473] on div at bounding box center [1008, 382] width 672 height 765
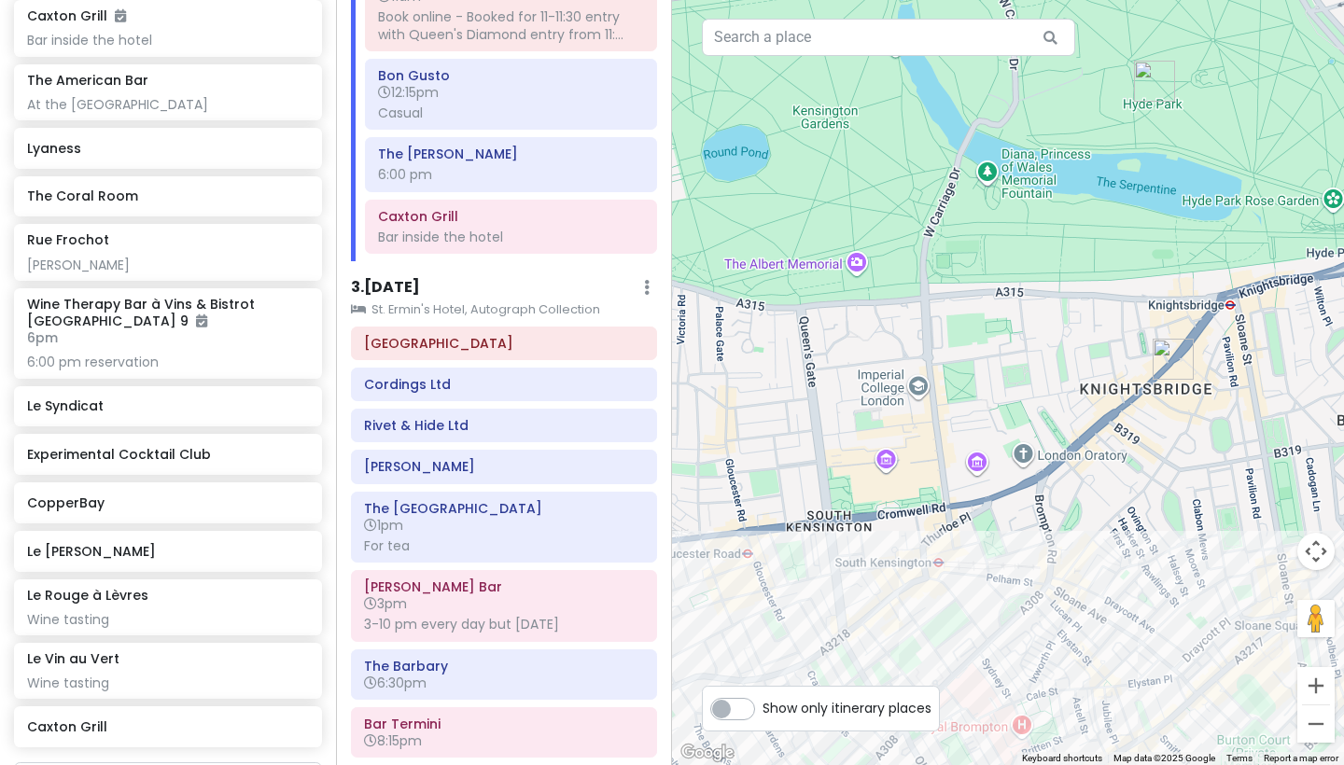
drag, startPoint x: 1055, startPoint y: 498, endPoint x: 971, endPoint y: 632, distance: 157.7
click at [983, 603] on div at bounding box center [1008, 382] width 672 height 765
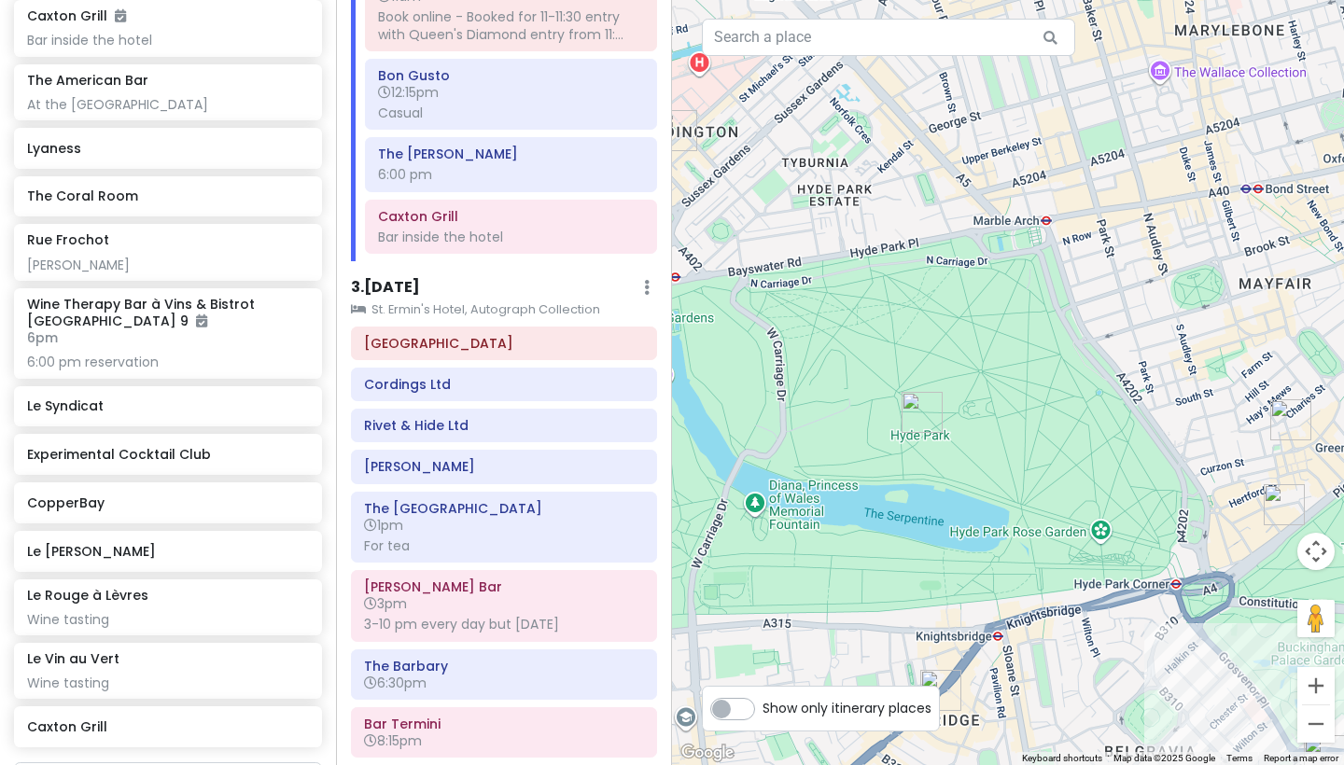
drag, startPoint x: 1221, startPoint y: 330, endPoint x: 1163, endPoint y: 477, distance: 157.9
click at [1128, 470] on div at bounding box center [1008, 382] width 672 height 765
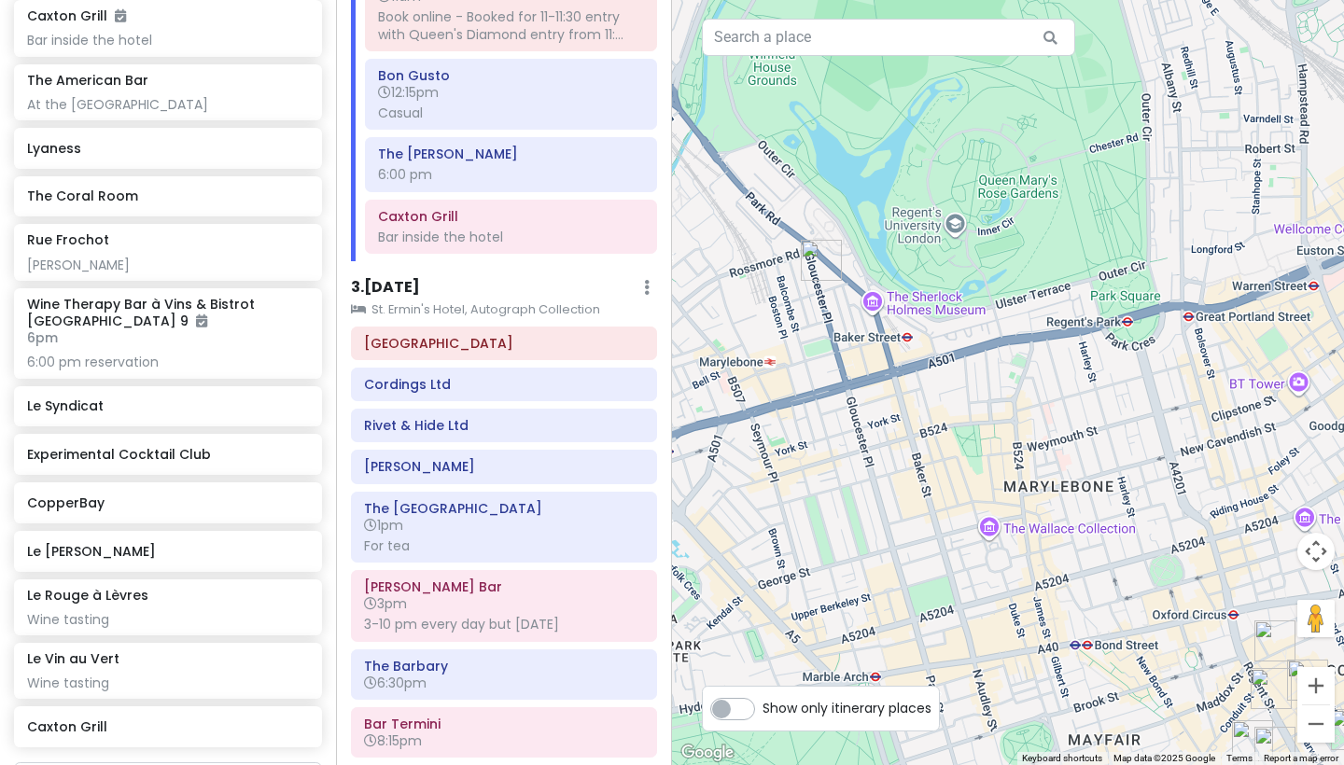
drag, startPoint x: 1046, startPoint y: 510, endPoint x: 1166, endPoint y: 402, distance: 161.9
click at [1107, 445] on div at bounding box center [1008, 382] width 672 height 765
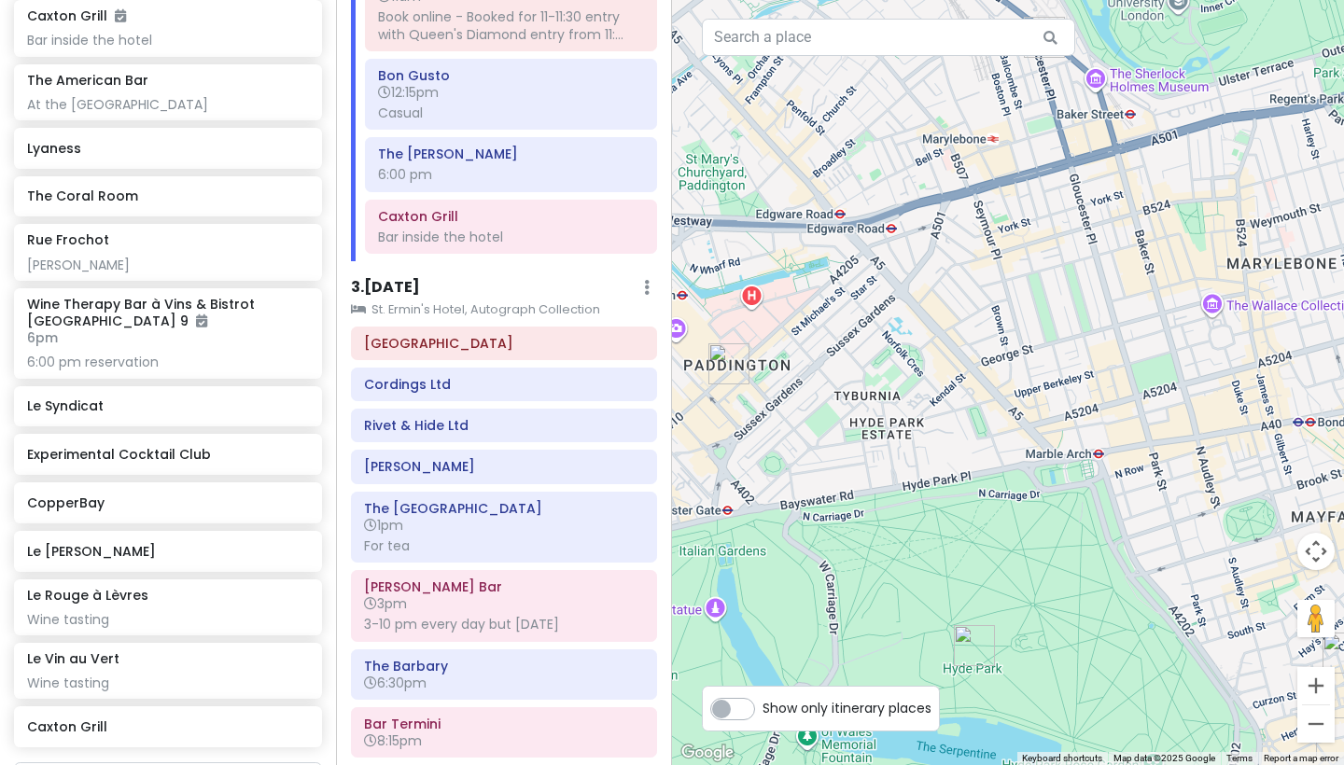
click at [723, 354] on img "Paddington Station" at bounding box center [728, 363] width 41 height 41
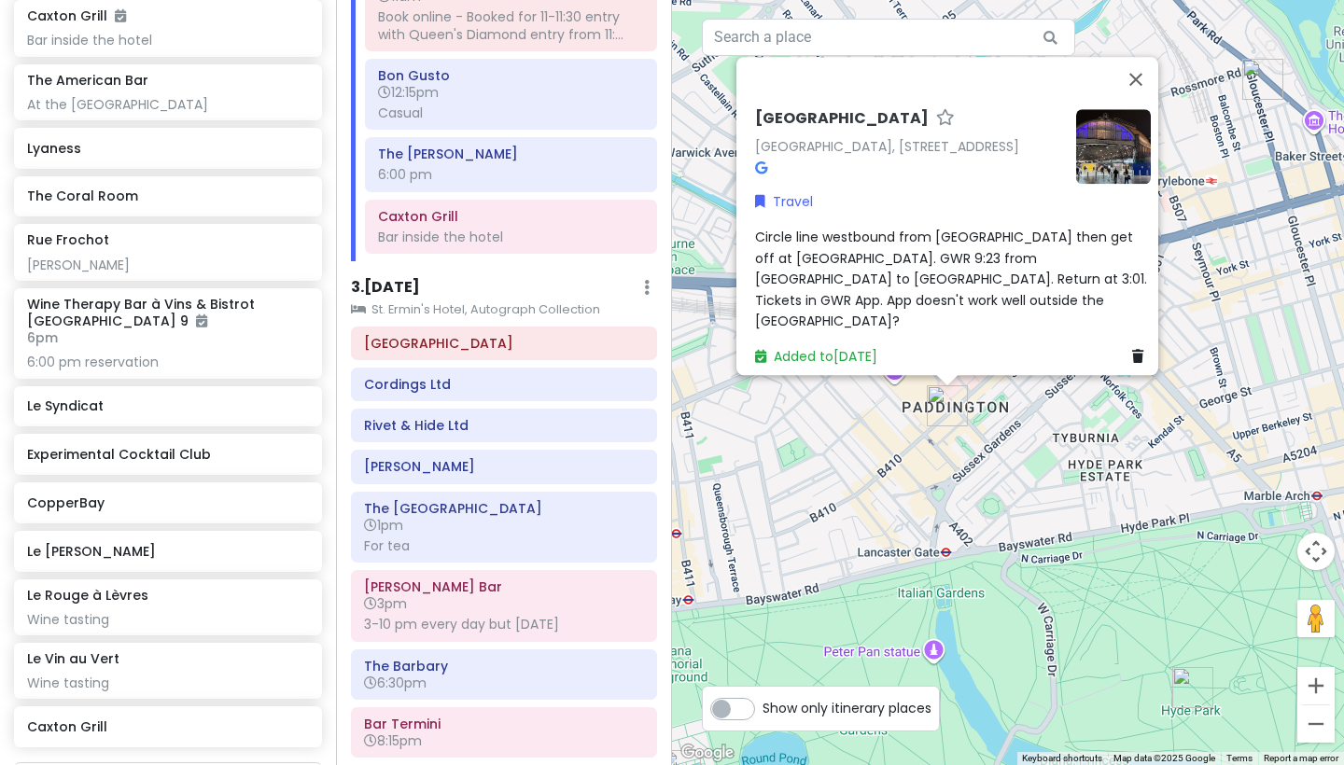
click at [953, 541] on div "[GEOGRAPHIC_DATA] [GEOGRAPHIC_DATA], [GEOGRAPHIC_DATA], [GEOGRAPHIC_DATA] Trave…" at bounding box center [1008, 382] width 672 height 765
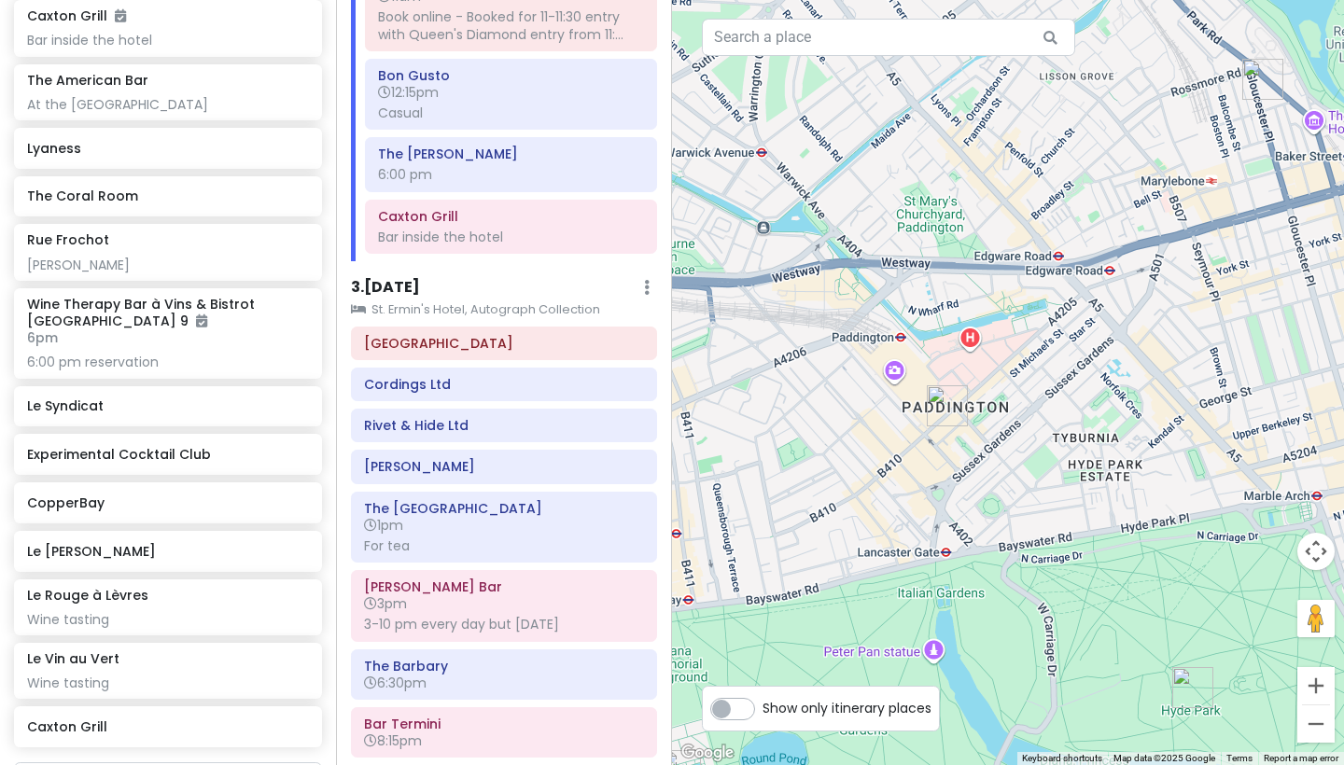
drag, startPoint x: 1126, startPoint y: 489, endPoint x: 905, endPoint y: 494, distance: 221.2
click at [944, 488] on div at bounding box center [1008, 382] width 672 height 765
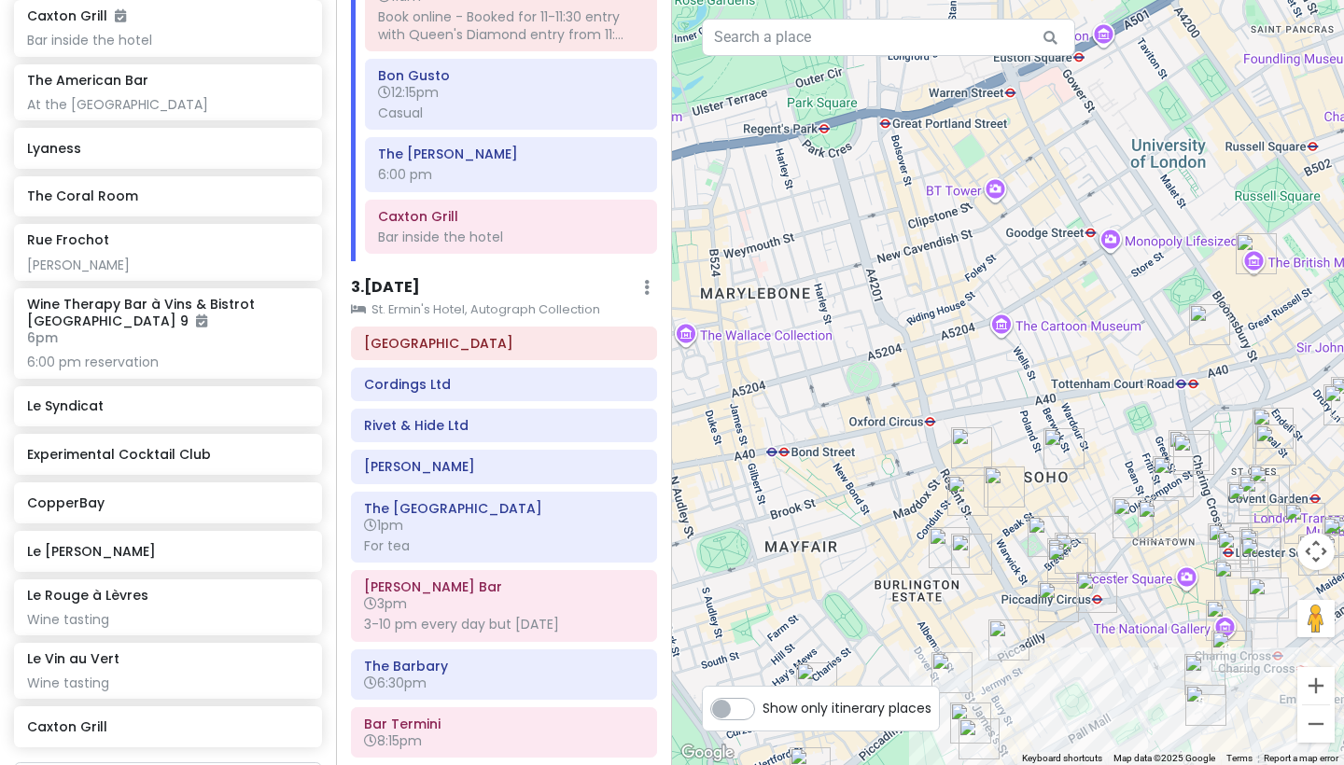
drag, startPoint x: 906, startPoint y: 492, endPoint x: 935, endPoint y: 462, distance: 41.6
click at [935, 462] on div at bounding box center [1008, 382] width 672 height 765
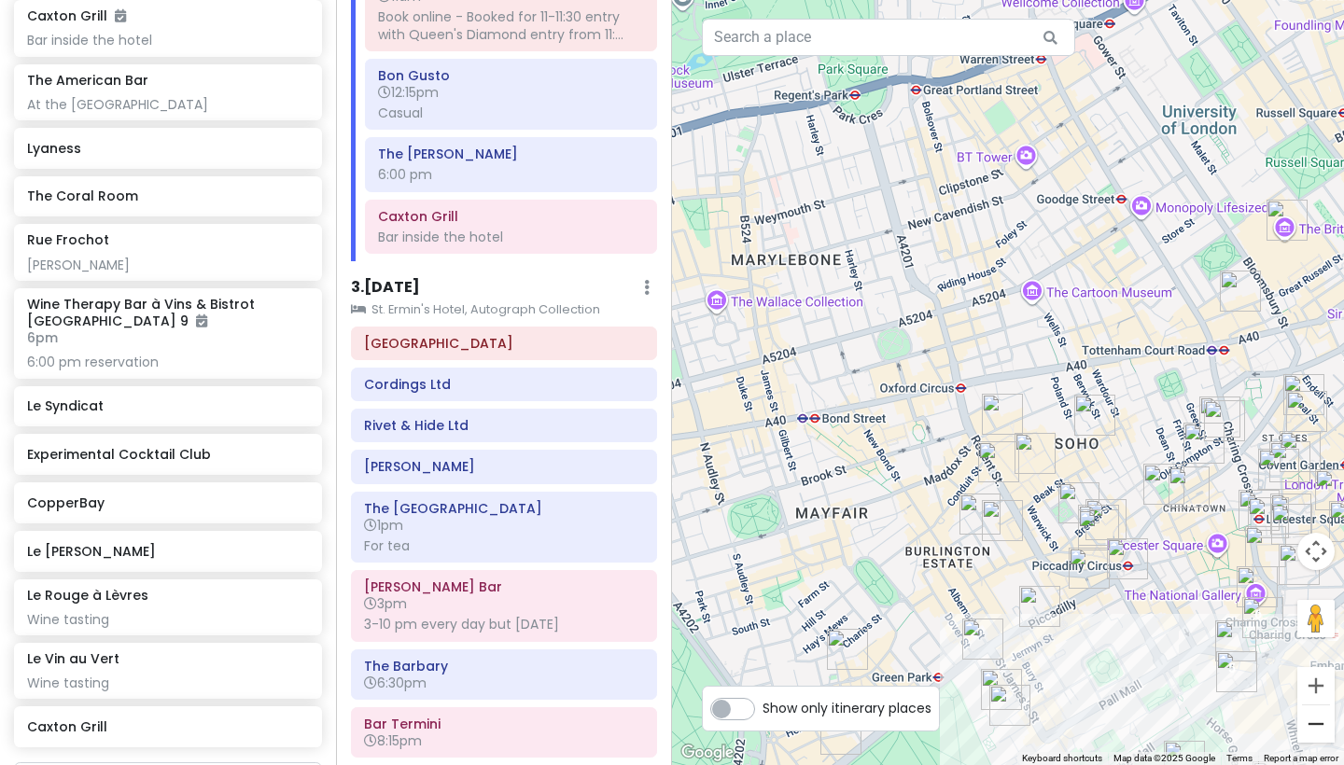
click at [1128, 664] on button "Zoom out" at bounding box center [1315, 723] width 37 height 37
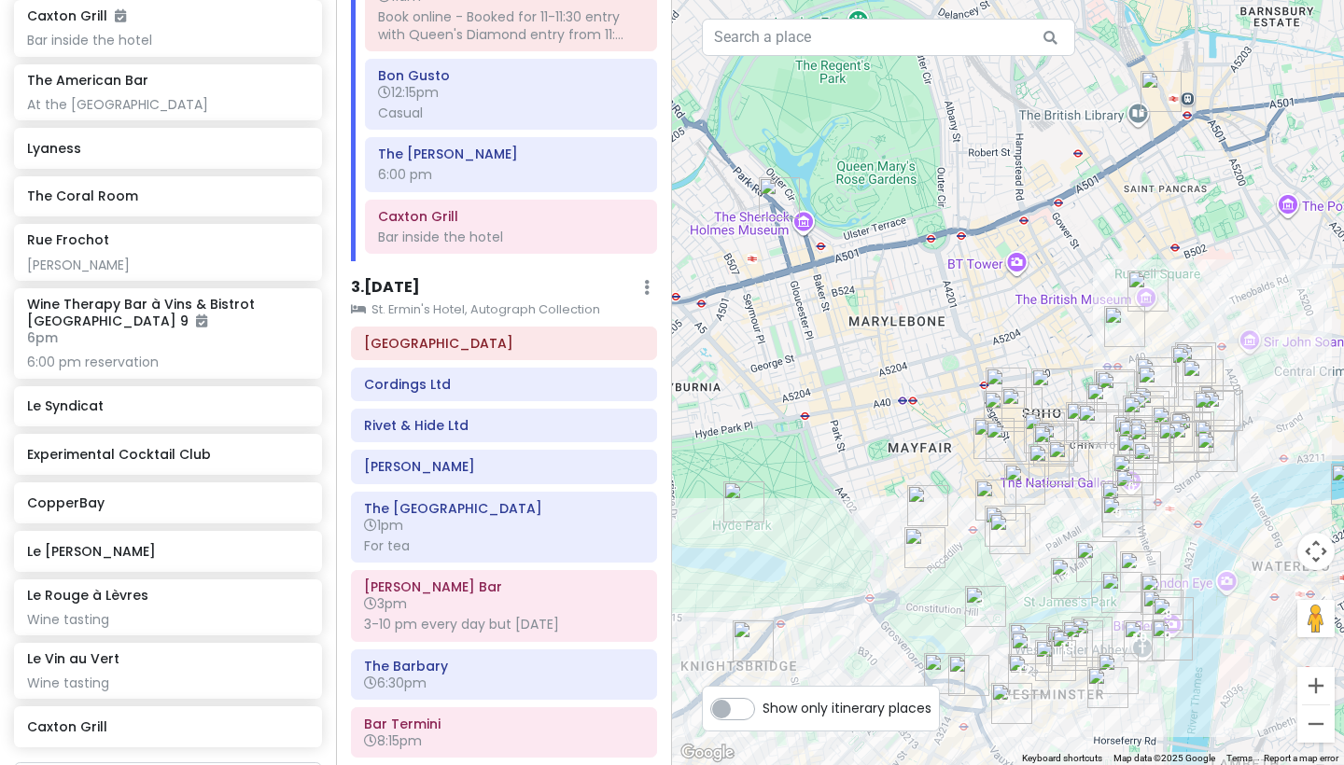
click at [1128, 664] on button "Zoom out" at bounding box center [1315, 723] width 37 height 37
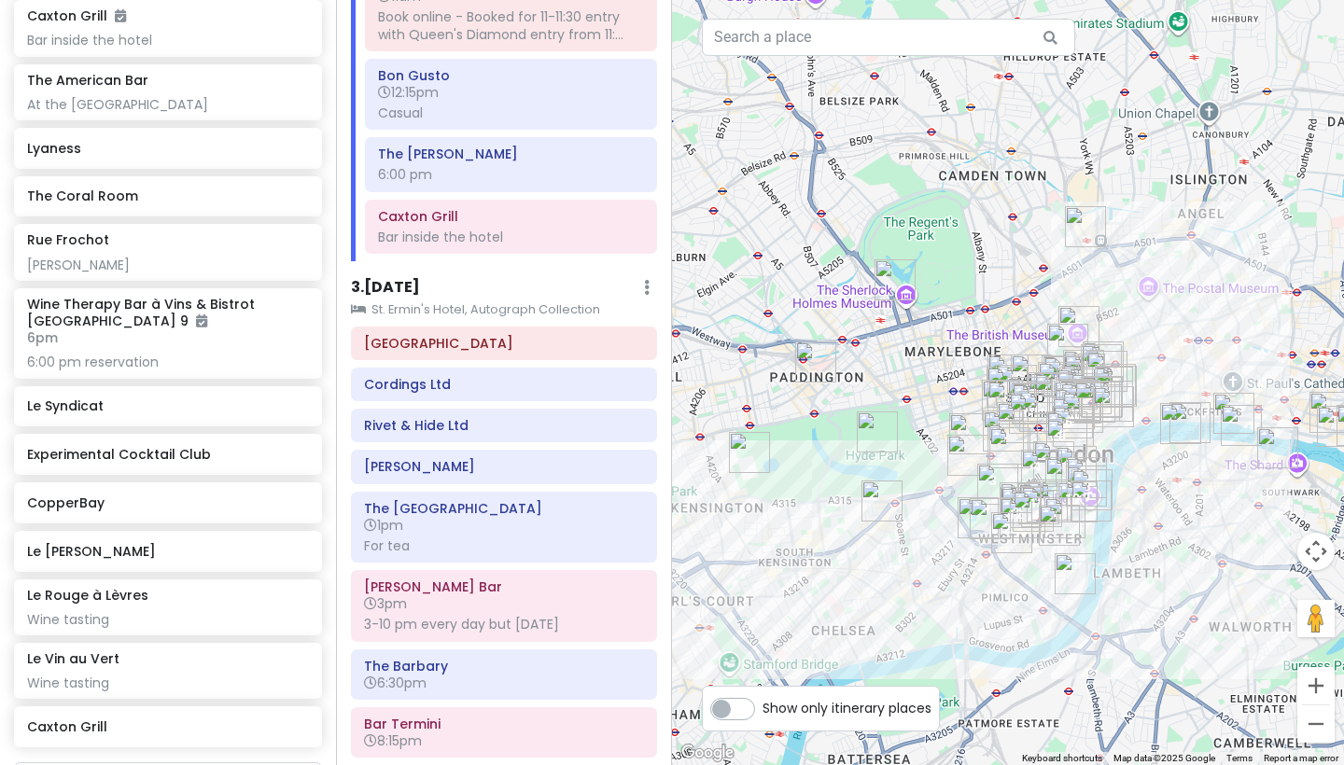
click at [1128, 664] on button "Zoom out" at bounding box center [1315, 723] width 37 height 37
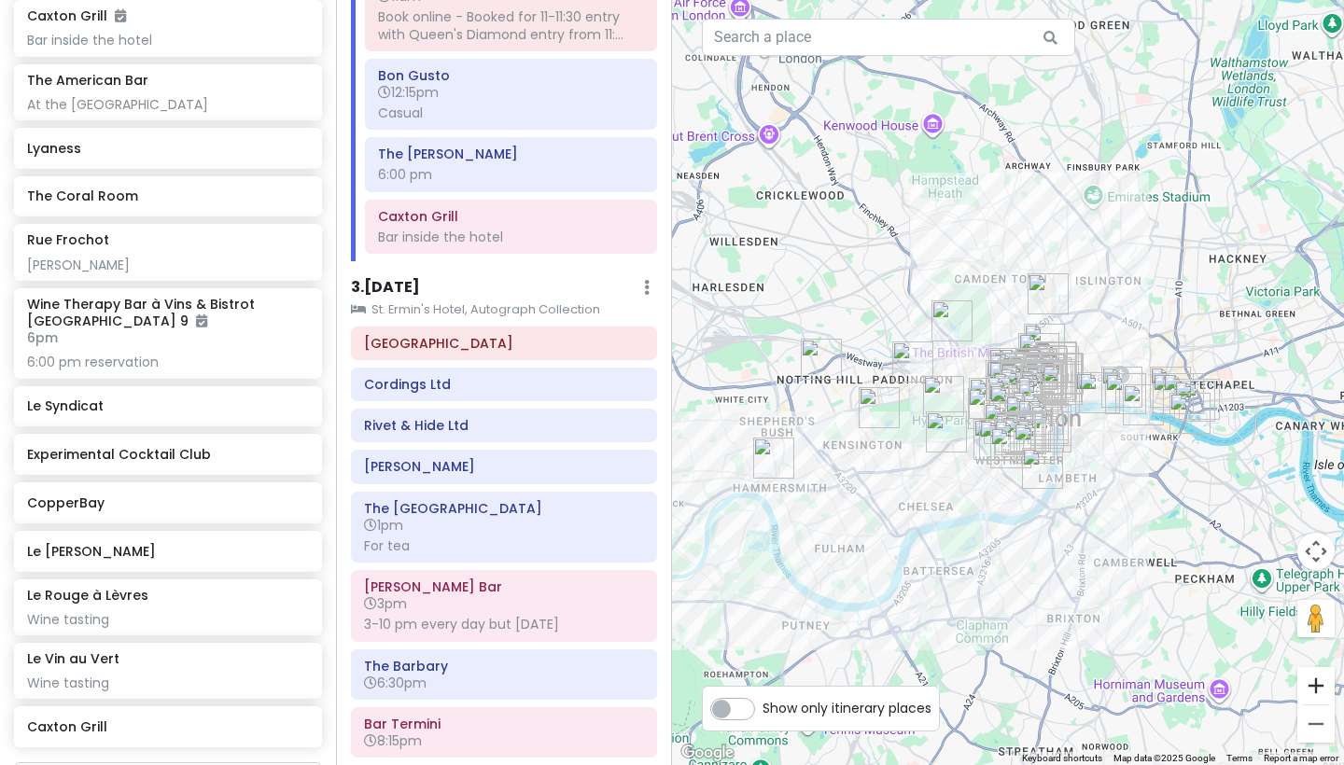
click at [1128, 664] on button "Zoom in" at bounding box center [1315, 685] width 37 height 37
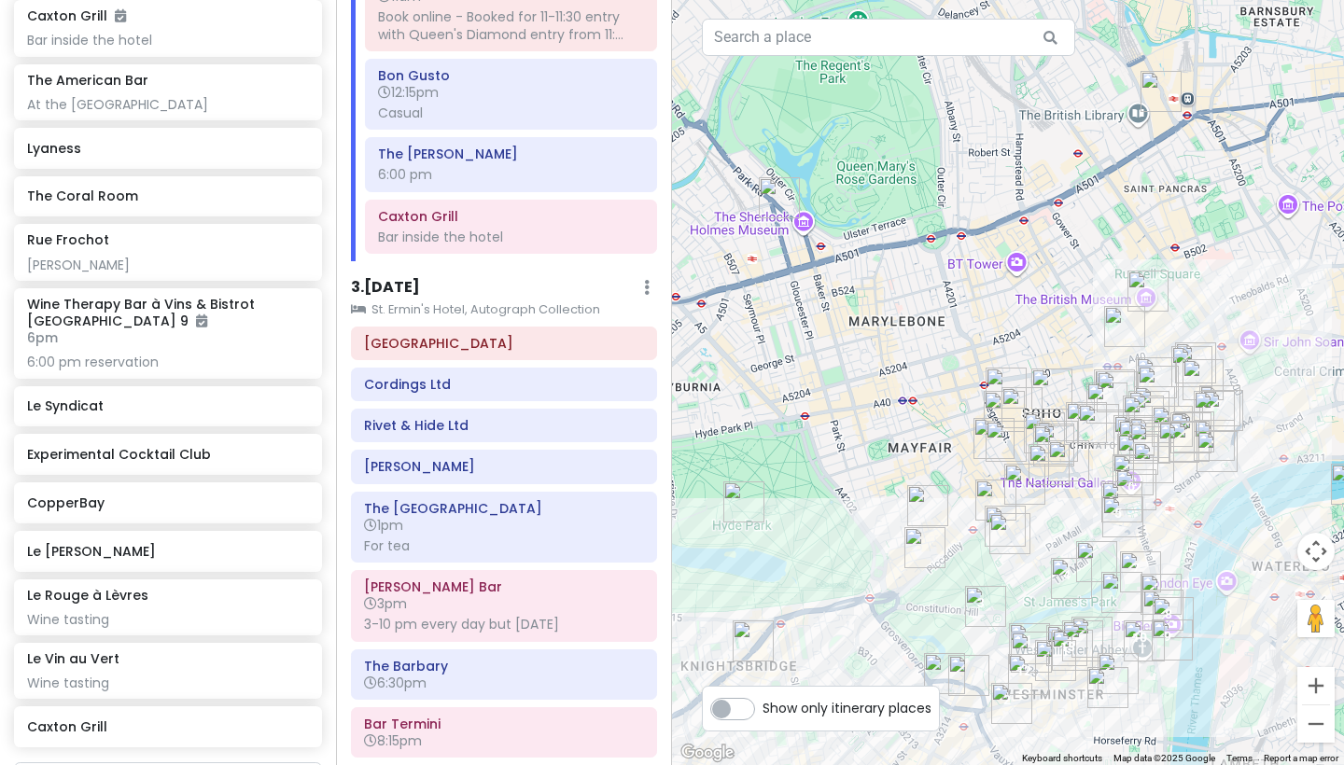
drag, startPoint x: 1271, startPoint y: 621, endPoint x: 1270, endPoint y: 603, distance: 17.8
click at [1128, 603] on div at bounding box center [1008, 382] width 672 height 765
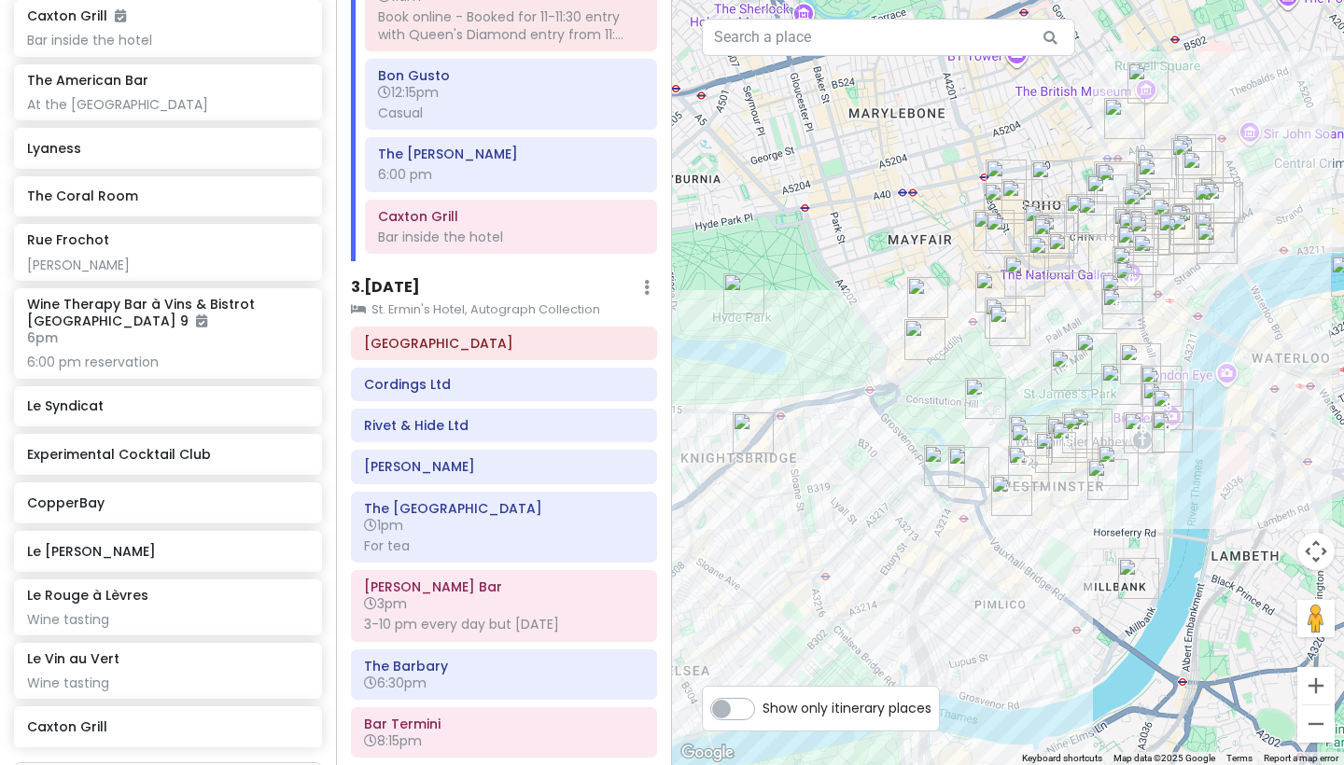
drag, startPoint x: 1227, startPoint y: 450, endPoint x: 1216, endPoint y: 486, distance: 38.1
click at [1128, 485] on div at bounding box center [1008, 382] width 672 height 765
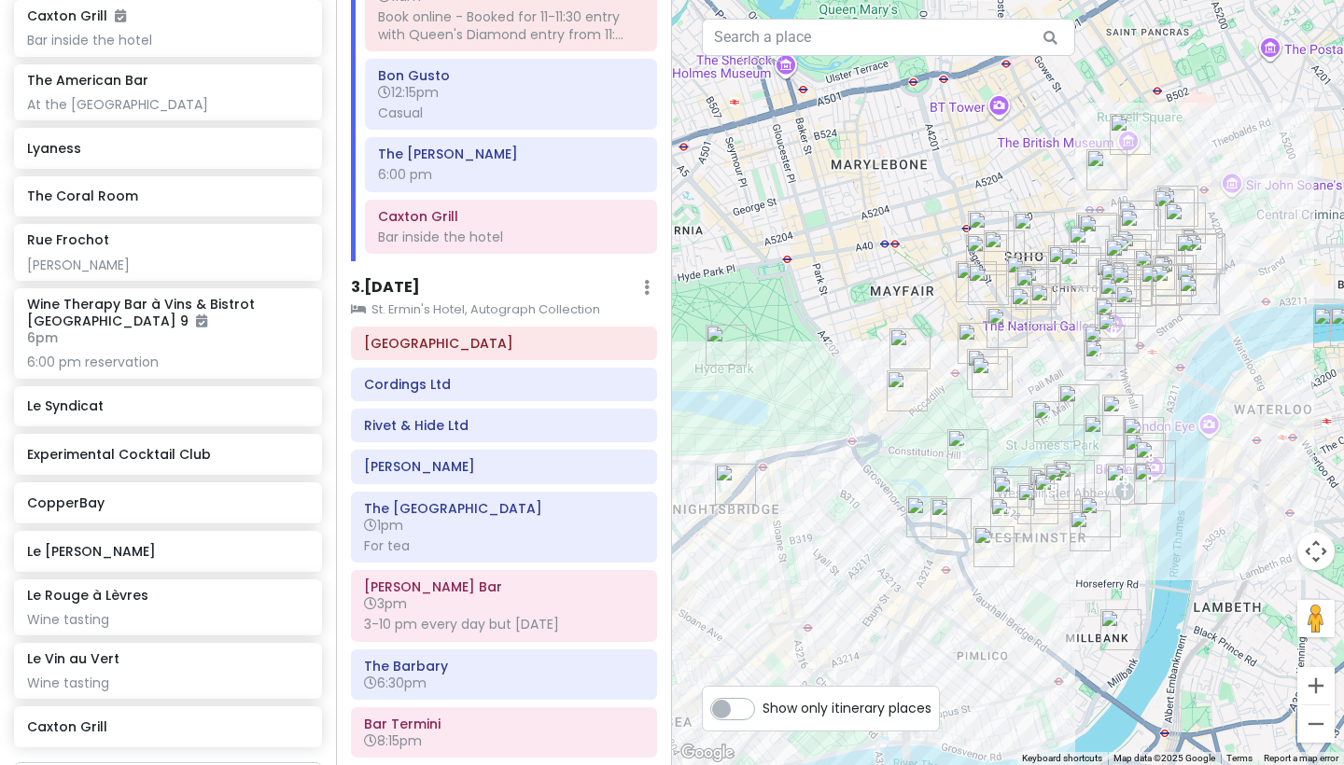
click at [968, 368] on img "The American Bar" at bounding box center [987, 369] width 41 height 41
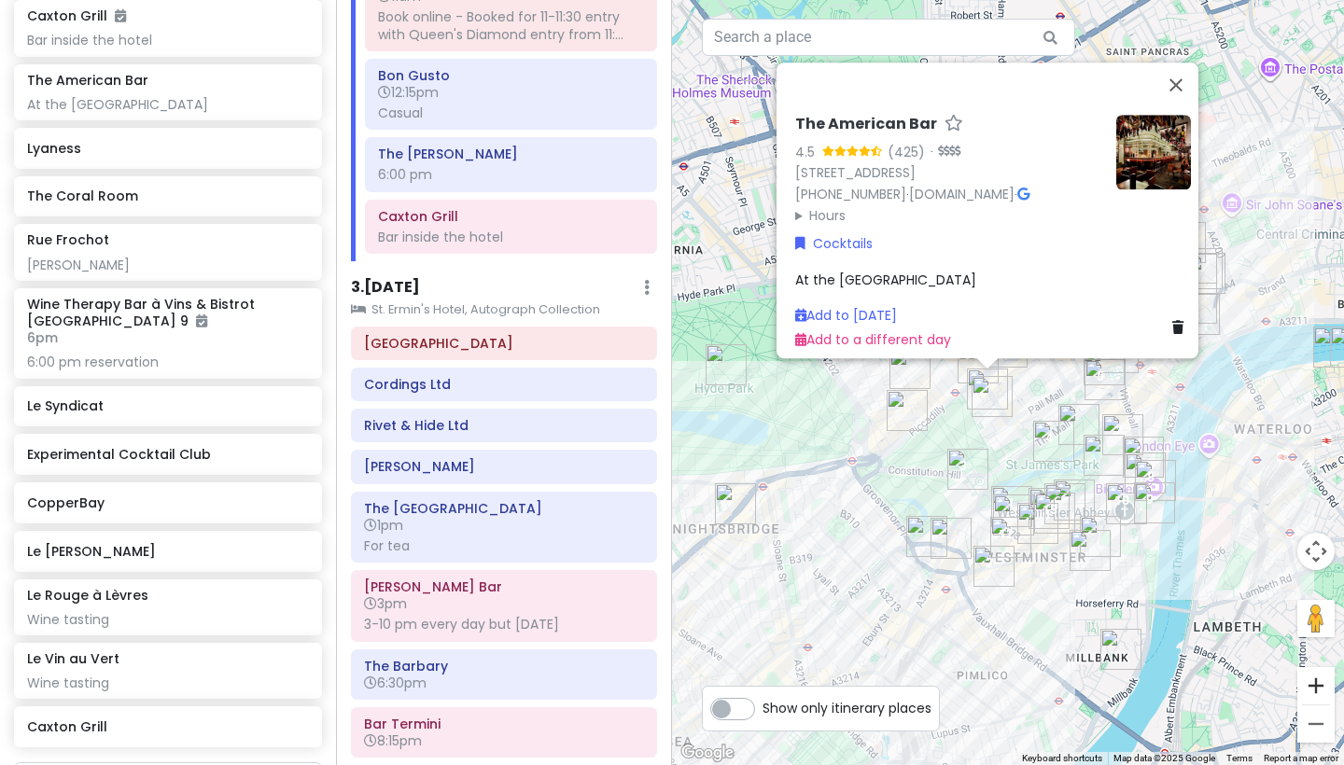
click at [1128, 664] on button "Zoom in" at bounding box center [1315, 685] width 37 height 37
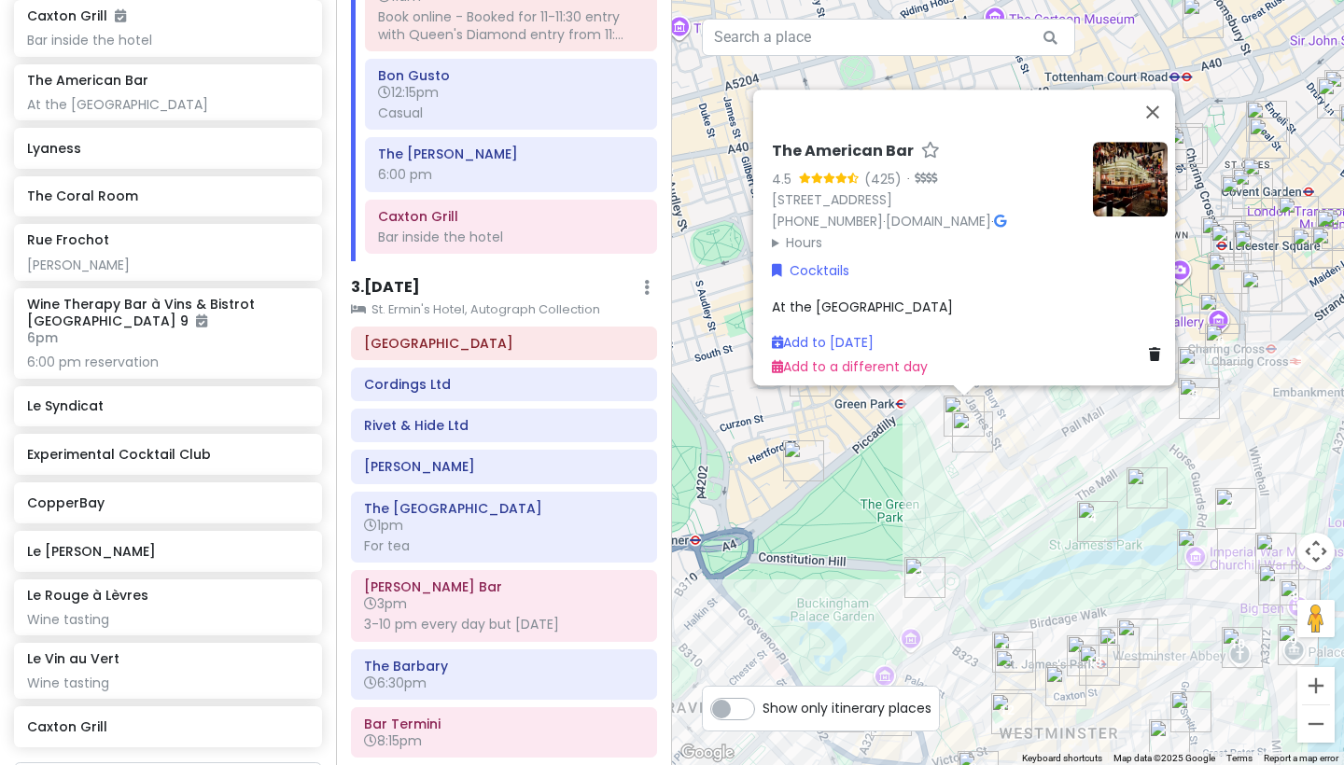
click at [969, 428] on img "DUKES Bar" at bounding box center [972, 432] width 41 height 41
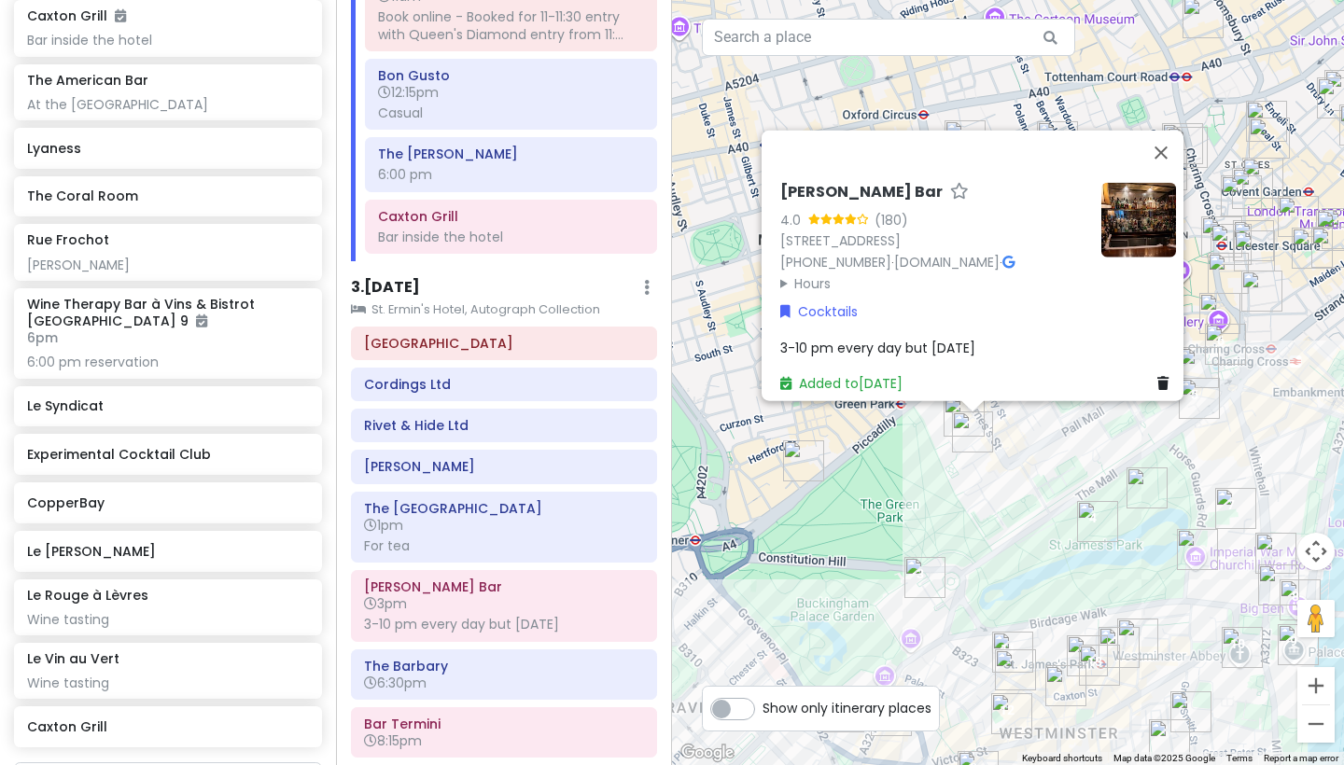
click at [937, 433] on div "[PERSON_NAME] Bar 4.0 (180) [STREET_ADDRESS] [PHONE_NUMBER] · [DOMAIN_NAME] · H…" at bounding box center [1008, 382] width 672 height 765
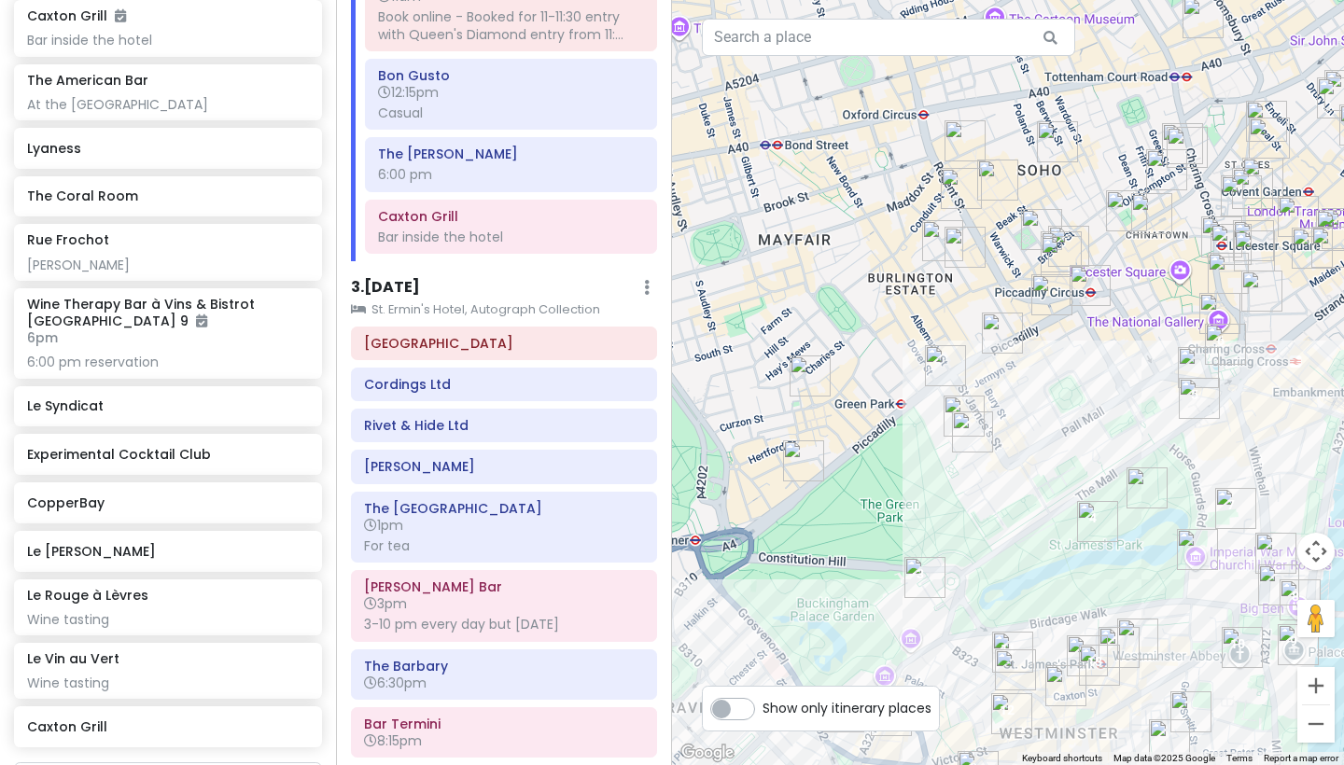
click at [960, 406] on img "The American Bar" at bounding box center [963, 416] width 41 height 41
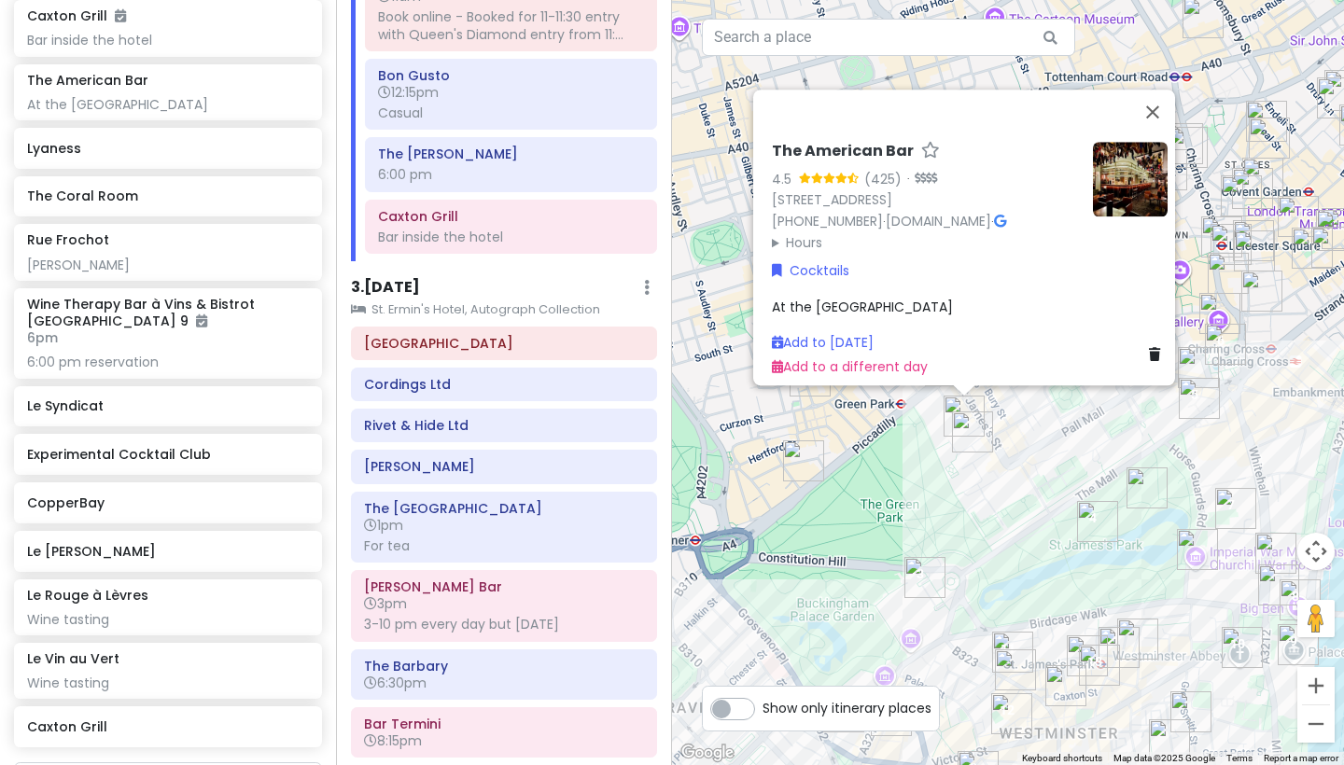
click at [966, 426] on img "DUKES Bar" at bounding box center [972, 432] width 41 height 41
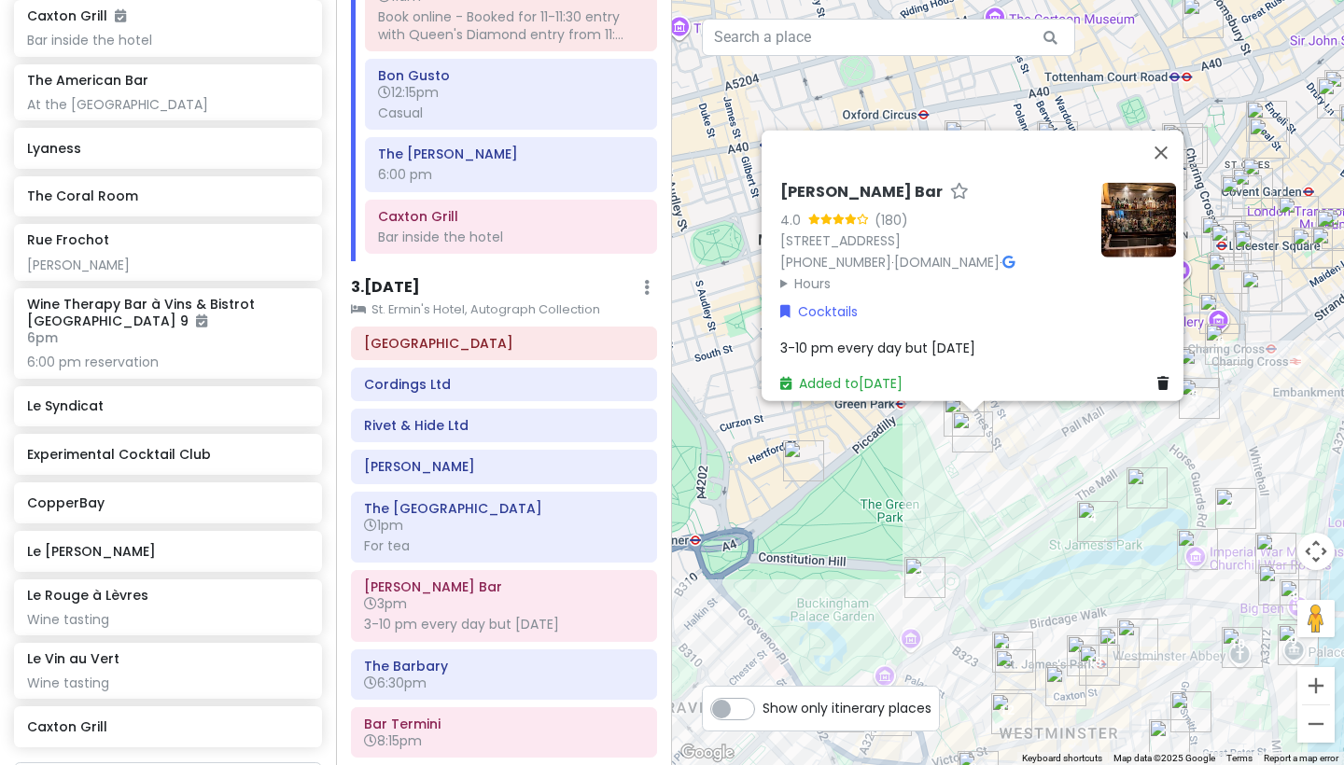
click at [986, 466] on div "[PERSON_NAME] Bar 4.0 (180) [STREET_ADDRESS] [PHONE_NUMBER] · [DOMAIN_NAME] · H…" at bounding box center [1008, 382] width 672 height 765
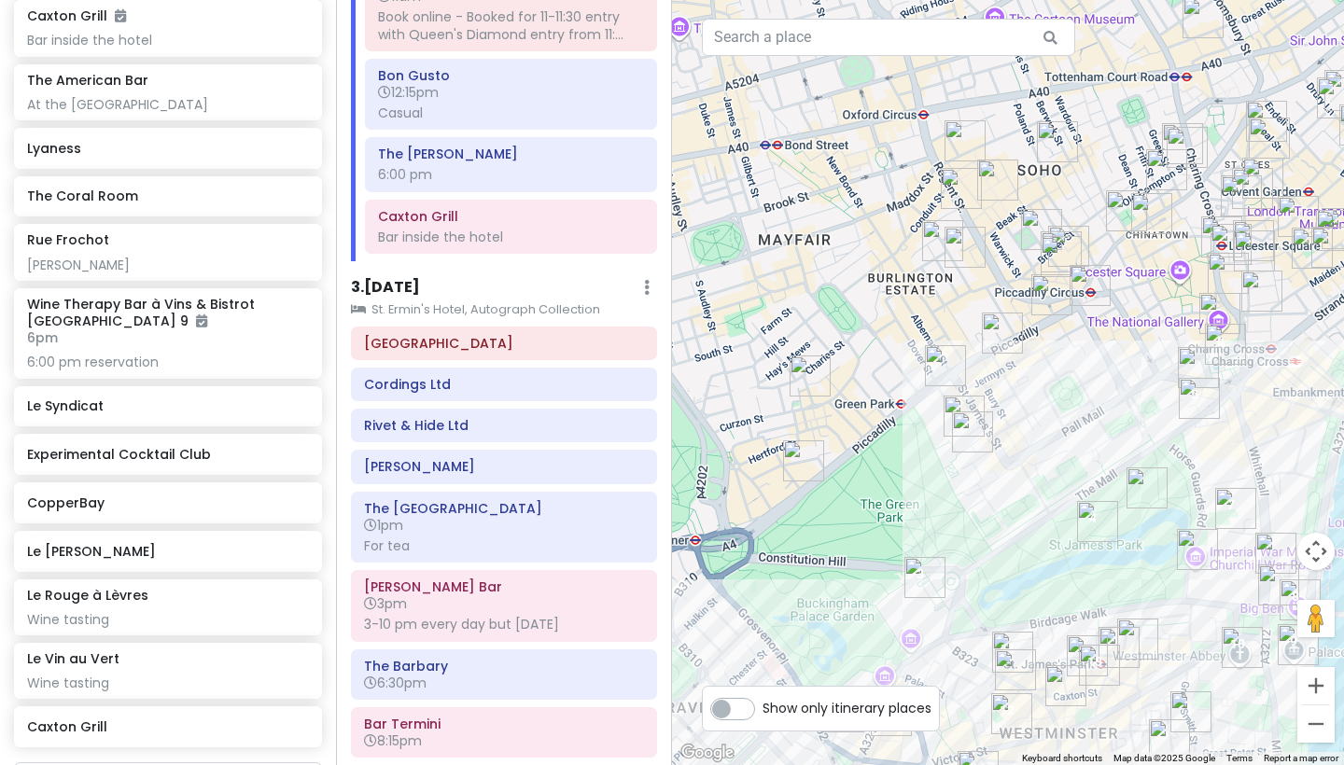
click at [954, 404] on img "The American Bar" at bounding box center [963, 416] width 41 height 41
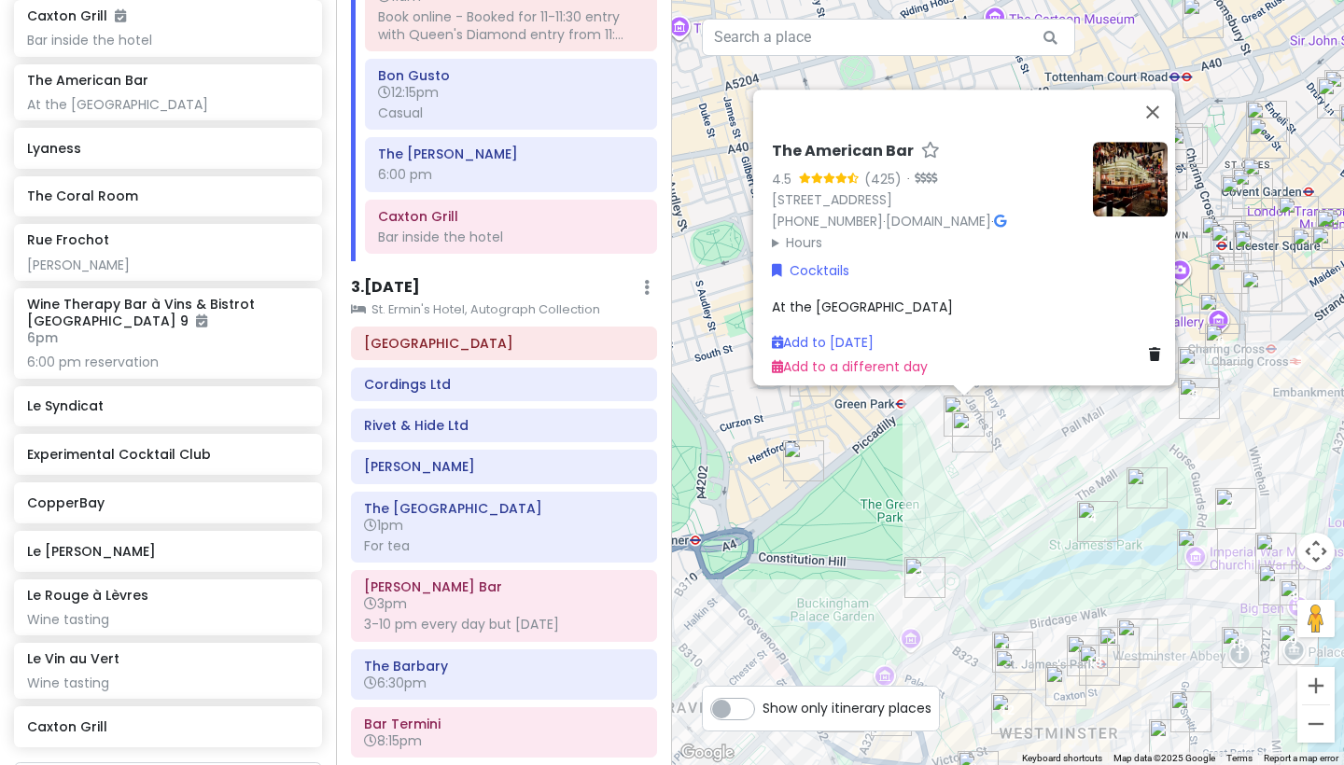
click at [789, 236] on summary "Hours" at bounding box center [925, 242] width 306 height 21
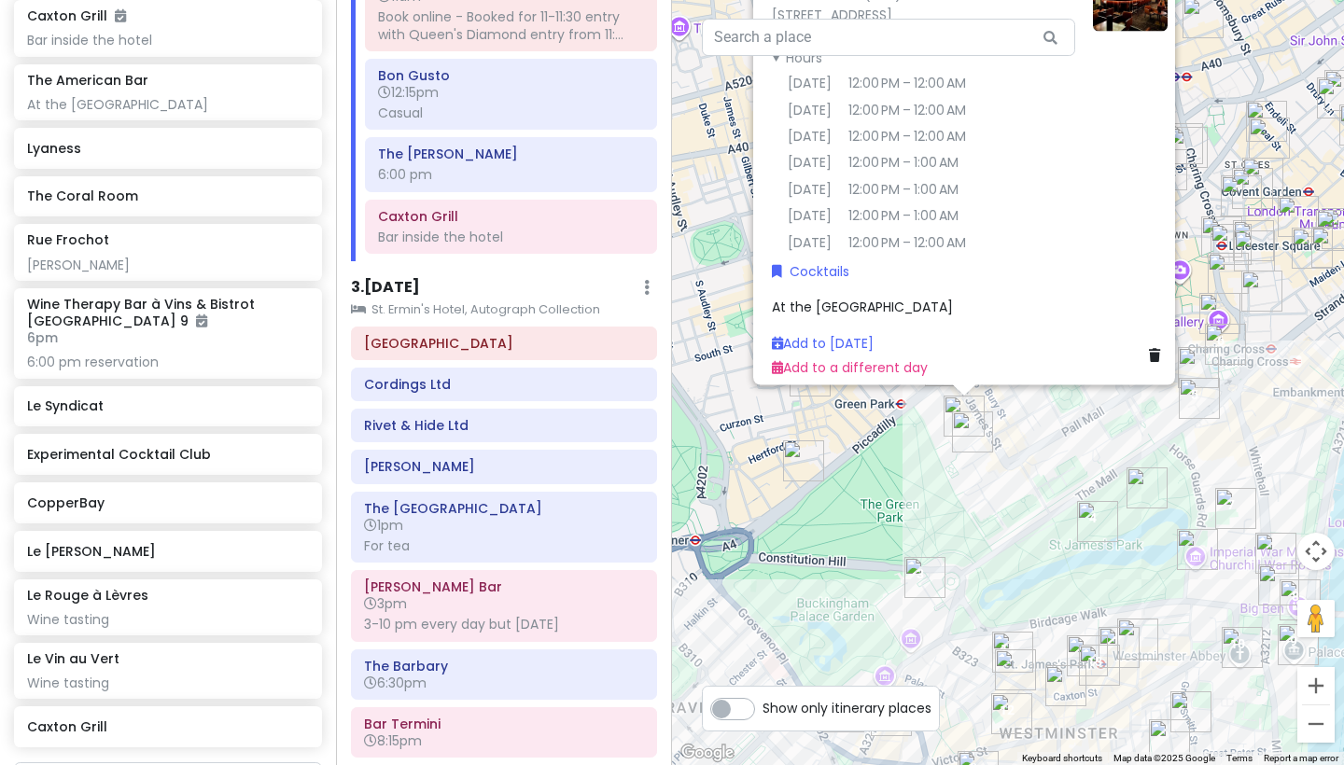
click at [973, 481] on div "The American Bar 4.5 (425) · [STREET_ADDRESS] [PHONE_NUMBER] · [DOMAIN_NAME] · …" at bounding box center [1008, 382] width 672 height 765
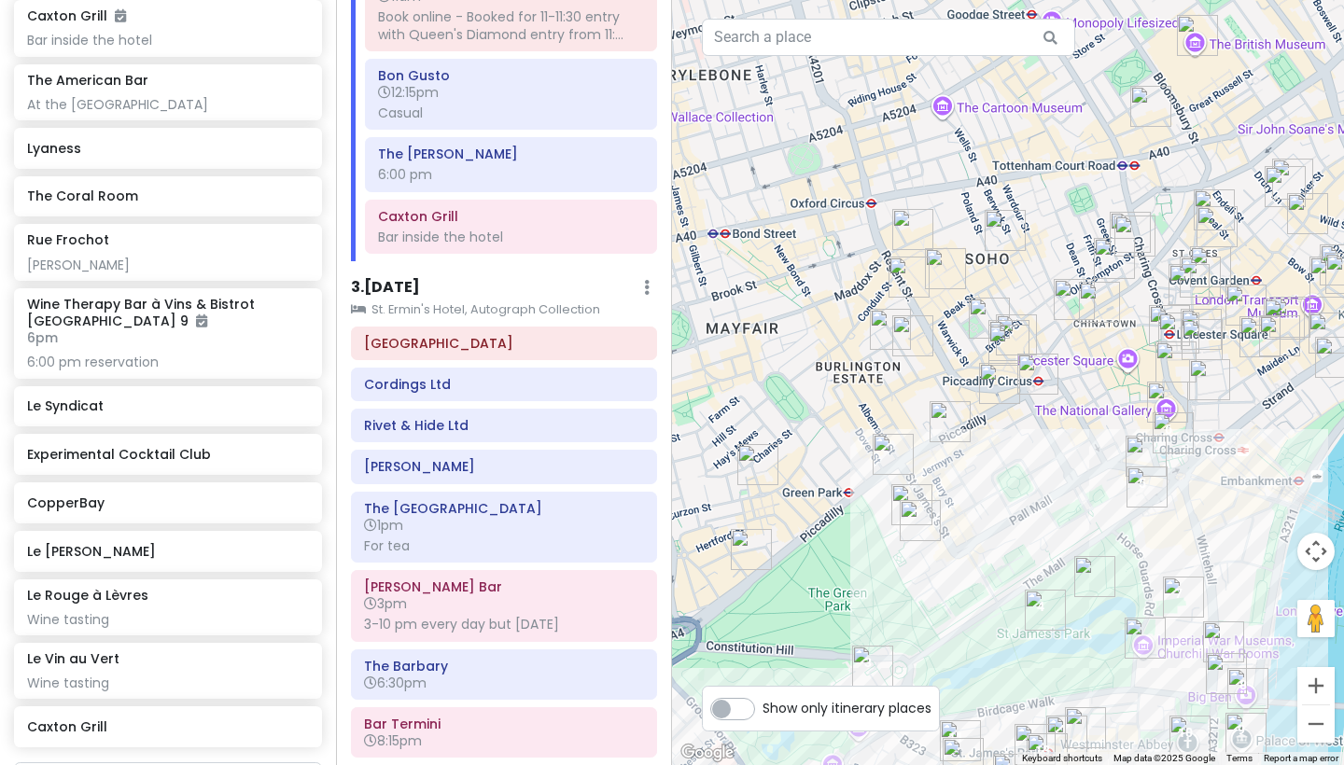
drag, startPoint x: 1040, startPoint y: 382, endPoint x: 971, endPoint y: 495, distance: 133.1
click at [974, 491] on div at bounding box center [1008, 382] width 672 height 765
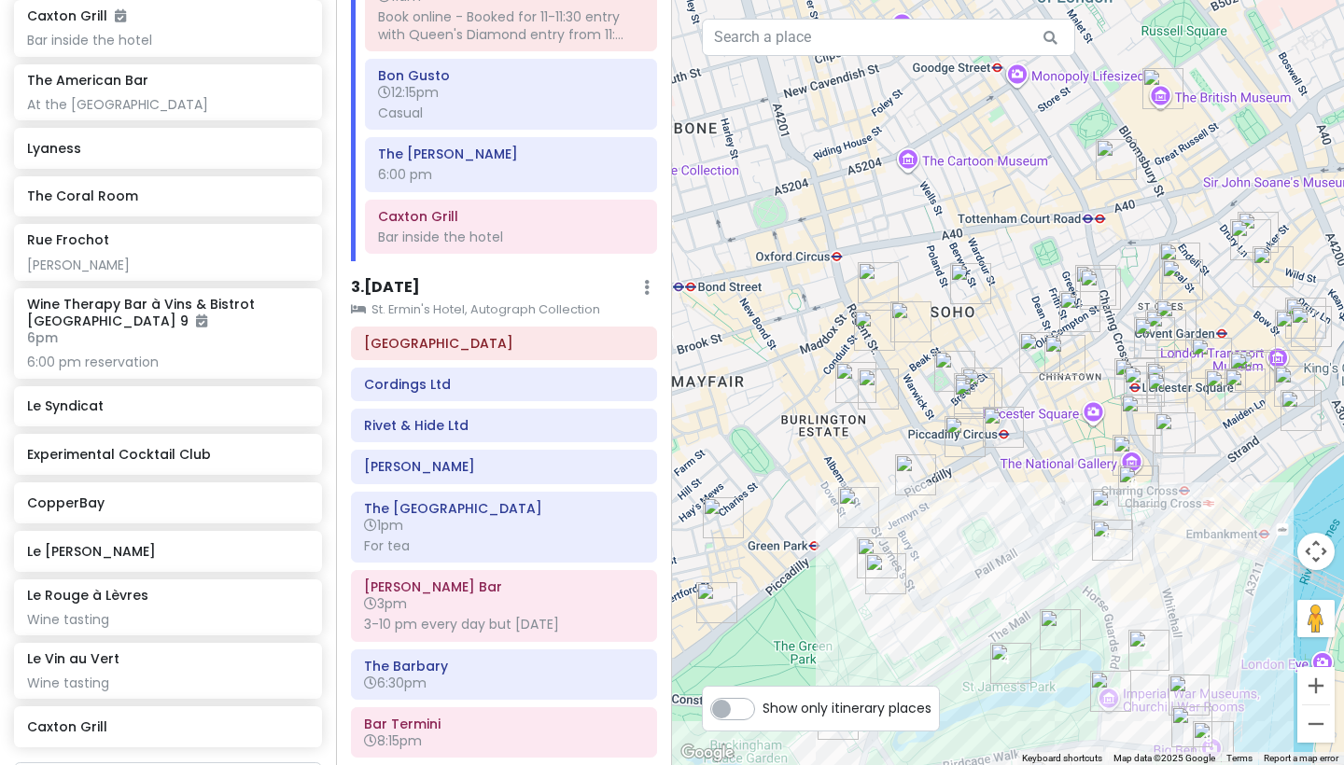
click at [1106, 289] on img "Bar Termini" at bounding box center [1100, 289] width 41 height 41
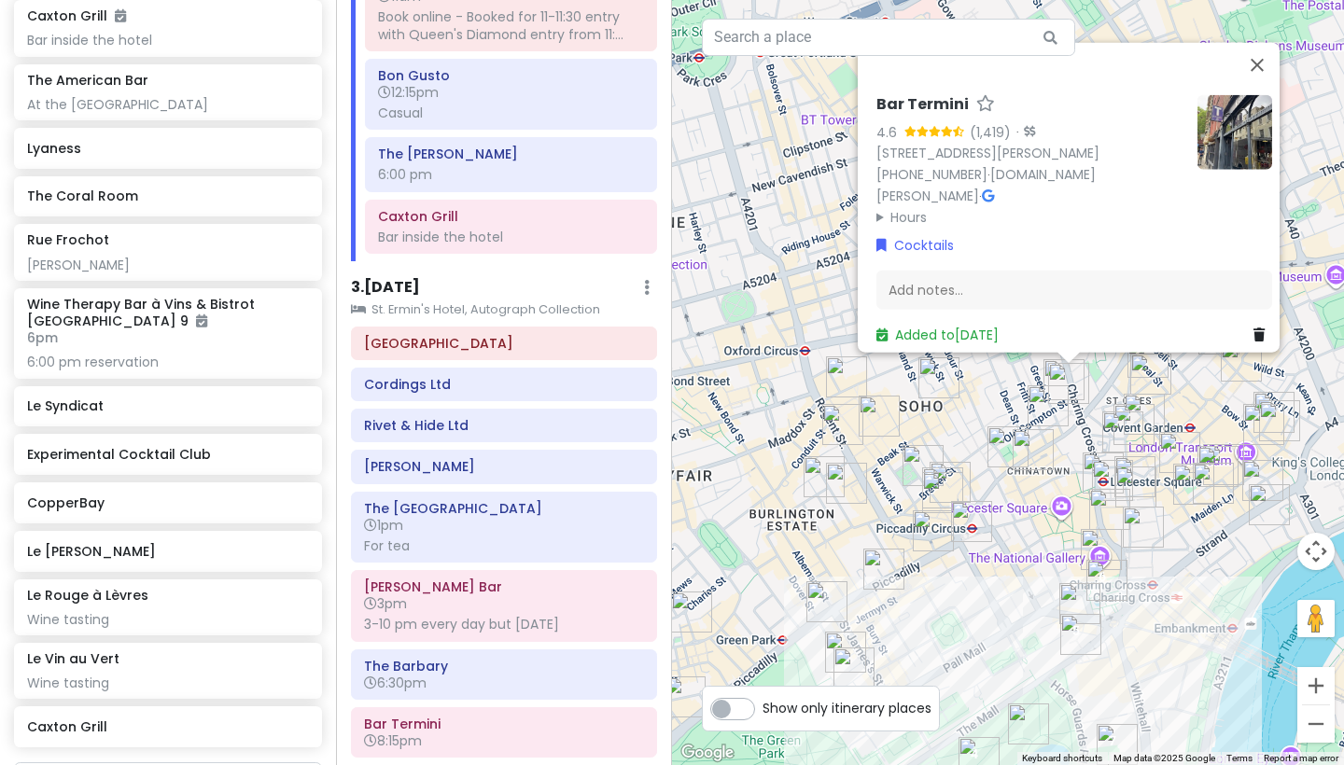
drag, startPoint x: 993, startPoint y: 552, endPoint x: 1011, endPoint y: 441, distance: 112.5
click at [1011, 444] on div "Bar Termini 4.6 (1,419) · [STREET_ADDRESS][PERSON_NAME] [PHONE_NUMBER] · [DOMAI…" at bounding box center [1008, 382] width 672 height 765
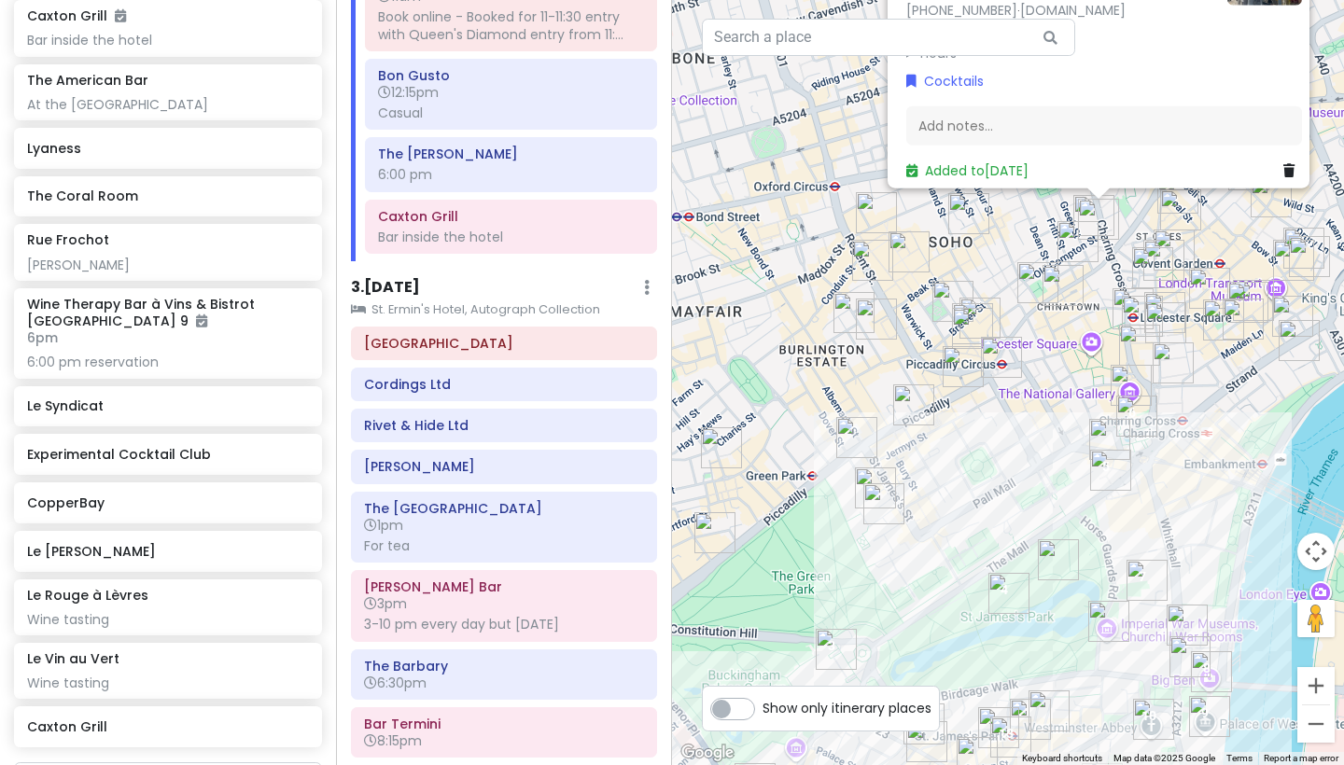
drag, startPoint x: 929, startPoint y: 497, endPoint x: 940, endPoint y: 469, distance: 29.8
click at [940, 469] on div "Bar Termini 4.6 (1,419) · [STREET_ADDRESS][PERSON_NAME] [PHONE_NUMBER] · [DOMAI…" at bounding box center [1008, 382] width 672 height 765
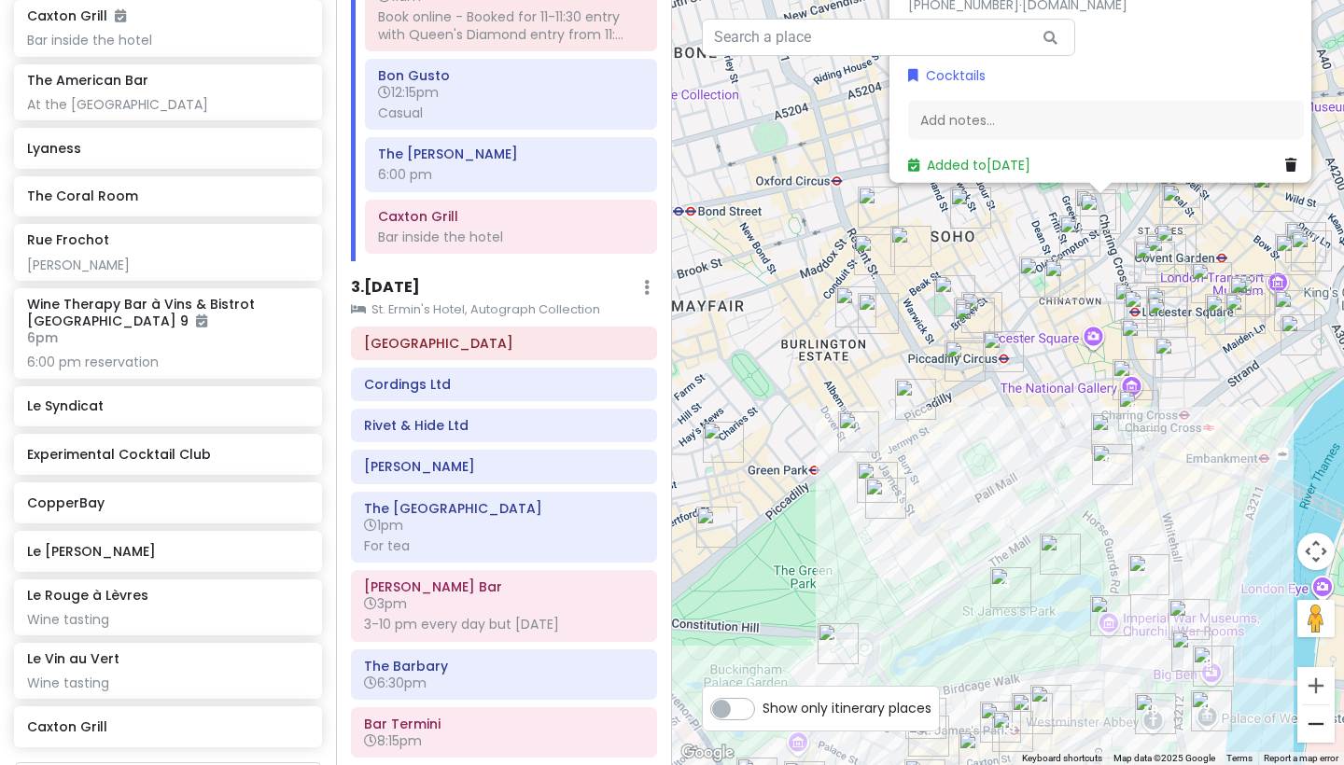
click at [1128, 664] on button "Zoom out" at bounding box center [1315, 723] width 37 height 37
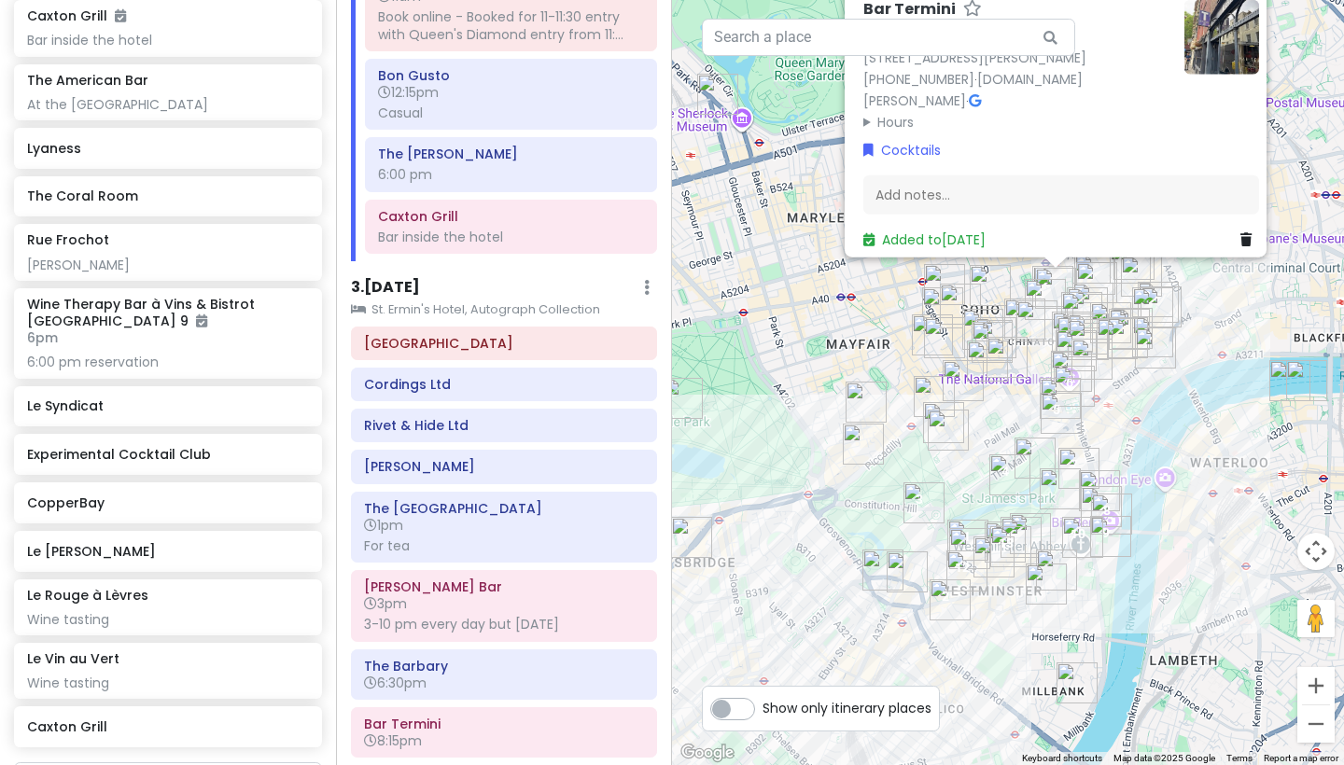
click at [1128, 664] on button "Zoom out" at bounding box center [1315, 723] width 37 height 37
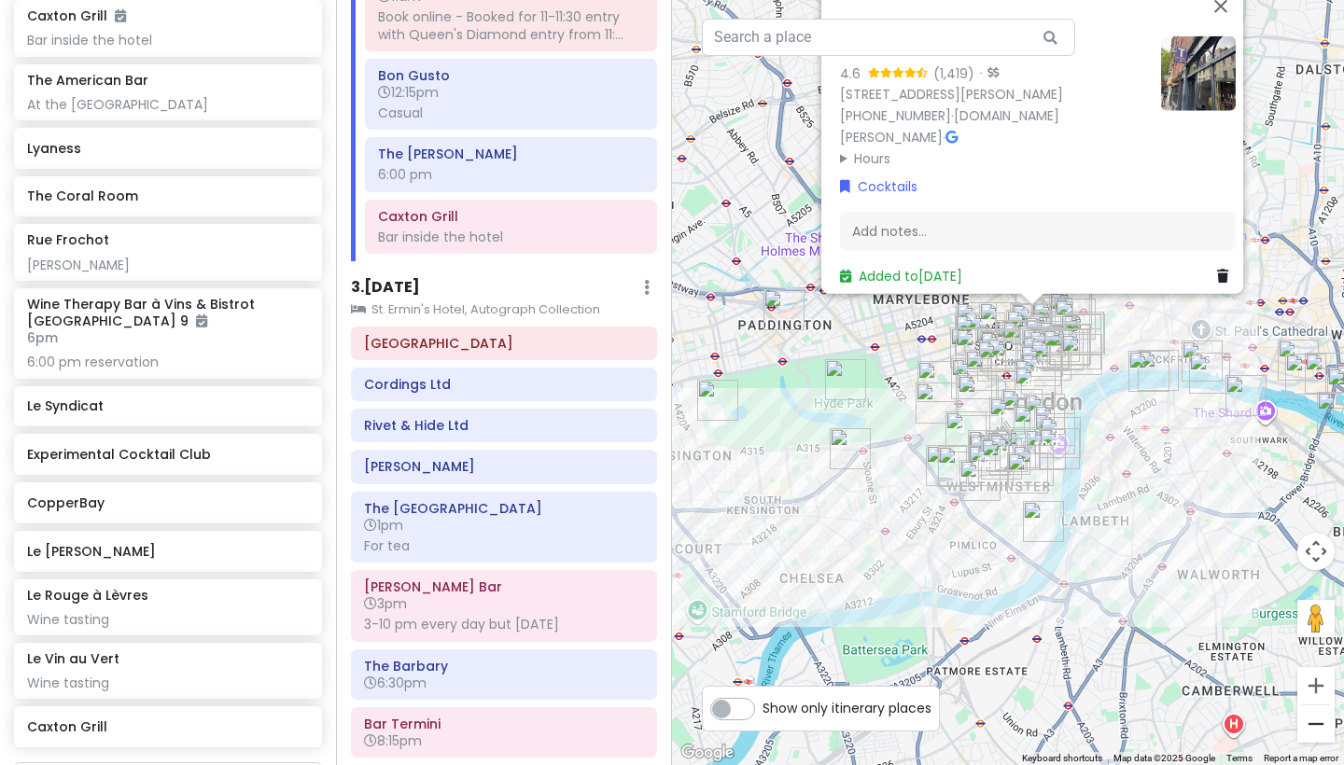
click at [1128, 664] on button "Zoom out" at bounding box center [1315, 723] width 37 height 37
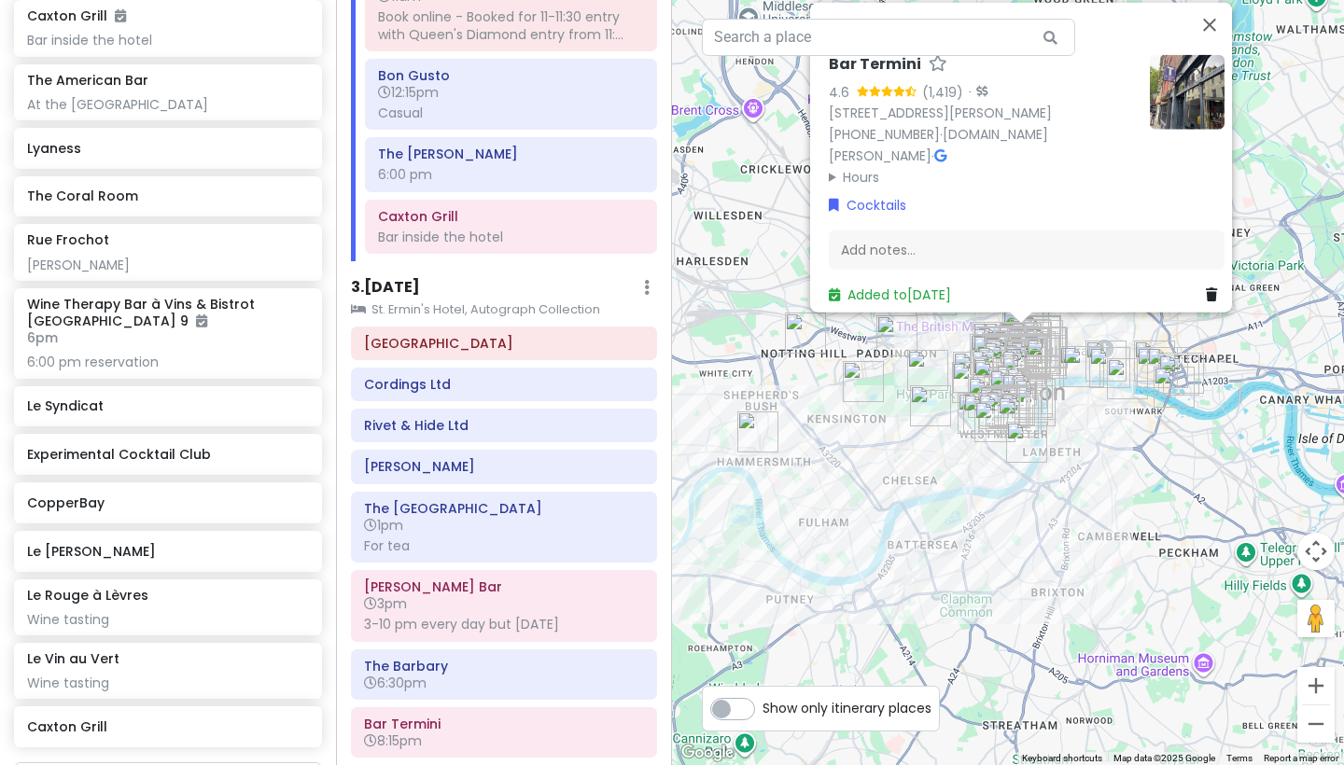
click at [1128, 664] on button "Zoom out" at bounding box center [1315, 723] width 37 height 37
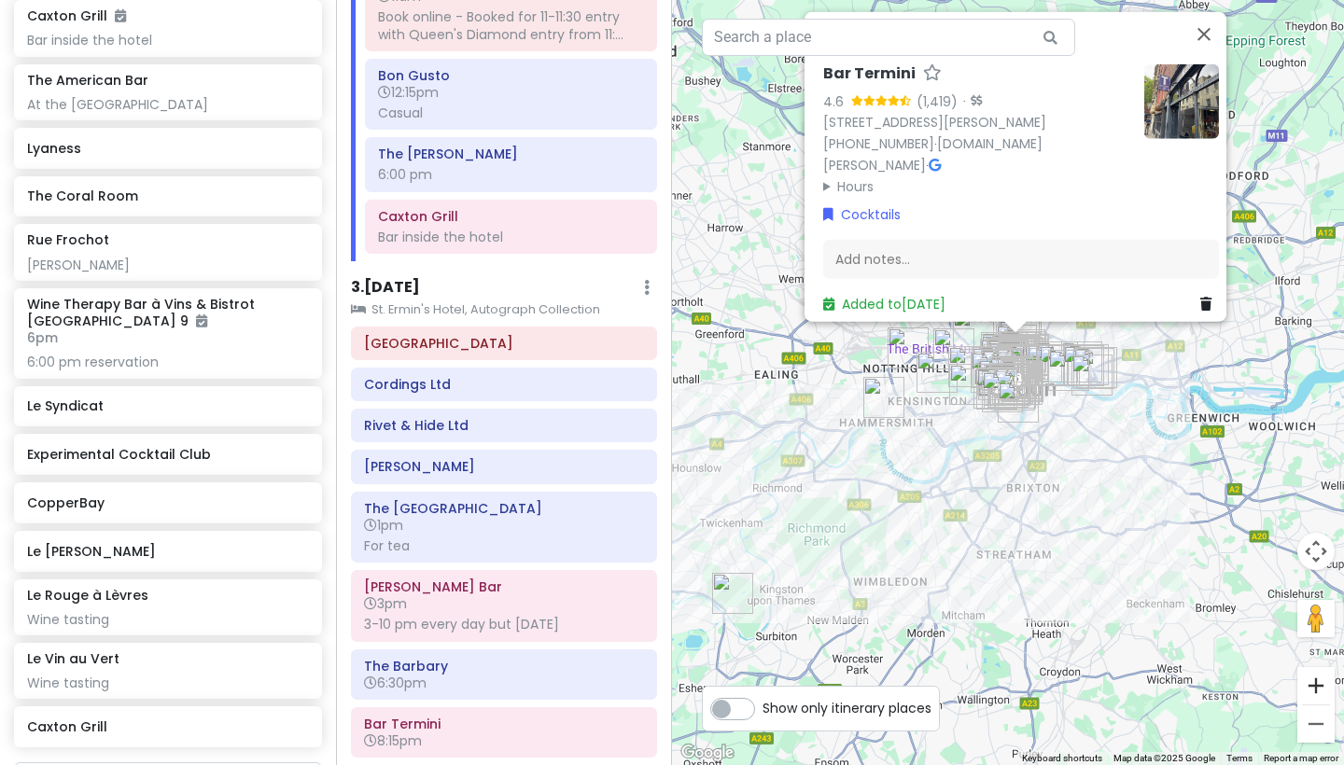
click at [1128, 664] on button "Zoom in" at bounding box center [1315, 685] width 37 height 37
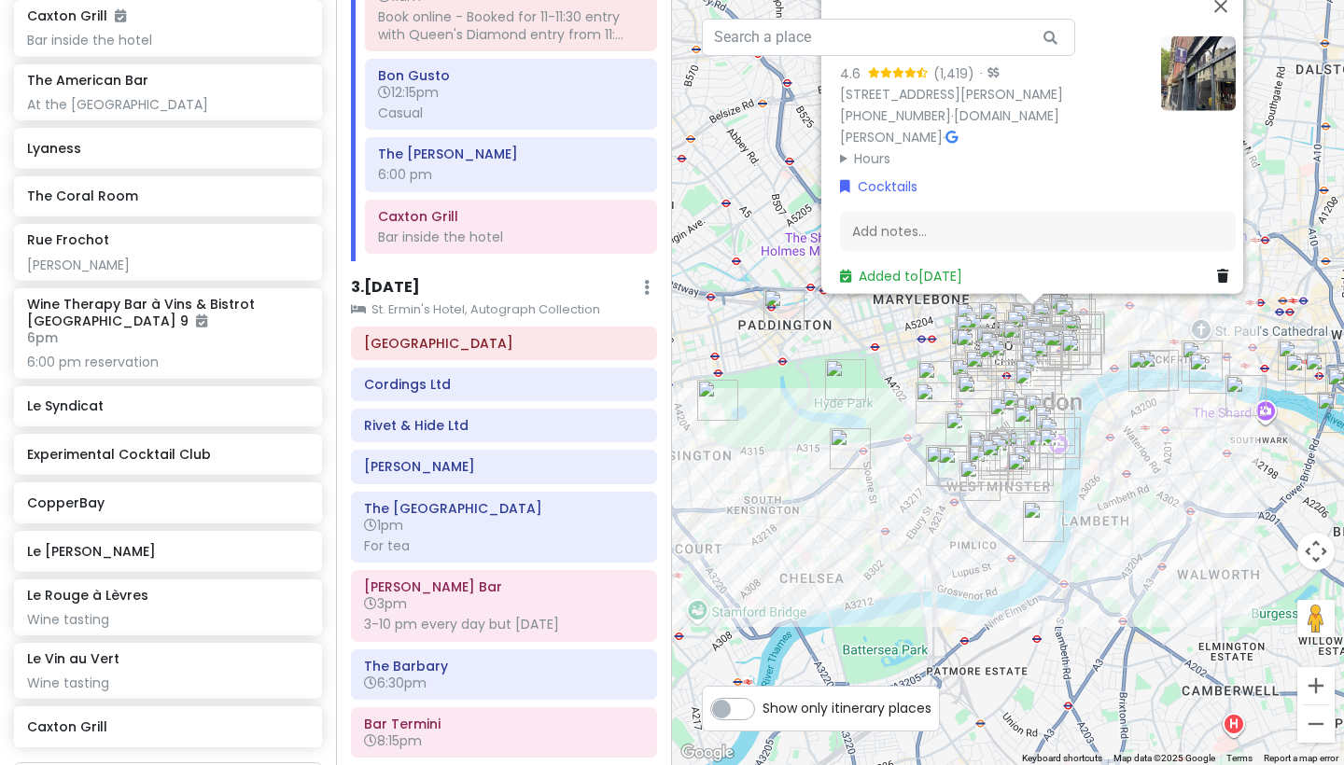
click at [1128, 664] on button "Zoom in" at bounding box center [1315, 685] width 37 height 37
